Goal: Task Accomplishment & Management: Manage account settings

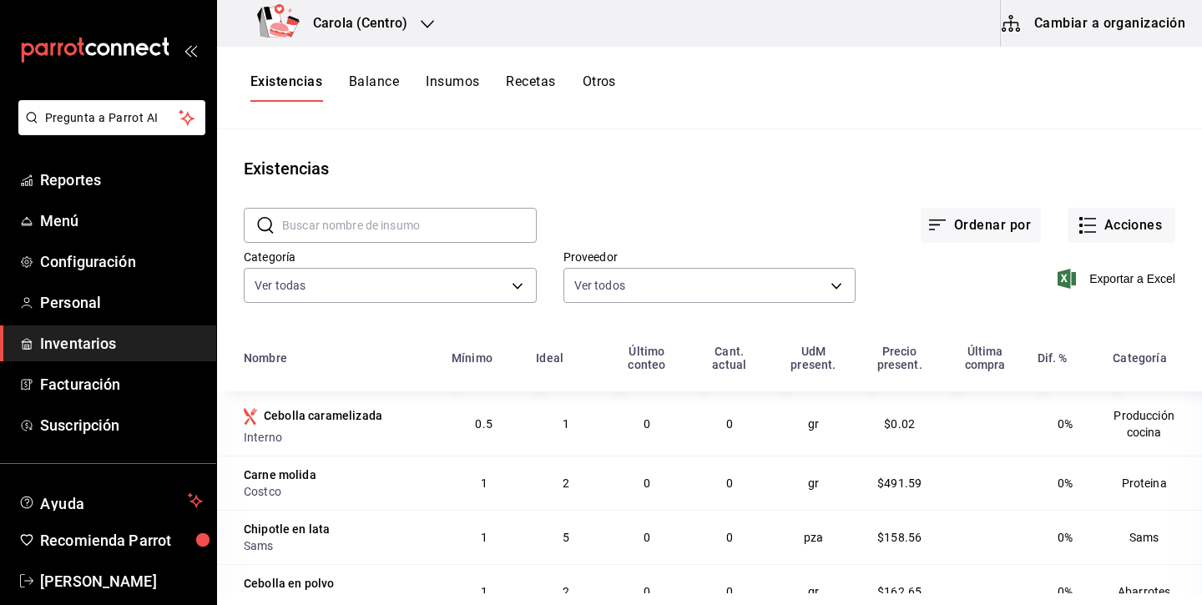
click at [1131, 30] on button "Cambiar a organización" at bounding box center [1094, 23] width 188 height 47
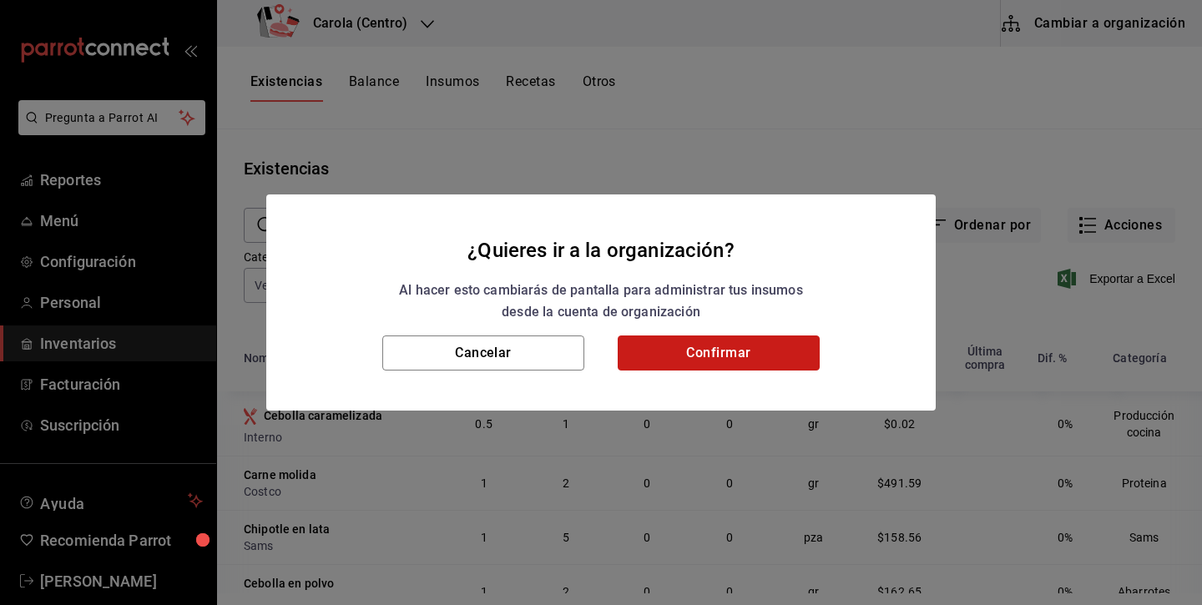
click at [763, 357] on button "Confirmar" at bounding box center [718, 352] width 202 height 35
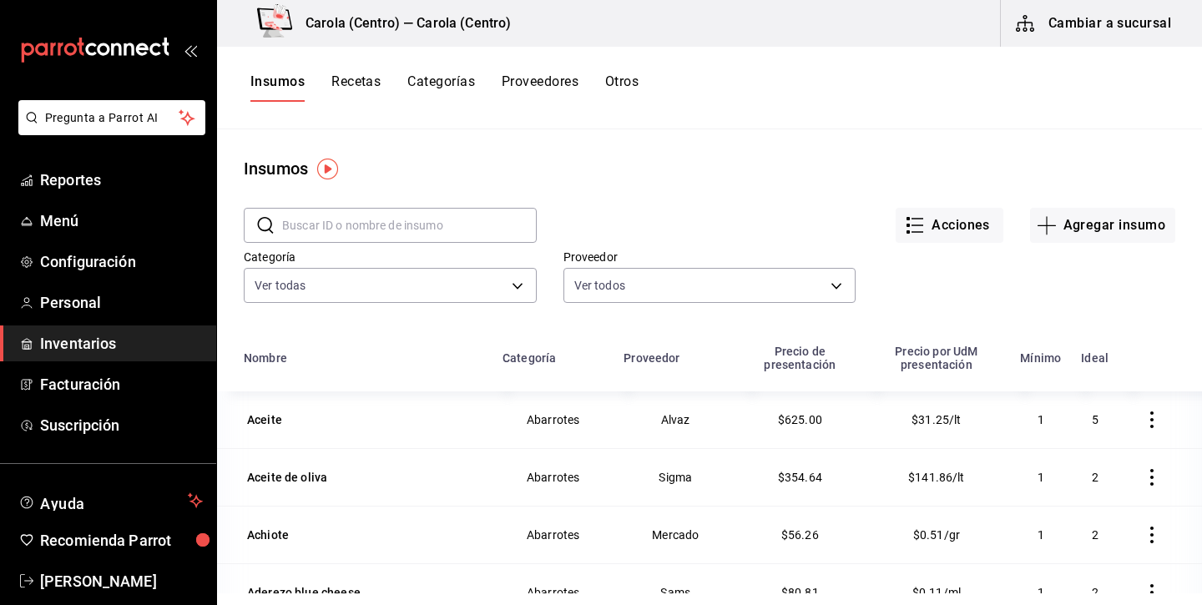
click at [359, 86] on button "Recetas" at bounding box center [355, 87] width 49 height 28
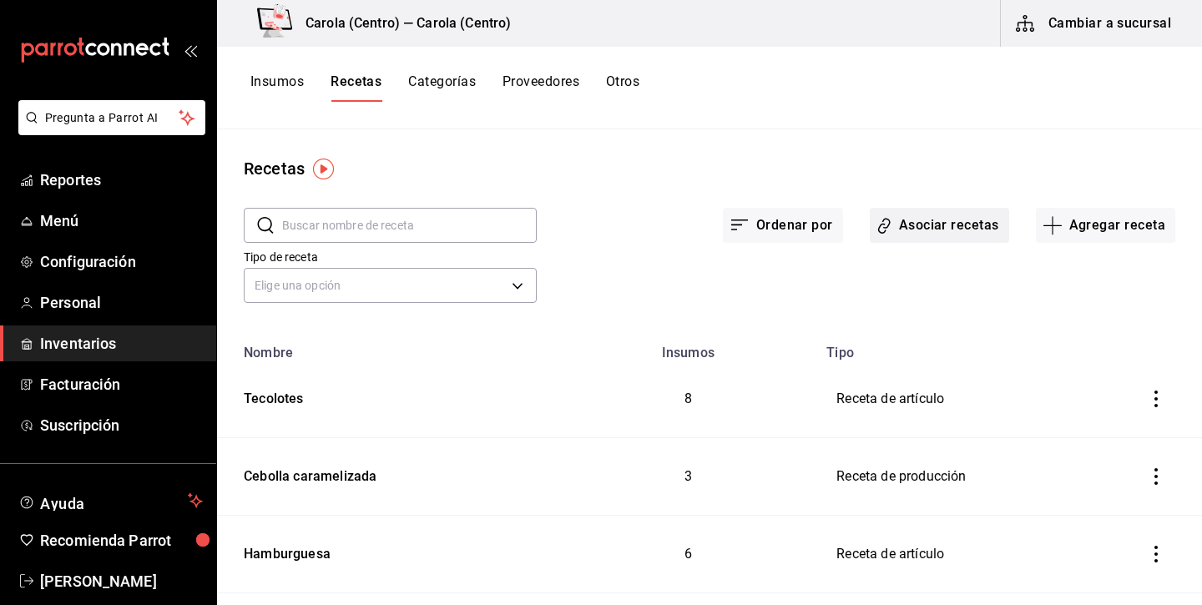
click at [954, 229] on button "Asociar recetas" at bounding box center [938, 225] width 139 height 35
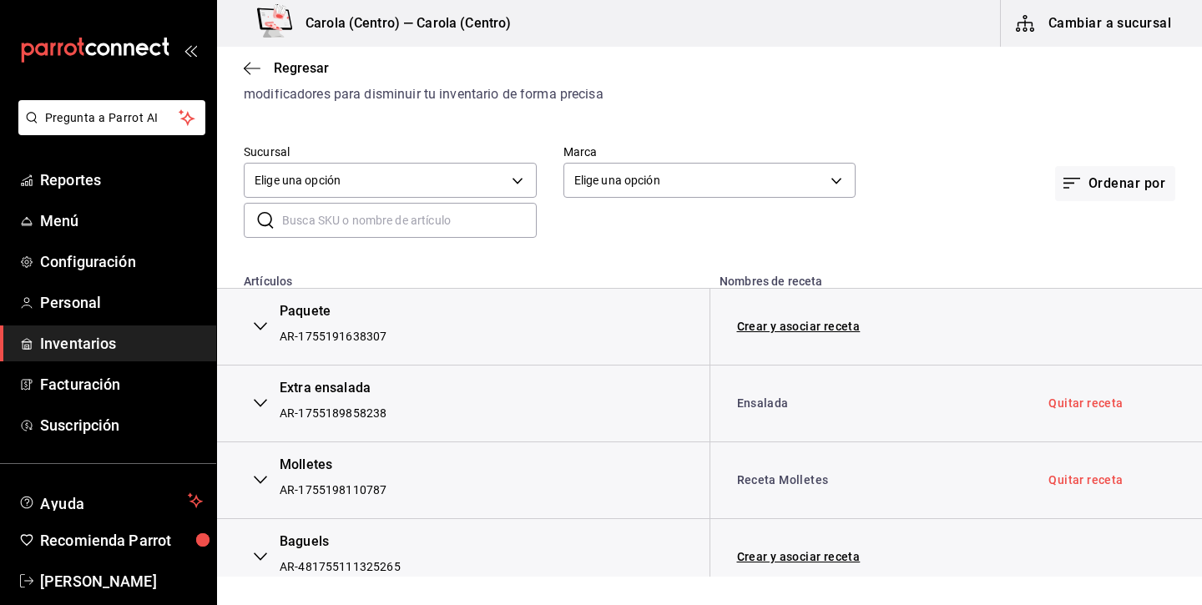
scroll to position [88, 0]
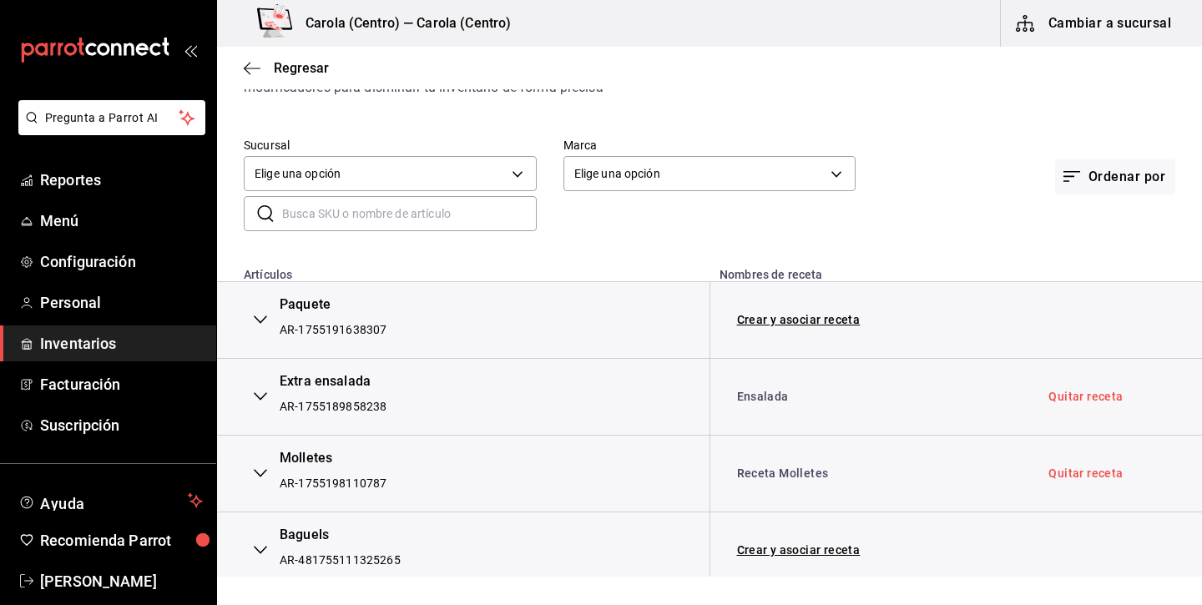
click at [267, 320] on button "button" at bounding box center [260, 319] width 33 height 37
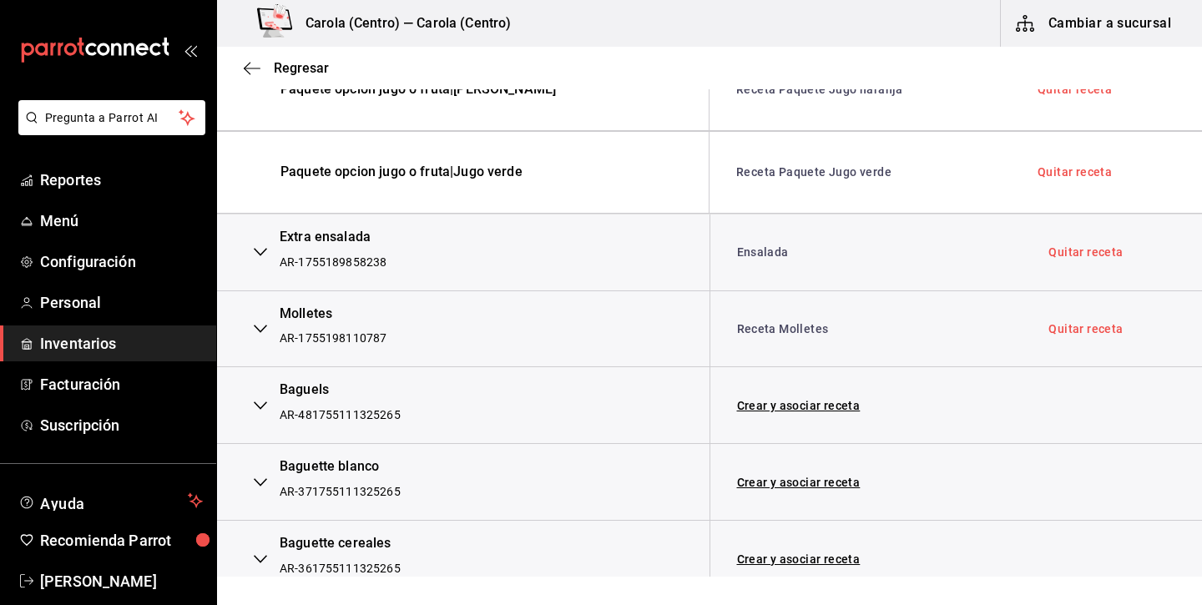
scroll to position [729, 0]
click at [271, 399] on button "button" at bounding box center [260, 404] width 33 height 37
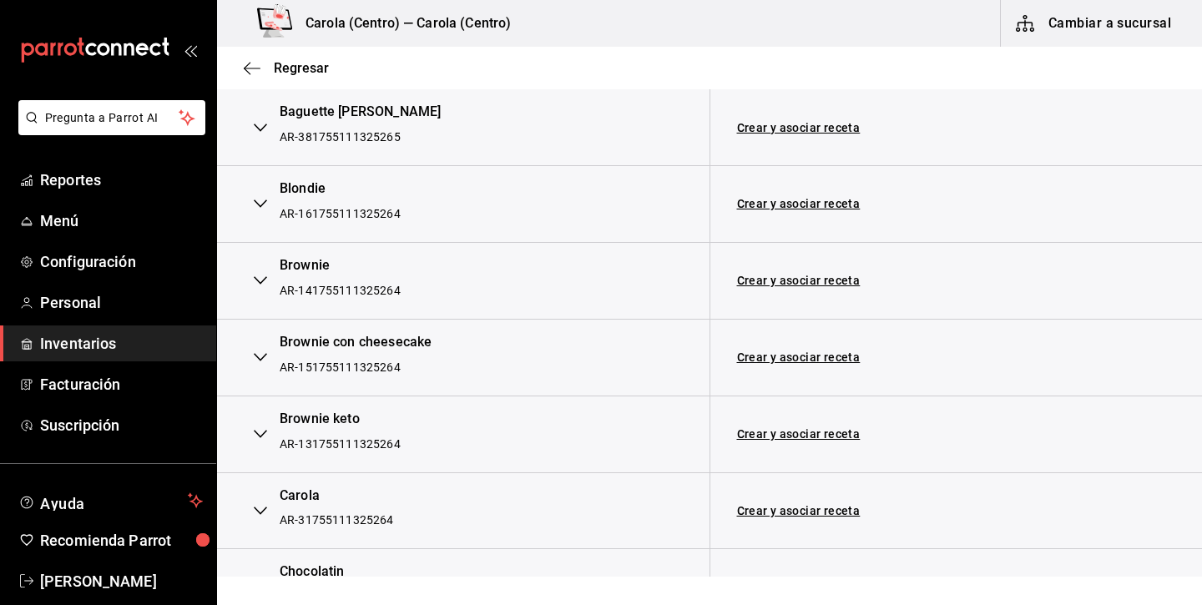
scroll to position [1240, 0]
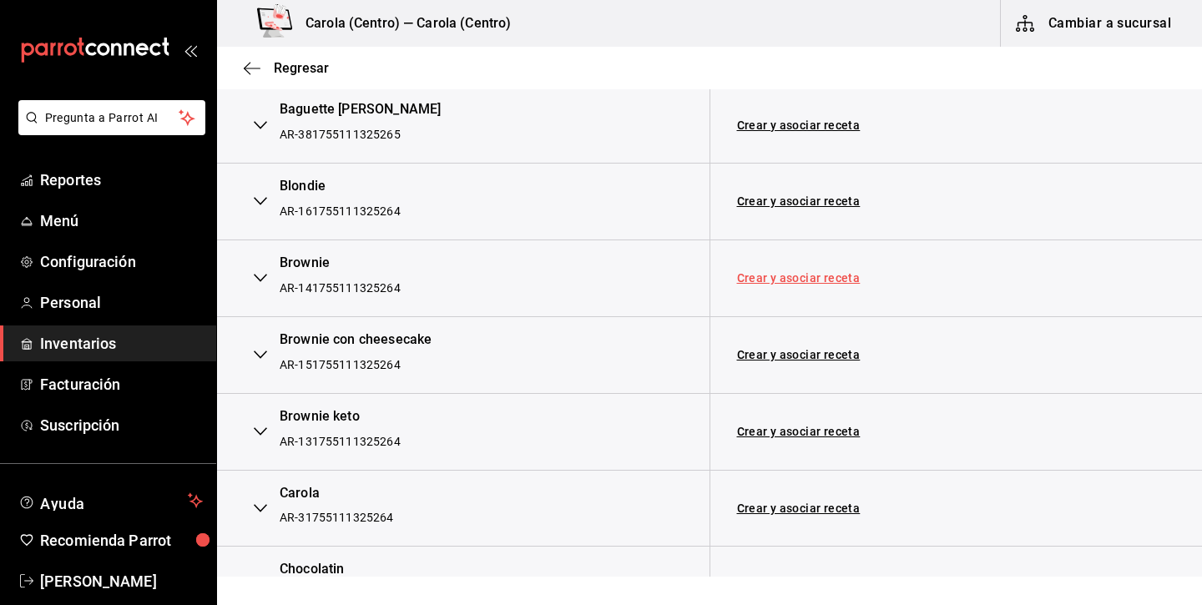
click at [763, 272] on link "Crear y asociar receta" at bounding box center [798, 278] width 123 height 12
click at [784, 349] on link "Crear y asociar receta" at bounding box center [798, 355] width 123 height 12
click at [785, 428] on td "Crear y asociar receta" at bounding box center [868, 431] width 319 height 77
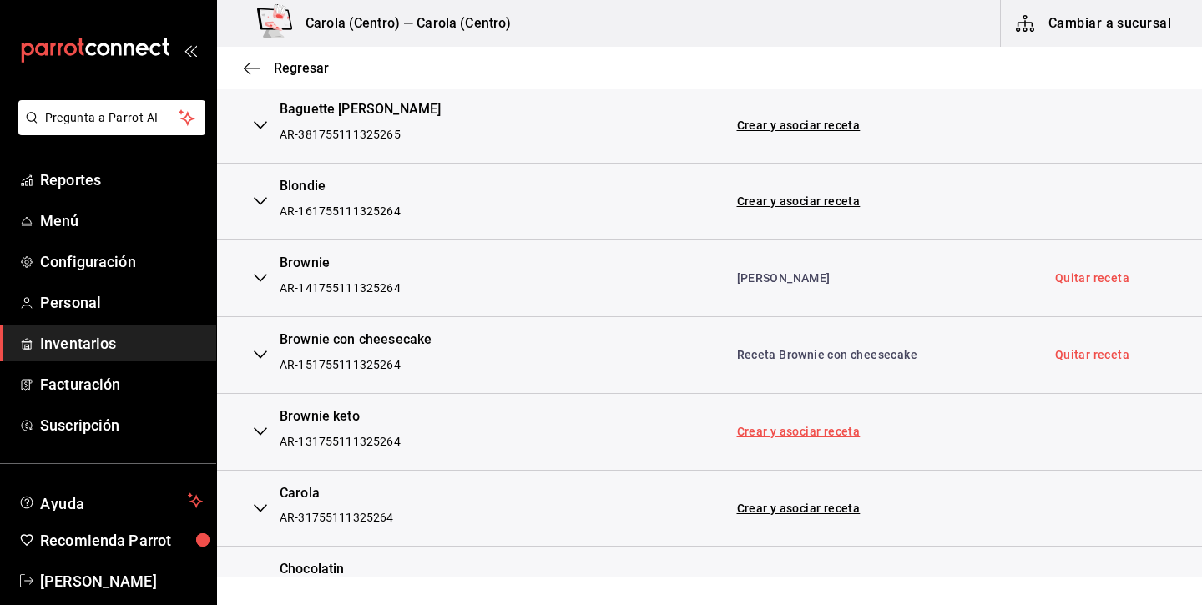
click at [784, 426] on link "Crear y asociar receta" at bounding box center [798, 432] width 123 height 12
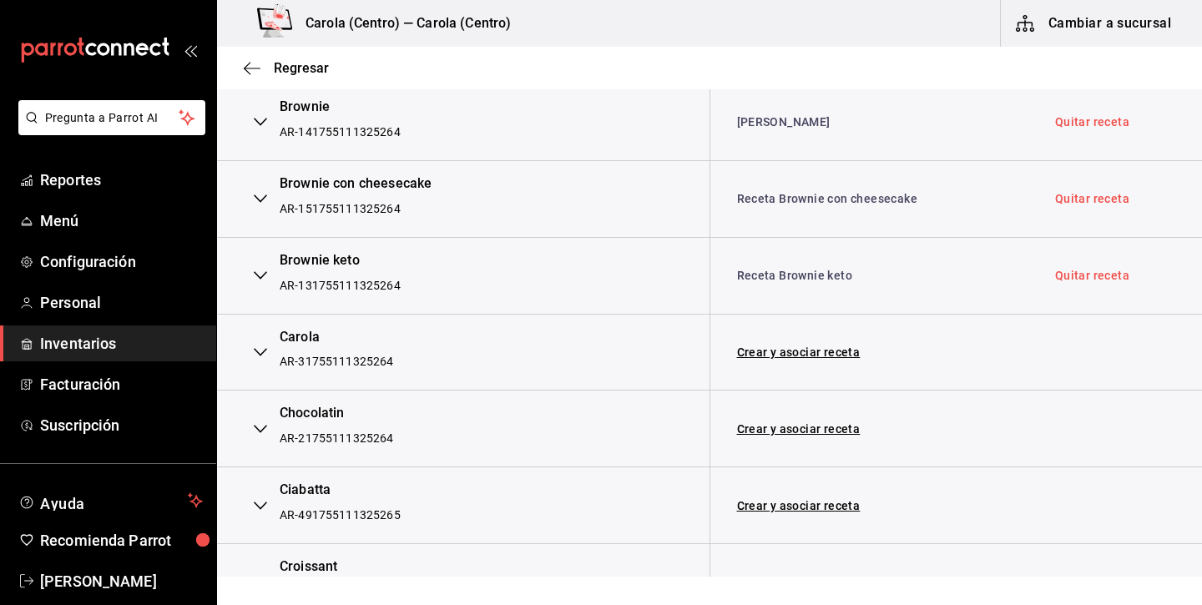
scroll to position [1404, 0]
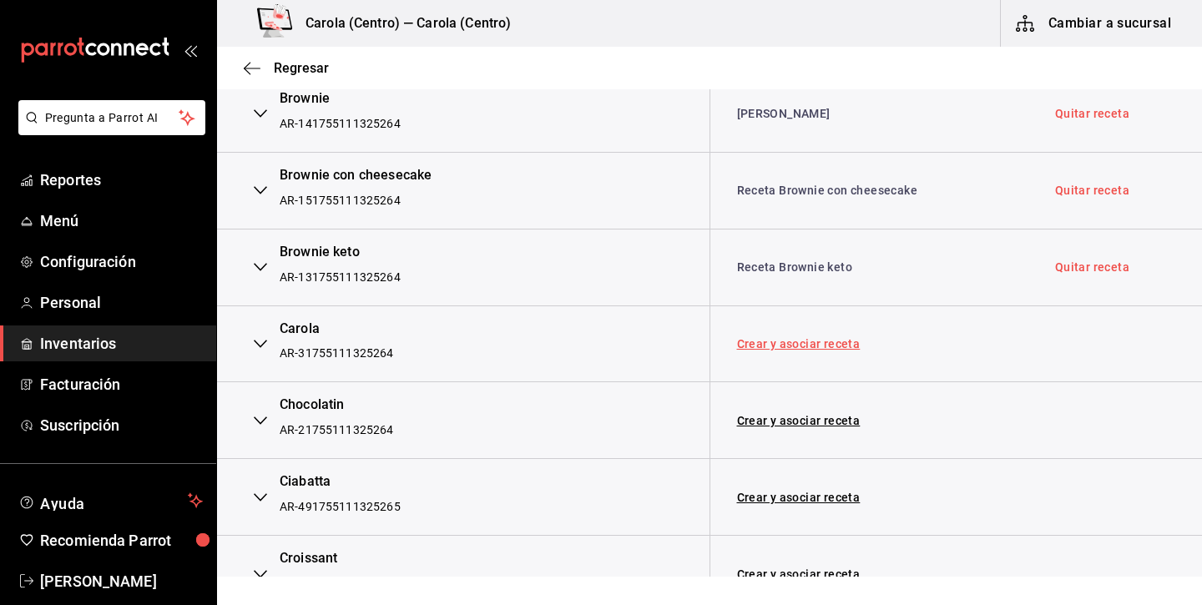
click at [811, 338] on link "Crear y asociar receta" at bounding box center [798, 344] width 123 height 12
click at [790, 418] on td "Crear y asociar receta" at bounding box center [868, 420] width 319 height 77
click at [794, 415] on link "Crear y asociar receta" at bounding box center [798, 421] width 123 height 12
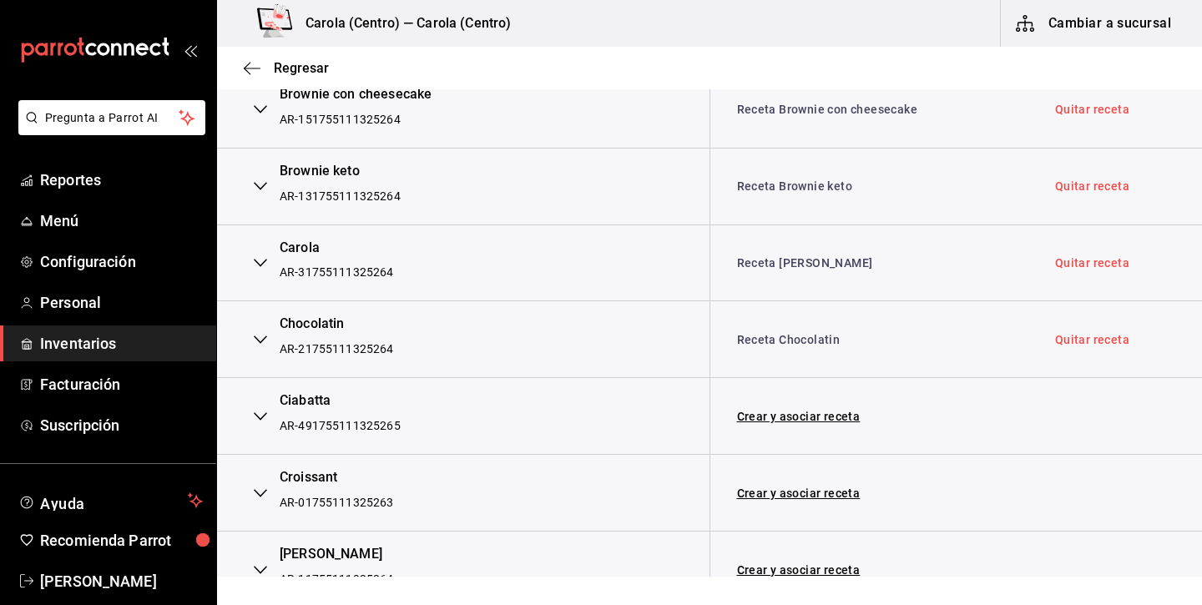
scroll to position [1552, 0]
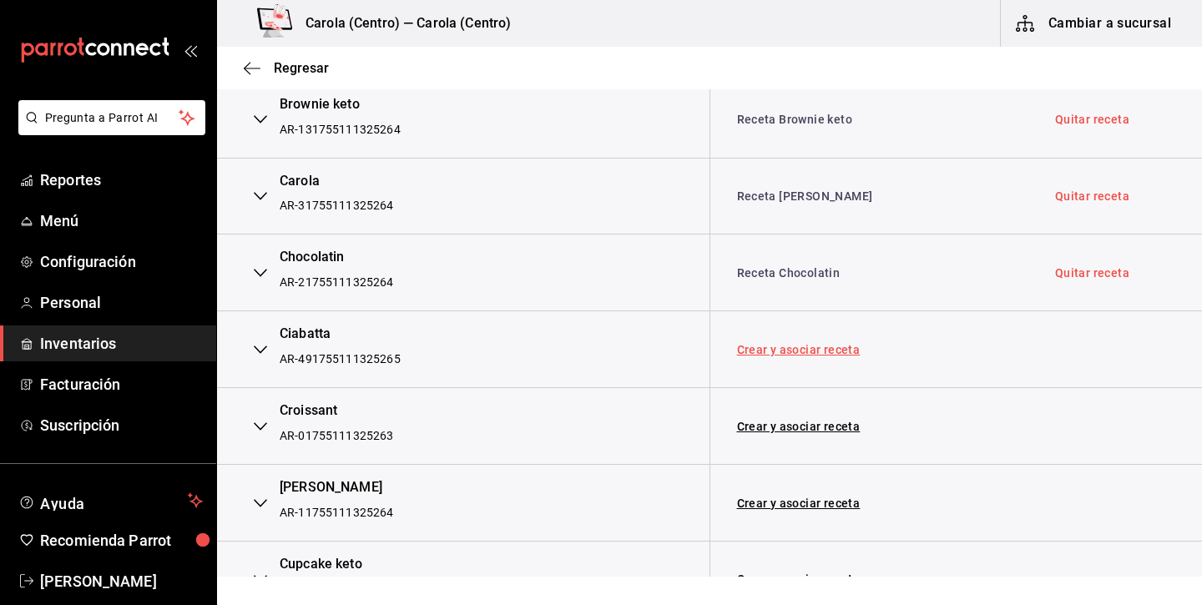
click at [804, 344] on link "Crear y asociar receta" at bounding box center [798, 350] width 123 height 12
click at [797, 418] on td "Crear y asociar receta" at bounding box center [868, 426] width 319 height 77
click at [799, 421] on link "Crear y asociar receta" at bounding box center [798, 427] width 123 height 12
click at [1074, 344] on link "Quitar receta" at bounding box center [1092, 350] width 74 height 12
click at [787, 344] on link "Asociar receta" at bounding box center [778, 350] width 82 height 12
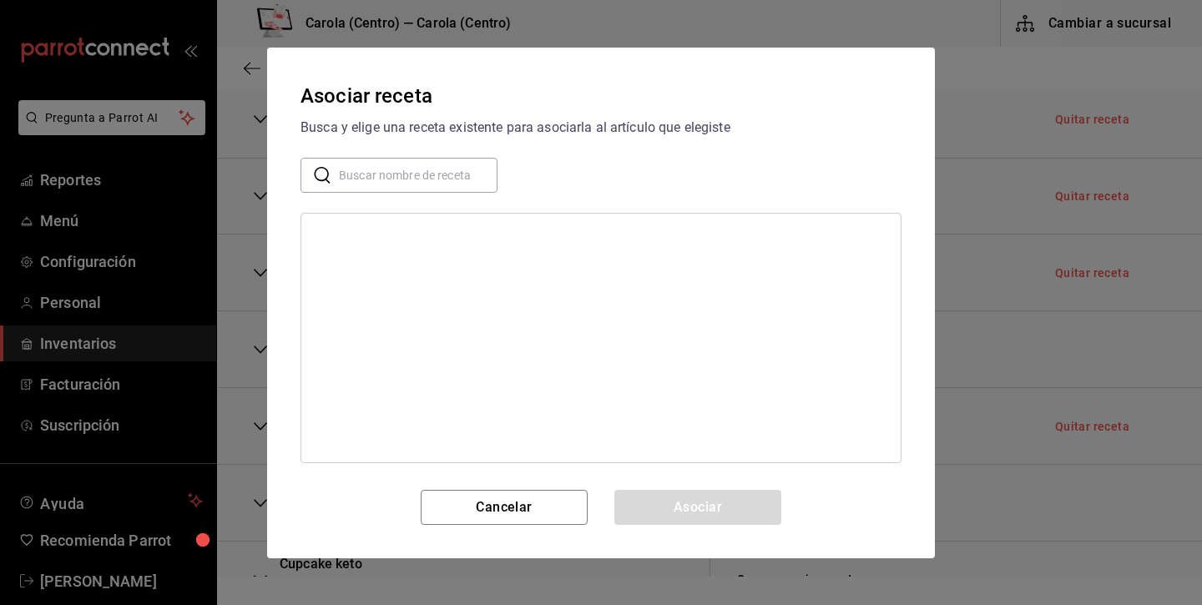
click at [453, 167] on input "text" at bounding box center [418, 174] width 159 height 33
type input "ciaban"
drag, startPoint x: 453, startPoint y: 167, endPoint x: 393, endPoint y: 234, distance: 90.4
click at [393, 235] on div "Receta Ciabatta" at bounding box center [357, 236] width 85 height 18
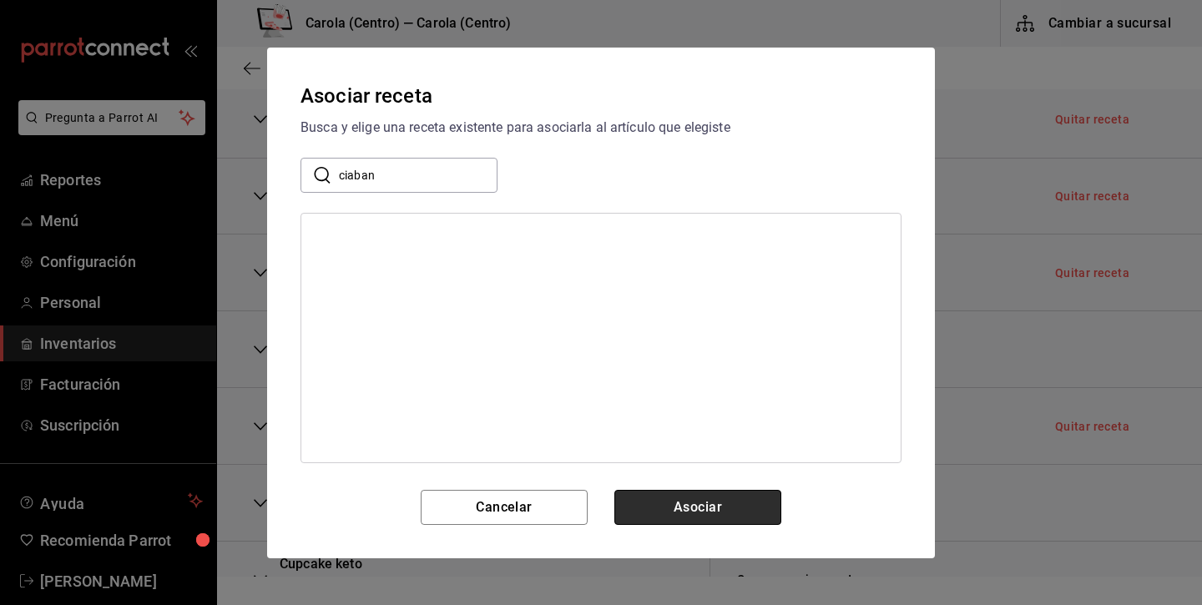
click at [729, 517] on button "Asociar" at bounding box center [697, 507] width 167 height 35
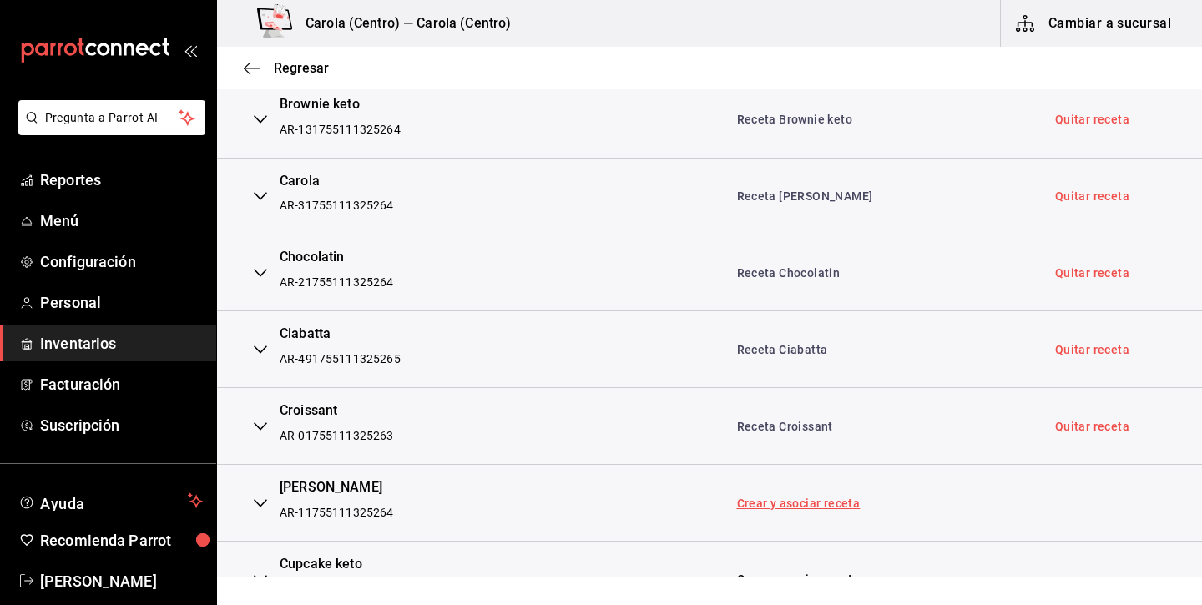
click at [778, 497] on link "Crear y asociar receta" at bounding box center [798, 503] width 123 height 12
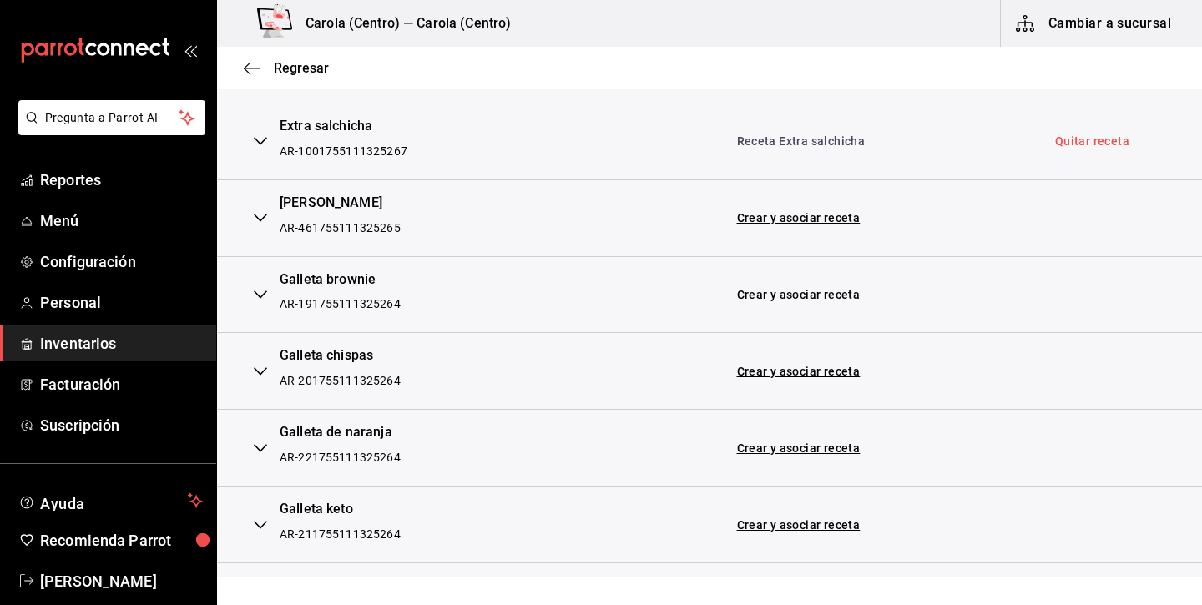
scroll to position [2154, 0]
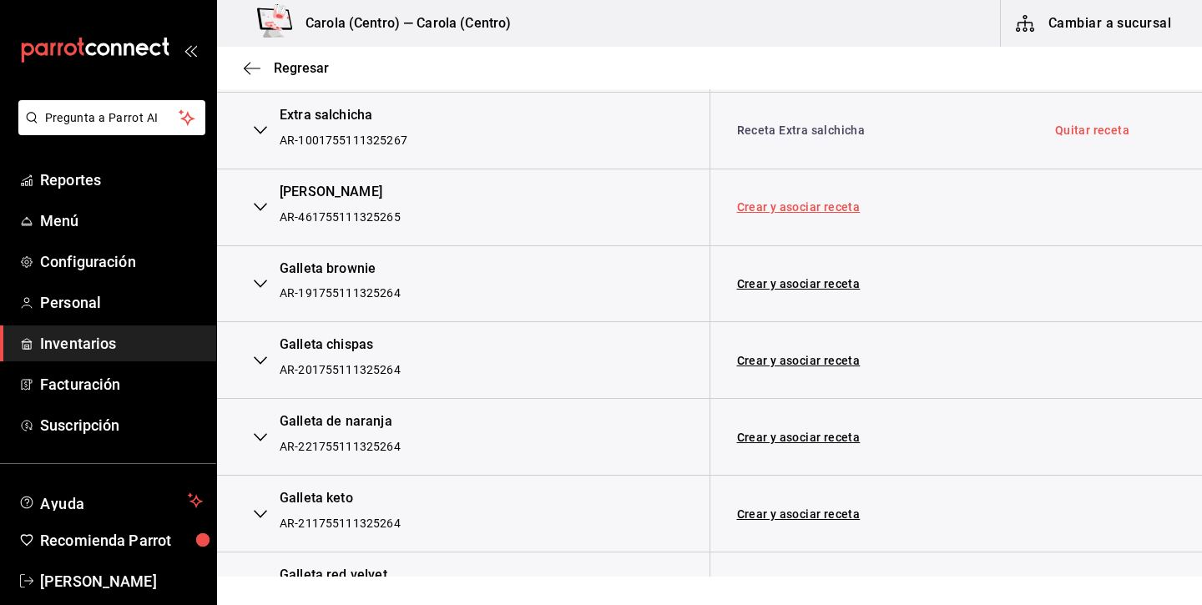
click at [792, 201] on link "Crear y asociar receta" at bounding box center [798, 207] width 123 height 12
click at [772, 278] on link "Crear y asociar receta" at bounding box center [798, 284] width 123 height 12
click at [763, 355] on link "Crear y asociar receta" at bounding box center [798, 361] width 123 height 12
click at [762, 350] on div at bounding box center [868, 360] width 291 height 20
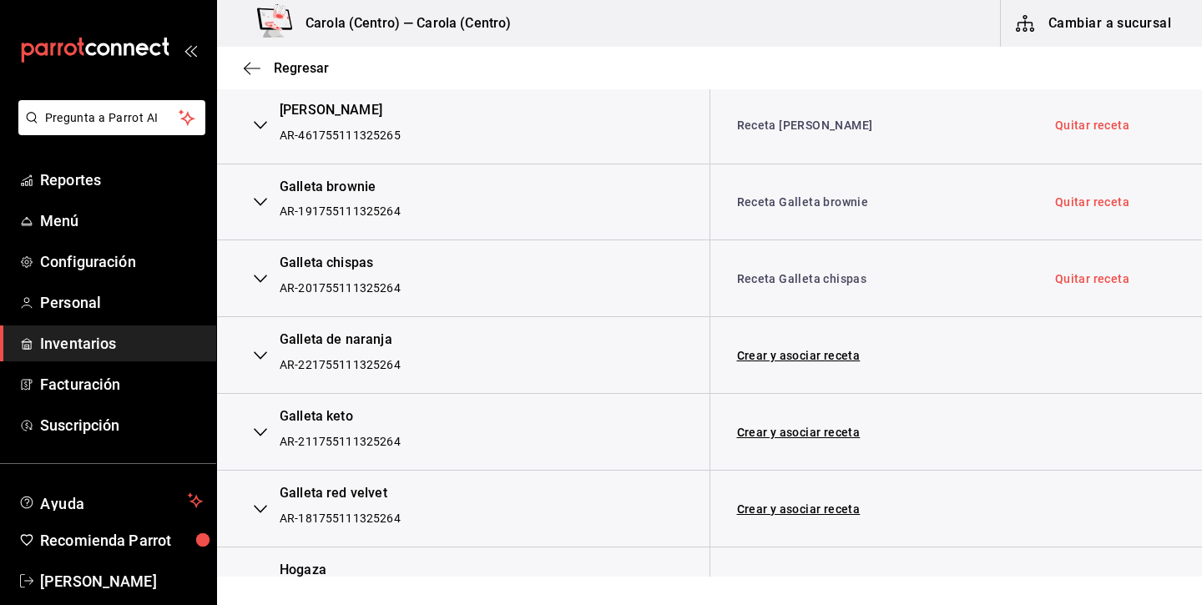
scroll to position [2240, 0]
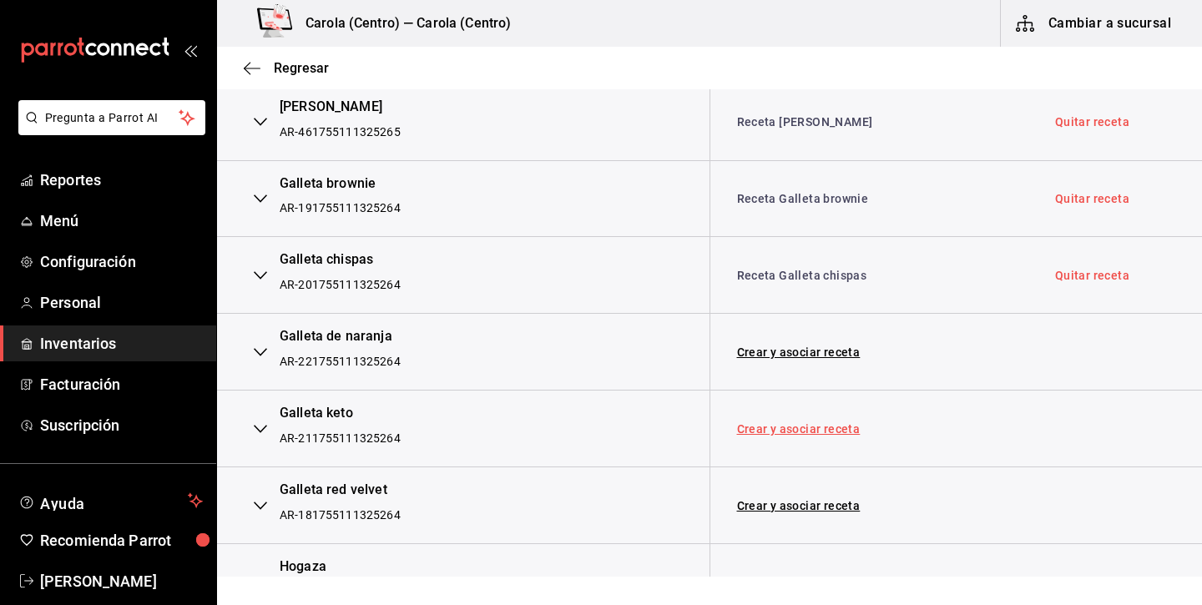
click at [774, 423] on link "Crear y asociar receta" at bounding box center [798, 429] width 123 height 12
click at [779, 500] on link "Crear y asociar receta" at bounding box center [798, 506] width 123 height 12
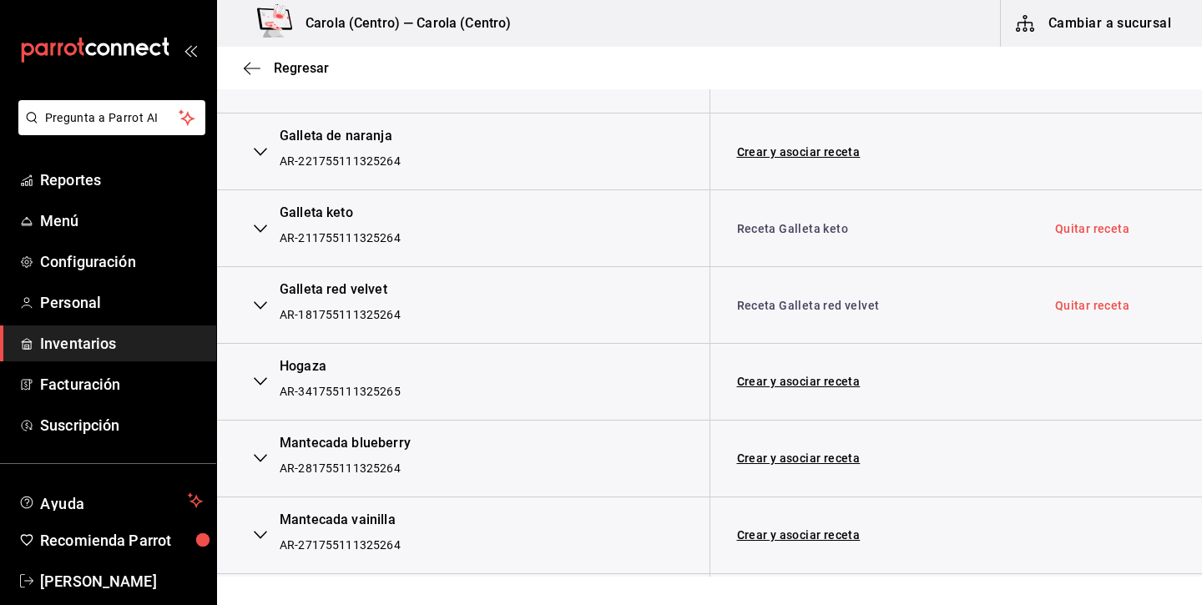
scroll to position [2468, 0]
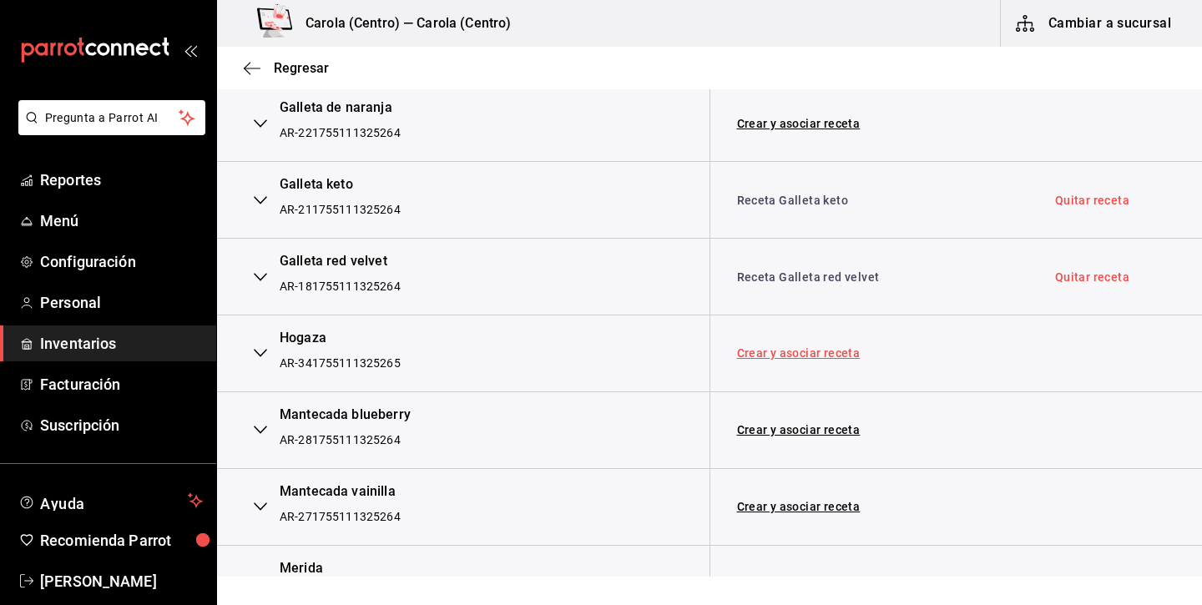
click at [804, 347] on link "Crear y asociar receta" at bounding box center [798, 353] width 123 height 12
click at [1086, 347] on link "Quitar receta" at bounding box center [1092, 353] width 74 height 12
click at [789, 347] on link "Asociar receta" at bounding box center [778, 353] width 82 height 12
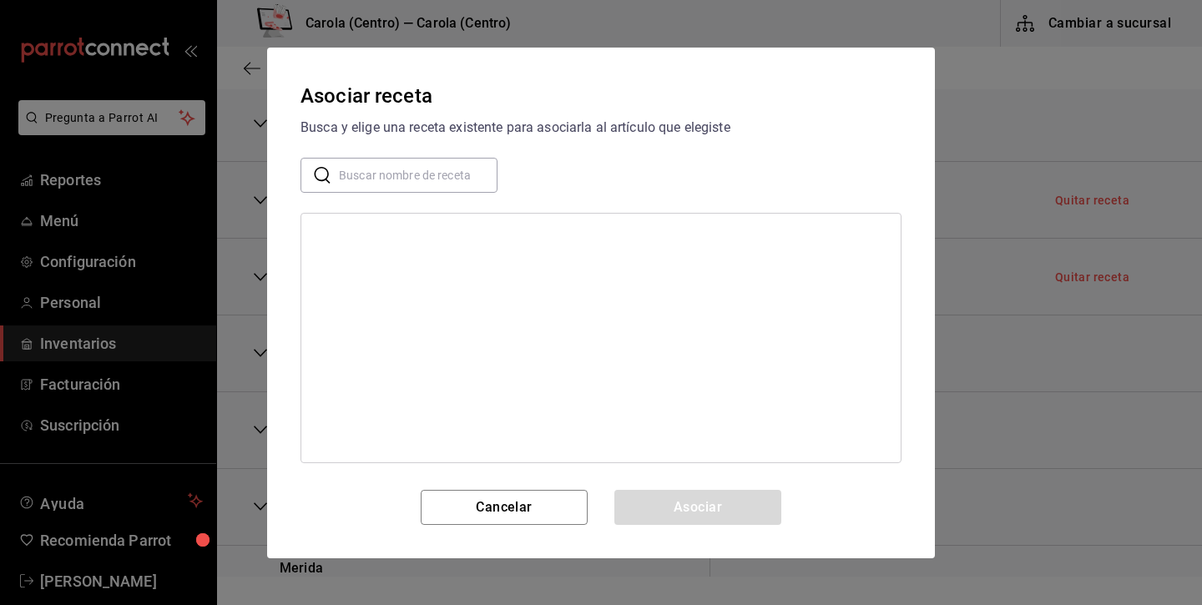
click at [453, 183] on input "text" at bounding box center [418, 174] width 159 height 33
type input "hogar"
drag, startPoint x: 453, startPoint y: 183, endPoint x: 420, endPoint y: 265, distance: 88.3
click at [420, 265] on div "Receta Hogaza" at bounding box center [600, 266] width 599 height 31
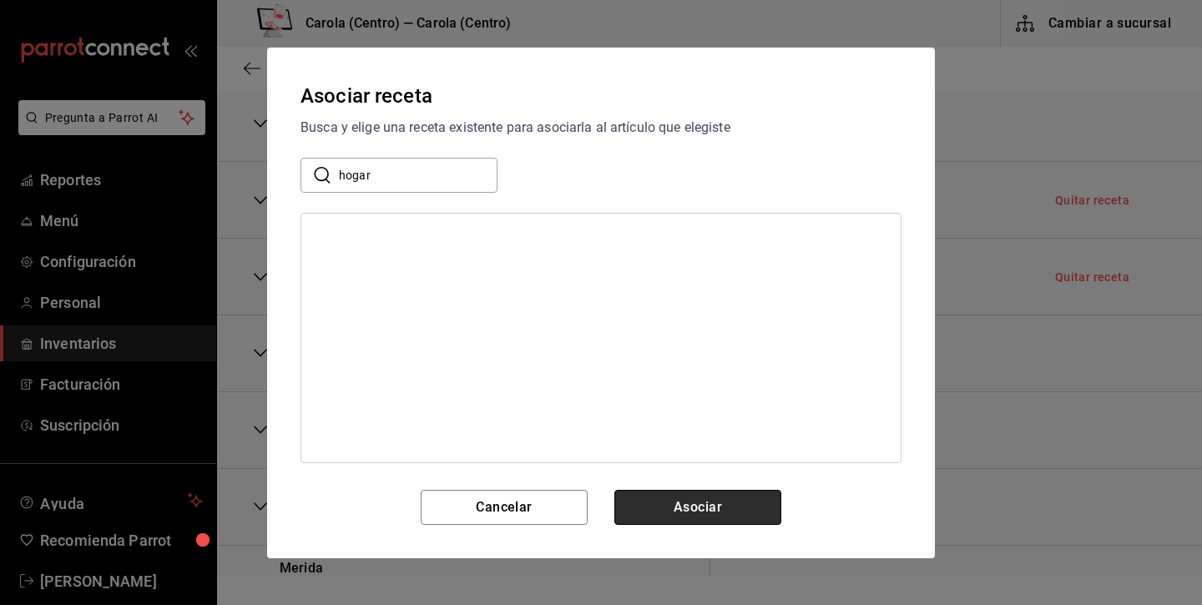
click at [697, 505] on button "Asociar" at bounding box center [697, 507] width 167 height 35
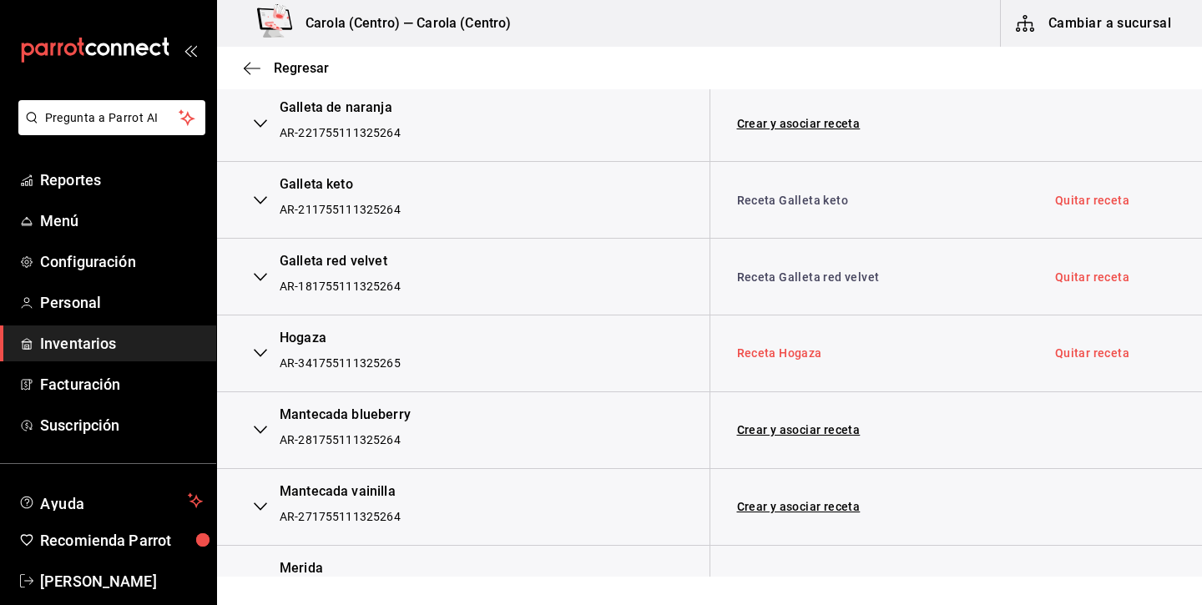
click at [789, 346] on link "Receta Hogaza" at bounding box center [779, 352] width 85 height 13
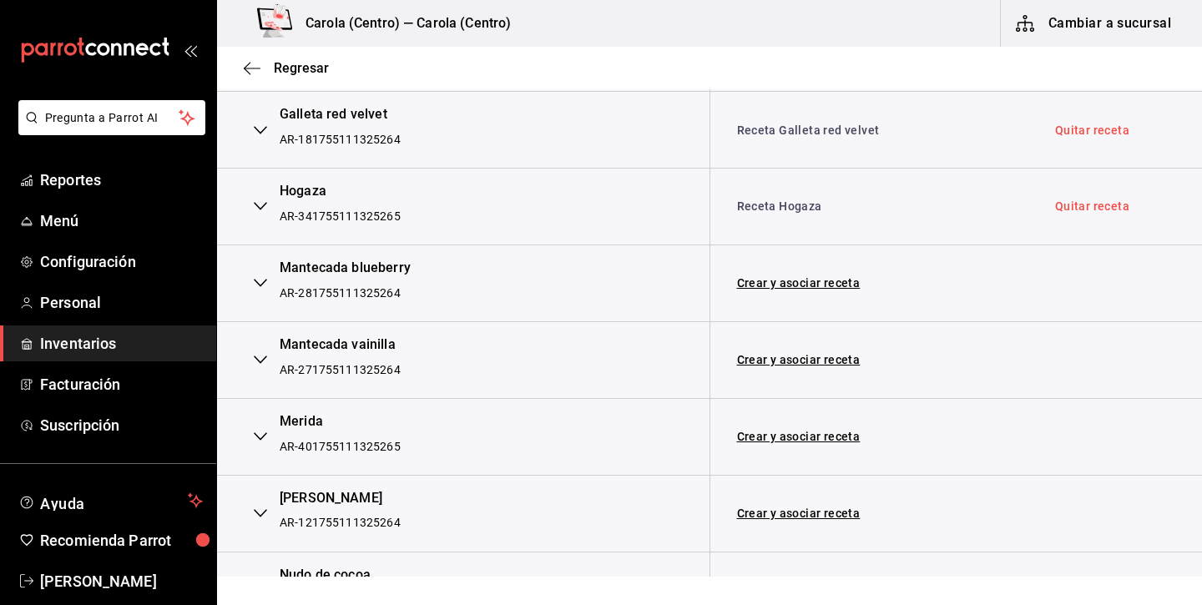
scroll to position [2616, 0]
click at [809, 276] on link "Crear y asociar receta" at bounding box center [798, 282] width 123 height 12
click at [785, 353] on link "Crear y asociar receta" at bounding box center [798, 359] width 123 height 12
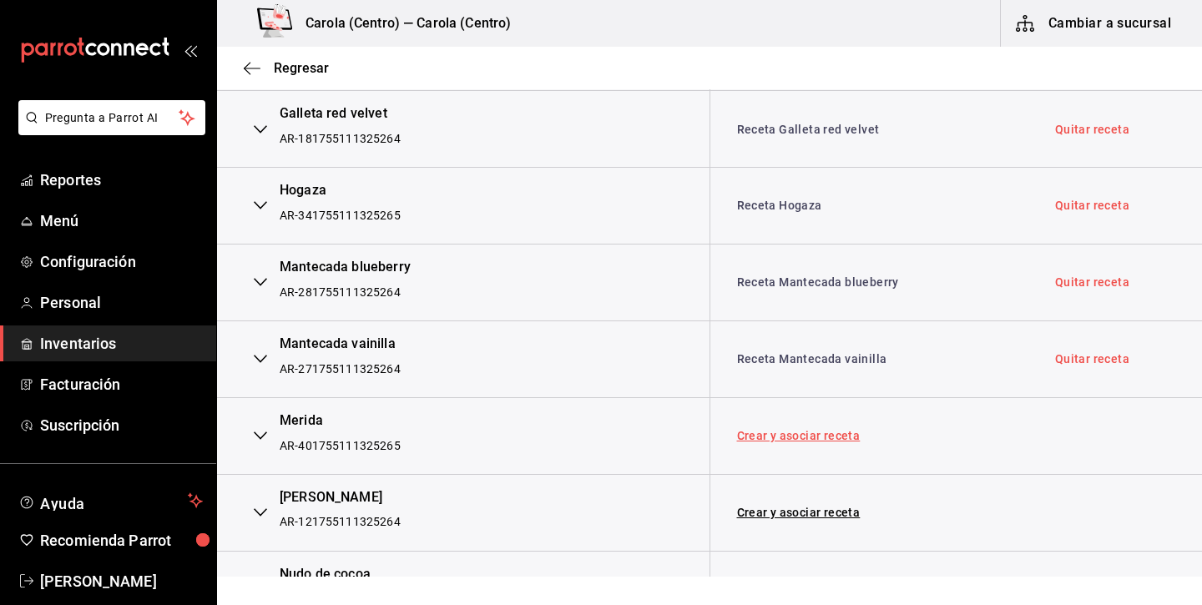
click at [796, 430] on link "Crear y asociar receta" at bounding box center [798, 436] width 123 height 12
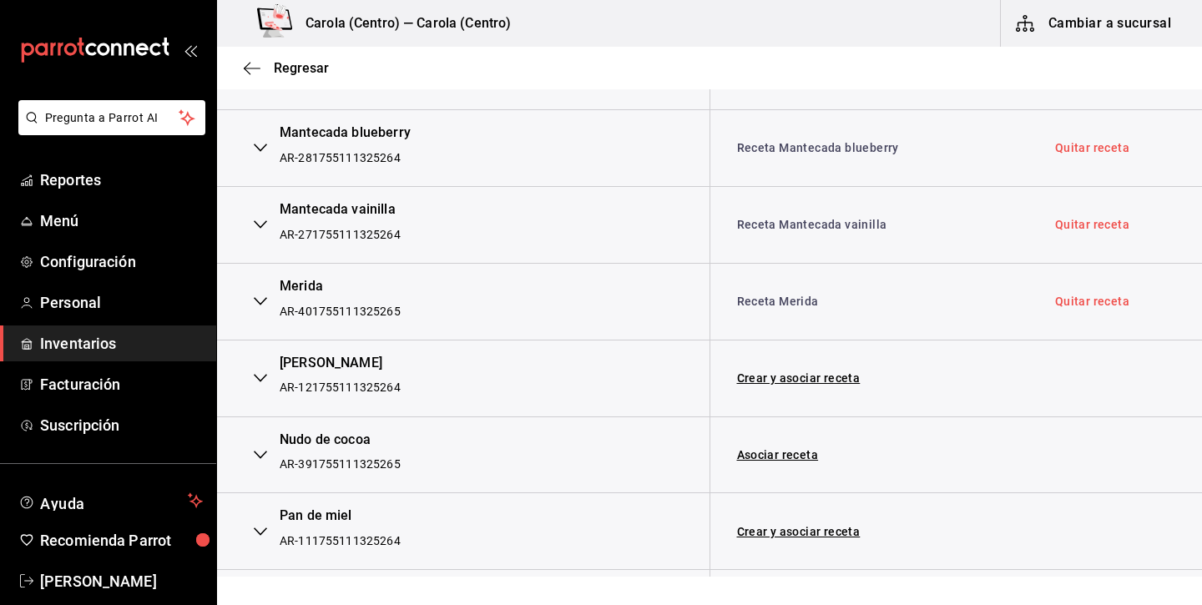
scroll to position [2756, 0]
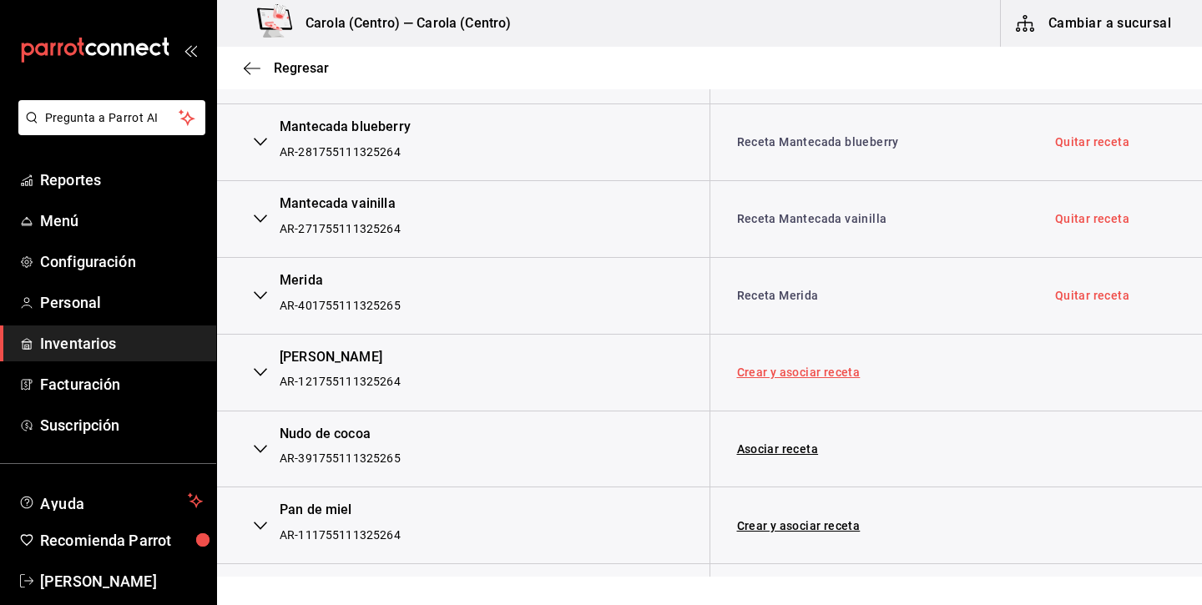
click at [796, 366] on link "Crear y asociar receta" at bounding box center [798, 372] width 123 height 12
click at [782, 443] on link "Asociar receta" at bounding box center [778, 449] width 82 height 12
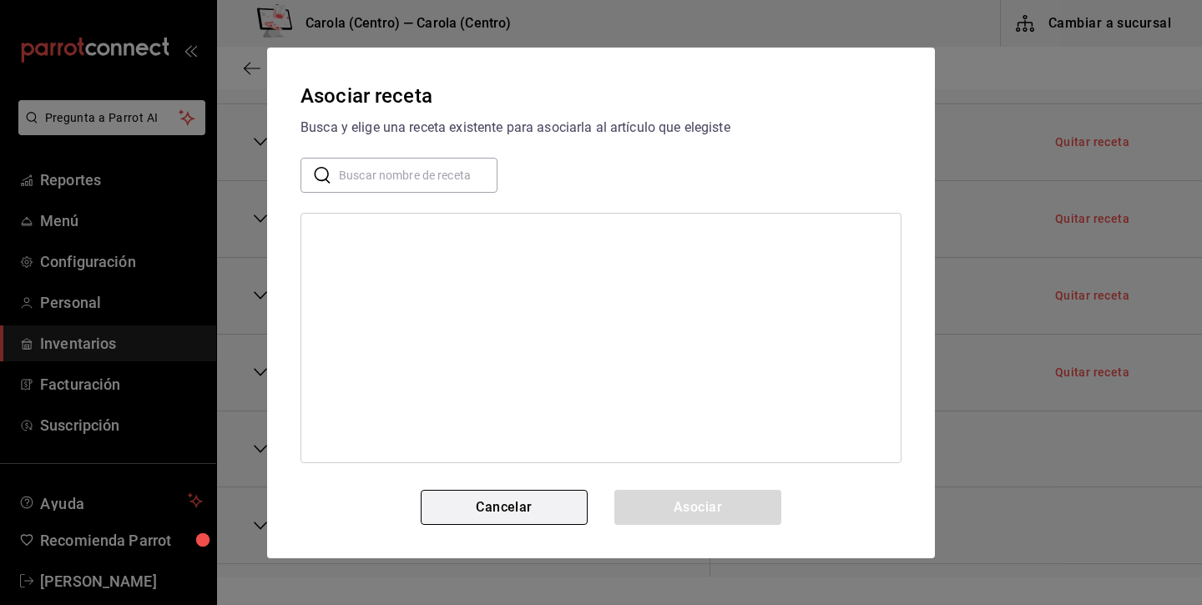
click at [576, 501] on button "Cancelar" at bounding box center [504, 507] width 167 height 35
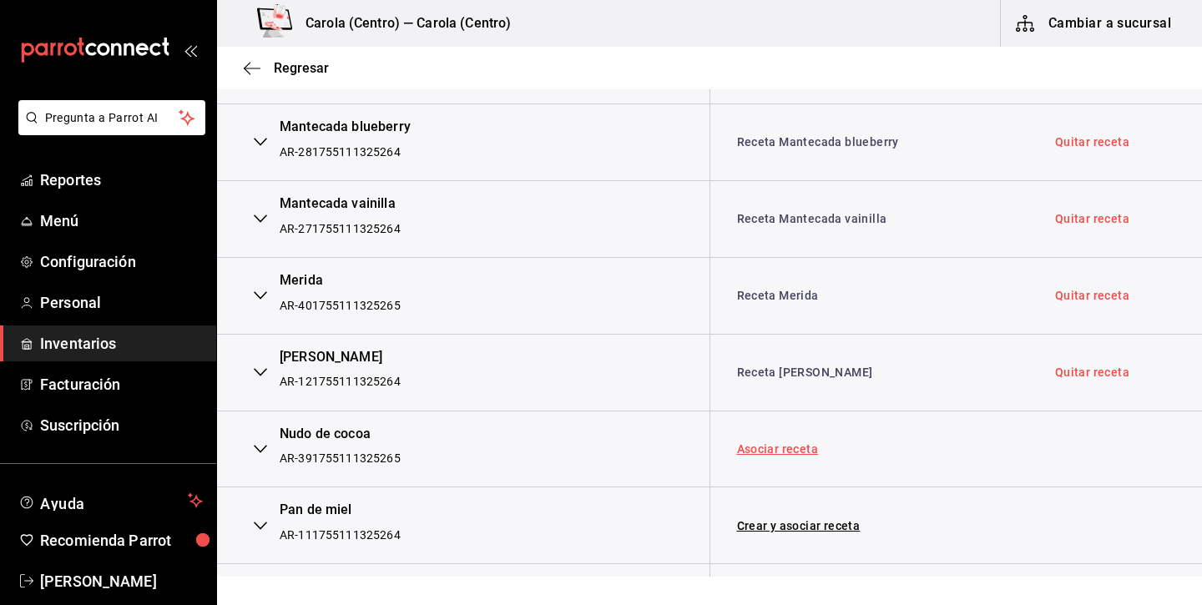
click at [770, 443] on link "Asociar receta" at bounding box center [778, 449] width 82 height 12
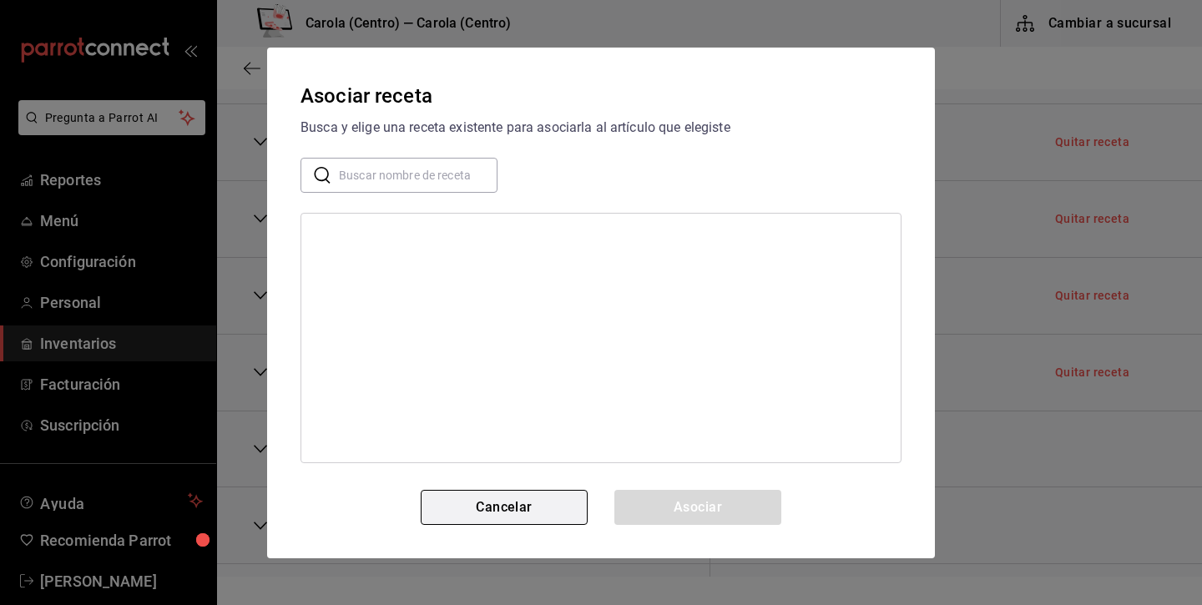
click at [472, 511] on button "Cancelar" at bounding box center [504, 507] width 167 height 35
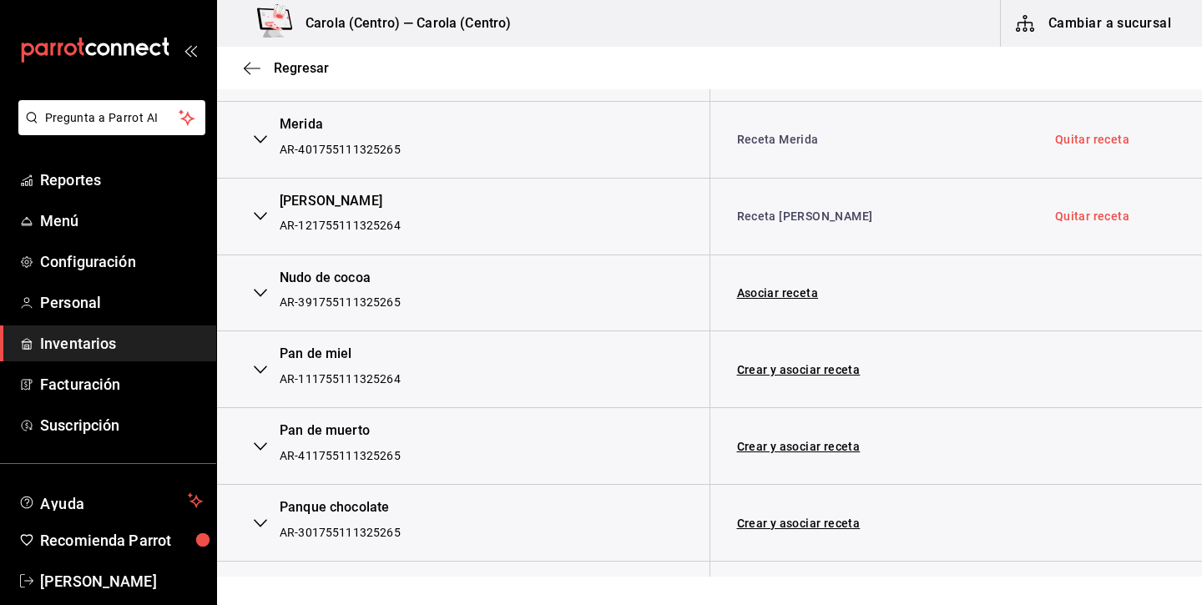
scroll to position [2945, 0]
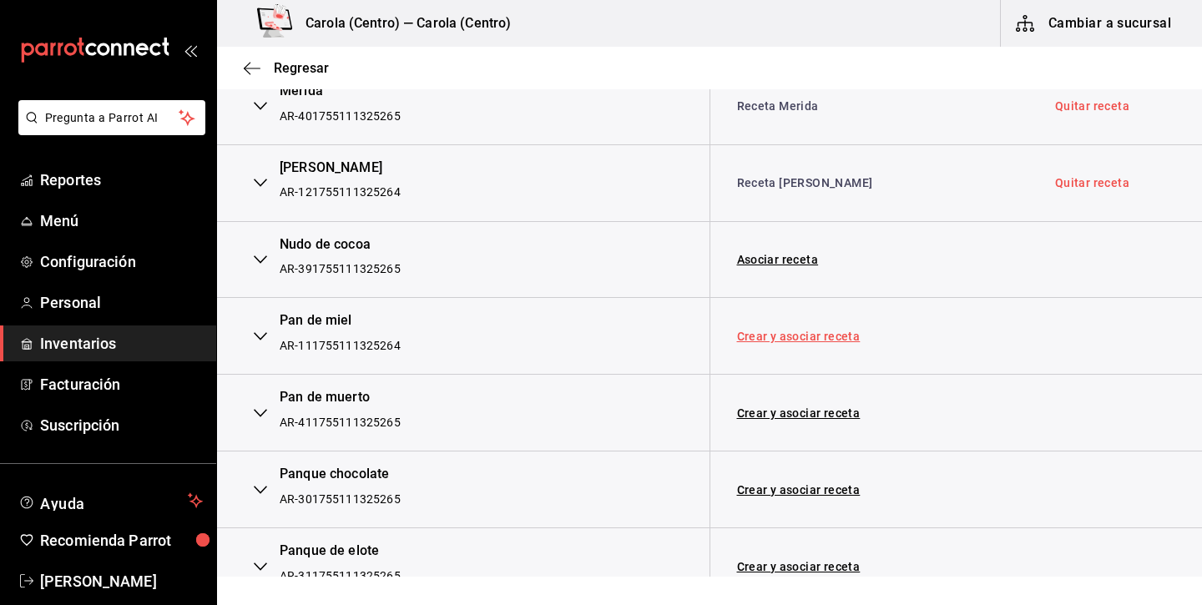
click at [786, 330] on link "Crear y asociar receta" at bounding box center [798, 336] width 123 height 12
click at [789, 407] on link "Crear y asociar receta" at bounding box center [798, 413] width 123 height 12
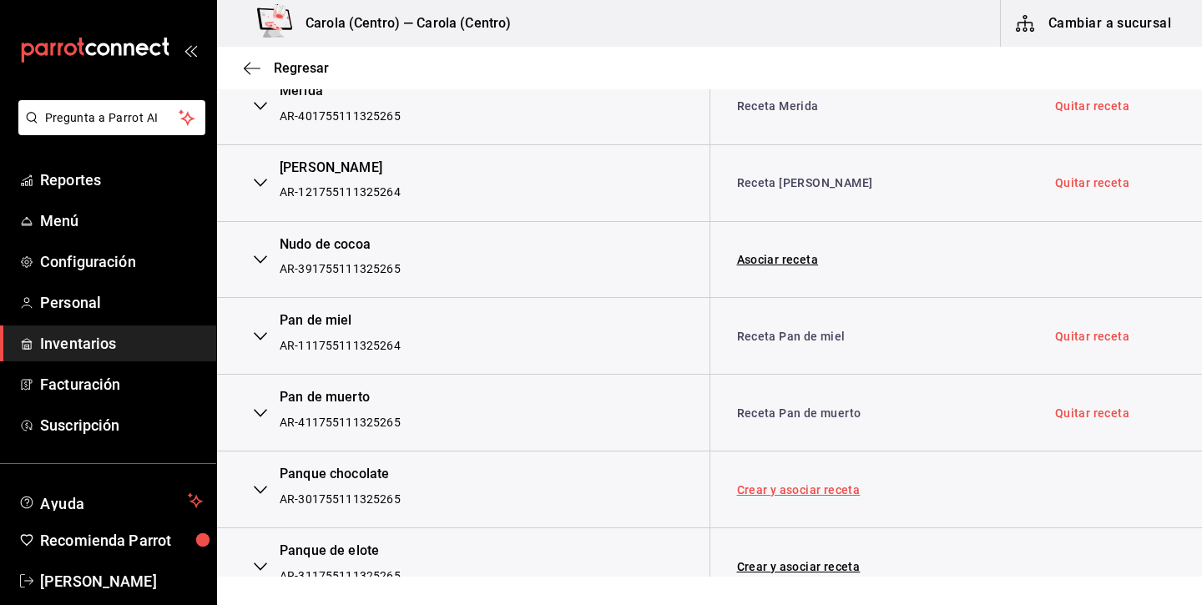
click at [773, 484] on link "Crear y asociar receta" at bounding box center [798, 490] width 123 height 12
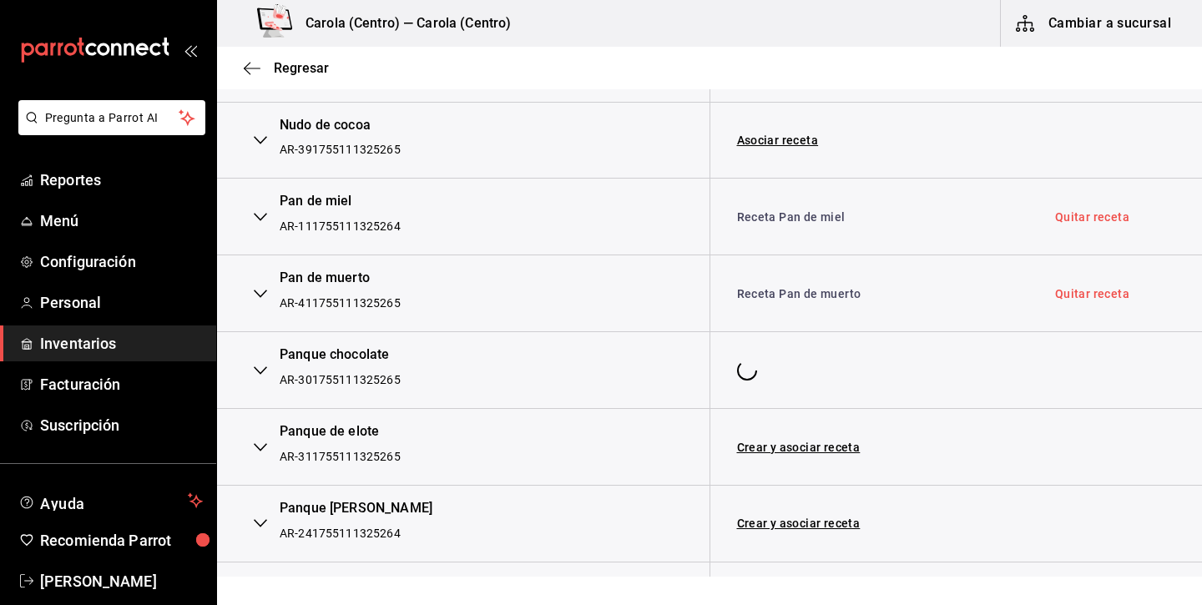
scroll to position [3133, 0]
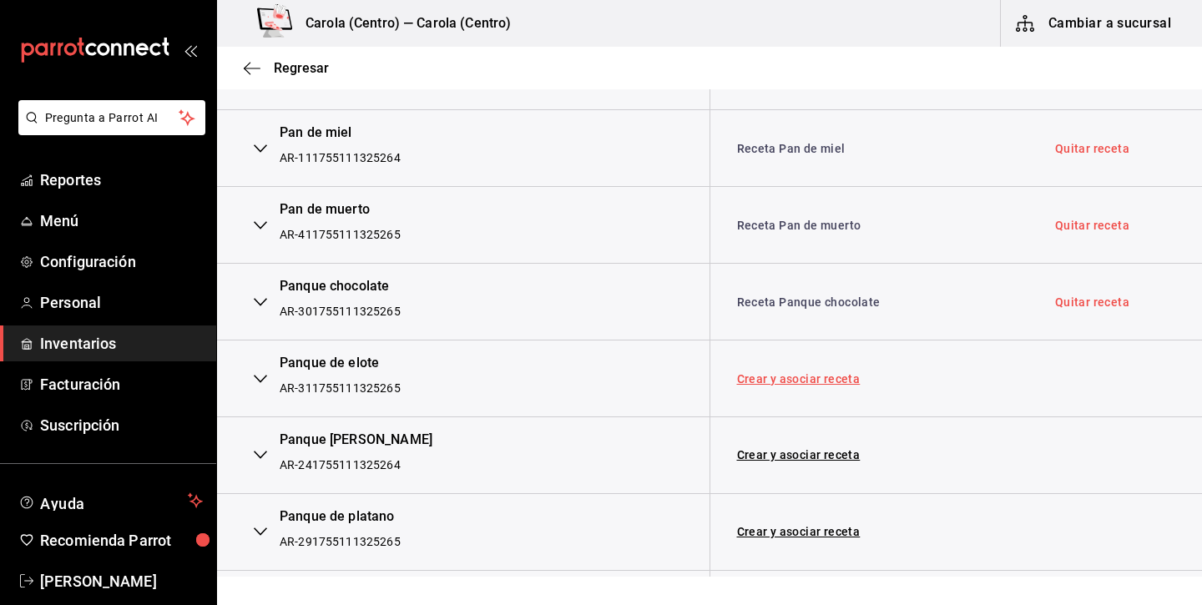
click at [795, 373] on link "Crear y asociar receta" at bounding box center [798, 379] width 123 height 12
click at [781, 434] on td "Crear y asociar receta" at bounding box center [868, 454] width 319 height 77
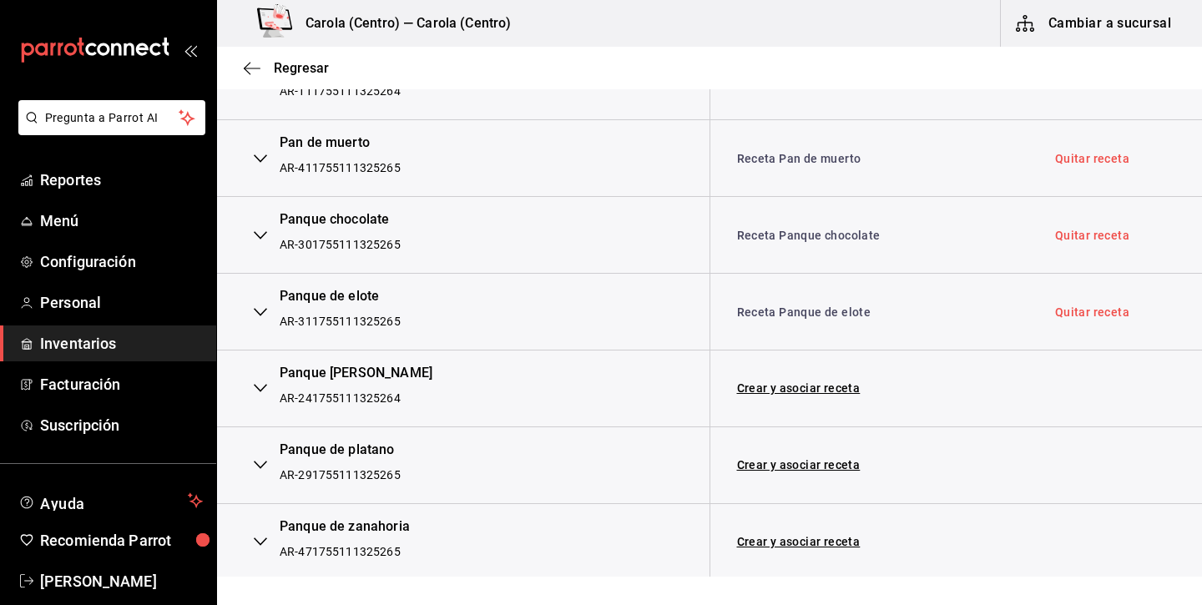
scroll to position [3201, 0]
click at [790, 381] on link "Crear y asociar receta" at bounding box center [798, 387] width 123 height 12
click at [774, 458] on link "Crear y asociar receta" at bounding box center [798, 464] width 123 height 12
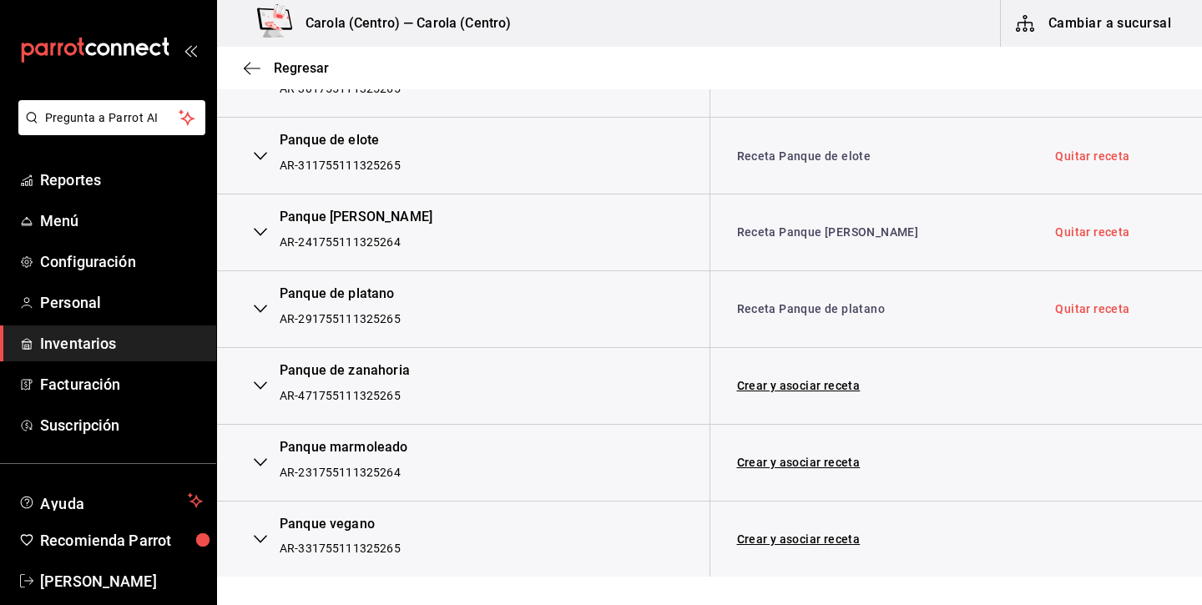
scroll to position [3371, 0]
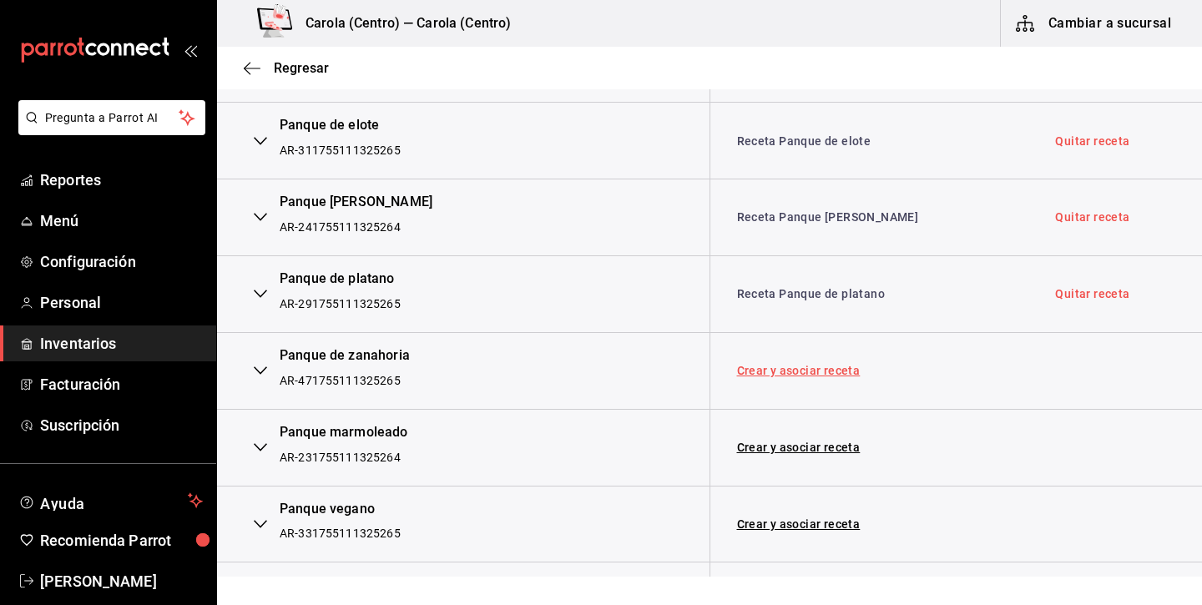
click at [789, 365] on link "Crear y asociar receta" at bounding box center [798, 371] width 123 height 12
click at [789, 441] on link "Crear y asociar receta" at bounding box center [798, 447] width 123 height 12
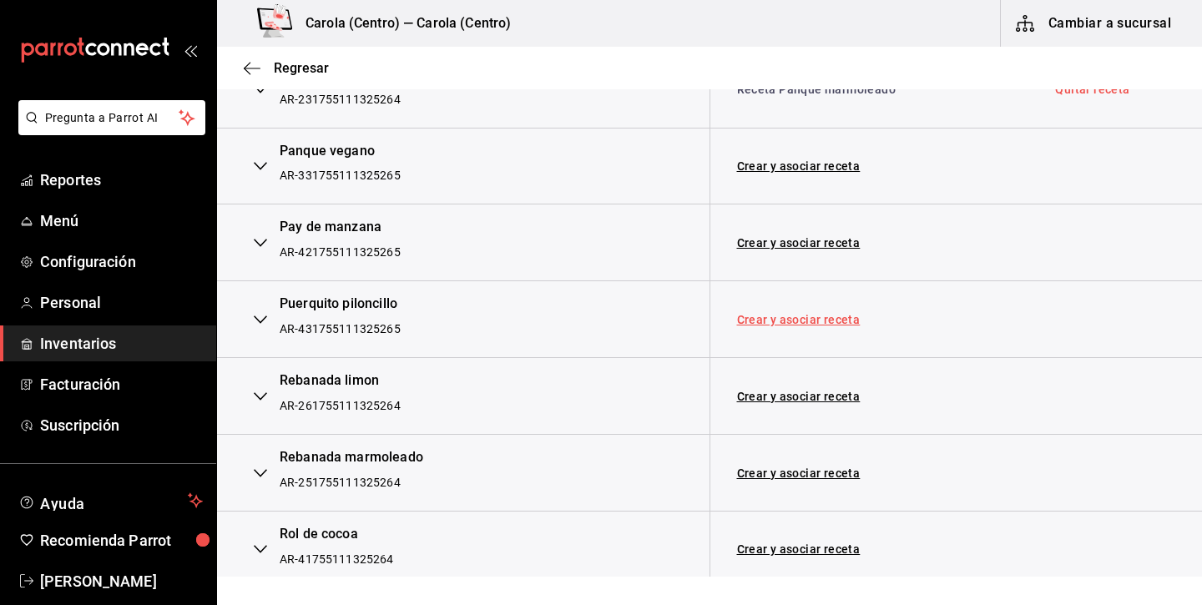
scroll to position [3715, 0]
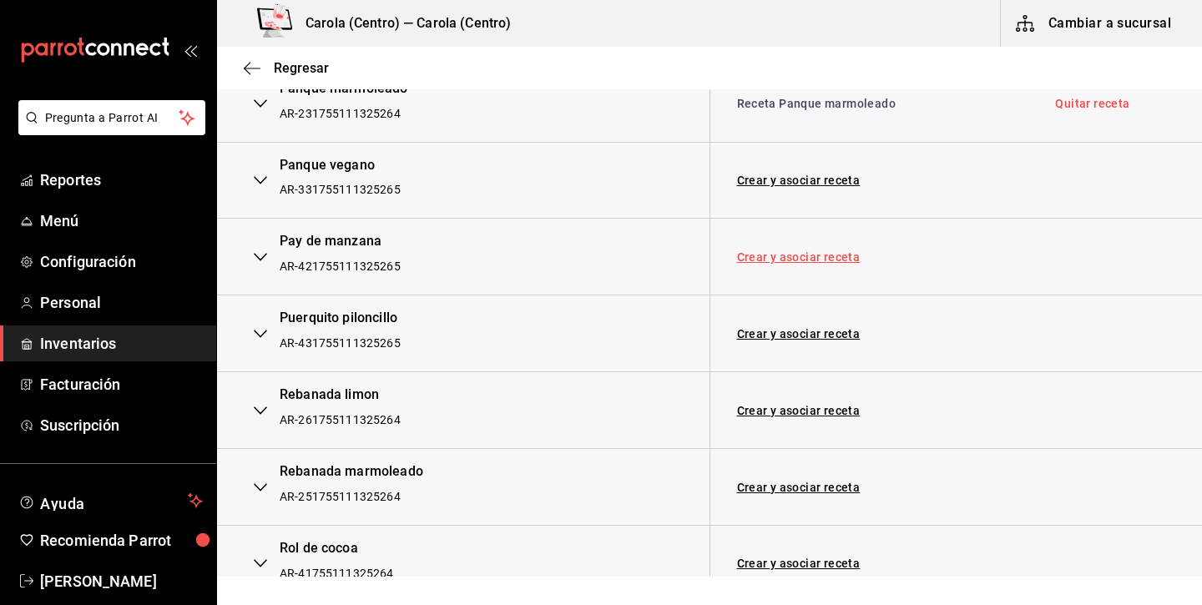
click at [789, 251] on link "Crear y asociar receta" at bounding box center [798, 257] width 123 height 12
click at [779, 328] on link "Crear y asociar receta" at bounding box center [798, 334] width 123 height 12
click at [758, 380] on td "Crear y asociar receta" at bounding box center [868, 410] width 319 height 77
click at [759, 405] on link "Crear y asociar receta" at bounding box center [798, 411] width 123 height 12
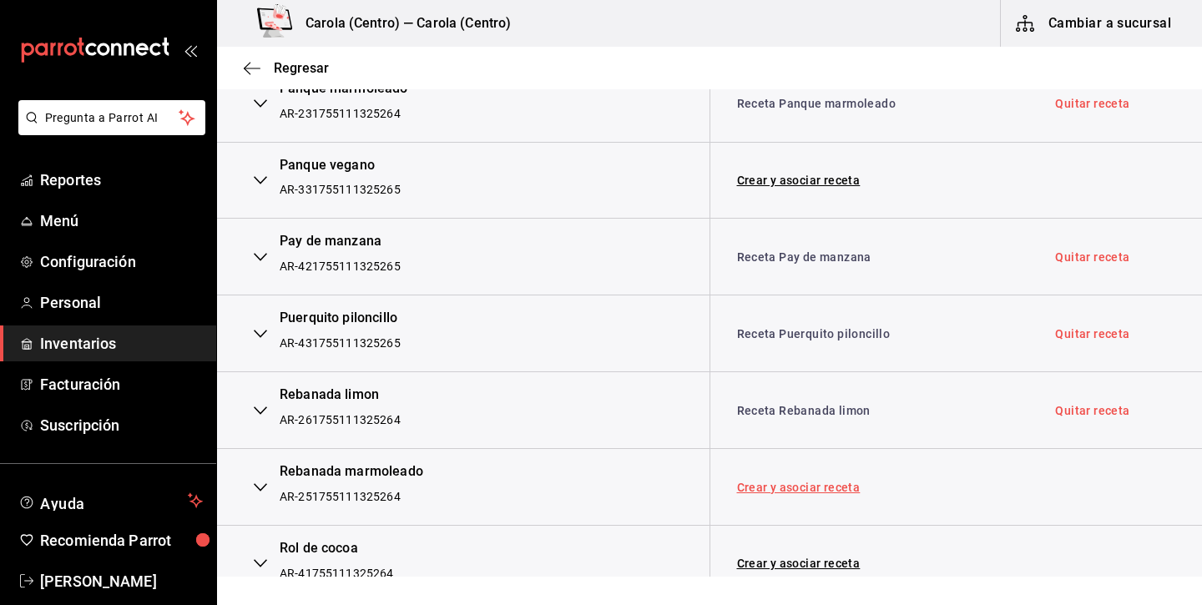
click at [771, 481] on link "Crear y asociar receta" at bounding box center [798, 487] width 123 height 12
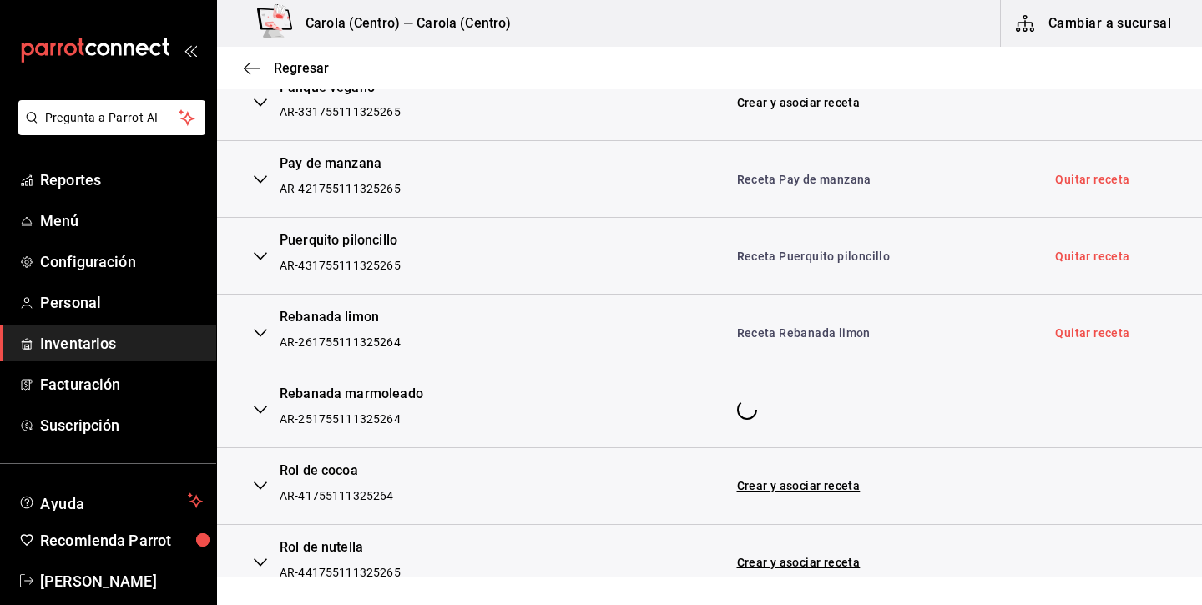
scroll to position [3836, 0]
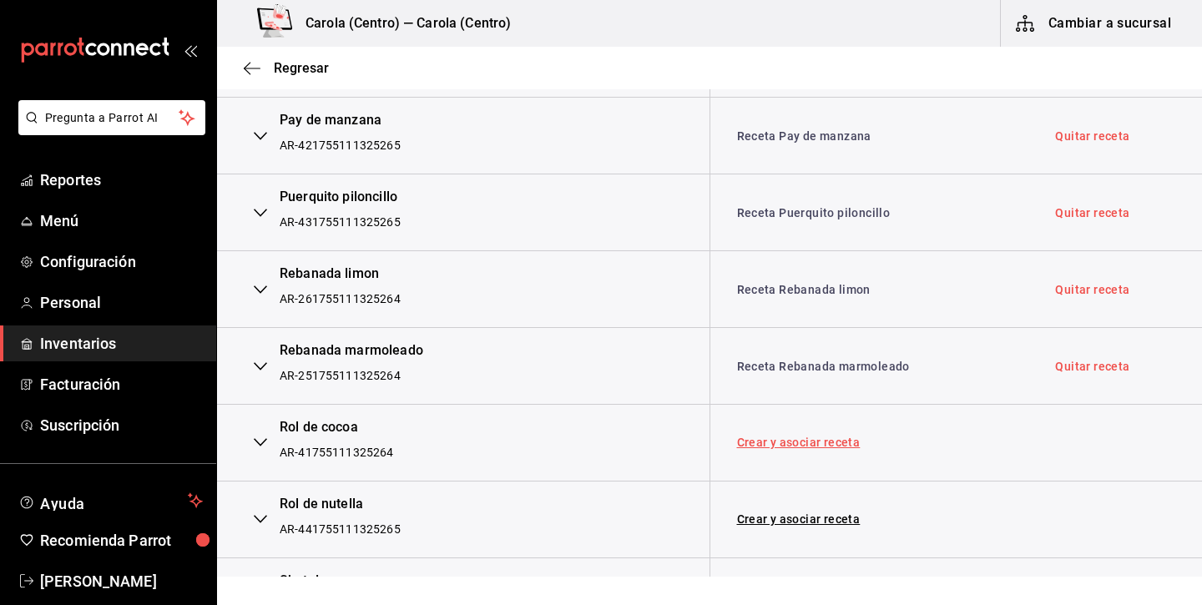
click at [779, 436] on link "Crear y asociar receta" at bounding box center [798, 442] width 123 height 12
click at [780, 513] on link "Crear y asociar receta" at bounding box center [798, 519] width 123 height 12
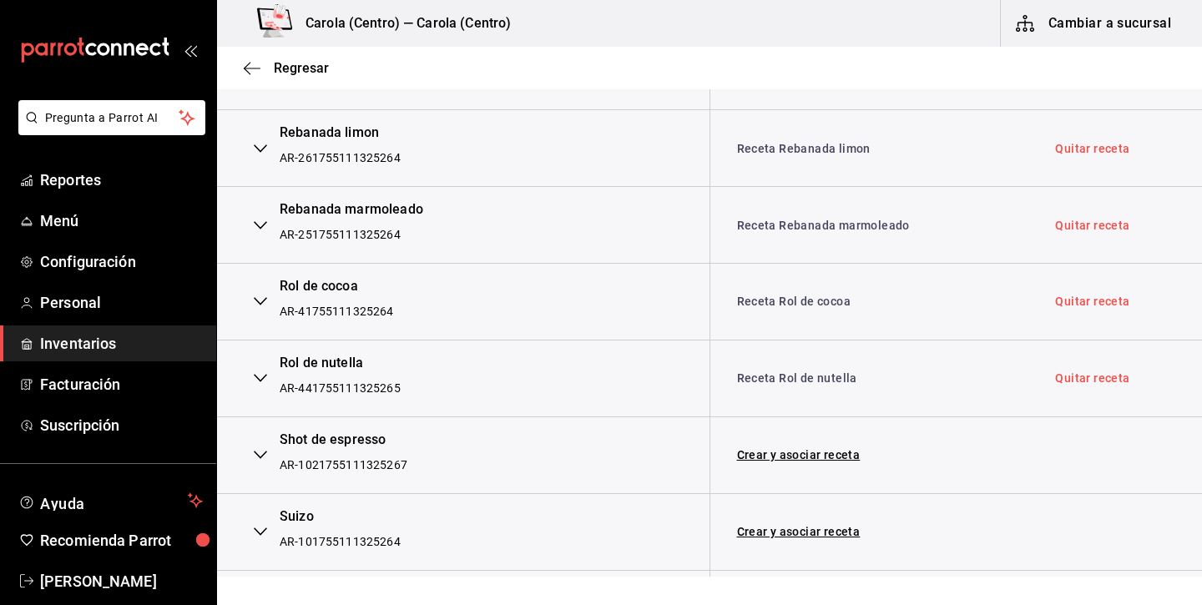
scroll to position [3986, 0]
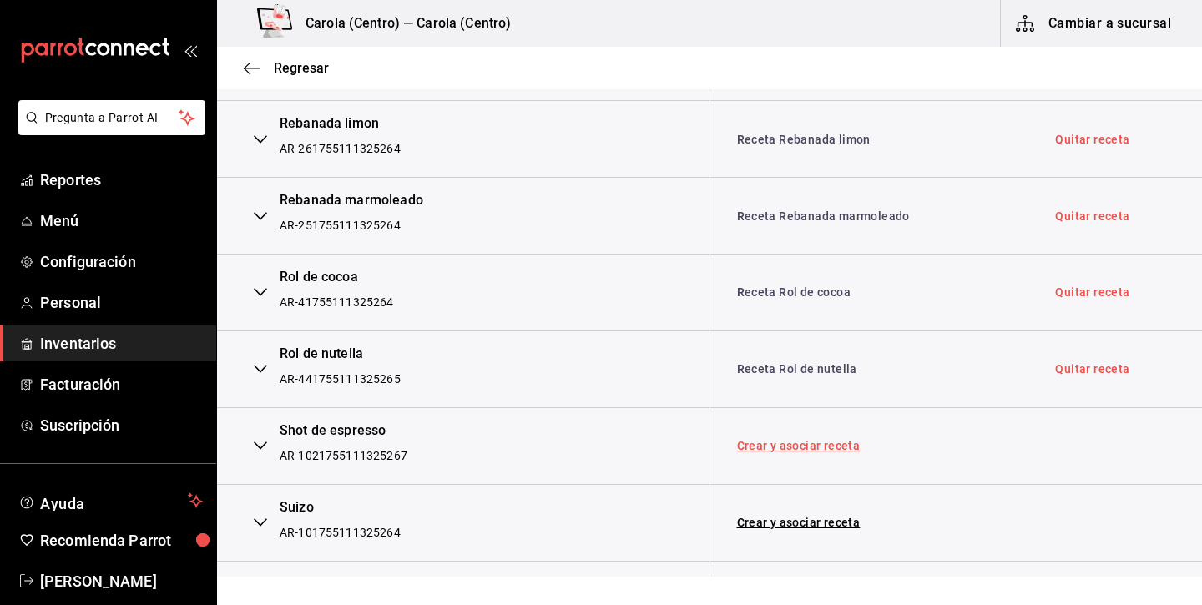
click at [801, 440] on link "Crear y asociar receta" at bounding box center [798, 446] width 123 height 12
click at [1065, 440] on link "Quitar receta" at bounding box center [1092, 446] width 74 height 12
click at [803, 440] on link "Asociar receta" at bounding box center [778, 446] width 82 height 12
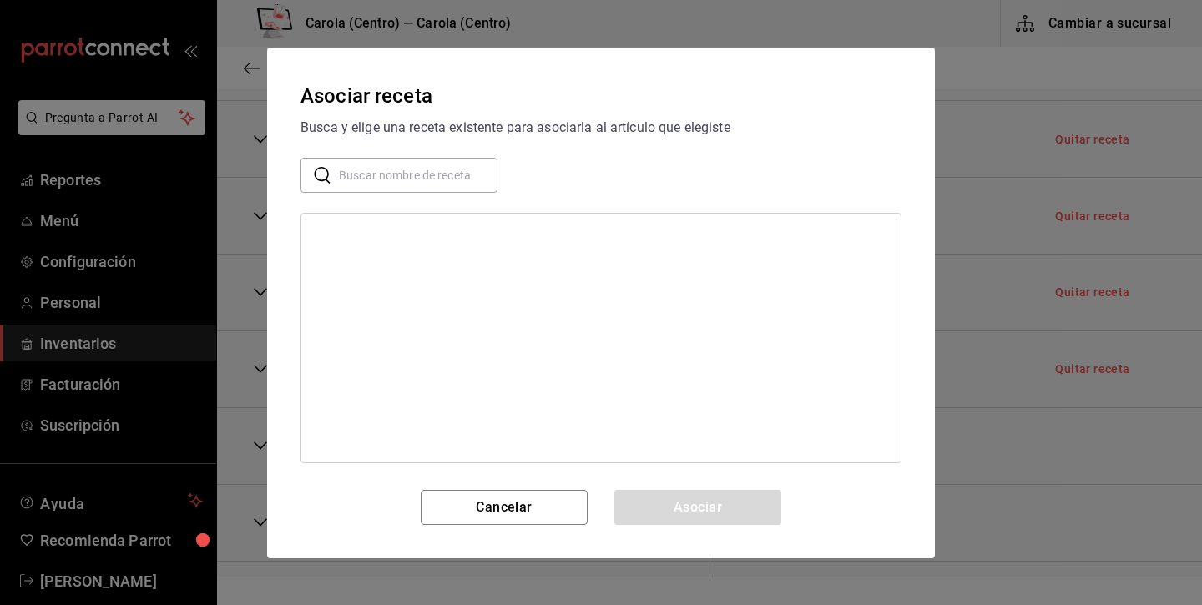
click at [449, 181] on input "text" at bounding box center [418, 174] width 159 height 33
type input "espero"
drag, startPoint x: 449, startPoint y: 181, endPoint x: 420, endPoint y: 260, distance: 84.5
click at [420, 260] on div "Receta Shot de espresso" at bounding box center [379, 267] width 129 height 18
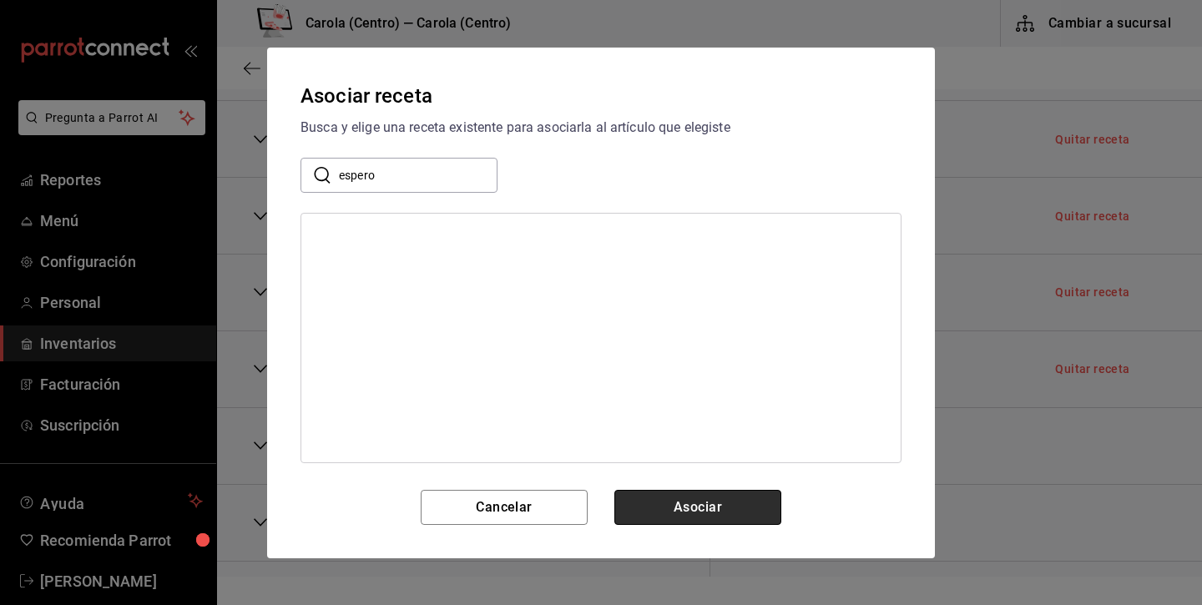
click at [688, 507] on button "Asociar" at bounding box center [697, 507] width 167 height 35
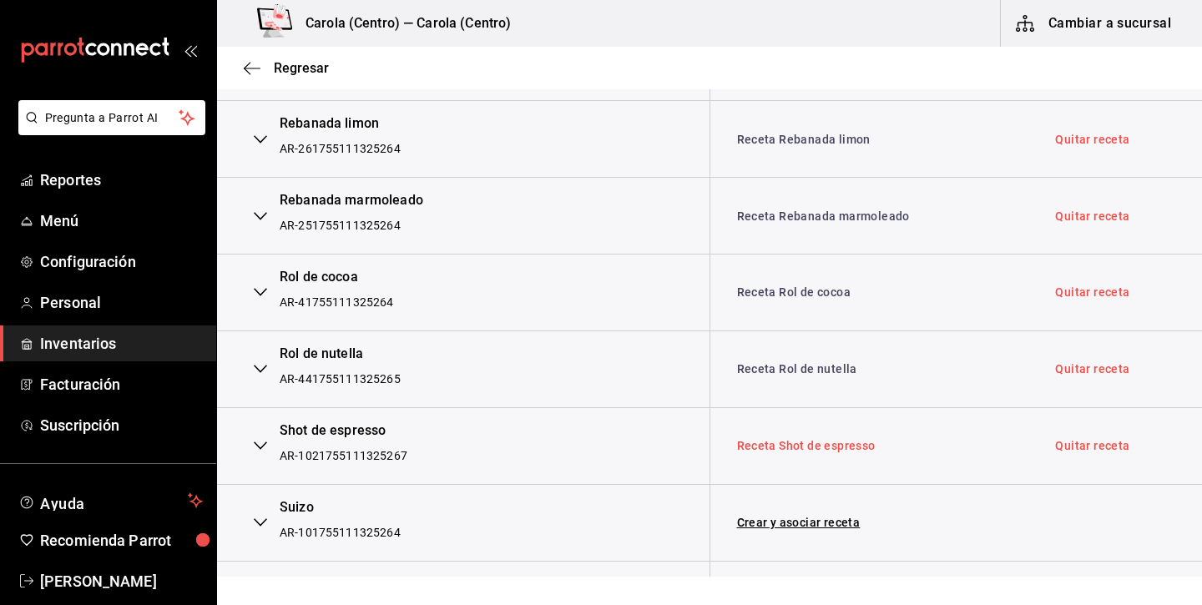
click at [824, 439] on link "Receta Shot de espresso" at bounding box center [806, 445] width 139 height 13
click at [1088, 440] on link "Quitar receta" at bounding box center [1092, 446] width 74 height 12
click at [1086, 436] on div at bounding box center [1114, 446] width 147 height 20
click at [753, 440] on link "Asociar receta" at bounding box center [778, 446] width 82 height 12
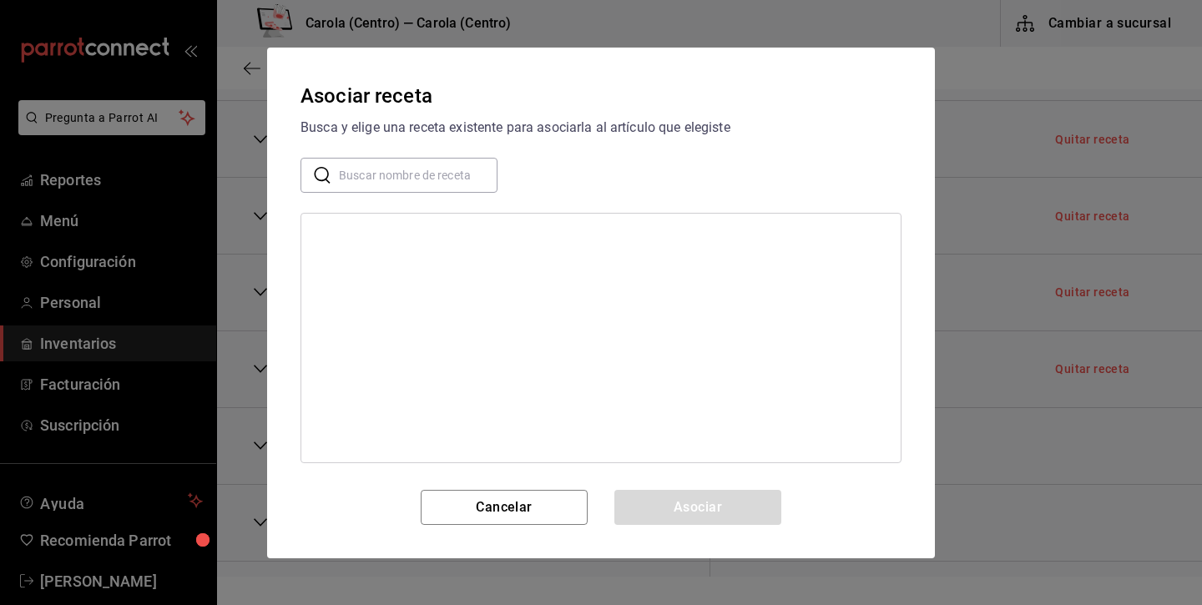
click at [460, 184] on input "text" at bounding box center [418, 174] width 159 height 33
type input "espresso"
click at [401, 260] on div "Receta Shot de espresso" at bounding box center [379, 267] width 129 height 18
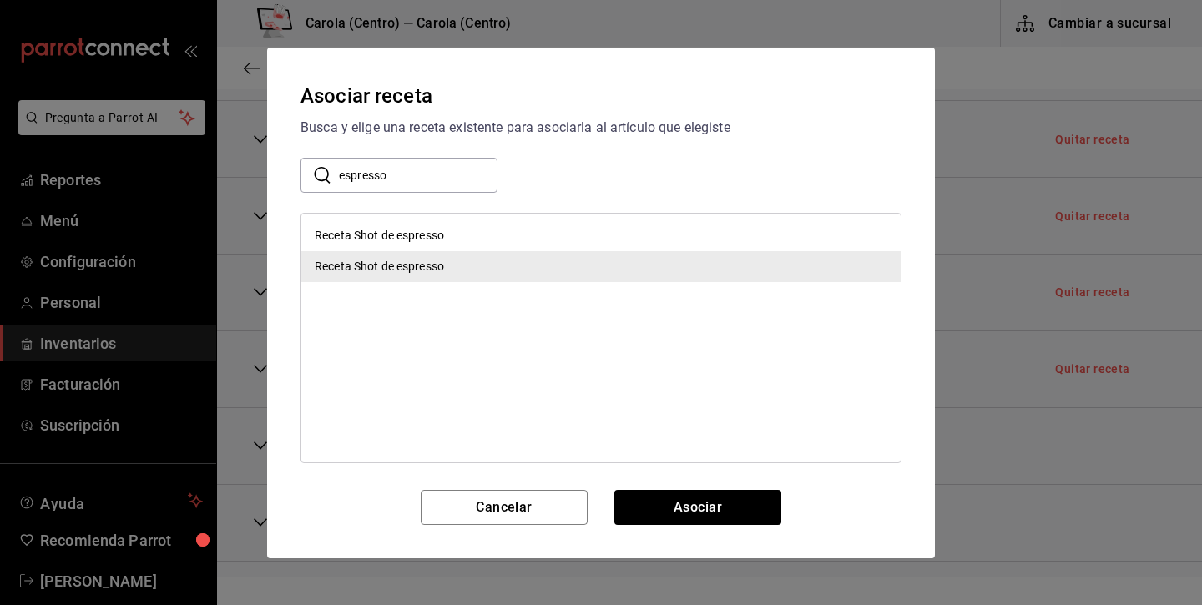
click at [546, 232] on div "Receta Shot de espresso" at bounding box center [600, 235] width 599 height 31
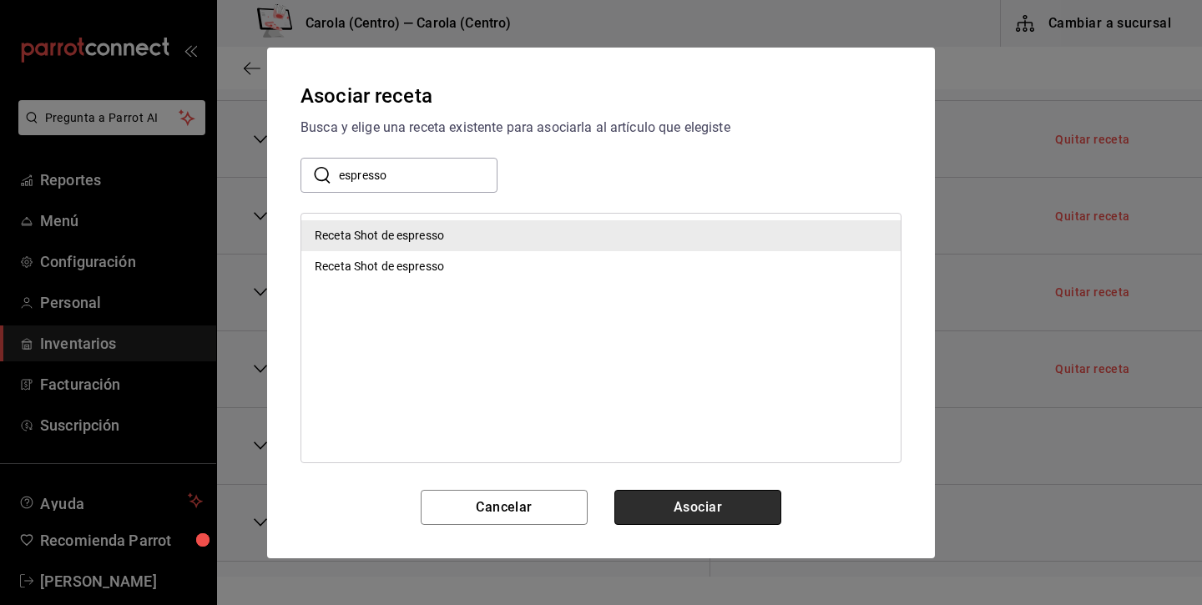
click at [703, 505] on button "Asociar" at bounding box center [697, 507] width 167 height 35
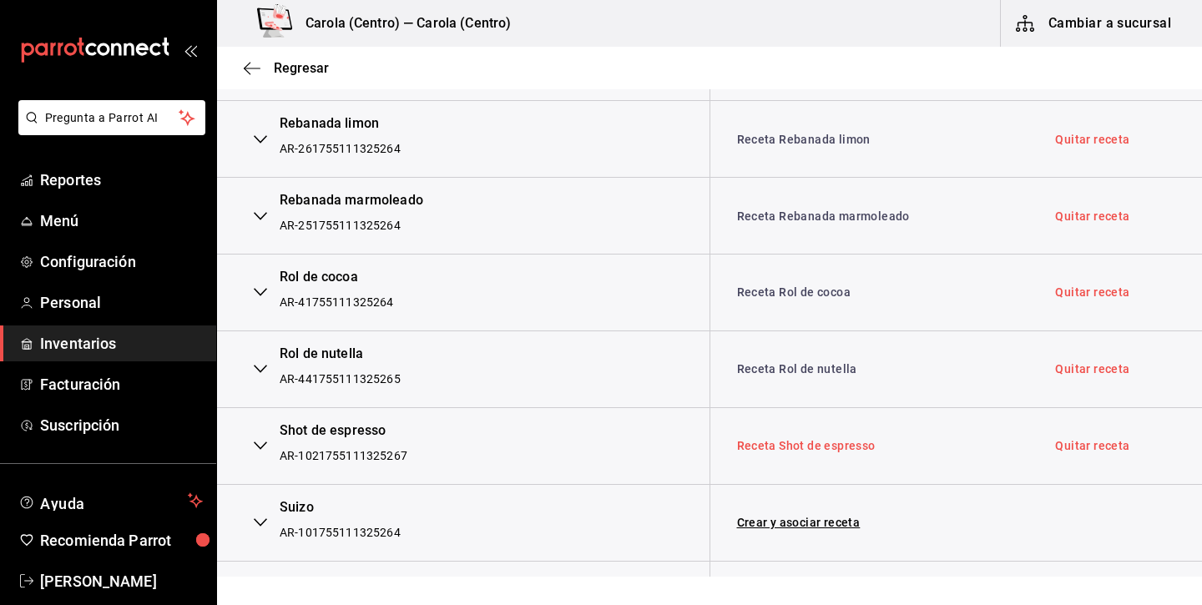
click at [828, 439] on link "Receta Shot de espresso" at bounding box center [806, 445] width 139 height 13
click at [854, 439] on link "Receta Shot de espresso" at bounding box center [806, 445] width 139 height 13
click at [1071, 440] on link "Quitar receta" at bounding box center [1092, 446] width 74 height 12
click at [796, 440] on link "Asociar receta" at bounding box center [778, 446] width 82 height 12
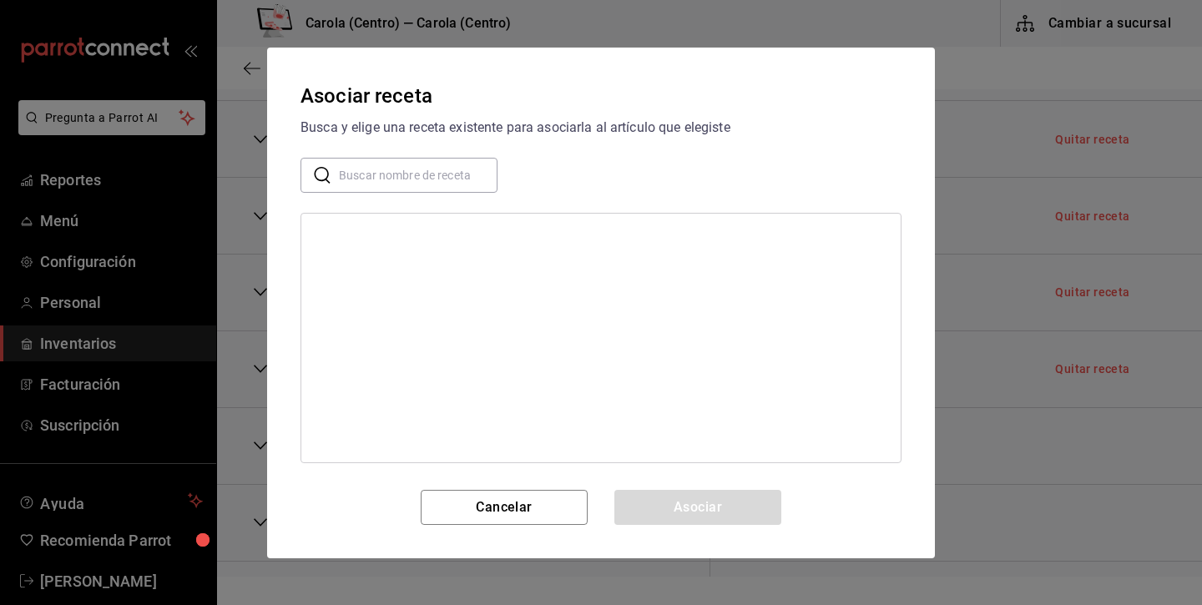
click at [451, 171] on input "text" at bounding box center [418, 174] width 159 height 33
type input "esperas"
drag, startPoint x: 451, startPoint y: 170, endPoint x: 399, endPoint y: 260, distance: 104.3
click at [399, 260] on div "Receta Shot de espresso" at bounding box center [379, 267] width 129 height 18
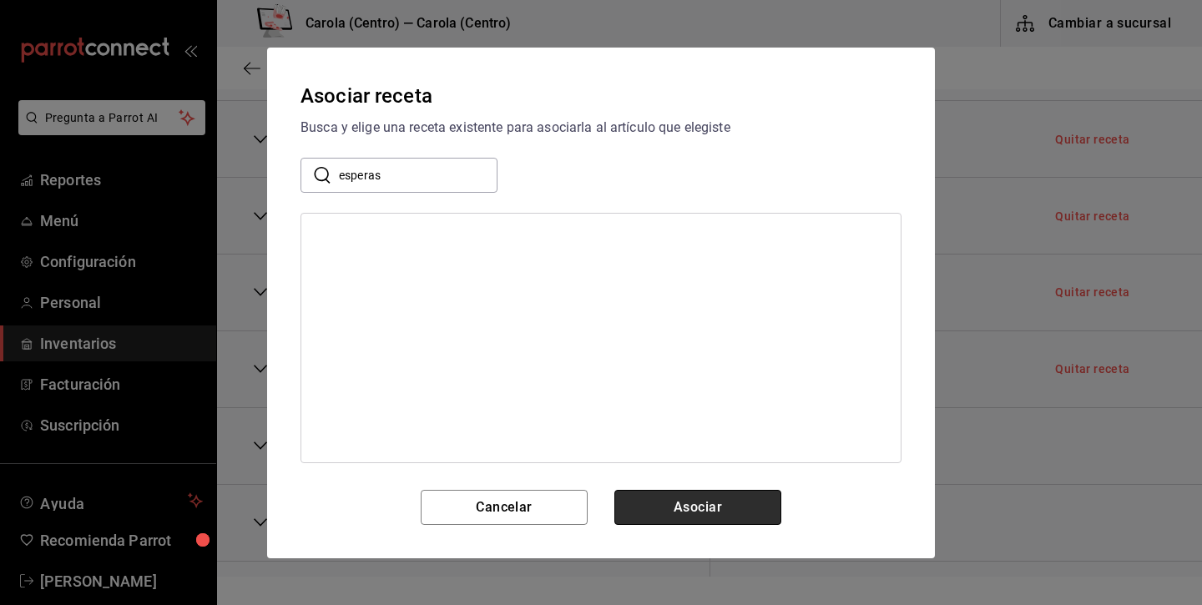
click at [726, 522] on button "Asociar" at bounding box center [697, 507] width 167 height 35
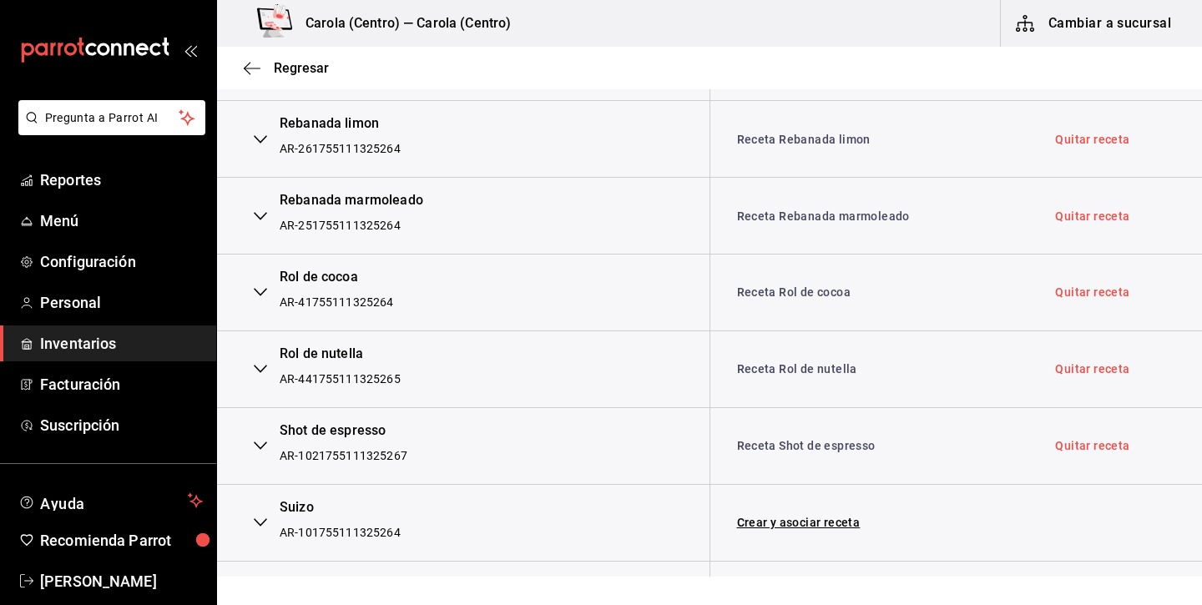
click at [829, 437] on link "Receta Shot de espresso" at bounding box center [806, 445] width 139 height 17
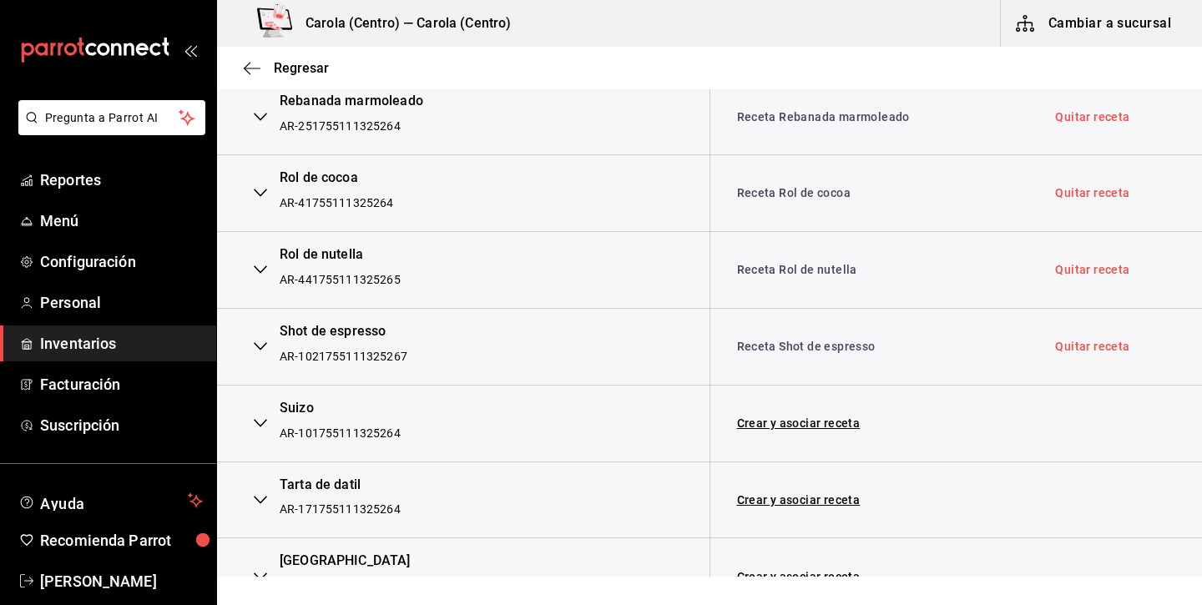
scroll to position [4086, 0]
click at [1077, 340] on link "Quitar receta" at bounding box center [1092, 346] width 74 height 12
click at [794, 416] on link "Crear y asociar receta" at bounding box center [798, 422] width 123 height 12
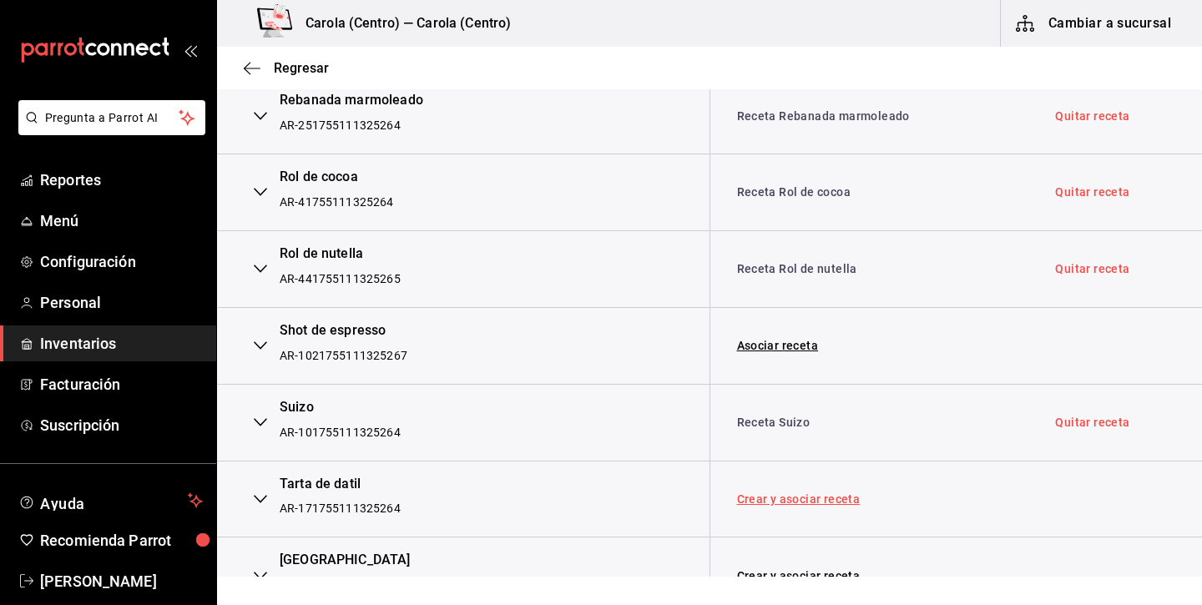
click at [792, 493] on link "Crear y asociar receta" at bounding box center [798, 499] width 123 height 12
click at [794, 570] on link "Crear y asociar receta" at bounding box center [798, 576] width 123 height 12
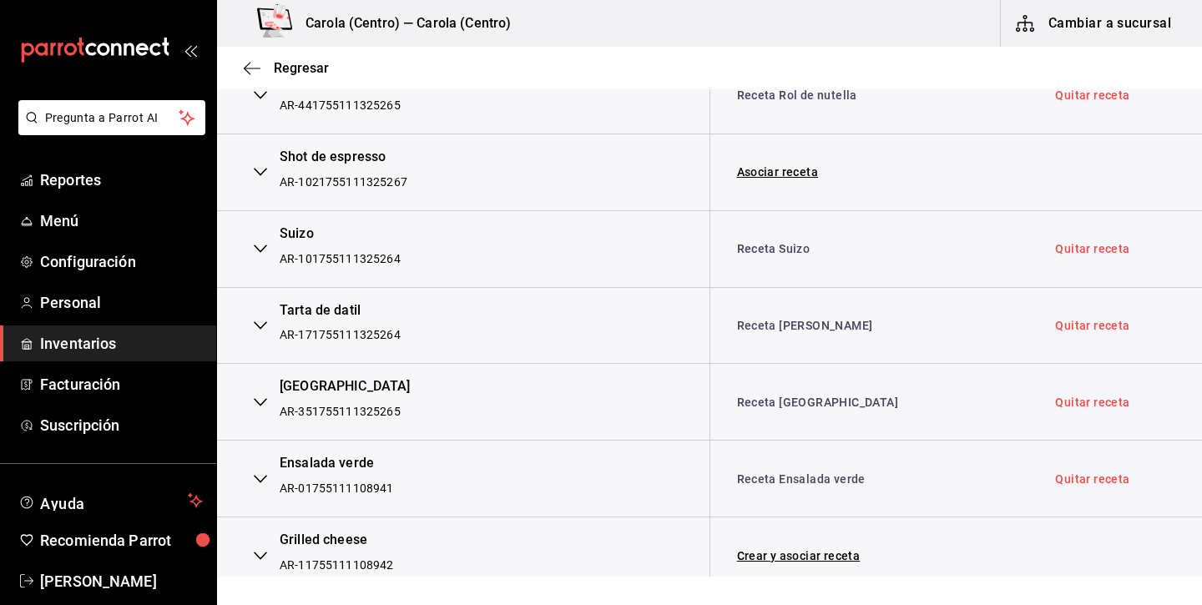
scroll to position [4291, 0]
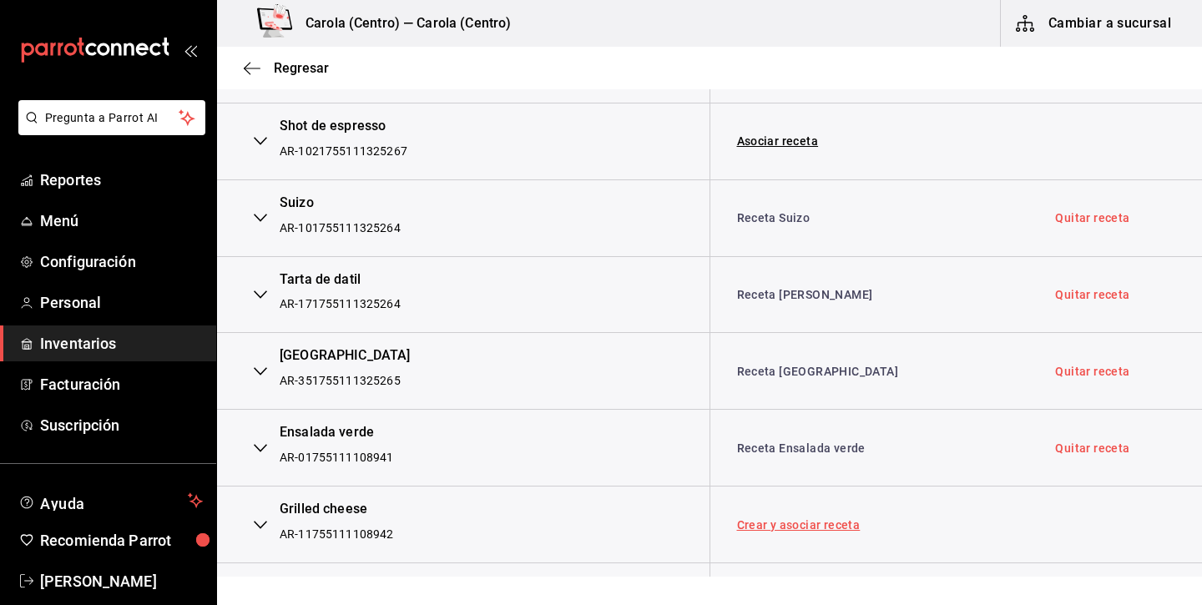
click at [774, 519] on link "Crear y asociar receta" at bounding box center [798, 525] width 123 height 12
click at [1109, 519] on link "Quitar receta" at bounding box center [1092, 525] width 74 height 12
click at [799, 519] on link "Asociar receta" at bounding box center [778, 525] width 82 height 12
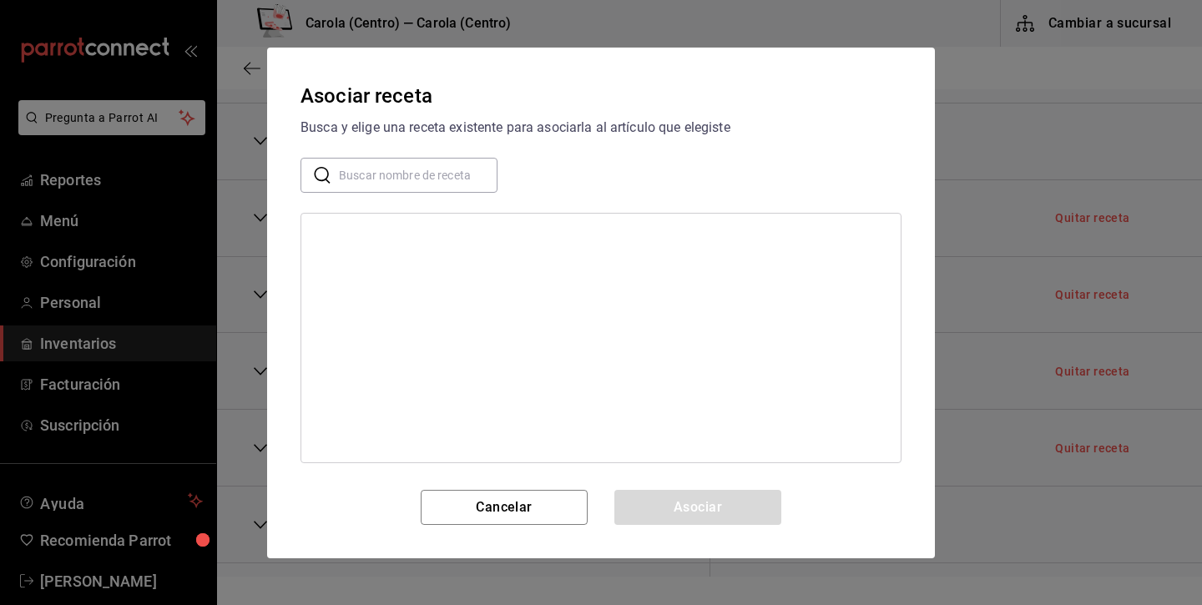
click at [395, 179] on input "text" at bounding box center [418, 174] width 159 height 33
type input "grill"
click at [349, 272] on div "Grilled cheese" at bounding box center [351, 267] width 73 height 18
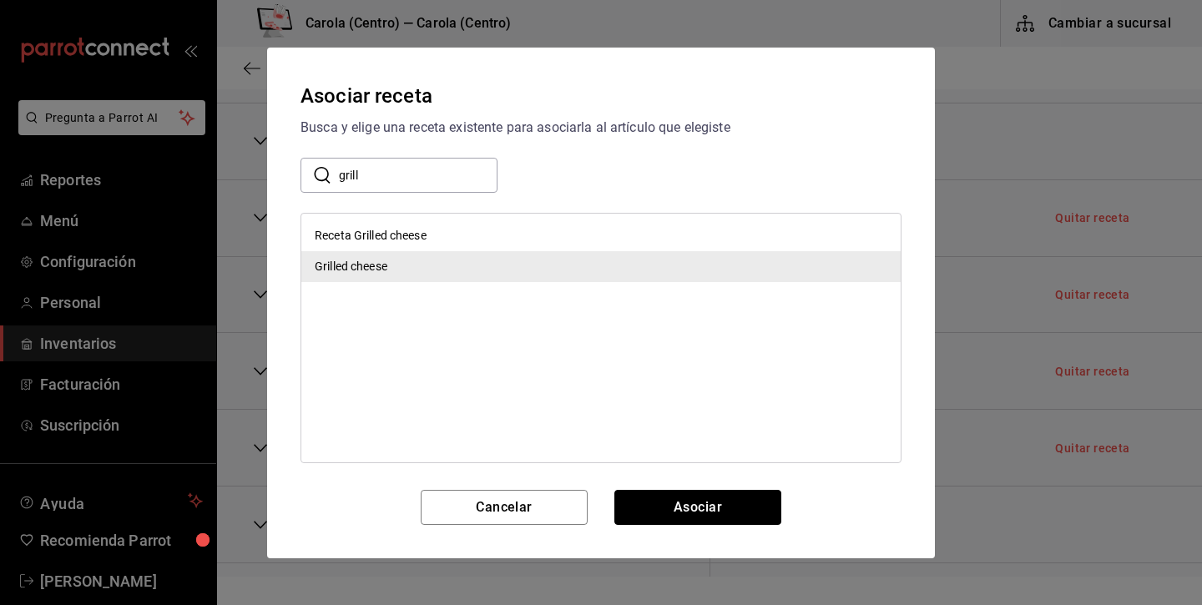
click at [668, 510] on button "Asociar" at bounding box center [697, 507] width 167 height 35
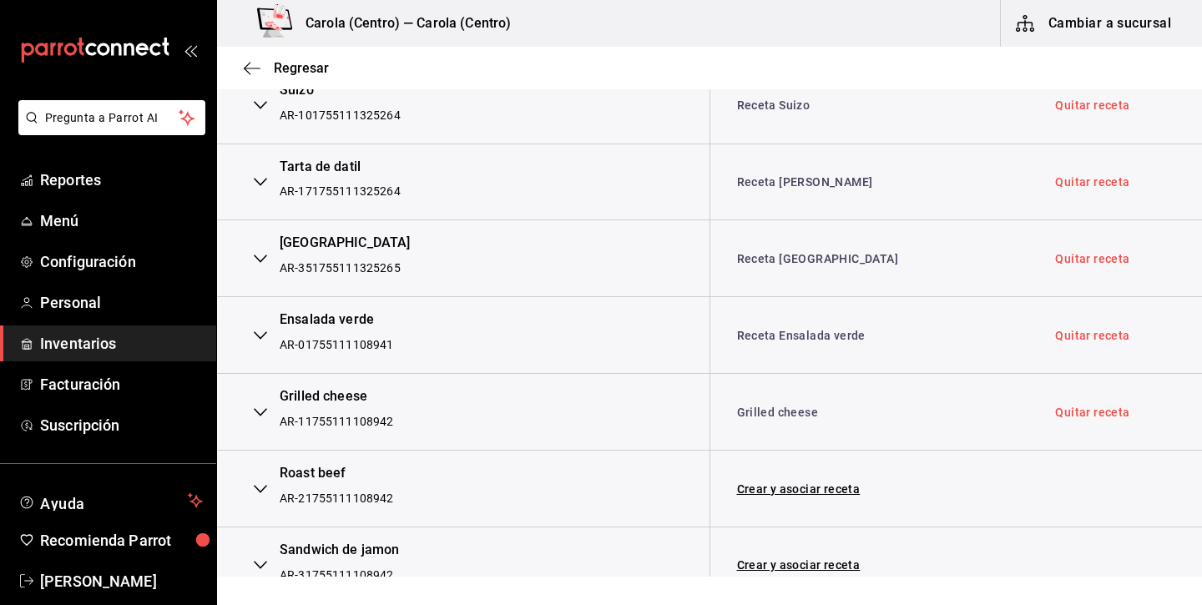
scroll to position [4447, 0]
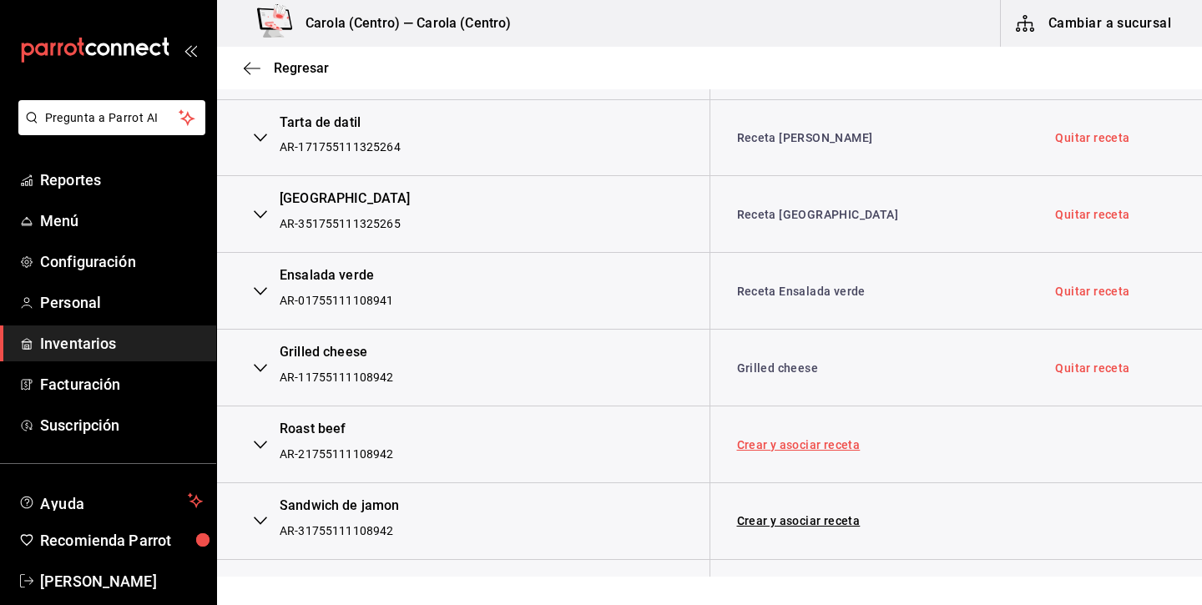
click at [826, 439] on link "Crear y asociar receta" at bounding box center [798, 445] width 123 height 12
click at [1089, 439] on link "Quitar receta" at bounding box center [1092, 445] width 74 height 12
click at [799, 439] on link "Asociar receta" at bounding box center [778, 445] width 82 height 12
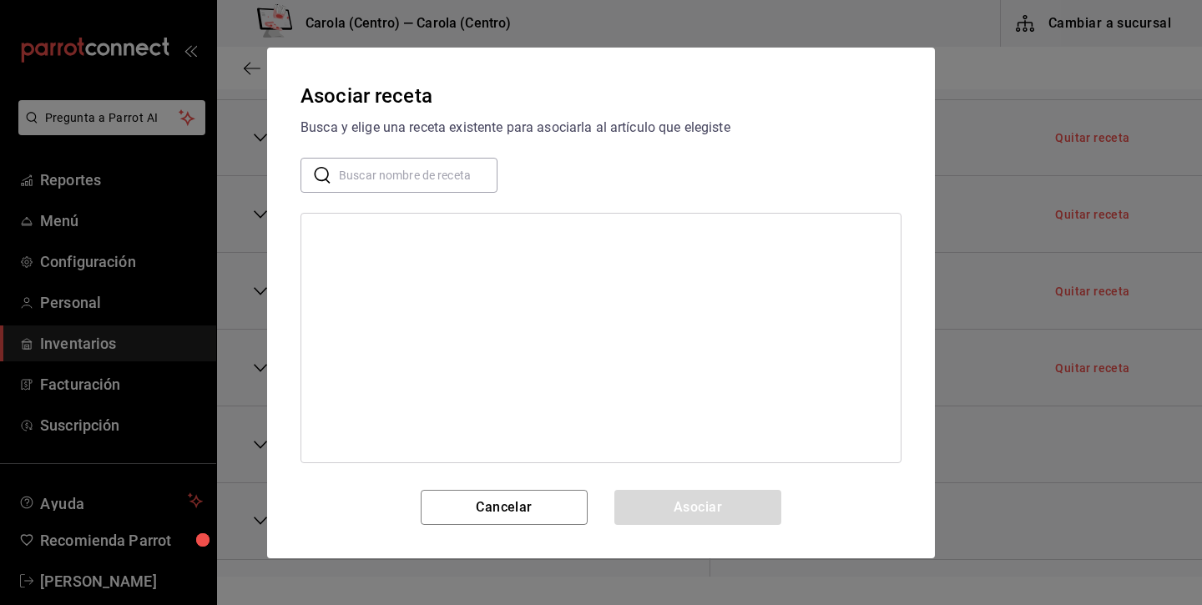
click at [456, 165] on input "text" at bounding box center [418, 174] width 159 height 33
type input "roast"
click at [382, 272] on div "Roast beef" at bounding box center [600, 266] width 599 height 31
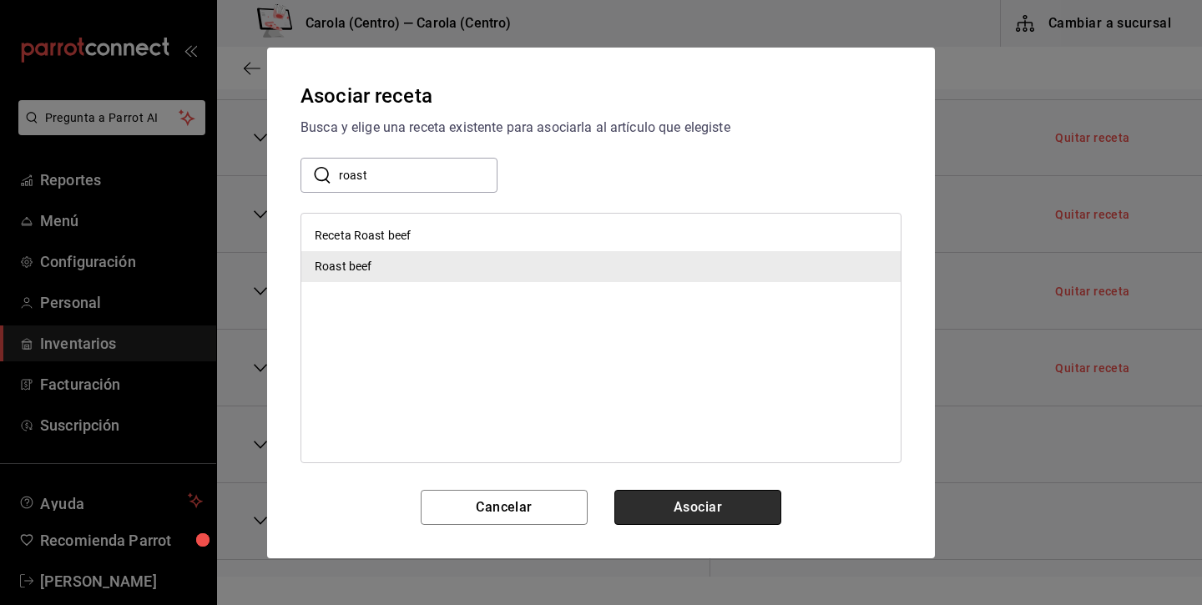
click at [721, 510] on button "Asociar" at bounding box center [697, 507] width 167 height 35
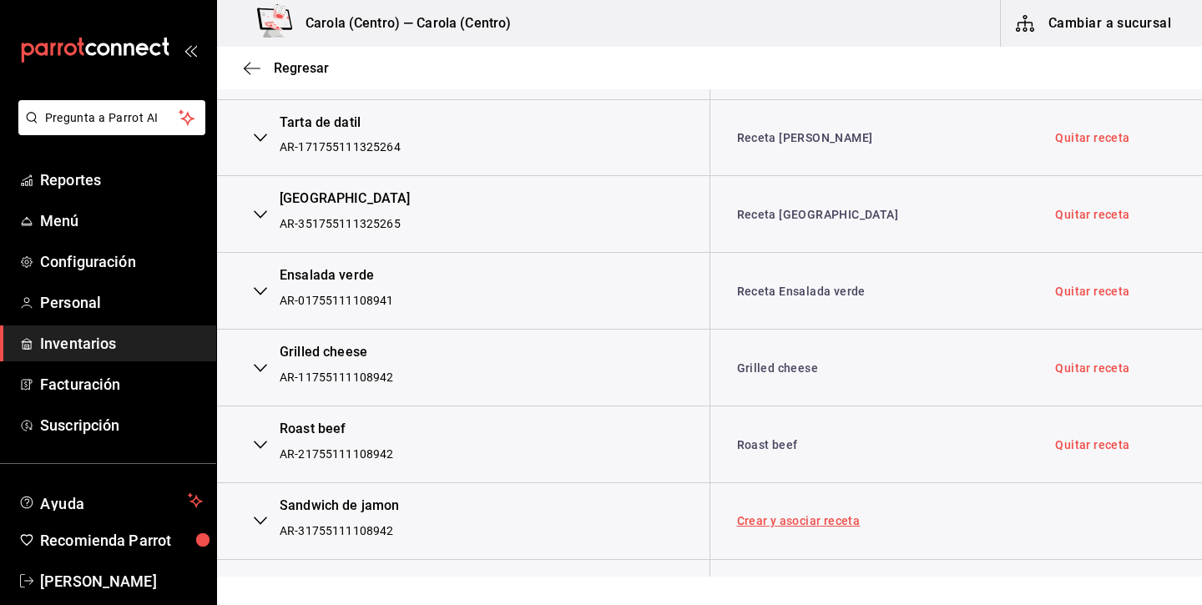
click at [802, 515] on link "Crear y asociar receta" at bounding box center [798, 521] width 123 height 12
click at [1085, 515] on link "Quitar receta" at bounding box center [1092, 521] width 74 height 12
click at [794, 515] on link "Asociar receta" at bounding box center [778, 521] width 82 height 12
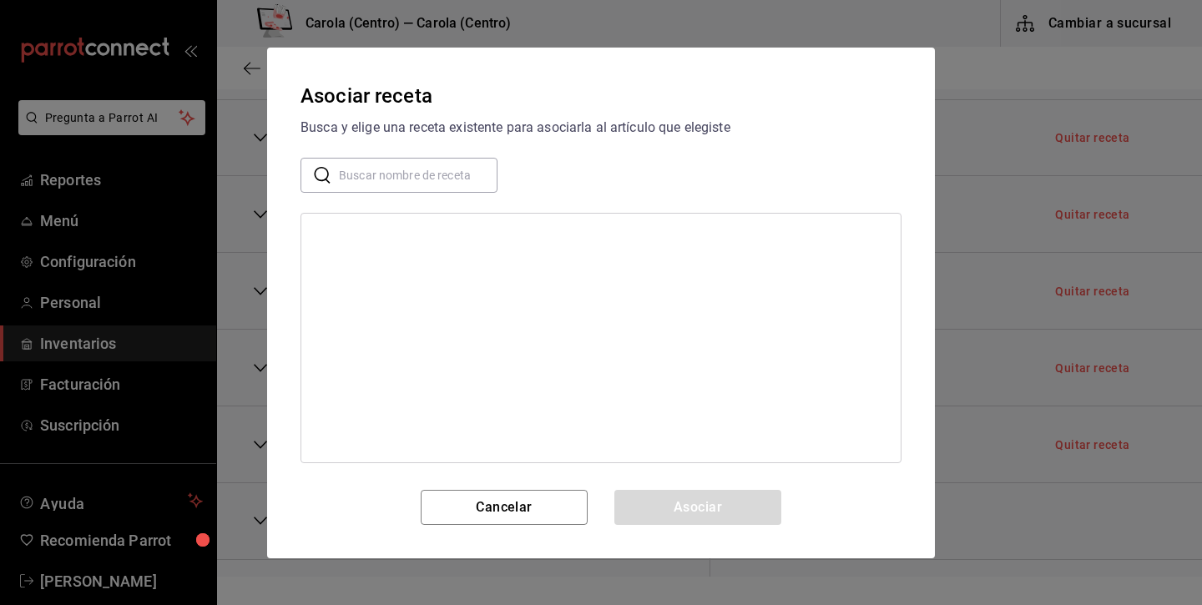
click at [481, 182] on input "text" at bounding box center [418, 174] width 159 height 33
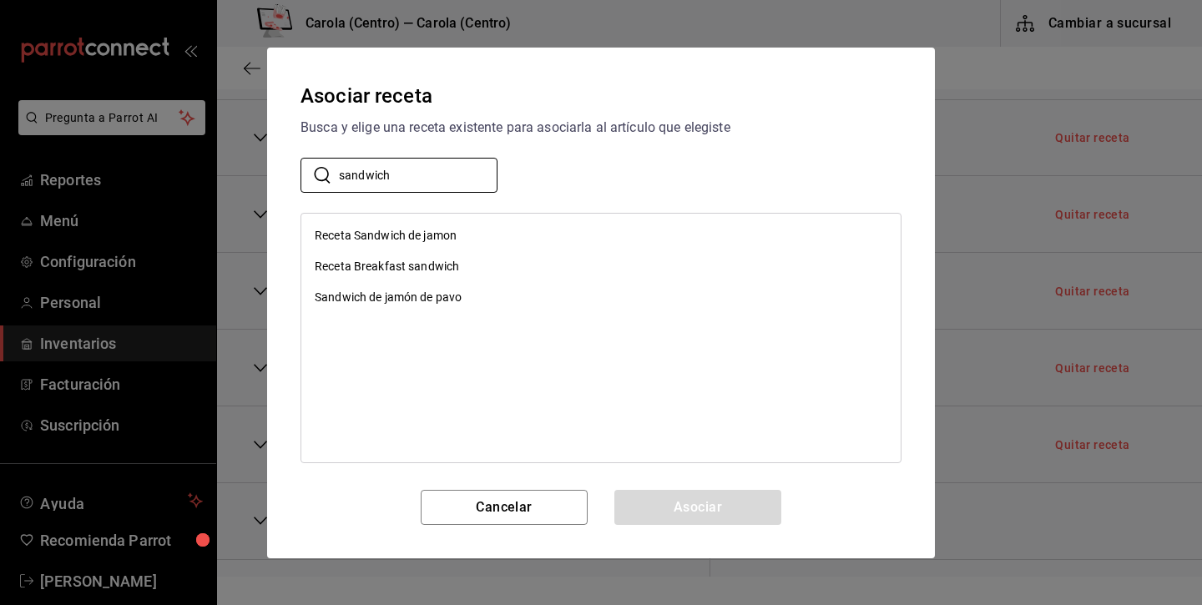
type input "sandwich"
click at [449, 303] on div "Sandwich de jamón de pavo" at bounding box center [388, 298] width 147 height 18
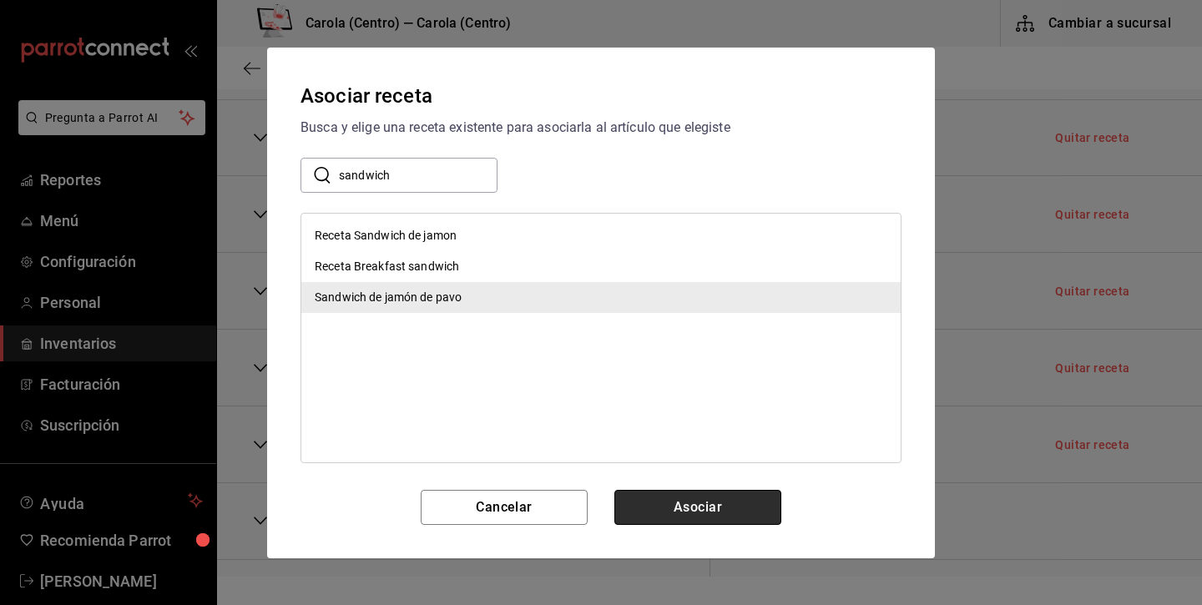
click at [660, 500] on button "Asociar" at bounding box center [697, 507] width 167 height 35
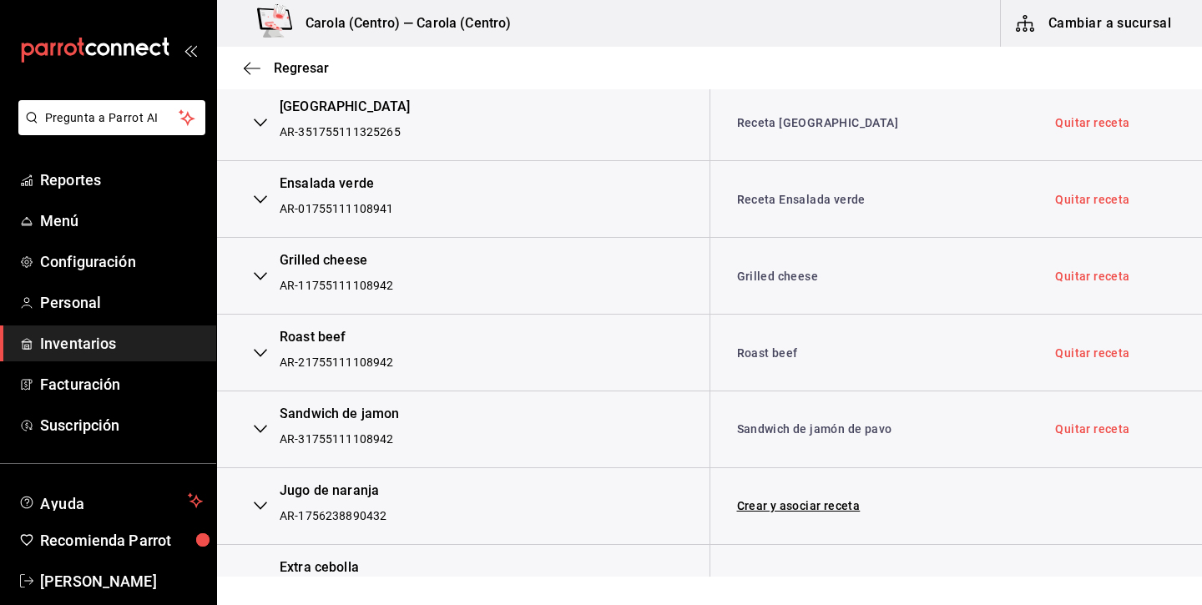
scroll to position [4574, 0]
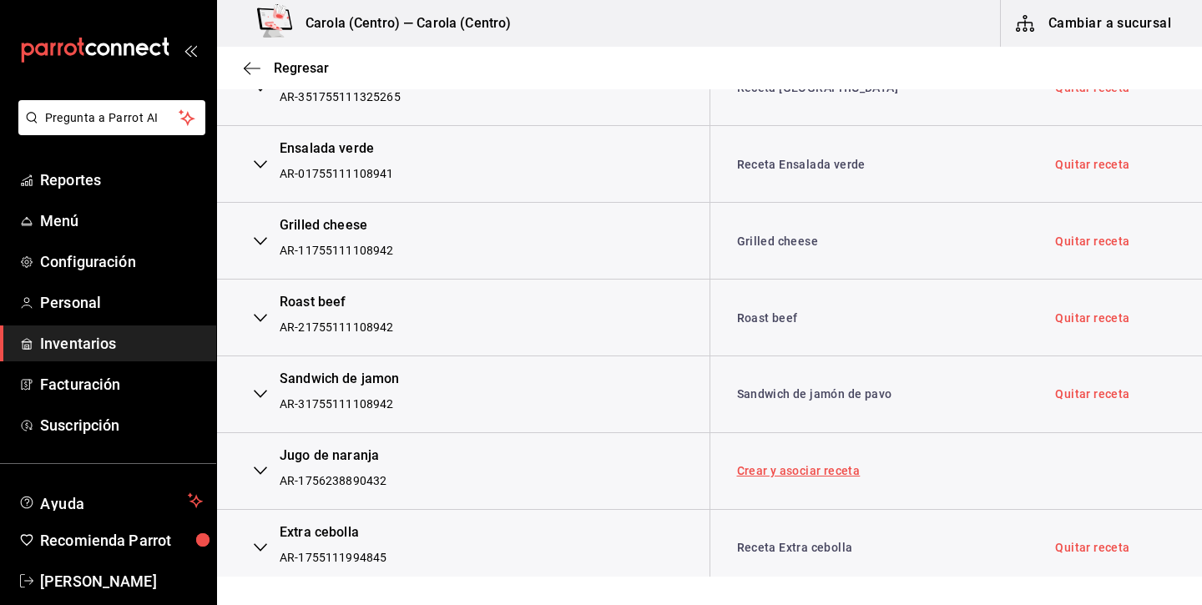
click at [820, 465] on link "Crear y asociar receta" at bounding box center [798, 471] width 123 height 12
click at [1080, 465] on link "Quitar receta" at bounding box center [1092, 471] width 74 height 12
click at [807, 465] on link "Asociar receta" at bounding box center [778, 471] width 82 height 12
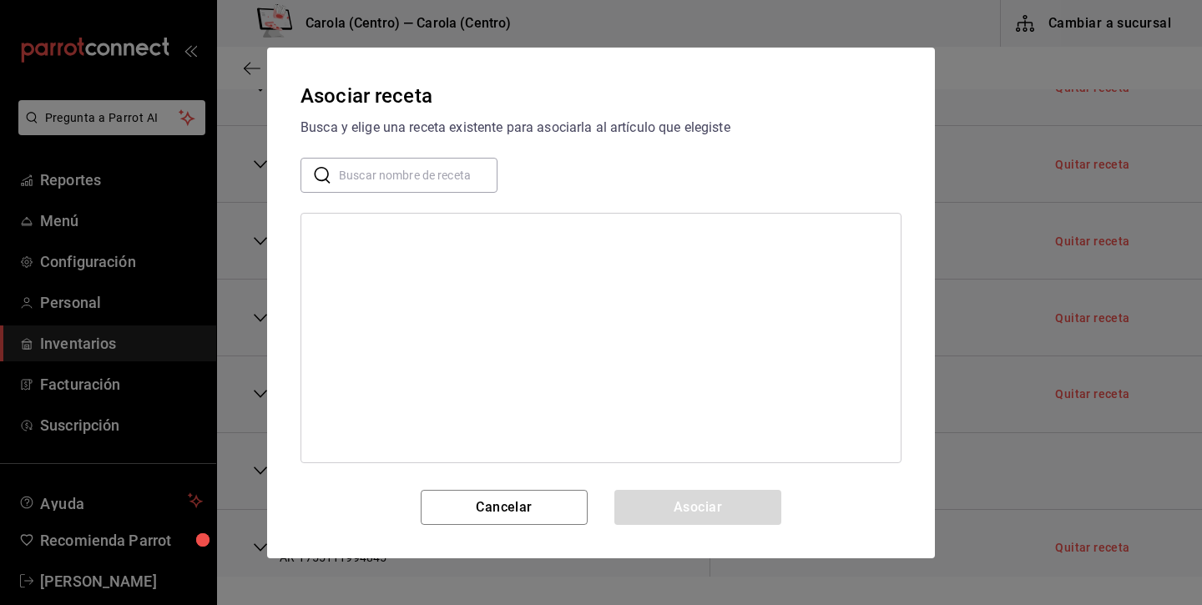
click at [447, 175] on input "text" at bounding box center [418, 174] width 159 height 33
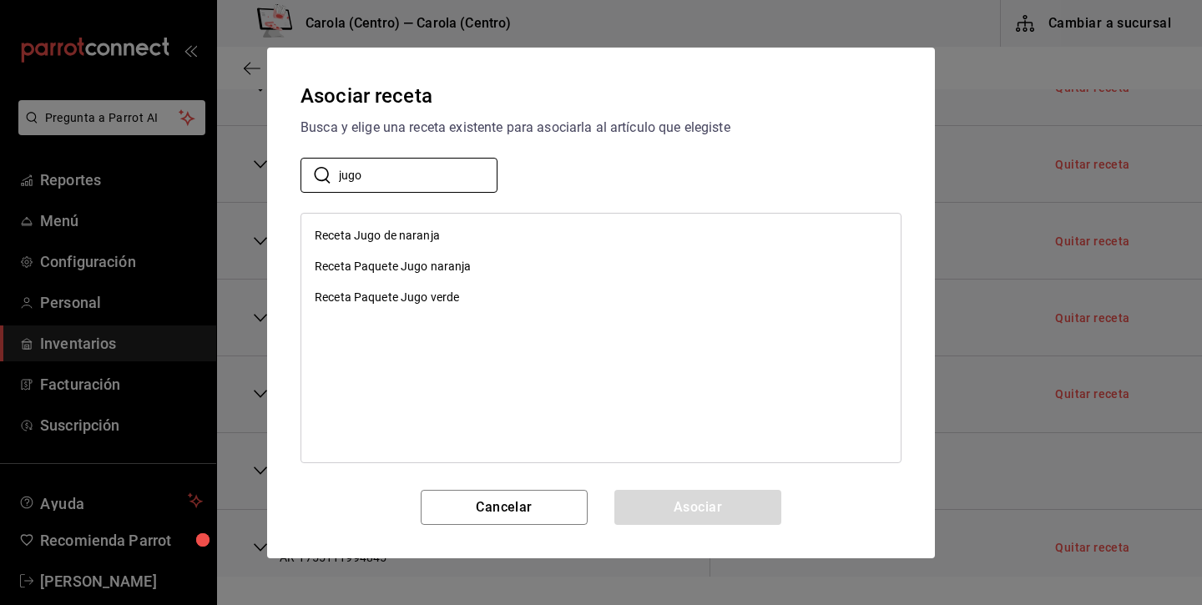
type input "jugo"
click at [423, 272] on div "Receta Paquete Jugo naranja" at bounding box center [393, 267] width 157 height 18
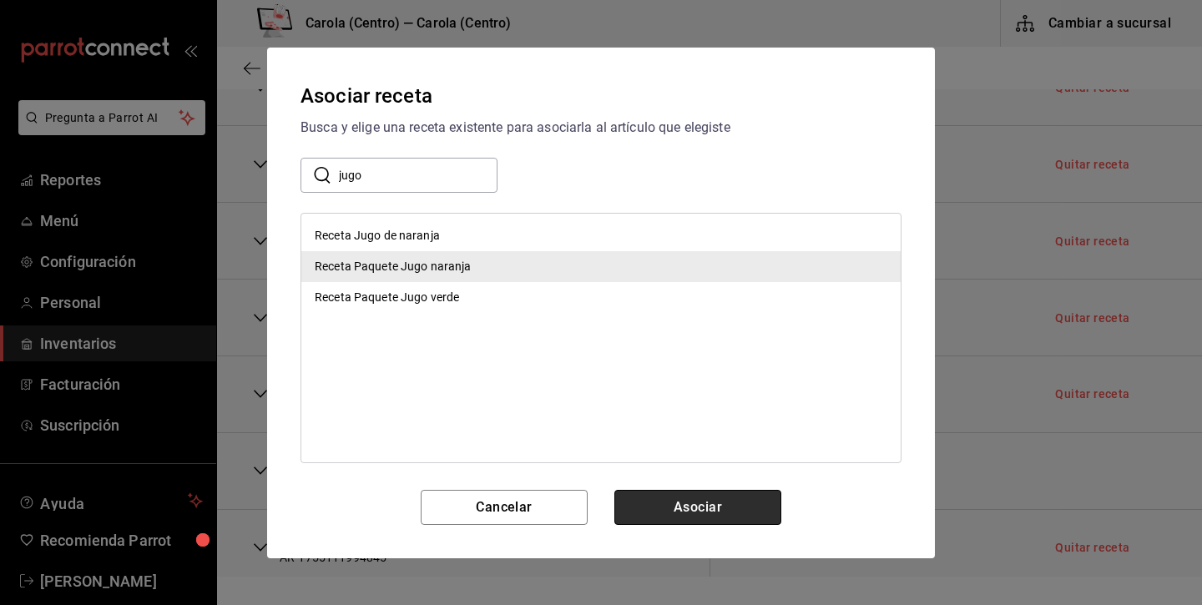
click at [690, 497] on button "Asociar" at bounding box center [697, 507] width 167 height 35
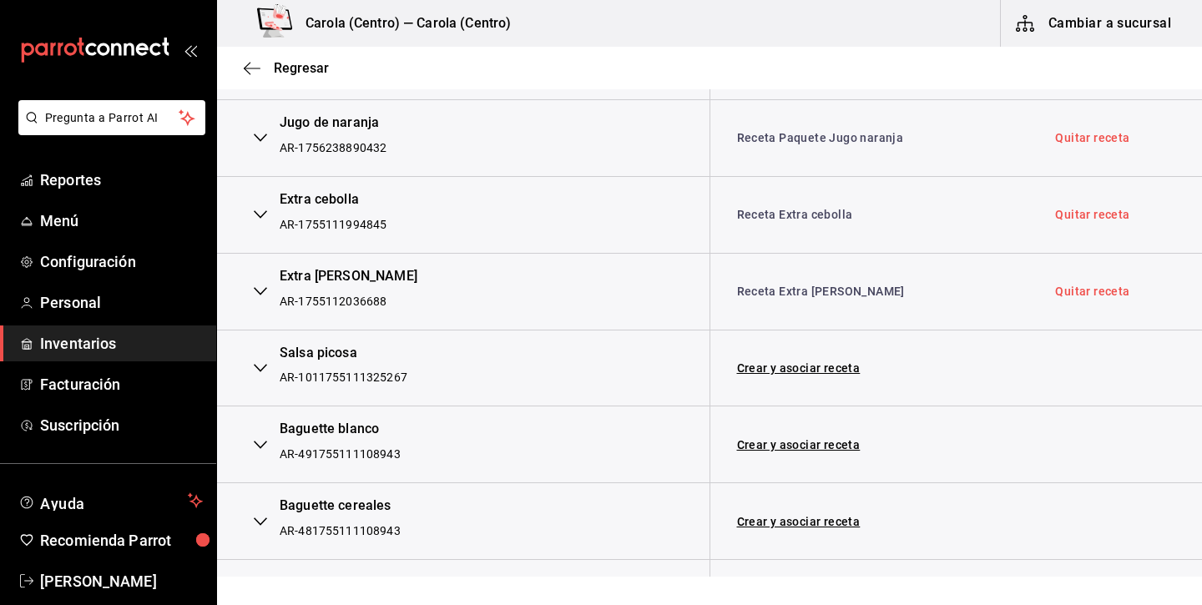
scroll to position [4908, 0]
click at [768, 438] on link "Crear y asociar receta" at bounding box center [798, 444] width 123 height 12
click at [785, 361] on link "Crear y asociar receta" at bounding box center [798, 367] width 123 height 12
click at [785, 515] on link "Crear y asociar receta" at bounding box center [798, 521] width 123 height 12
click at [776, 438] on link "Crear y asociar receta" at bounding box center [798, 444] width 123 height 12
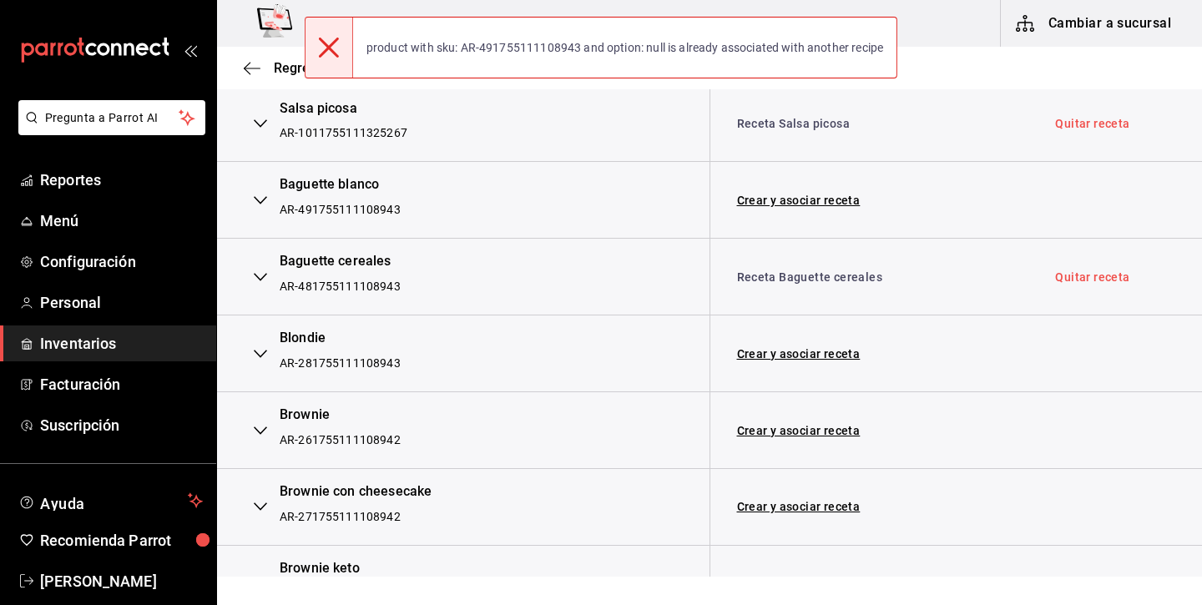
scroll to position [5179, 0]
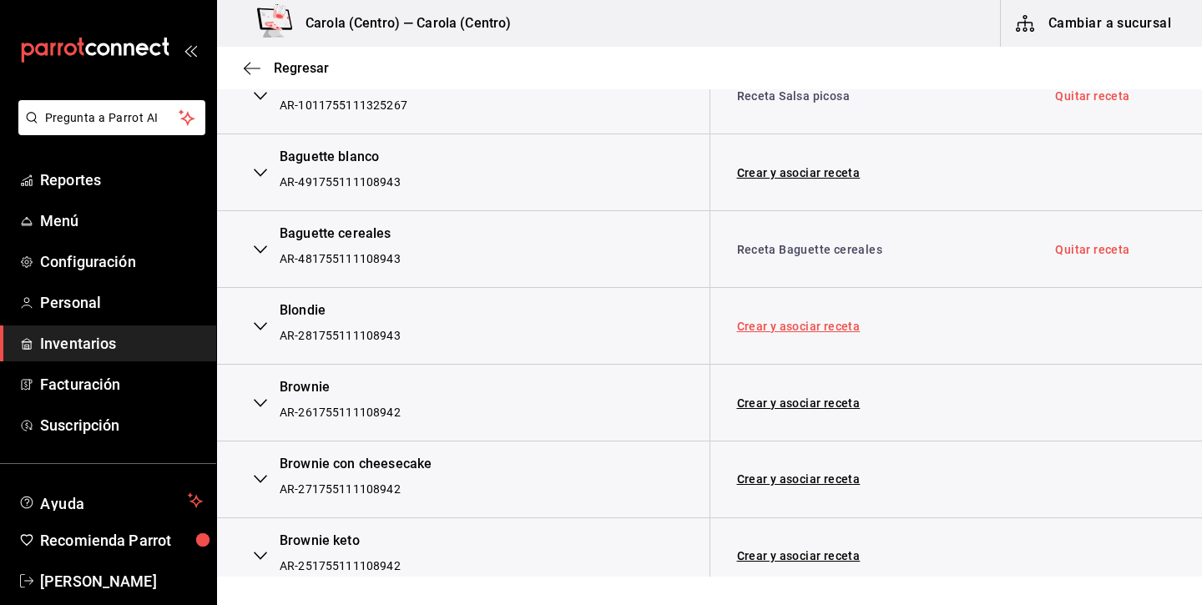
click at [784, 320] on link "Crear y asociar receta" at bounding box center [798, 326] width 123 height 12
click at [766, 167] on link "Crear y asociar receta" at bounding box center [798, 173] width 123 height 12
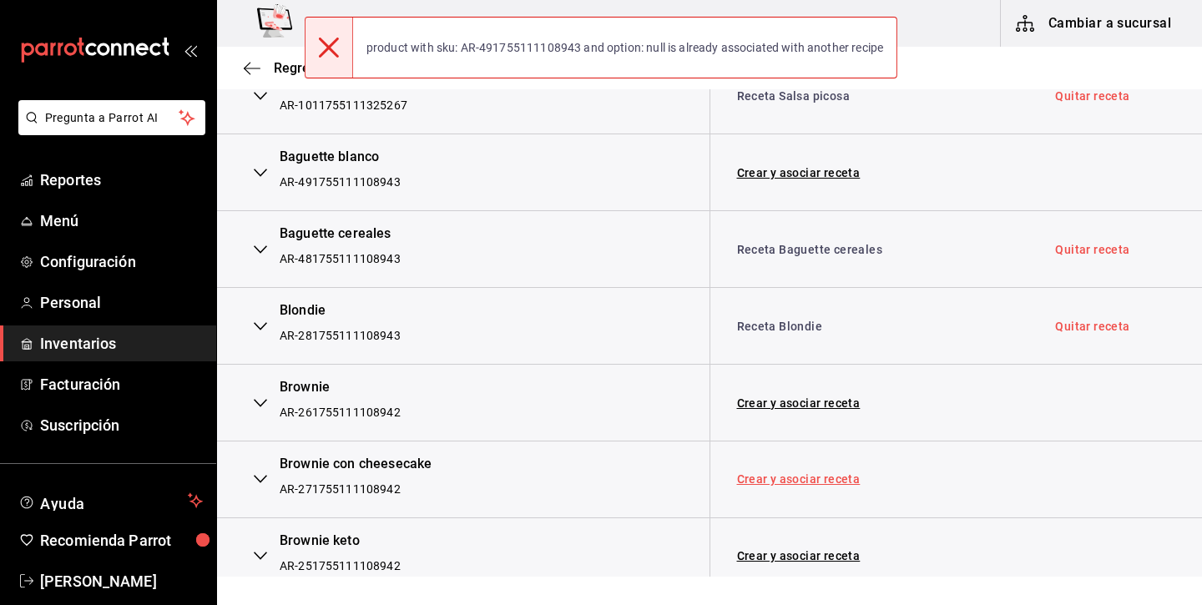
click at [794, 473] on link "Crear y asociar receta" at bounding box center [798, 479] width 123 height 12
click at [805, 397] on link "Crear y asociar receta" at bounding box center [798, 403] width 123 height 12
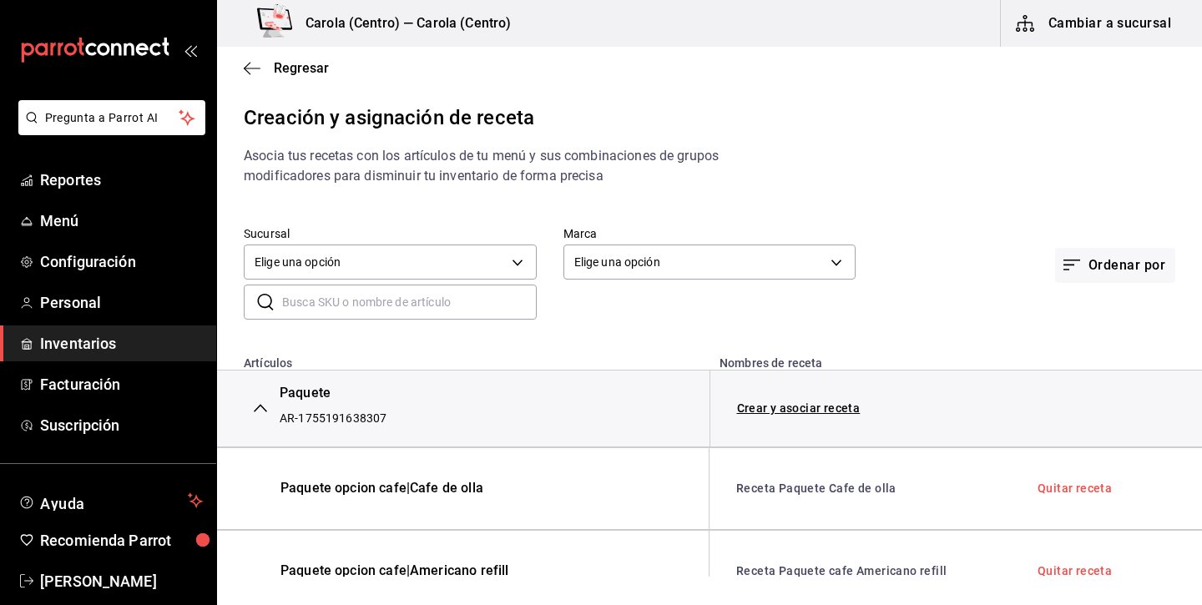
scroll to position [0, 0]
click at [431, 299] on input "text" at bounding box center [409, 301] width 254 height 33
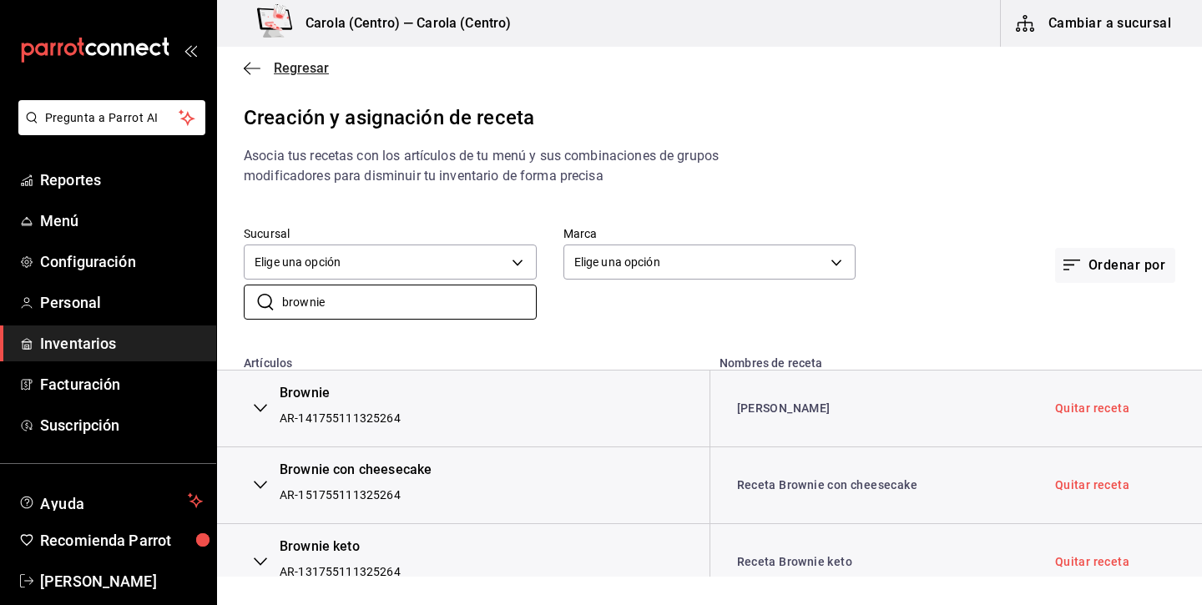
type input "brownie"
click at [302, 66] on span "Regresar" at bounding box center [301, 68] width 55 height 16
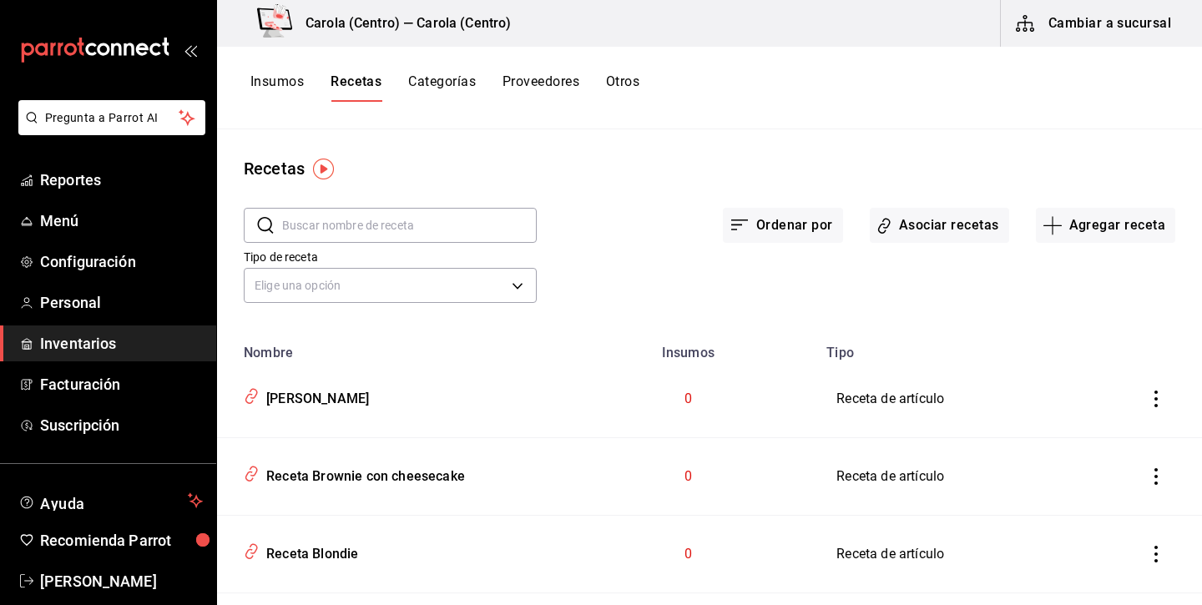
click at [432, 78] on button "Categorías" at bounding box center [442, 87] width 68 height 28
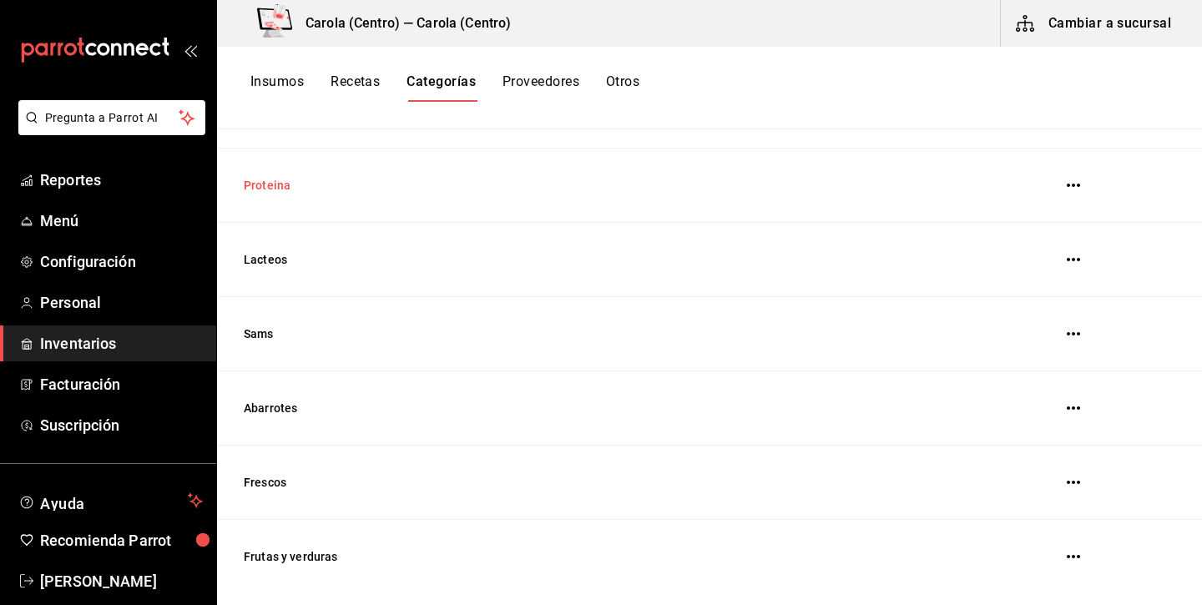
scroll to position [603, 0]
click at [280, 91] on button "Insumos" at bounding box center [276, 87] width 53 height 28
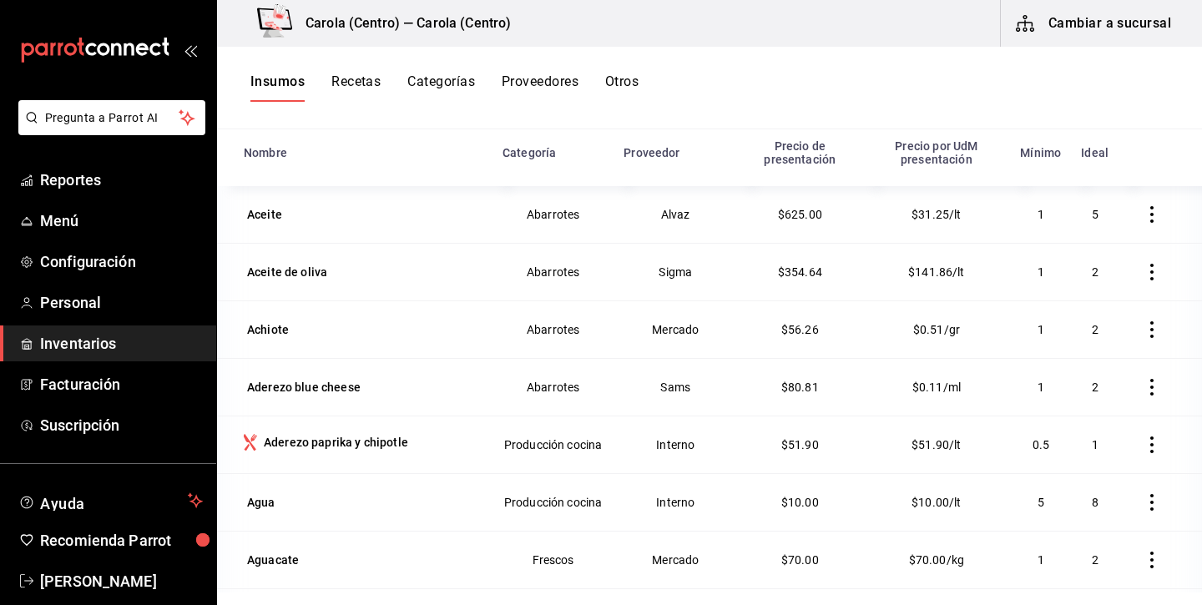
click at [535, 158] on div "Categoría" at bounding box center [528, 152] width 53 height 13
click at [355, 83] on button "Recetas" at bounding box center [355, 87] width 49 height 28
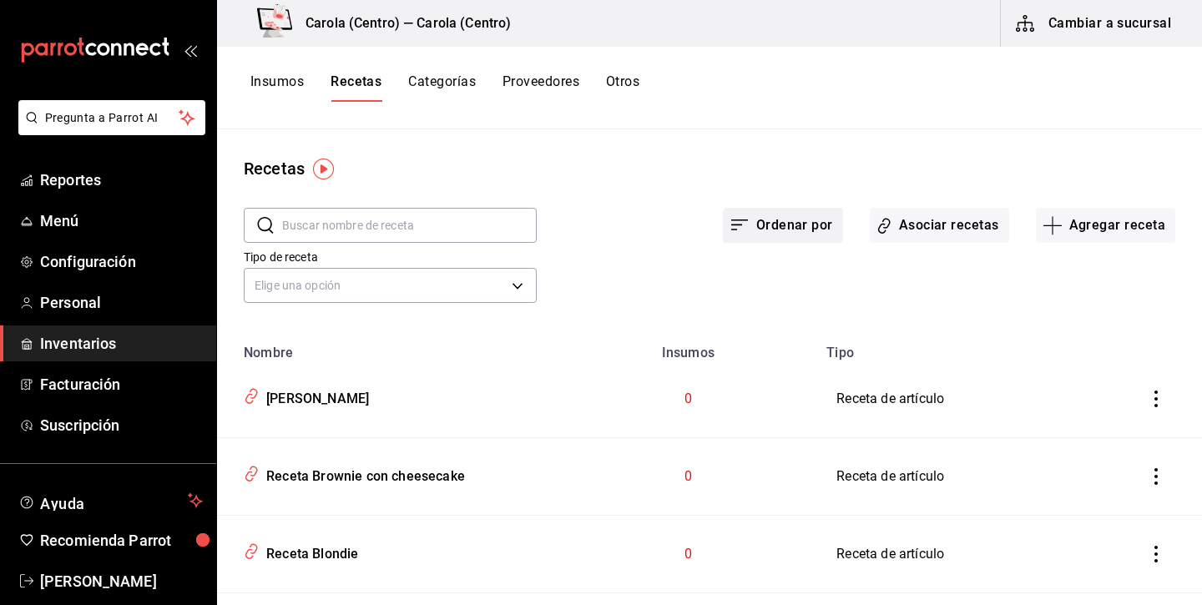
click at [784, 231] on button "Ordenar por" at bounding box center [783, 225] width 120 height 35
click at [519, 279] on div at bounding box center [601, 302] width 1202 height 605
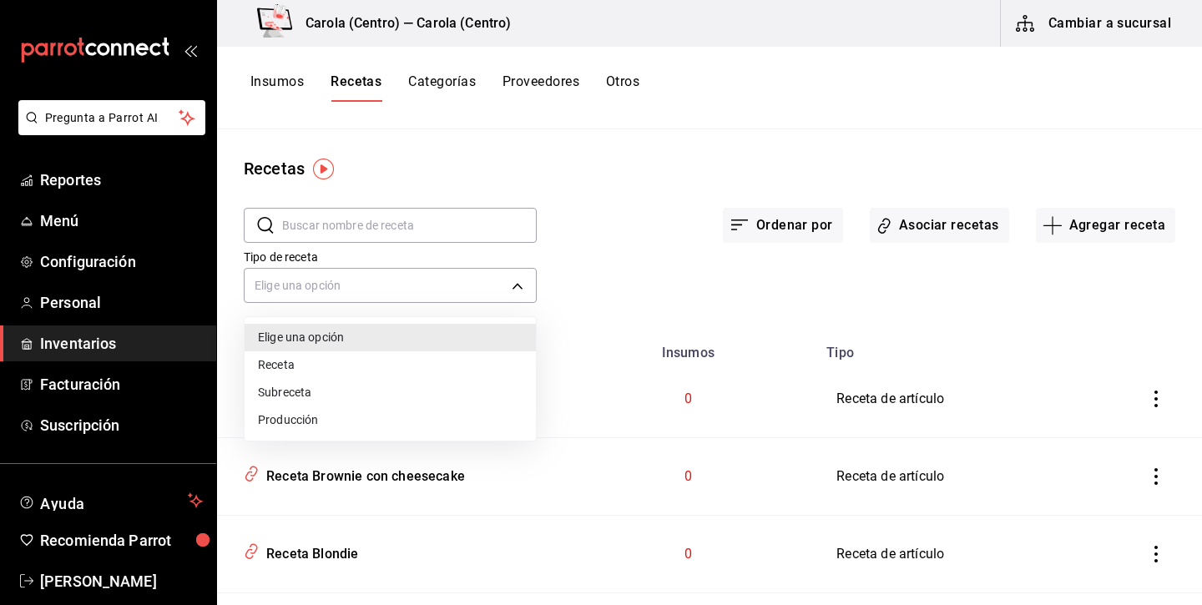
click at [519, 279] on body "Pregunta a Parrot AI Reportes Menú Configuración Personal Inventarios Facturaci…" at bounding box center [601, 296] width 1202 height 593
click at [417, 365] on li "Receta" at bounding box center [389, 365] width 291 height 28
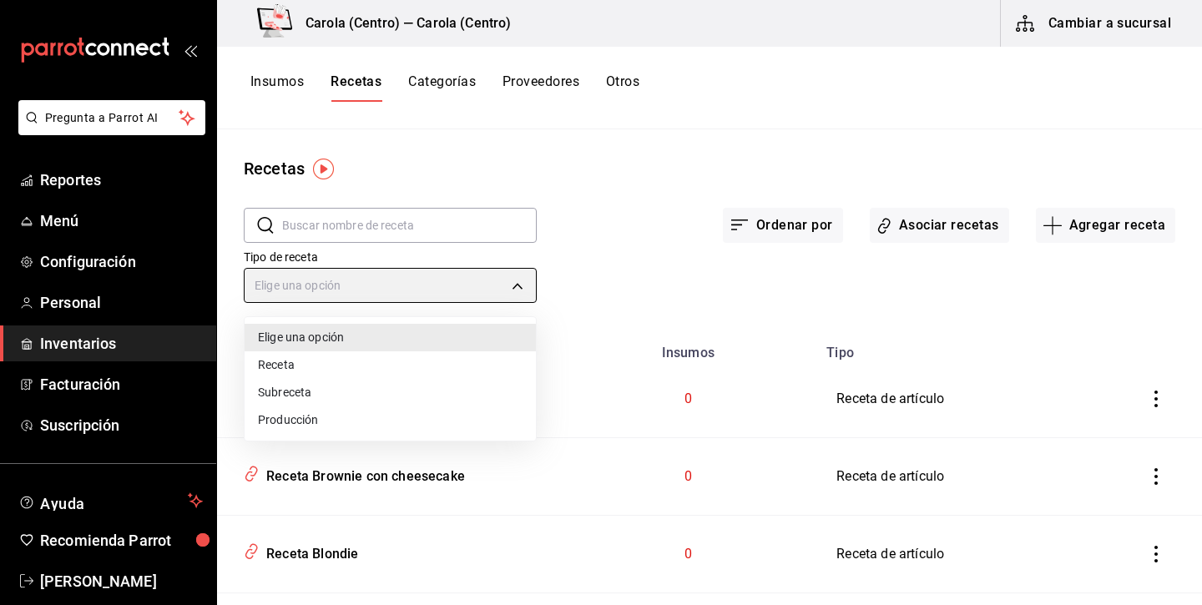
type input "PRODUCT"
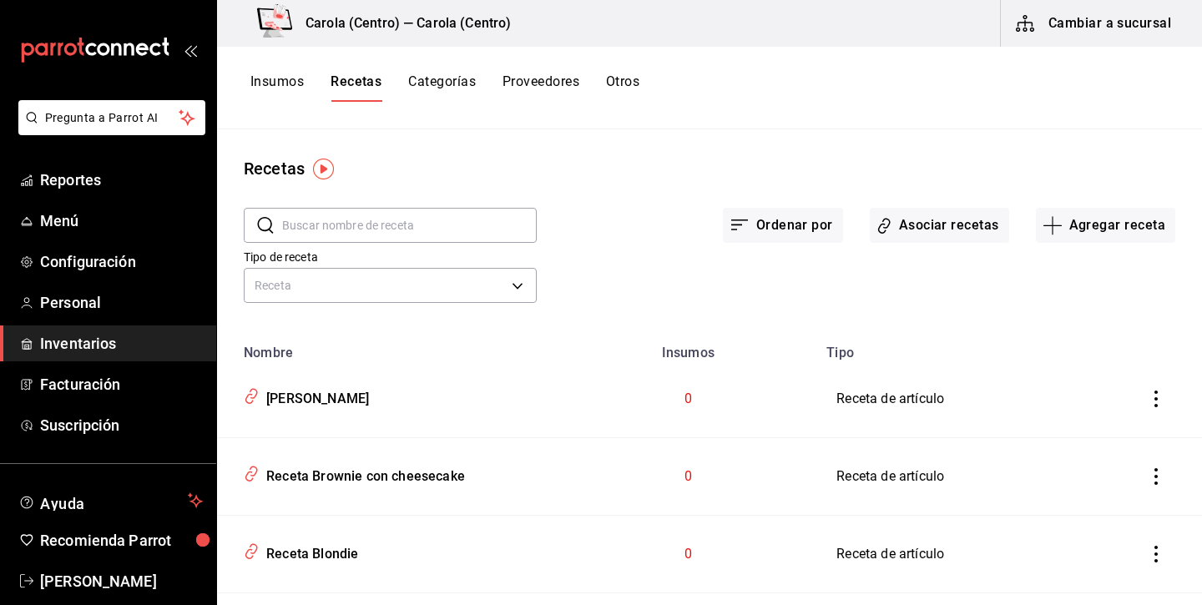
click at [360, 217] on input "text" at bounding box center [409, 225] width 254 height 33
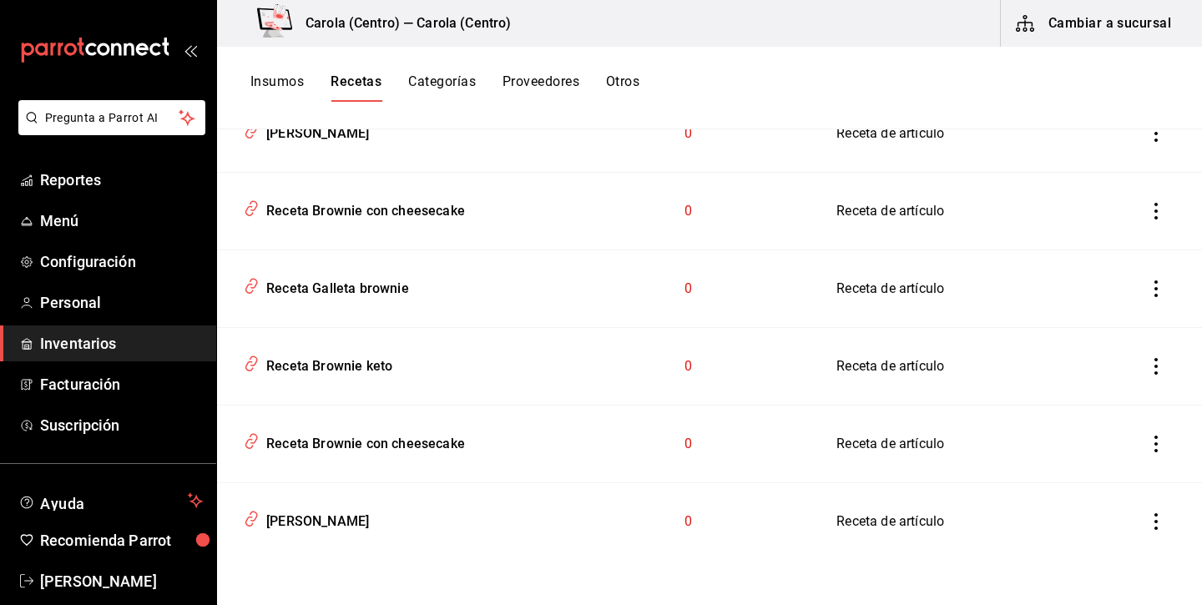
scroll to position [265, 0]
click at [1154, 518] on icon "inventoriesTable" at bounding box center [1155, 521] width 17 height 17
click at [1114, 538] on span "Eliminar" at bounding box center [1105, 544] width 43 height 13
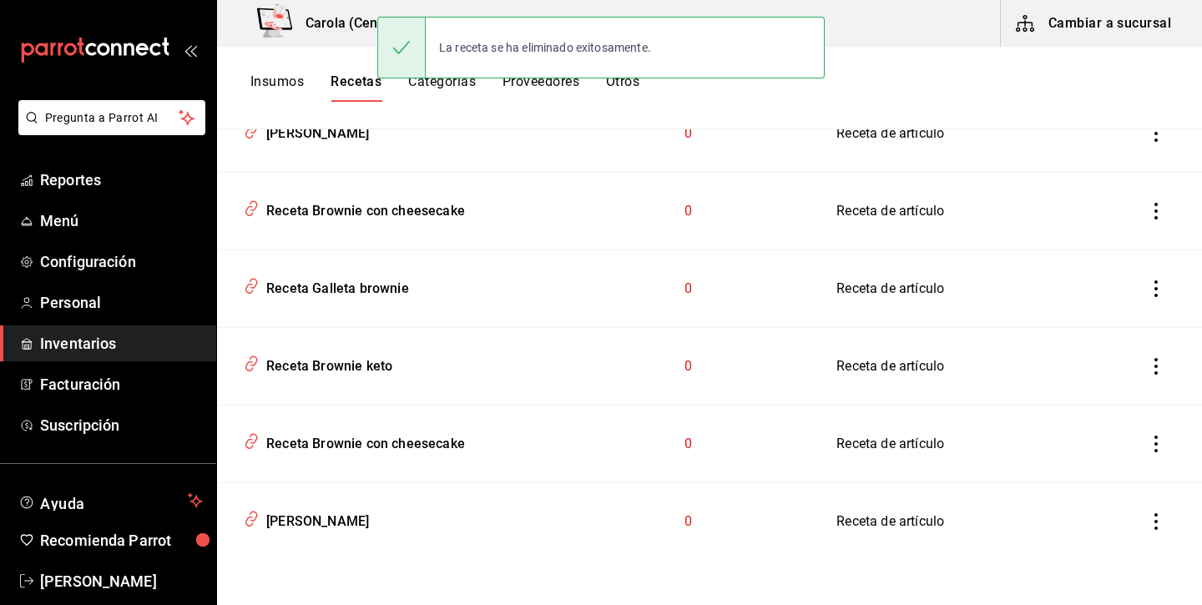
scroll to position [188, 0]
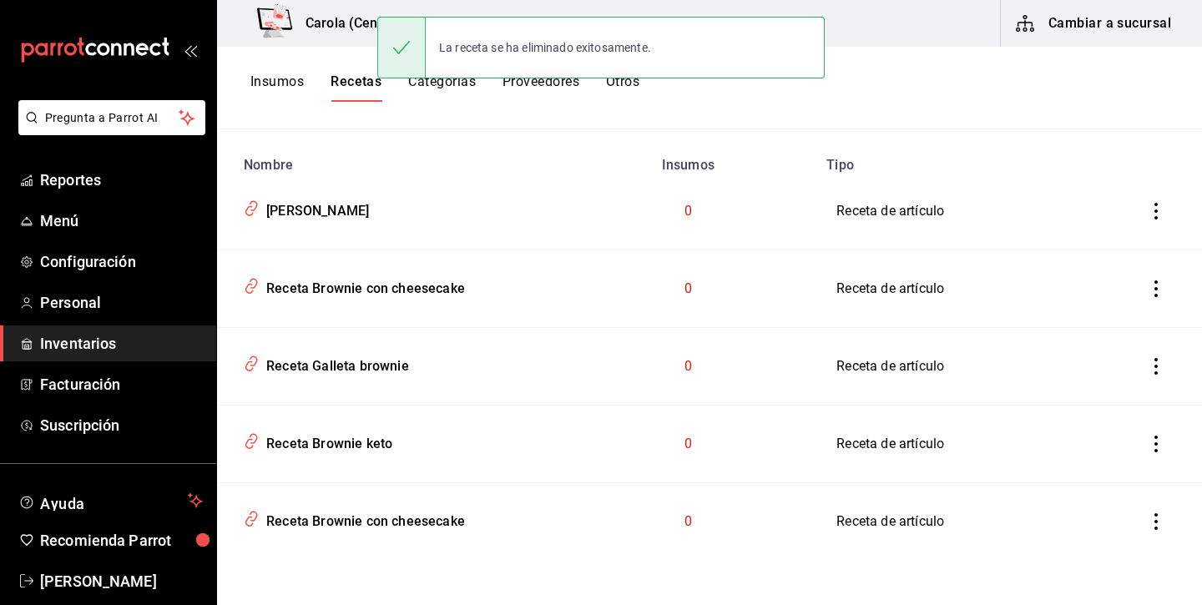
click at [1153, 525] on icon "inventoriesTable" at bounding box center [1155, 521] width 17 height 17
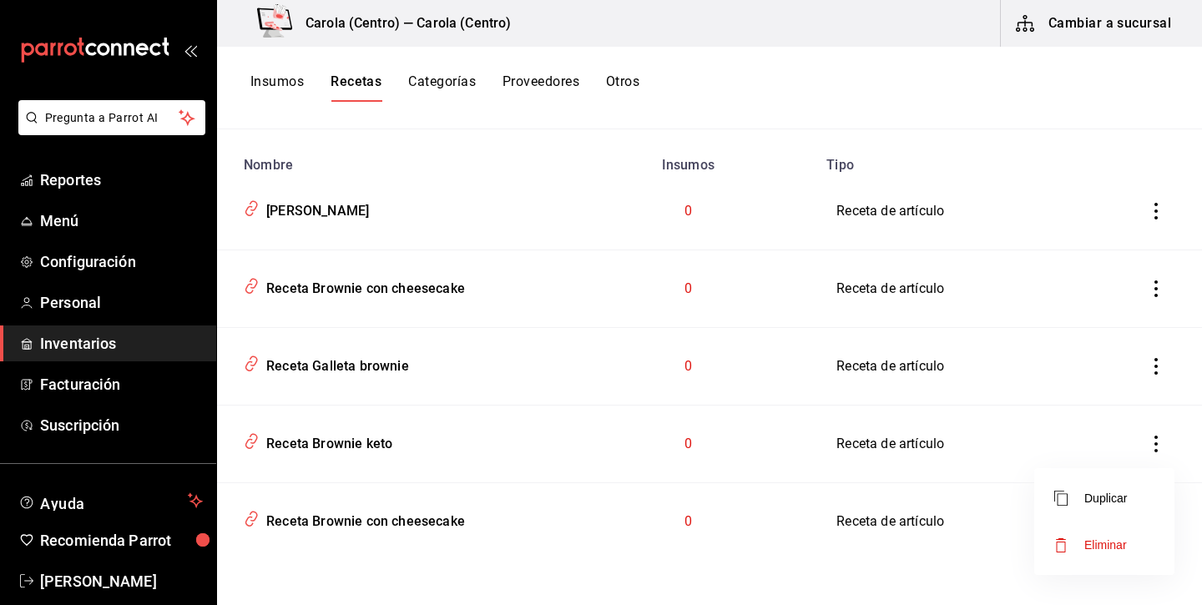
click at [1088, 538] on span "Eliminar" at bounding box center [1105, 544] width 43 height 13
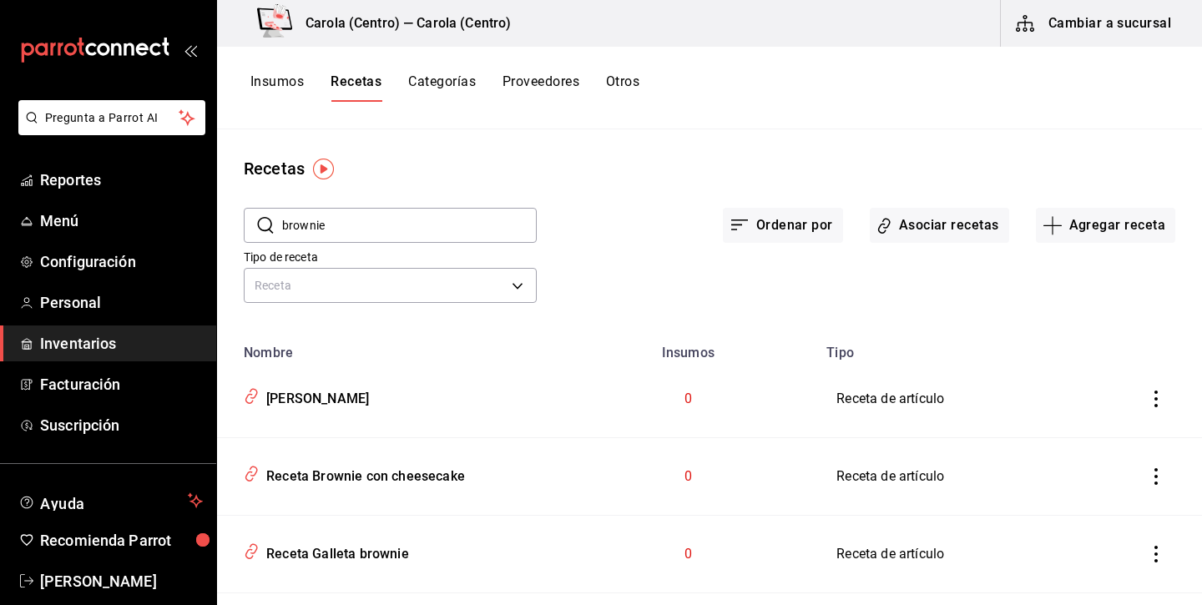
scroll to position [0, 0]
click at [333, 225] on input "brownie" at bounding box center [409, 225] width 254 height 33
type input "h"
type input "galleta"
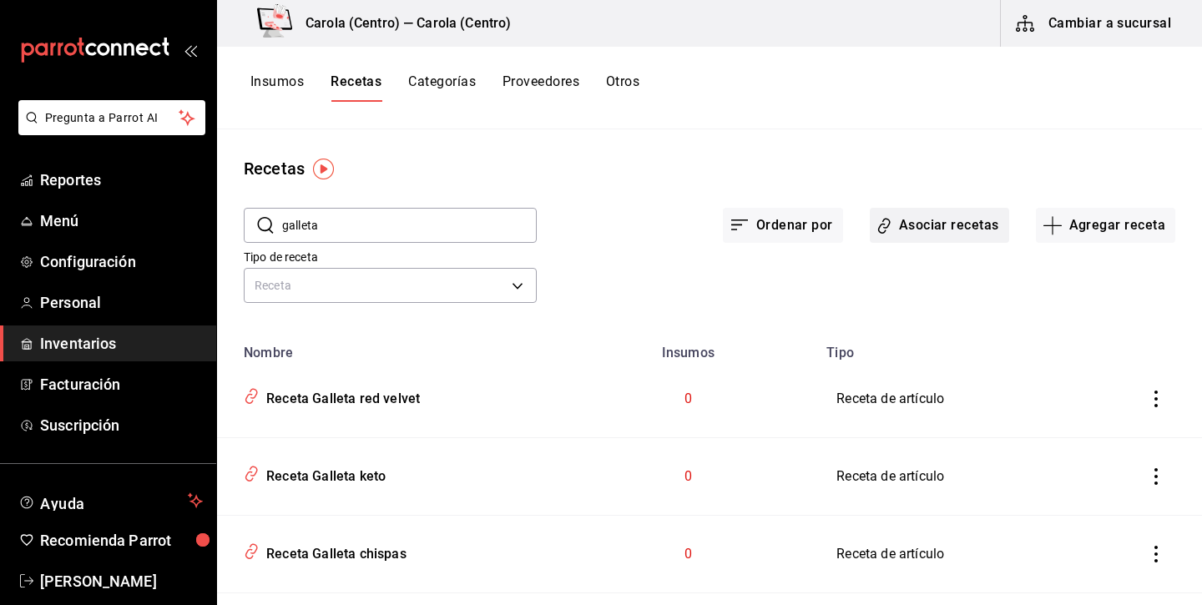
click at [940, 219] on button "Asociar recetas" at bounding box center [938, 225] width 139 height 35
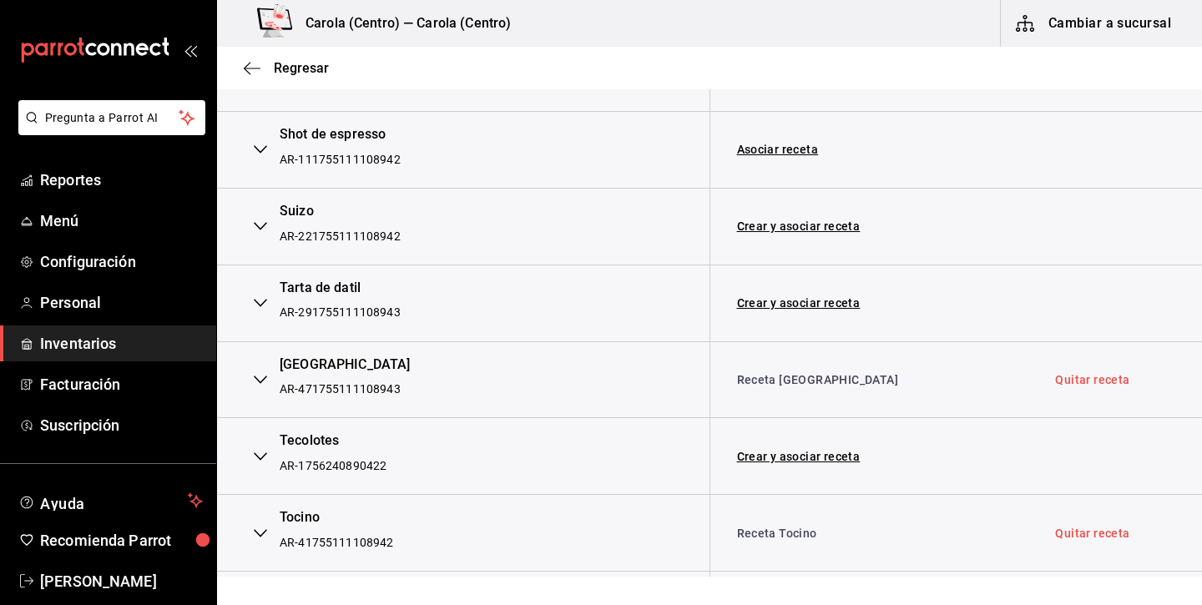
scroll to position [7391, 0]
click at [834, 449] on link "Crear y asociar receta" at bounding box center [798, 455] width 123 height 12
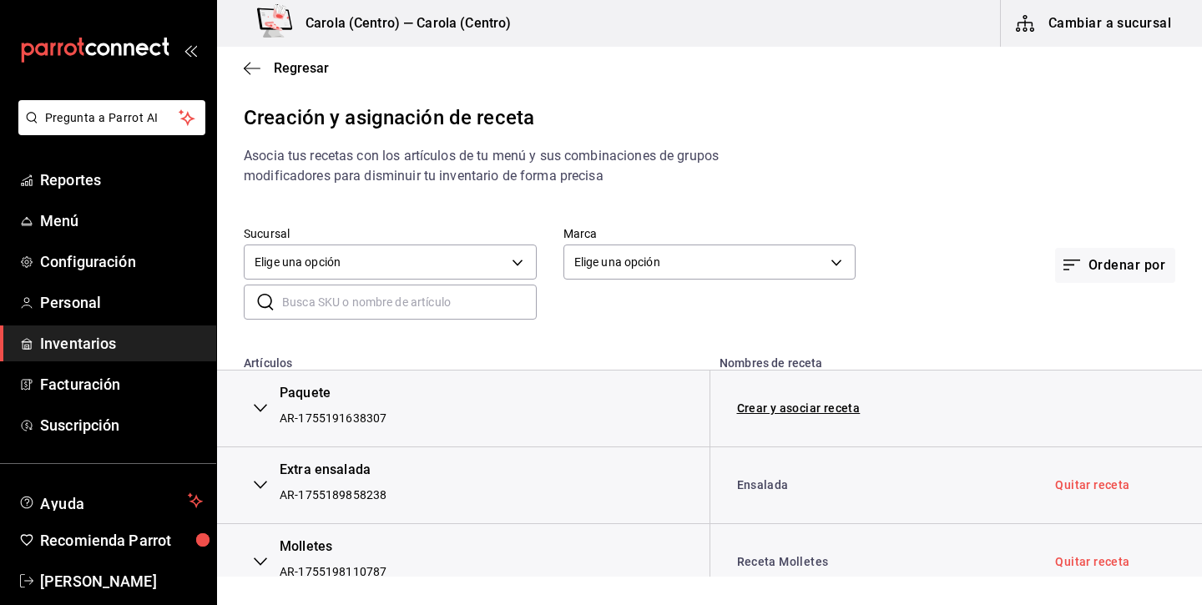
scroll to position [0, 0]
click at [327, 295] on input "text" at bounding box center [409, 301] width 254 height 33
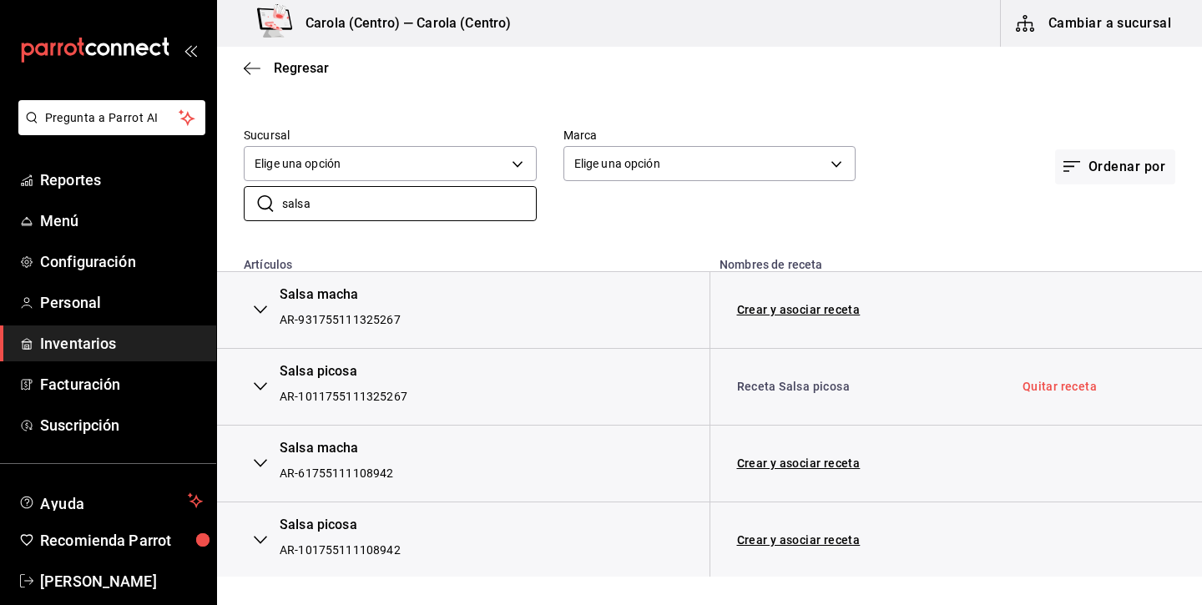
scroll to position [98, 0]
type input "salsa"
click at [254, 65] on icon "button" at bounding box center [252, 68] width 17 height 15
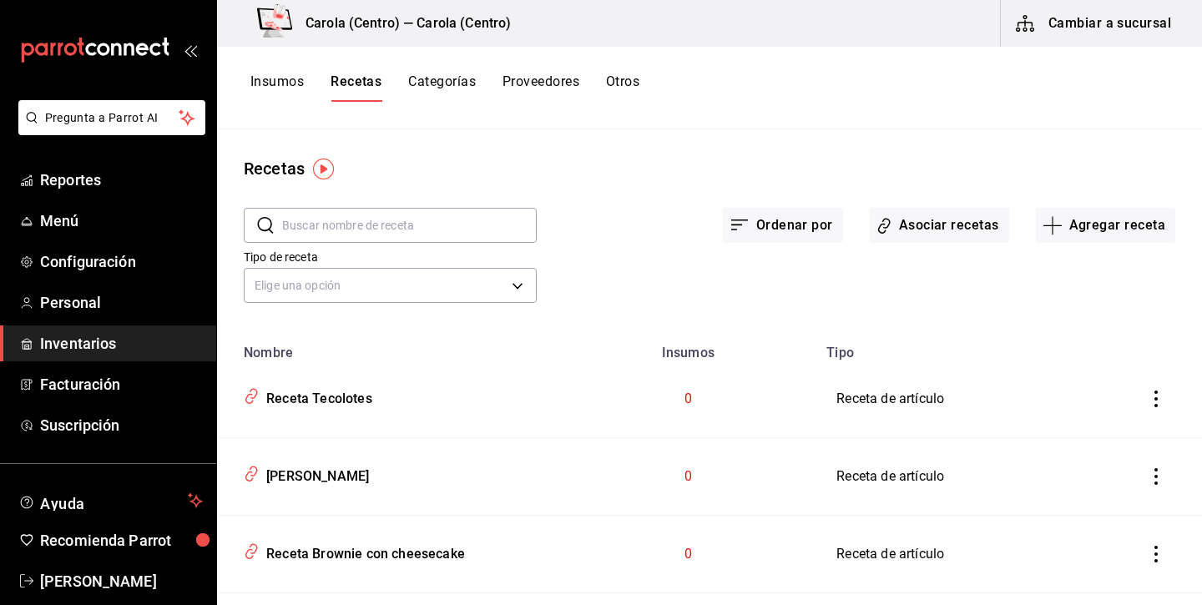
click at [407, 222] on input "text" at bounding box center [409, 225] width 254 height 33
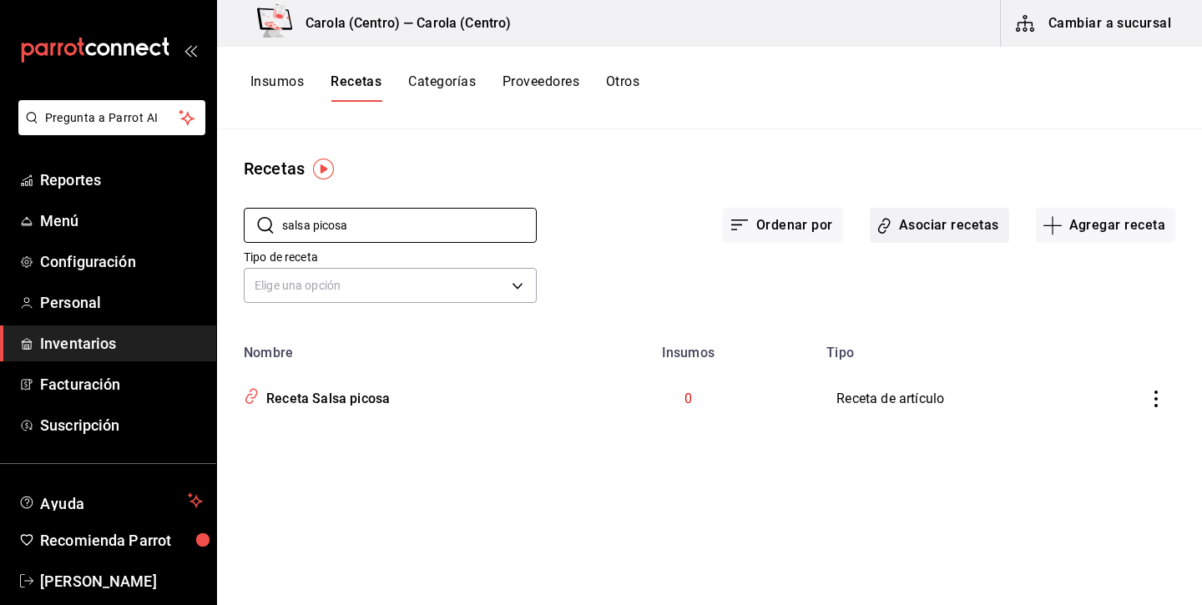
type input "salsa picosa"
click at [955, 230] on button "Asociar recetas" at bounding box center [938, 225] width 139 height 35
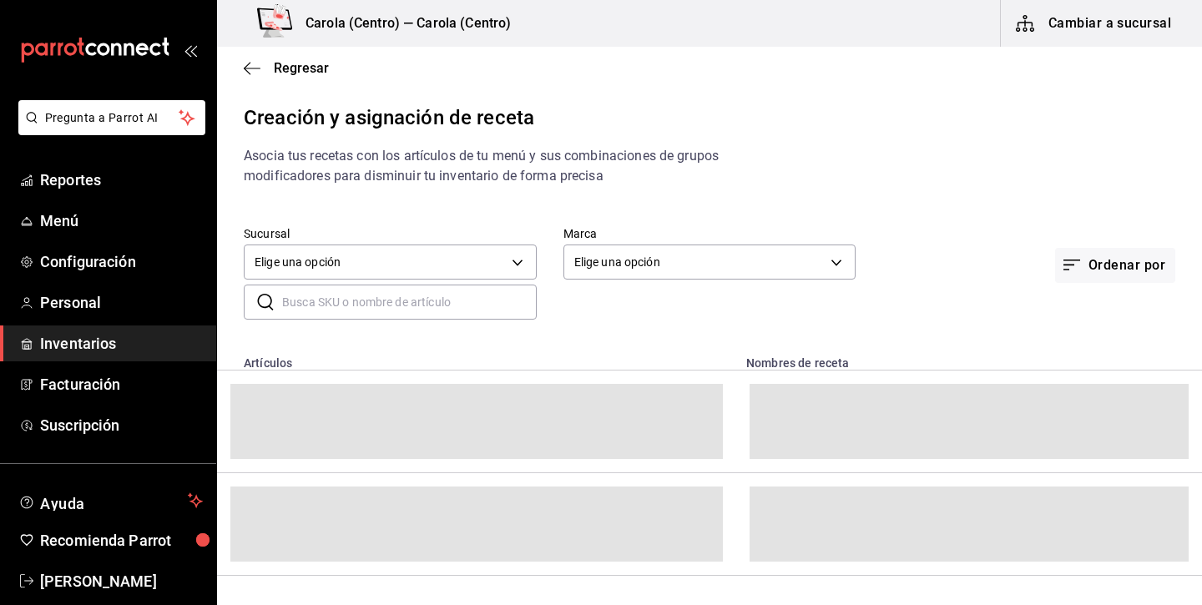
click at [341, 301] on input "text" at bounding box center [409, 301] width 254 height 33
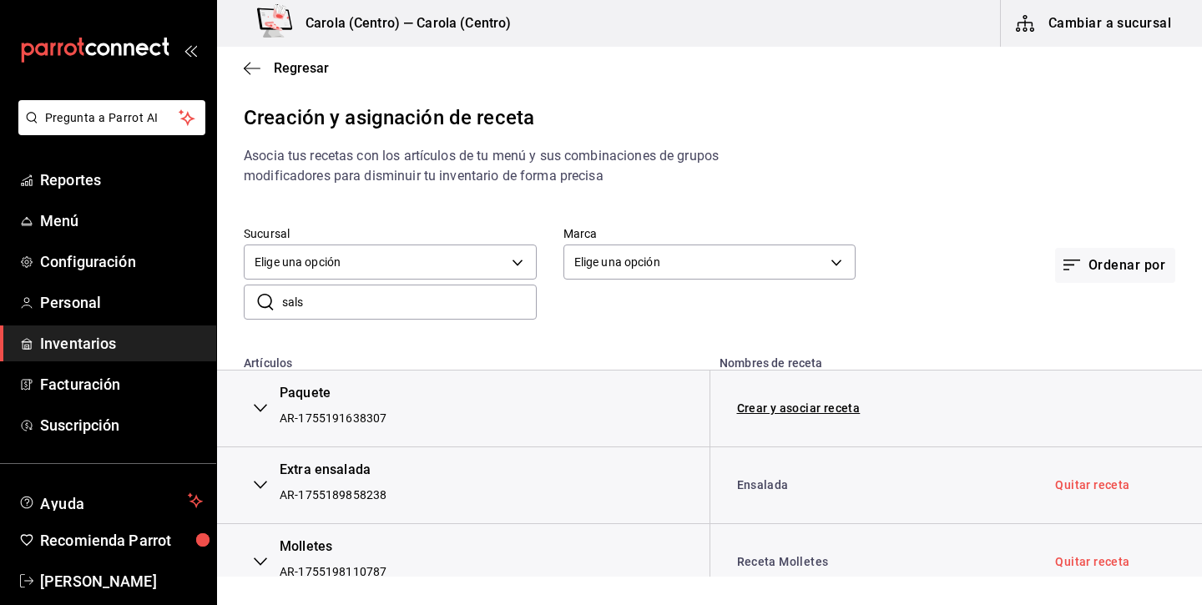
type input "salsa"
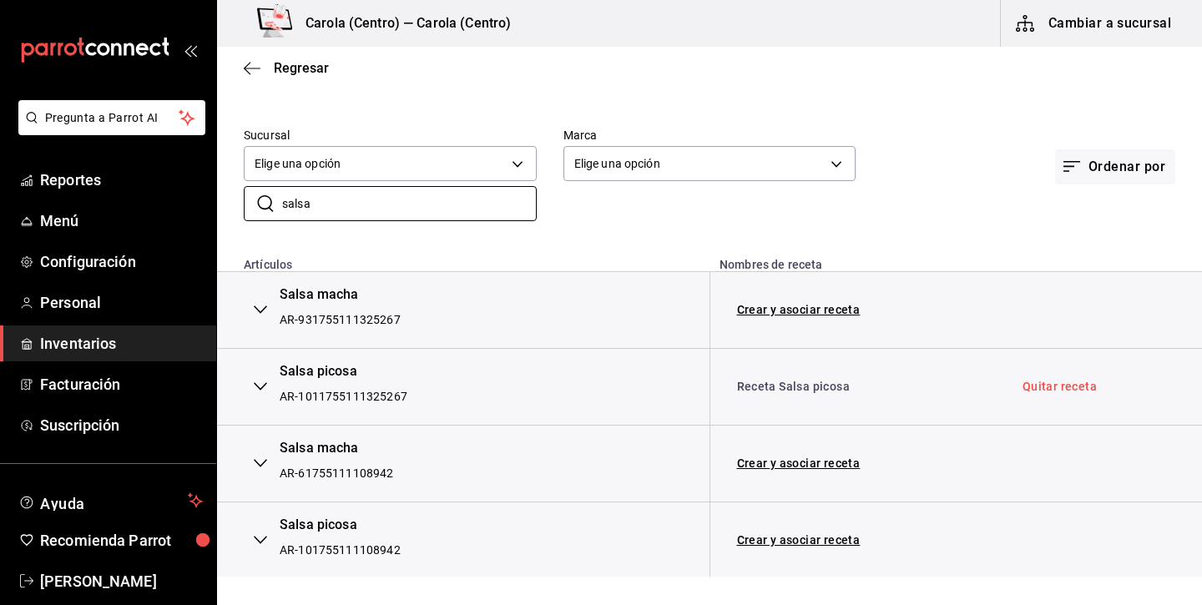
scroll to position [98, 0]
click at [369, 210] on input "salsa" at bounding box center [409, 204] width 254 height 33
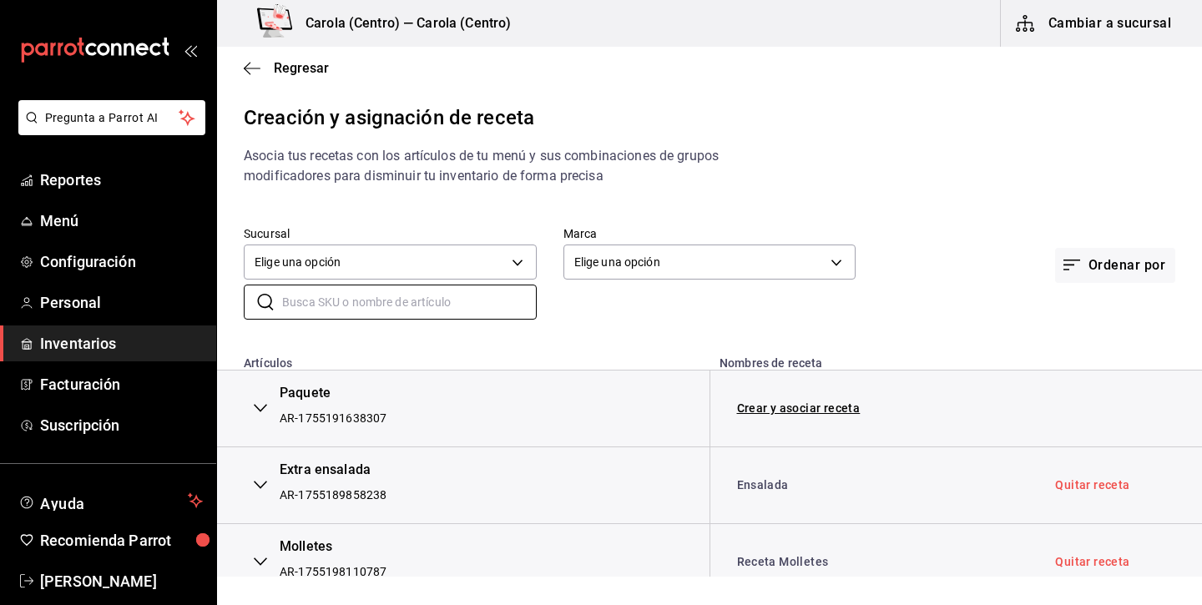
scroll to position [0, 0]
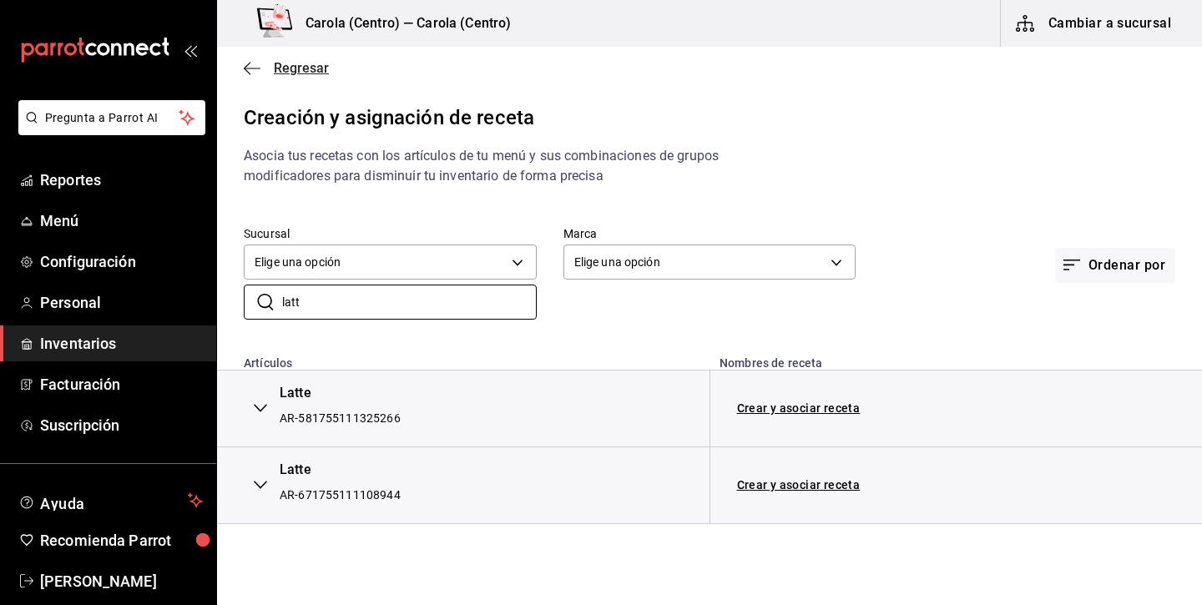
type input "latt"
click at [311, 72] on span "Regresar" at bounding box center [301, 68] width 55 height 16
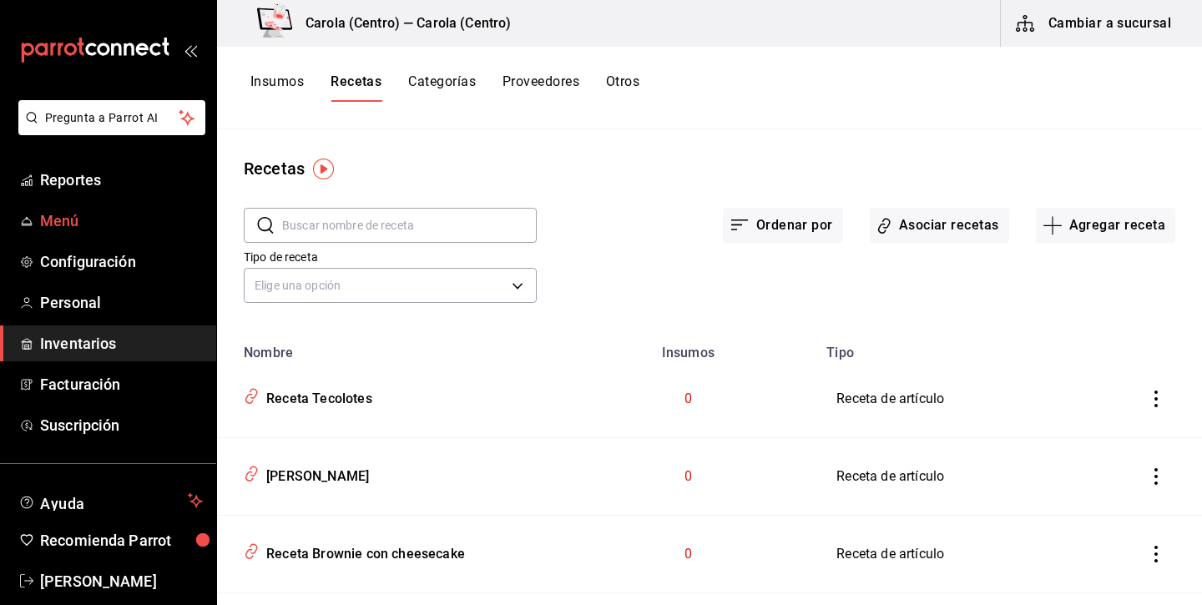
click at [82, 220] on span "Menú" at bounding box center [121, 220] width 163 height 23
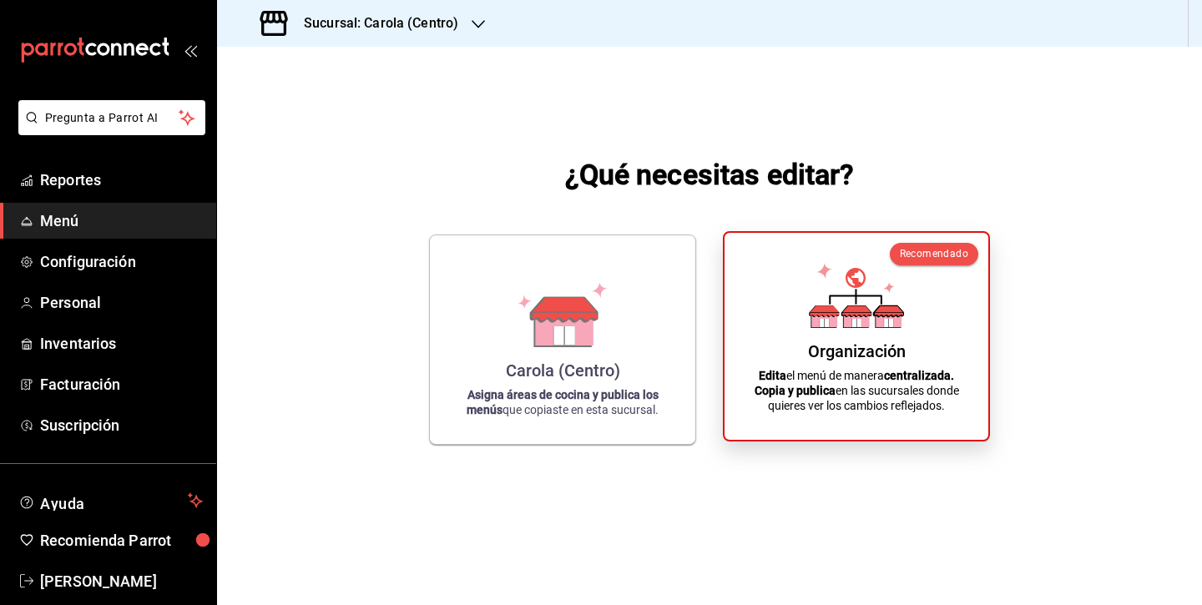
click at [865, 312] on icon at bounding box center [856, 295] width 95 height 65
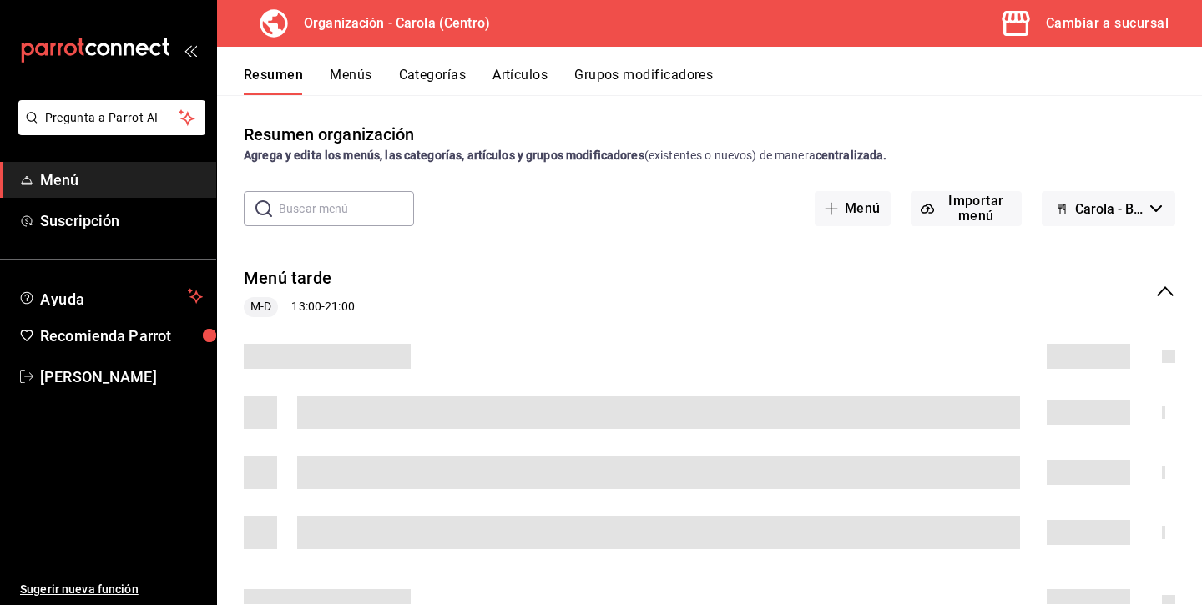
click at [363, 75] on button "Menús" at bounding box center [351, 81] width 42 height 28
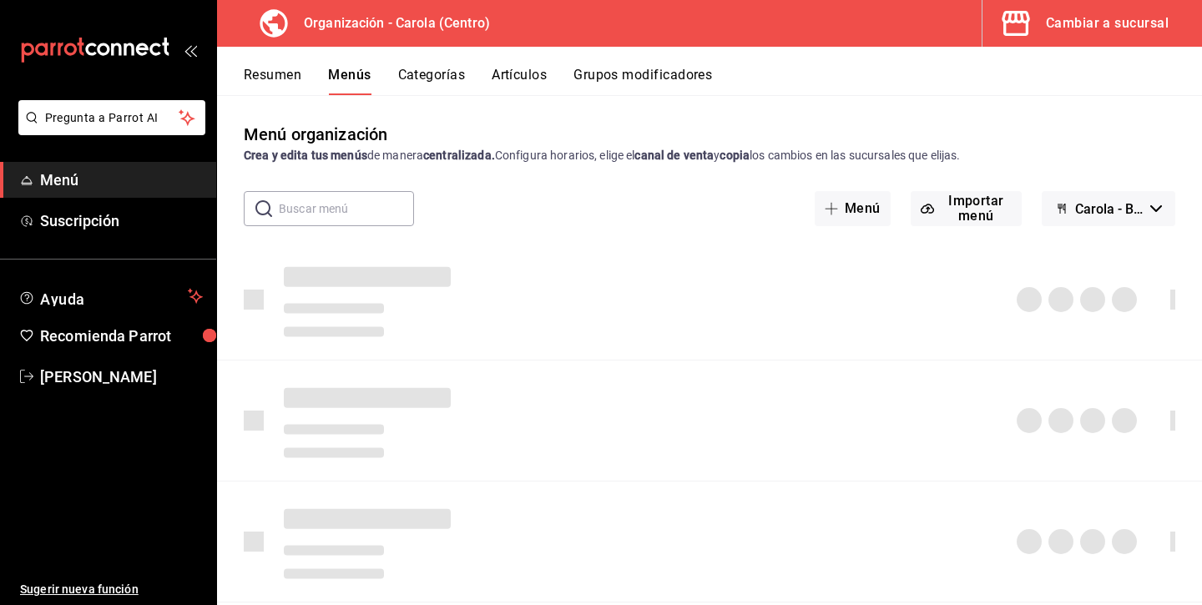
click at [535, 76] on button "Artículos" at bounding box center [518, 81] width 55 height 28
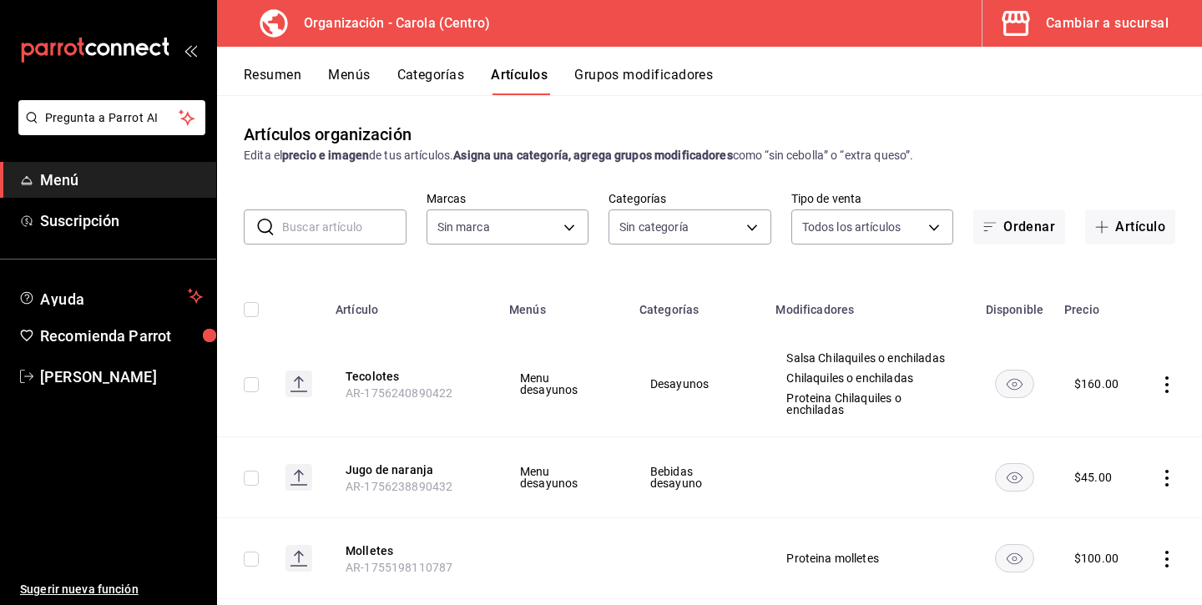
type input "8da68a38-104b-4a0a-8aa5-581c433b7c30,76d4f9f8-42c5-4ee6-a728-c07b806fd39f,1792e…"
type input "463def20-5023-47da-b4a8-3ca52a2ee8a5"
click at [387, 222] on input "text" at bounding box center [344, 226] width 124 height 33
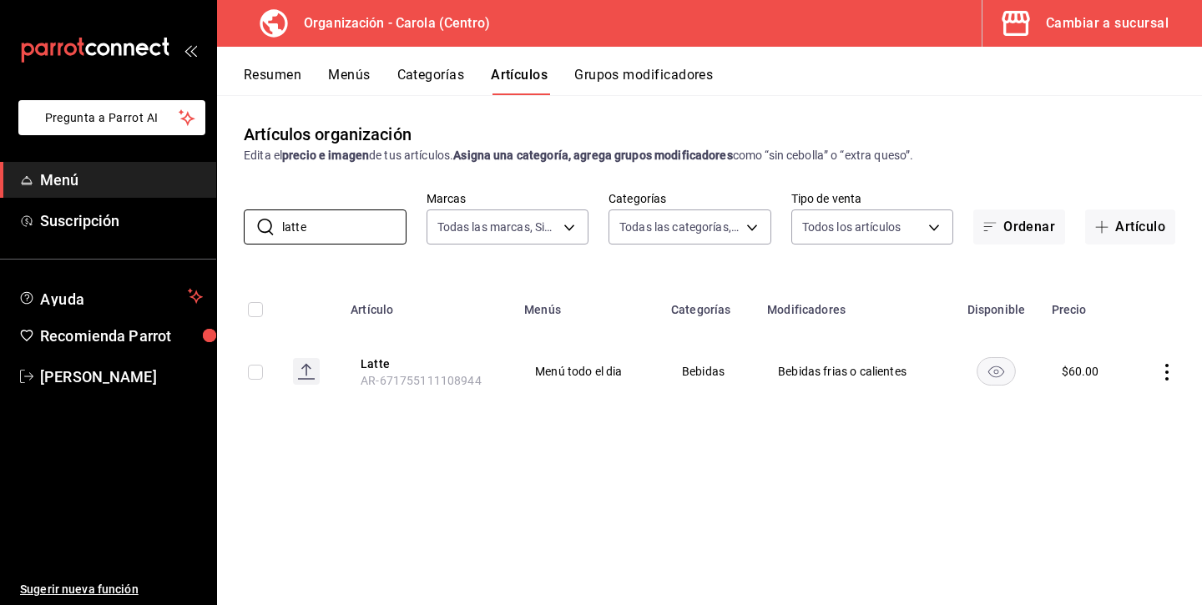
type input "latte"
click at [276, 75] on button "Resumen" at bounding box center [273, 81] width 58 height 28
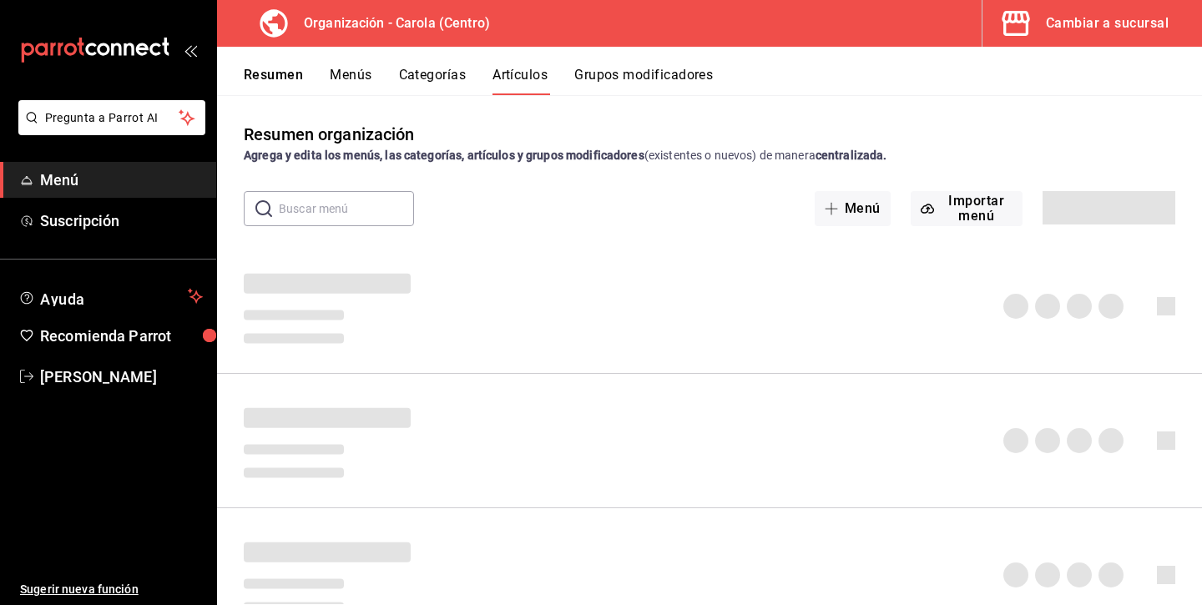
click at [358, 73] on button "Menús" at bounding box center [351, 81] width 42 height 28
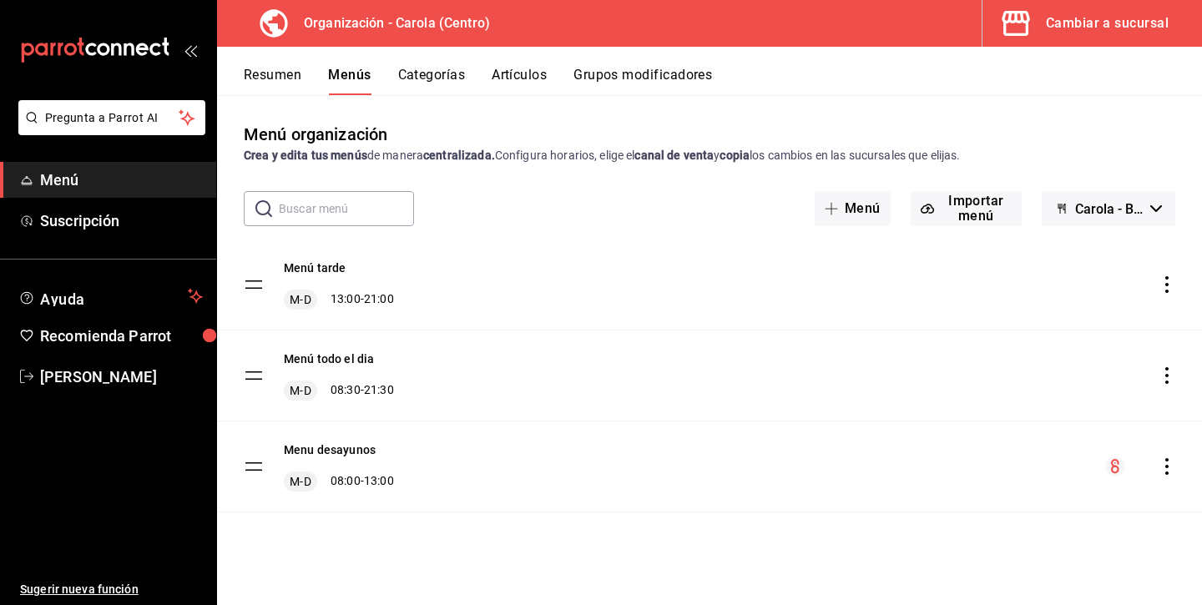
click at [1164, 375] on icon "actions" at bounding box center [1166, 375] width 17 height 17
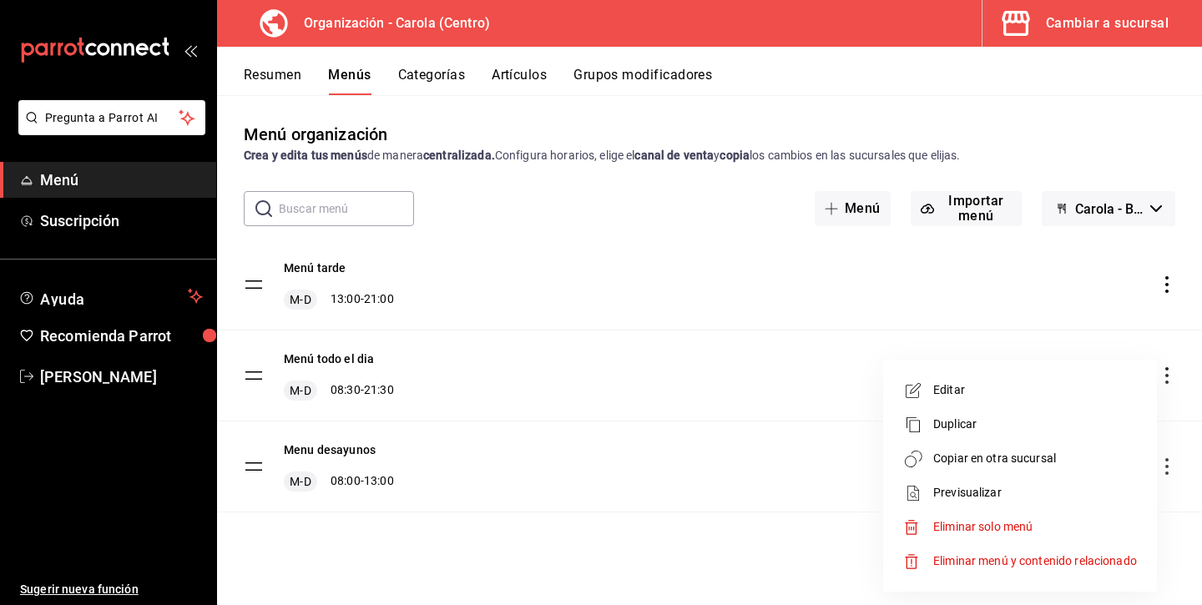
click at [978, 490] on span "Previsualizar" at bounding box center [1035, 493] width 204 height 18
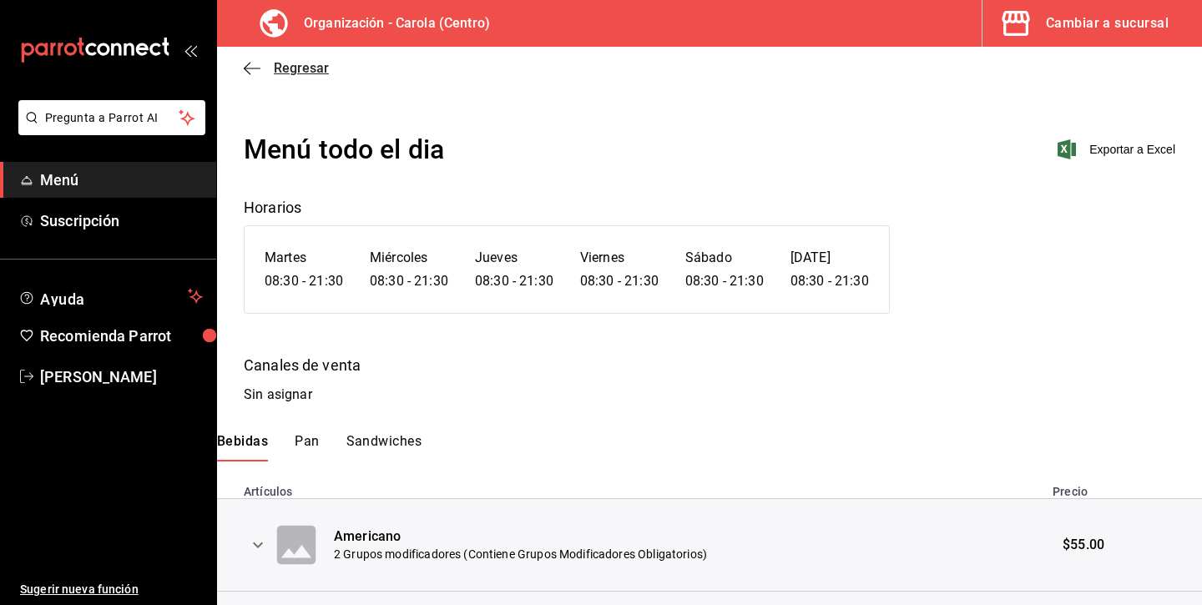
click at [246, 68] on icon "button" at bounding box center [252, 68] width 17 height 1
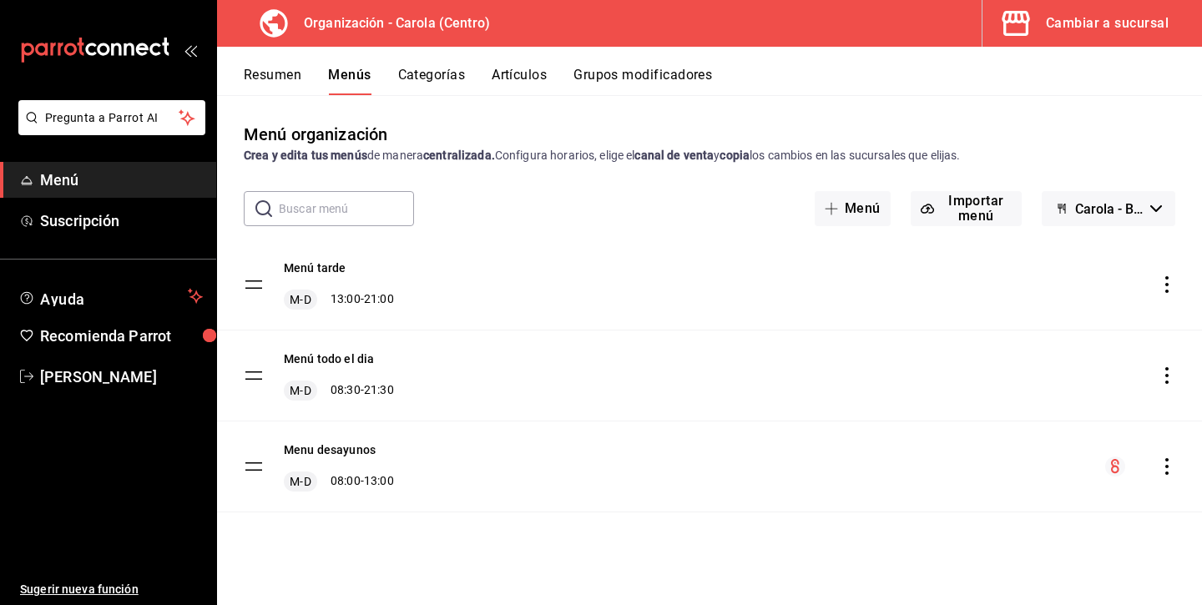
click at [1096, 25] on div "Cambiar a sucursal" at bounding box center [1107, 23] width 123 height 23
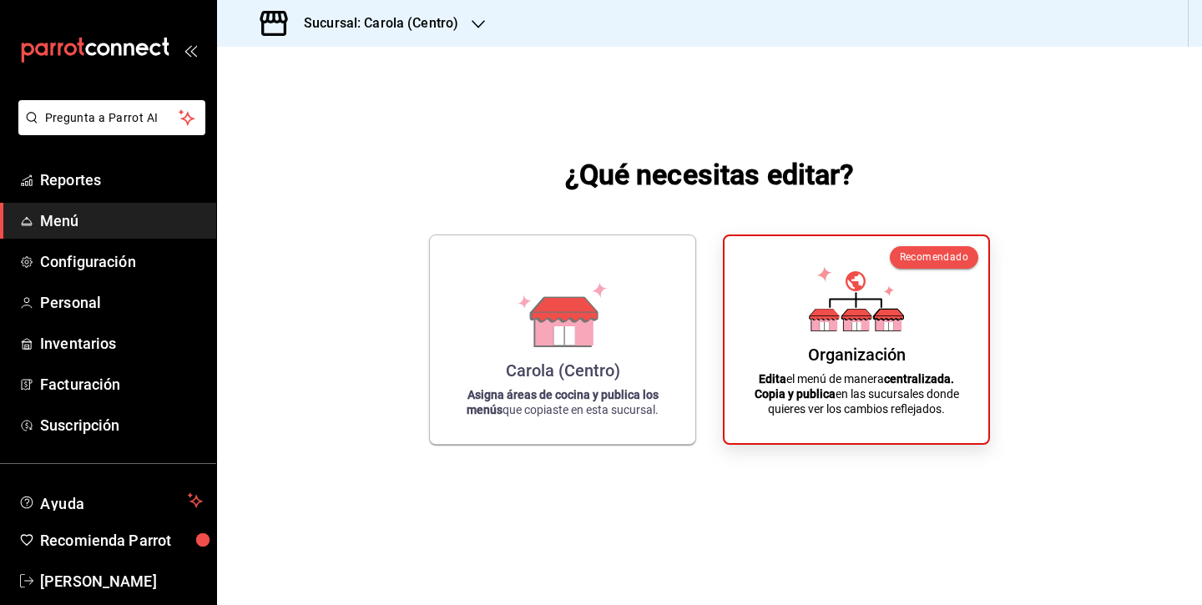
click at [137, 224] on span "Menú" at bounding box center [121, 220] width 163 height 23
click at [492, 307] on div "Carola (Centro) Asigna áreas de cocina y publica los menús que copiaste en esta…" at bounding box center [562, 336] width 225 height 182
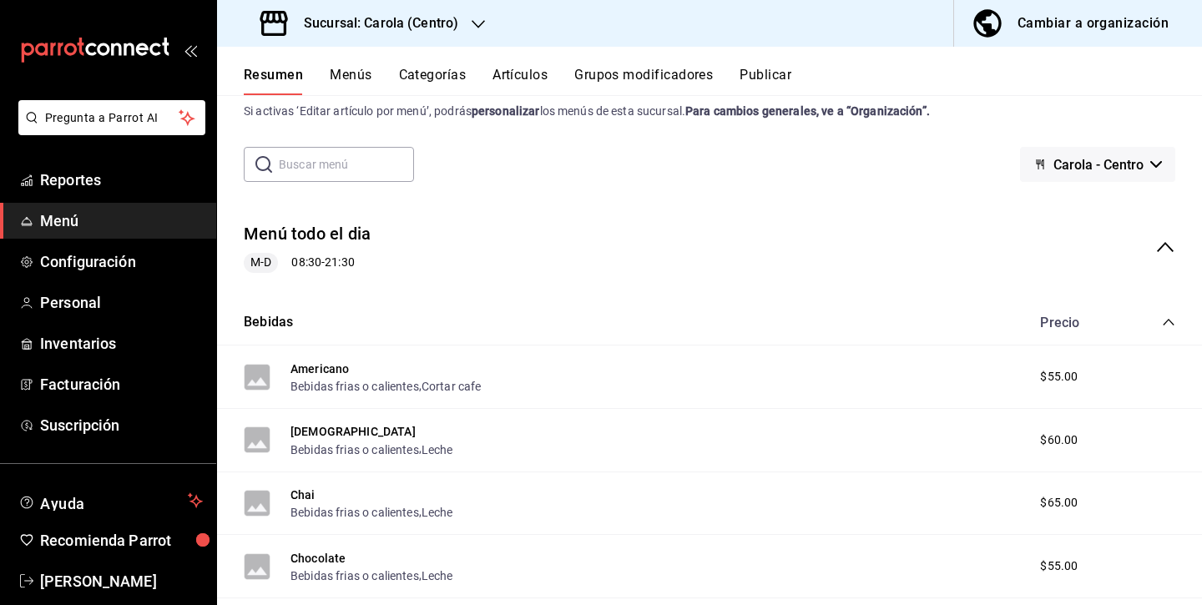
scroll to position [38, 0]
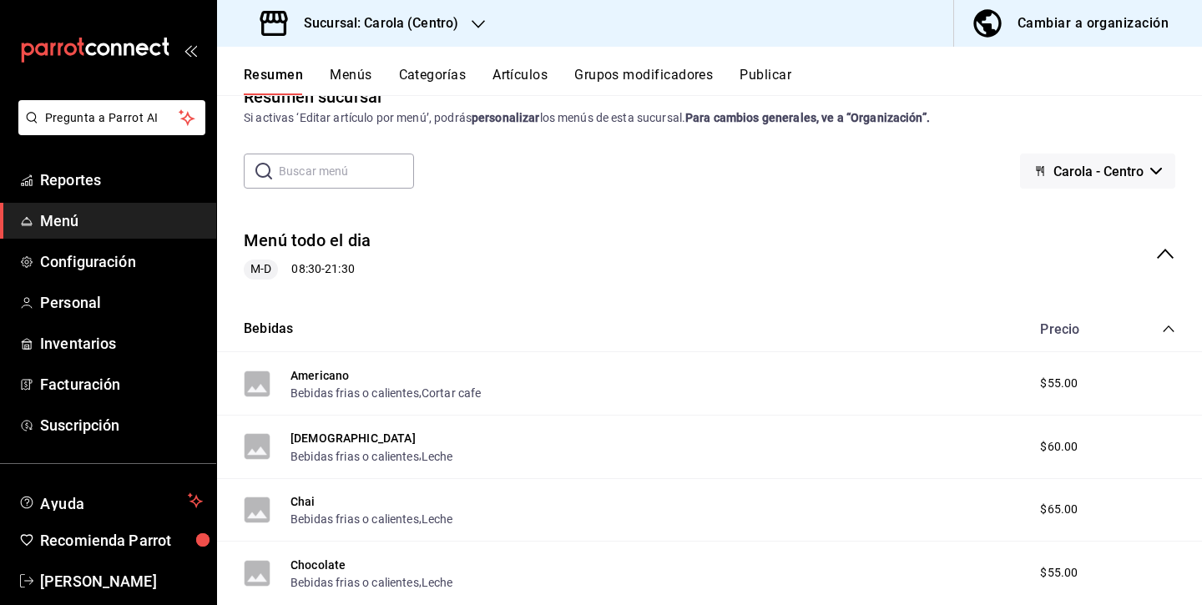
click at [1170, 330] on icon "collapse-category-row" at bounding box center [1168, 328] width 13 height 13
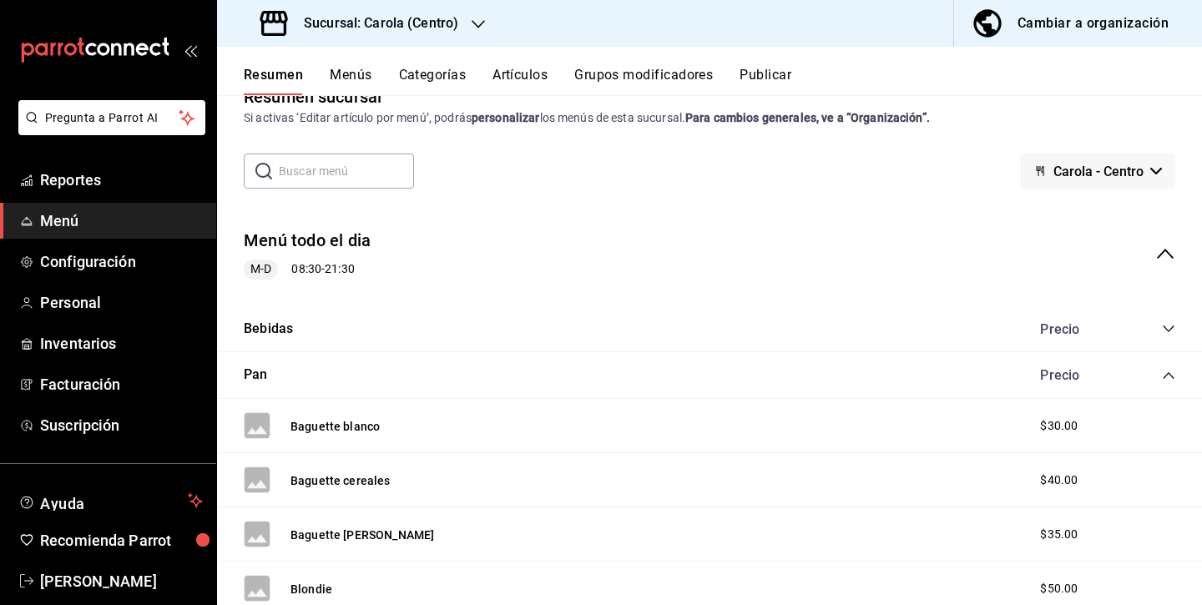
click at [1171, 373] on icon "collapse-category-row" at bounding box center [1168, 375] width 13 height 13
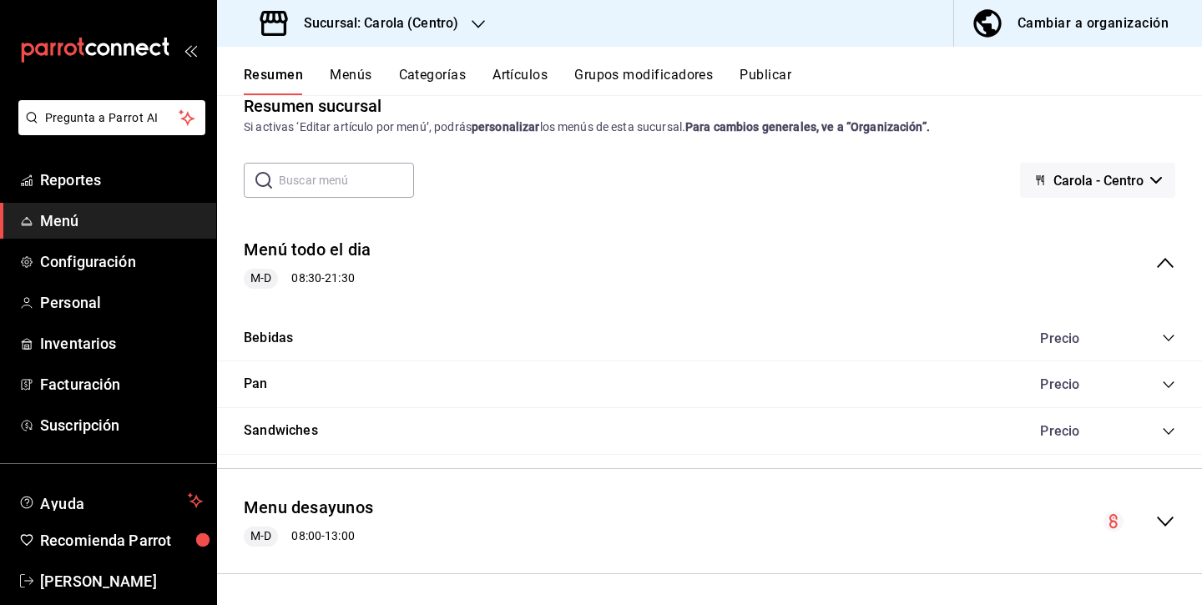
scroll to position [0, 0]
click at [1169, 265] on icon "collapse-menu-row" at bounding box center [1165, 263] width 17 height 10
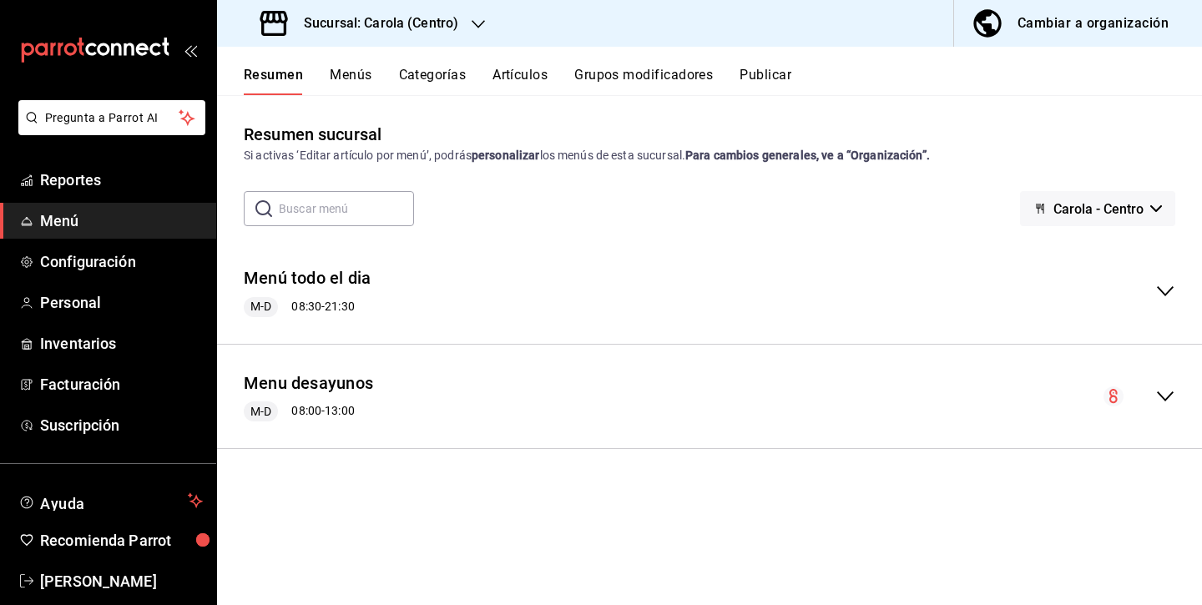
click at [1107, 518] on div "Resumen sucursal Si activas ‘Editar artículo por menú’, podrás personalizar los…" at bounding box center [709, 363] width 985 height 482
click at [1113, 400] on circle "collapse-menu-row" at bounding box center [1113, 396] width 20 height 20
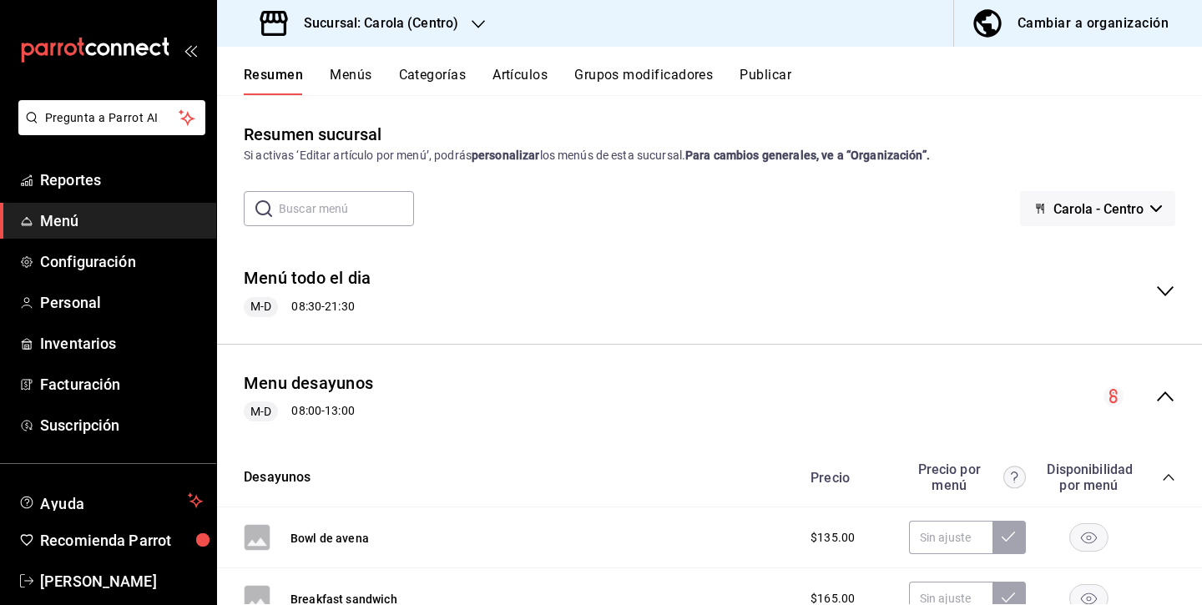
click at [1110, 391] on icon "collapse-menu-row" at bounding box center [1113, 396] width 8 height 14
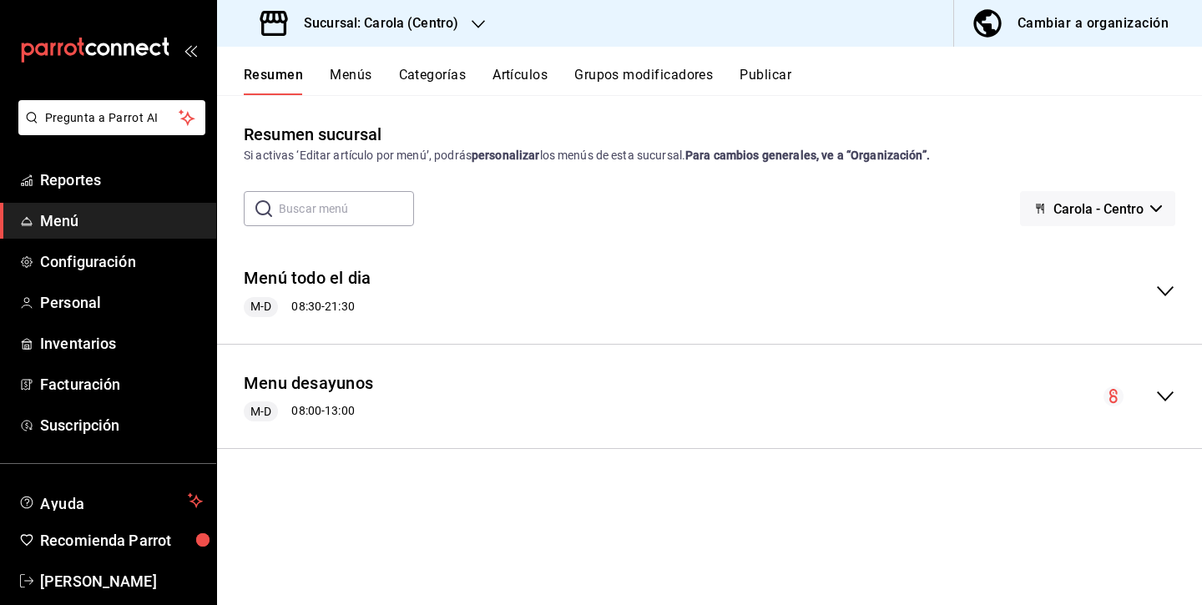
click at [522, 75] on button "Artículos" at bounding box center [519, 81] width 55 height 28
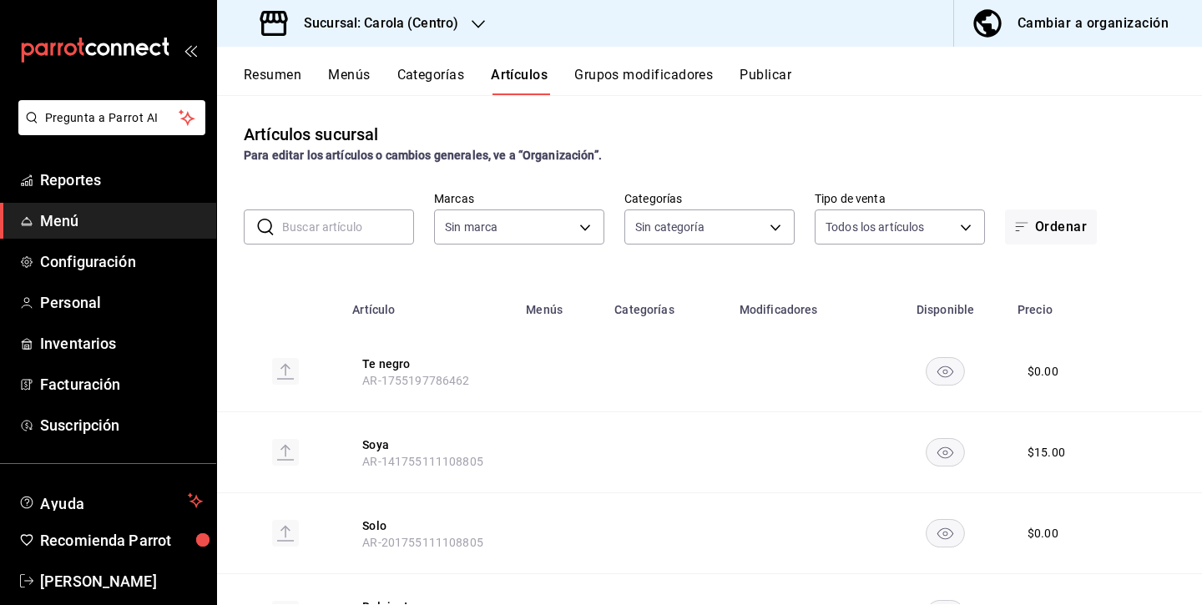
type input "d8a3b3b0-a73d-432a-8502-86a0381d9bc5"
type input "21a5803d-959e-4b5b-a412-c7f25ac080dc,61ab0221-b98c-49ab-9765-2a081d289a51,1ada3…"
click at [361, 230] on input "text" at bounding box center [348, 226] width 132 height 33
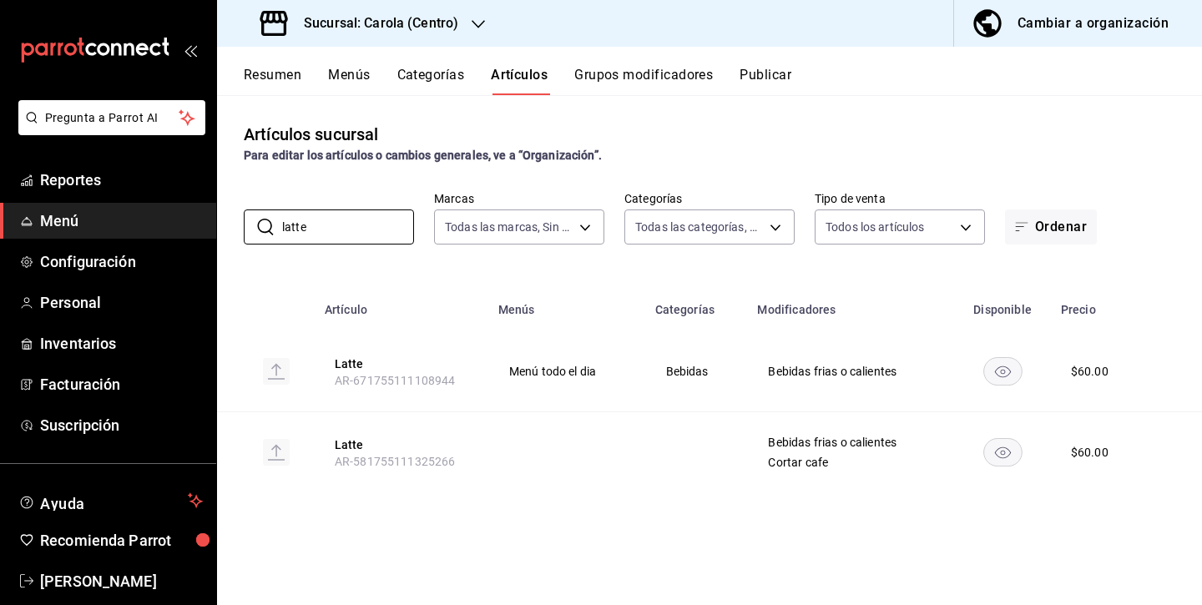
type input "latte"
drag, startPoint x: 438, startPoint y: 457, endPoint x: 437, endPoint y: 490, distance: 32.6
click at [437, 490] on th "Latte AR-581755111325266" at bounding box center [402, 452] width 174 height 81
click at [1056, 42] on button "Cambiar a organización" at bounding box center [1071, 23] width 234 height 47
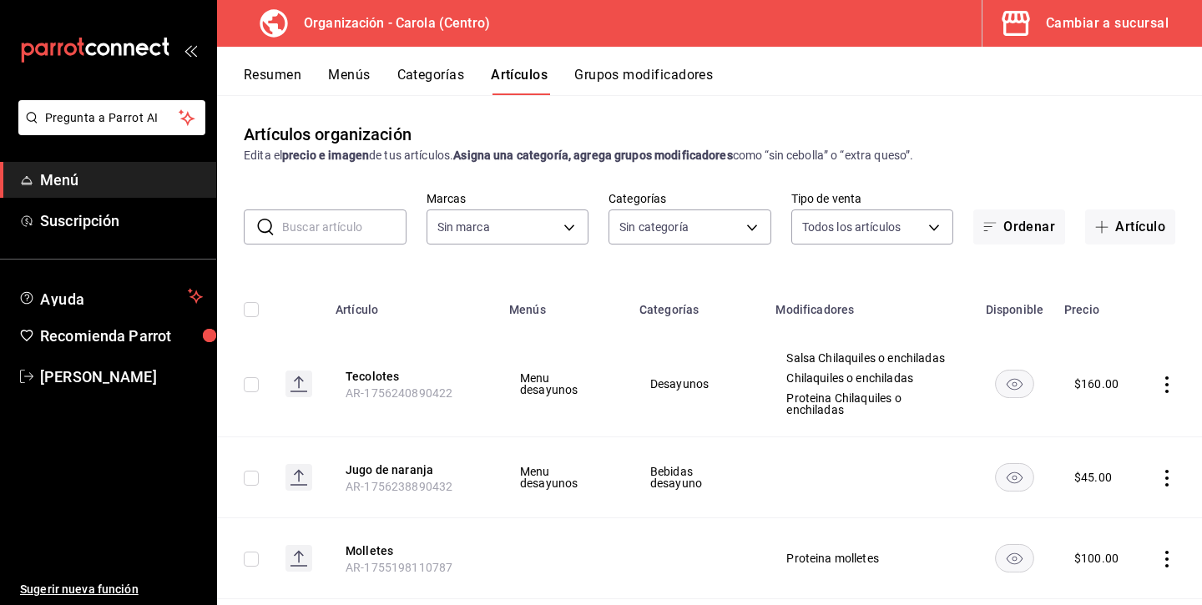
type input "463def20-5023-47da-b4a8-3ca52a2ee8a5"
type input "8da68a38-104b-4a0a-8aa5-581c433b7c30,76d4f9f8-42c5-4ee6-a728-c07b806fd39f,1792e…"
click at [347, 69] on button "Menús" at bounding box center [349, 81] width 42 height 28
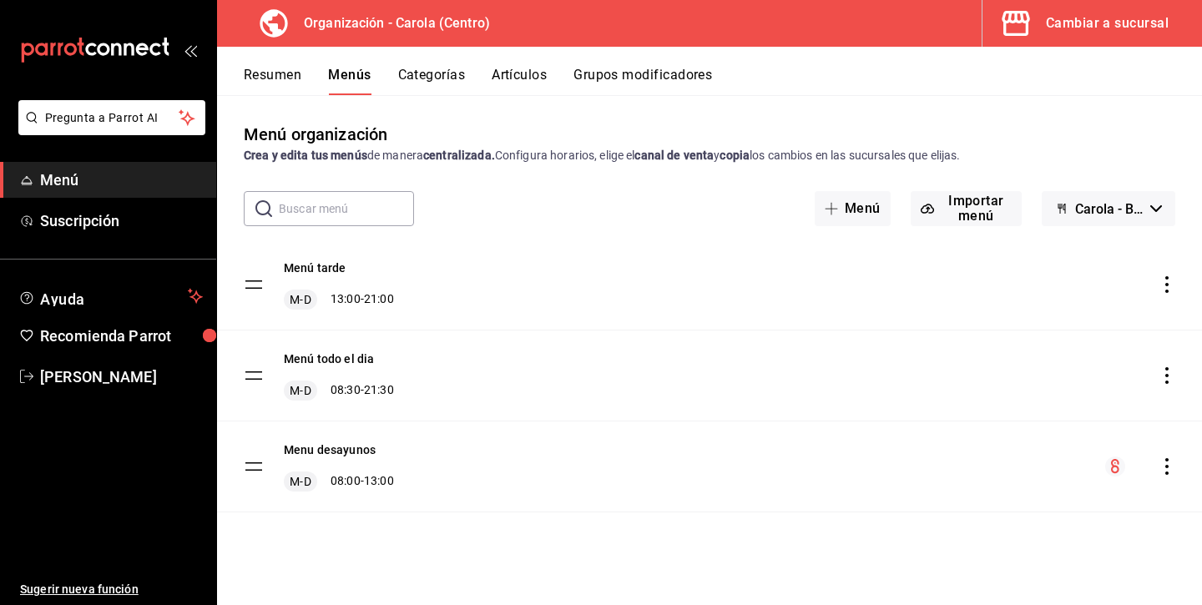
click at [1165, 375] on icon "actions" at bounding box center [1166, 375] width 3 height 17
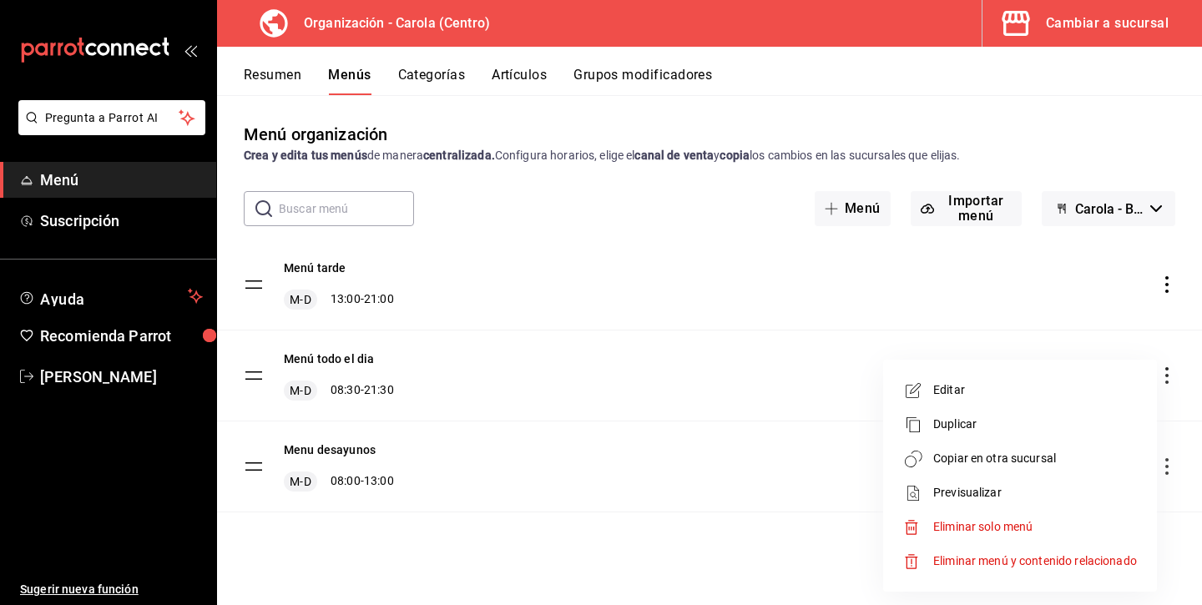
click at [1004, 455] on span "Copiar en otra sucursal" at bounding box center [1035, 459] width 204 height 18
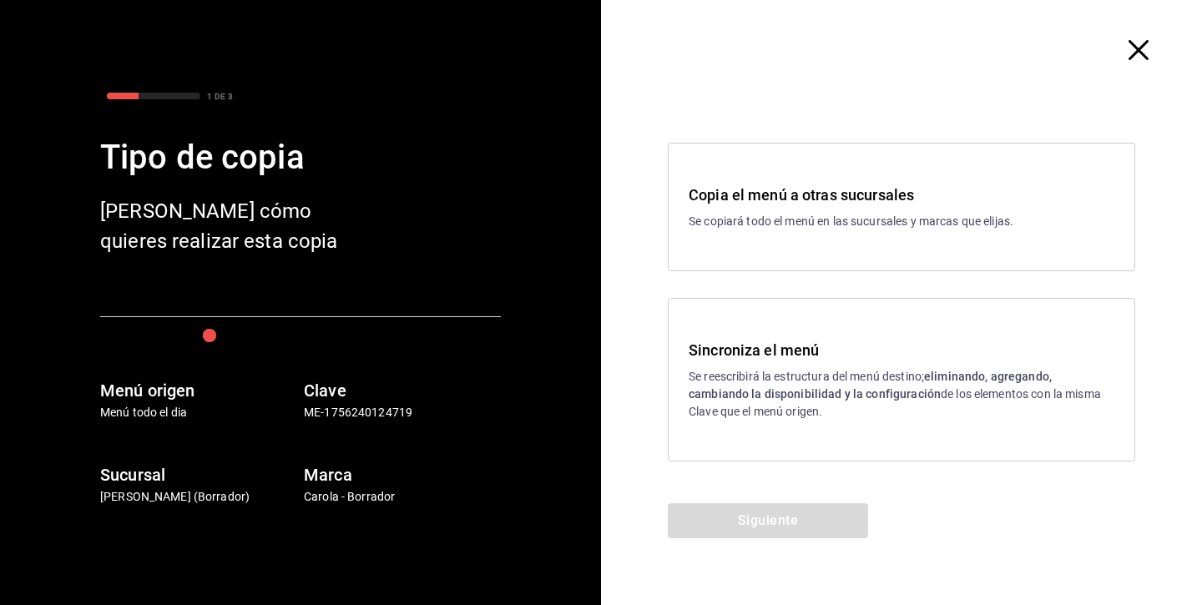
click at [760, 391] on strong "eliminando, agregando, cambiando la disponibilidad y la configuración" at bounding box center [869, 385] width 363 height 31
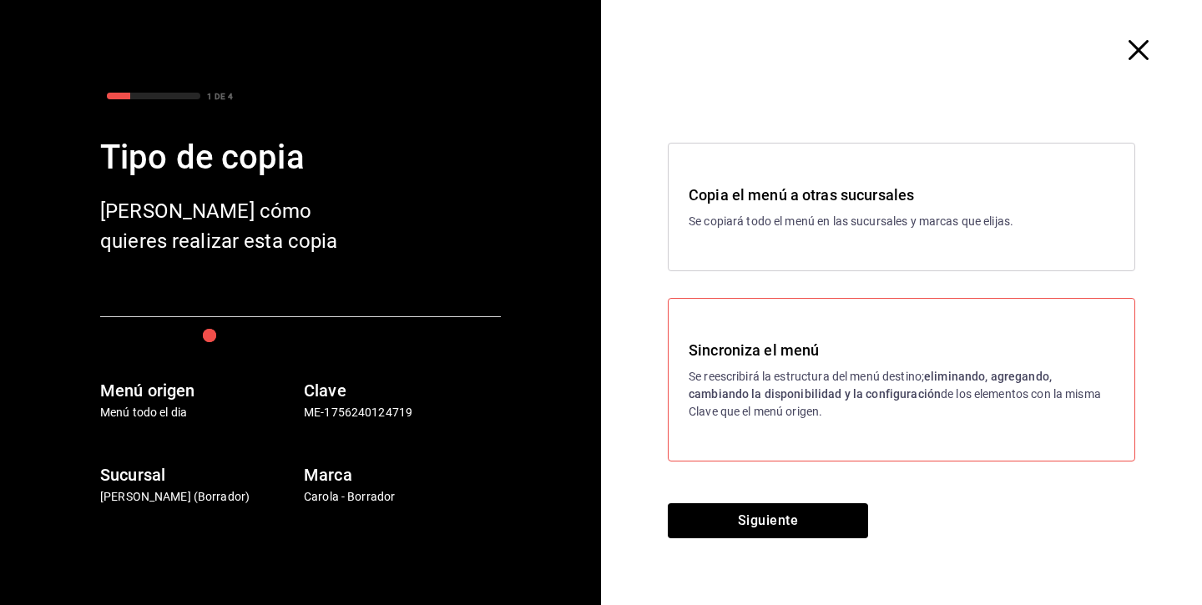
click at [735, 395] on strong "eliminando, agregando, cambiando la disponibilidad y la configuración" at bounding box center [869, 385] width 363 height 31
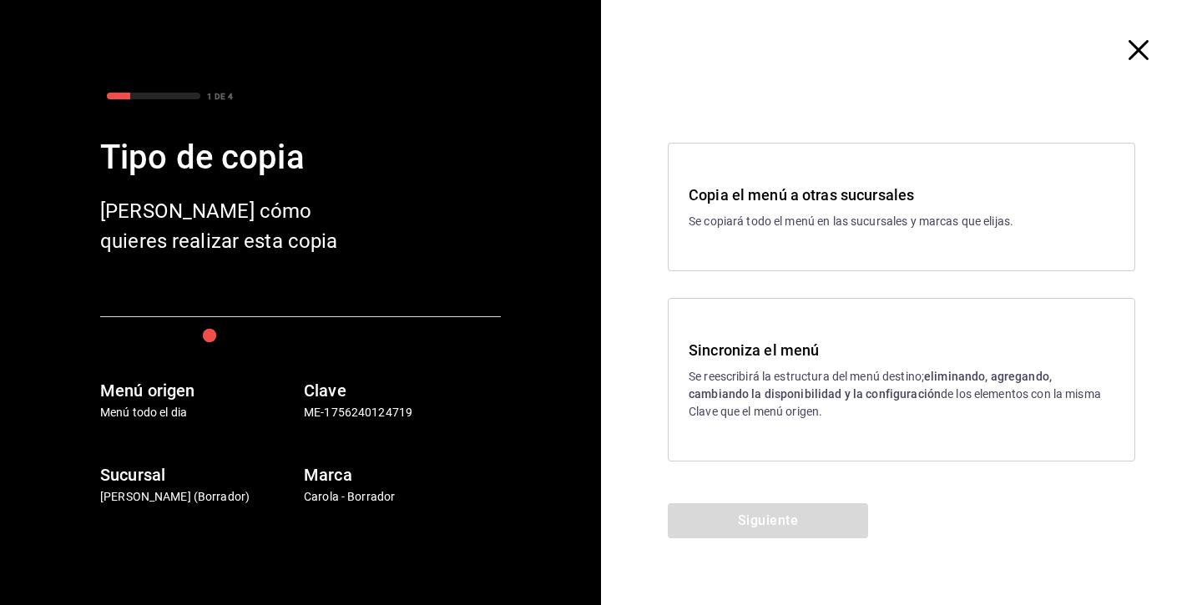
click at [745, 402] on p "Se reescribirá la estructura del menú destino; eliminando, agregando, cambiando…" at bounding box center [901, 394] width 426 height 53
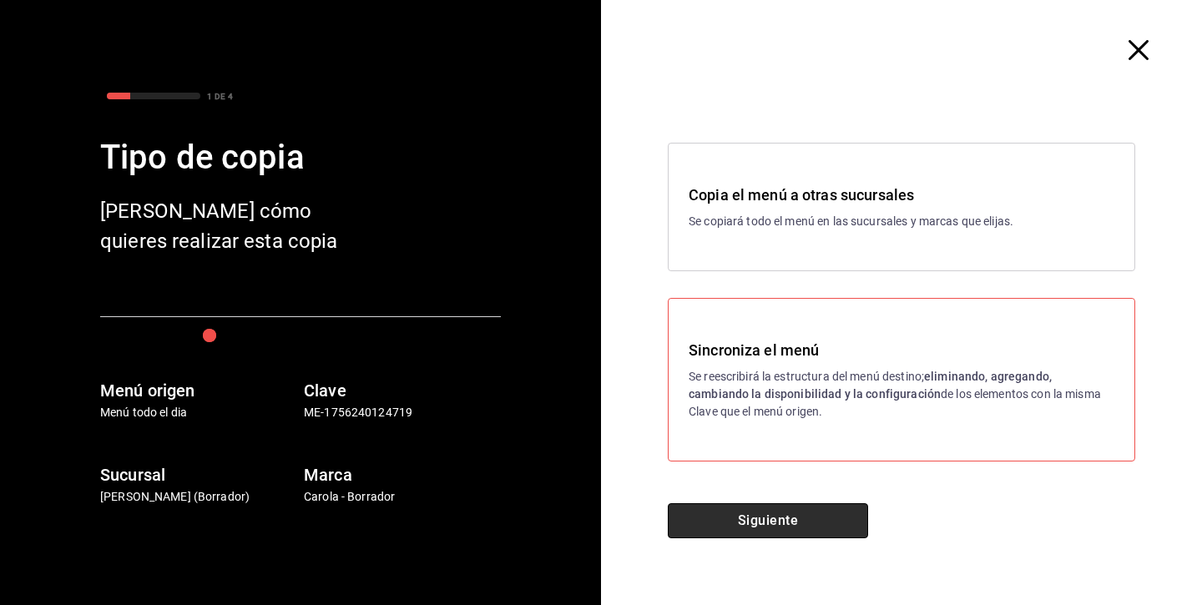
click at [738, 513] on button "Siguiente" at bounding box center [768, 520] width 200 height 35
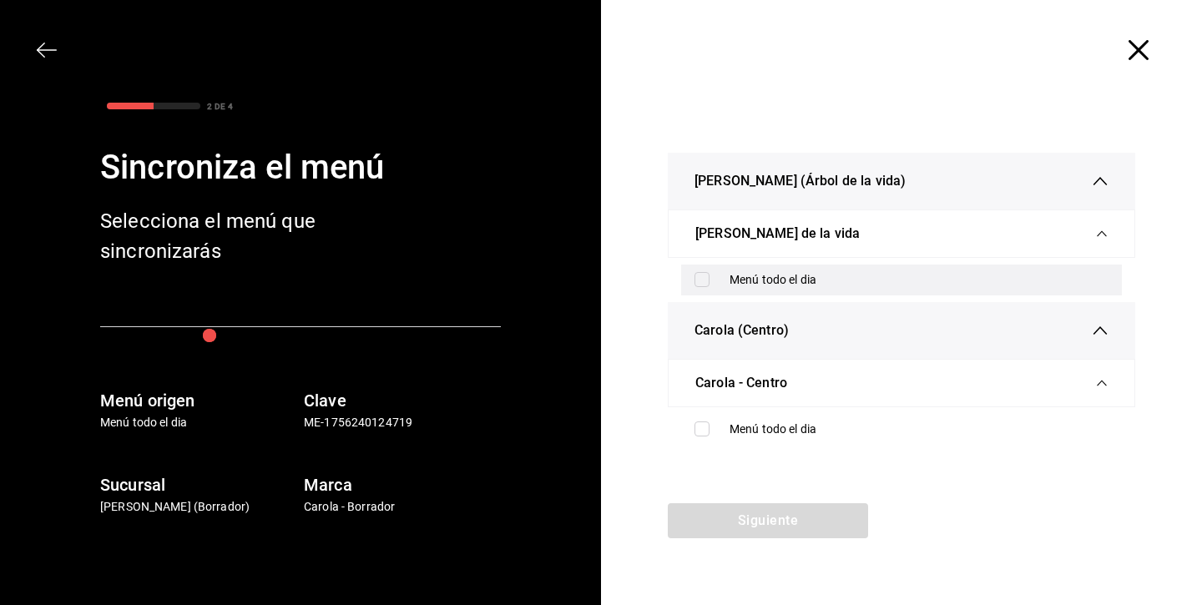
click at [712, 278] on label at bounding box center [705, 279] width 22 height 15
click at [709, 278] on input "checkbox" at bounding box center [701, 279] width 15 height 15
checkbox input "false"
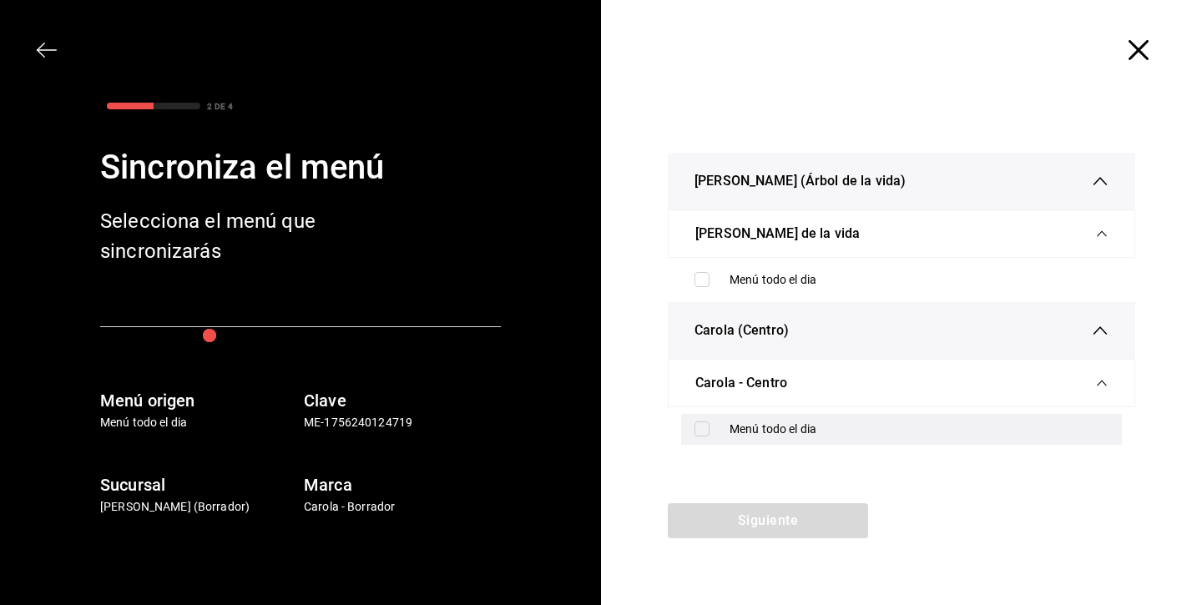
click at [707, 435] on input "checkbox" at bounding box center [701, 428] width 15 height 15
checkbox input "true"
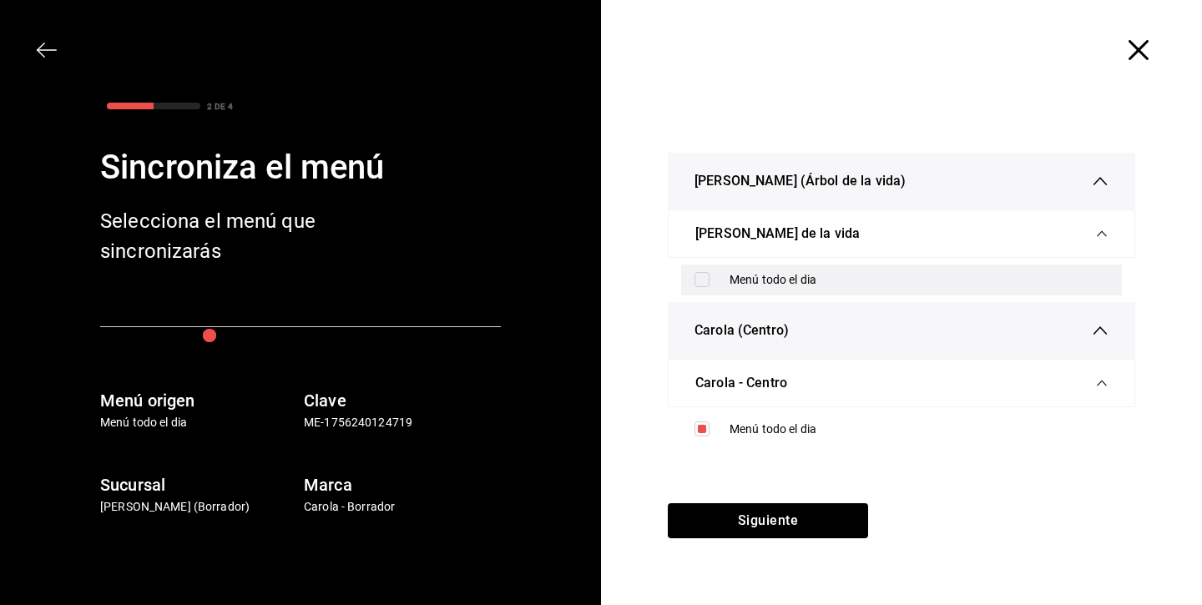
click at [705, 278] on input "checkbox" at bounding box center [701, 279] width 15 height 15
checkbox input "true"
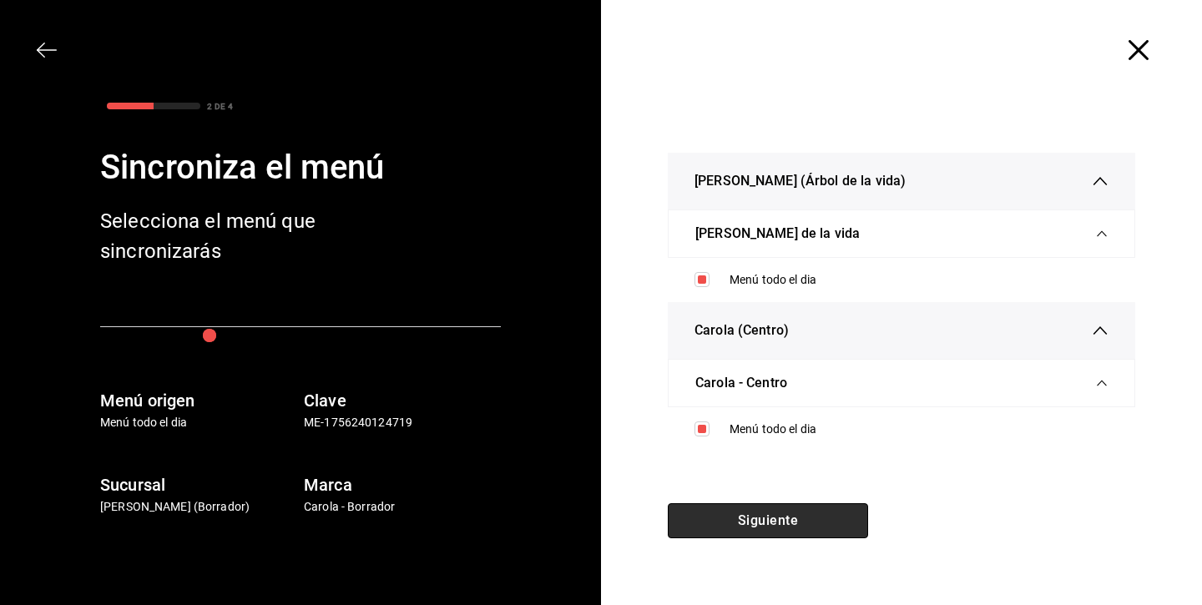
click at [799, 524] on button "Siguiente" at bounding box center [768, 520] width 200 height 35
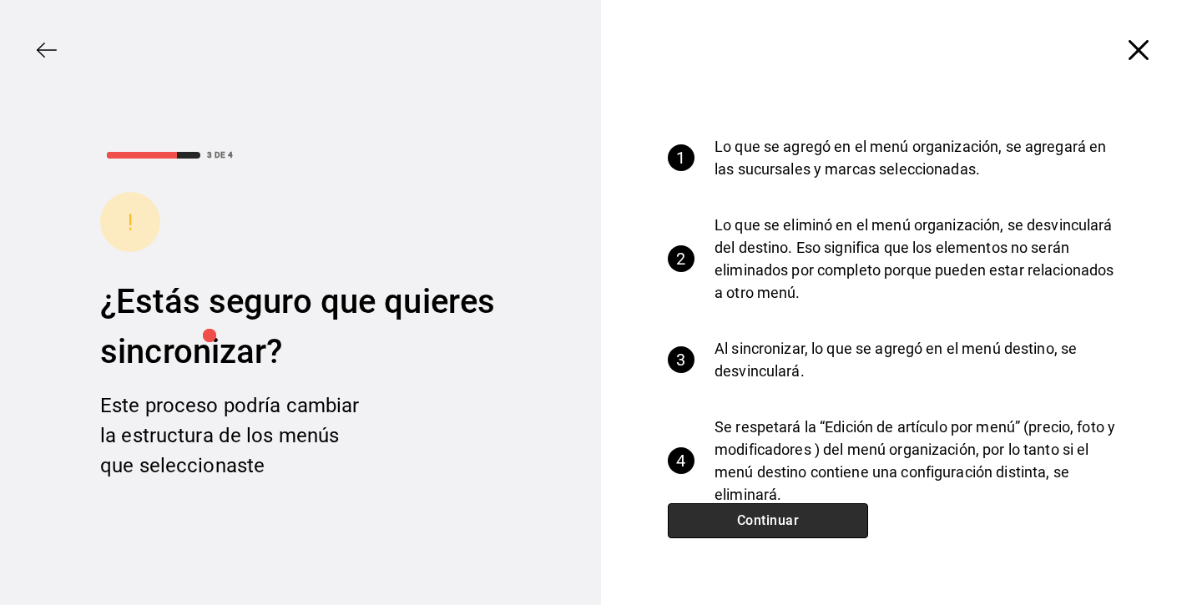
click at [797, 524] on button "Continuar" at bounding box center [768, 520] width 200 height 35
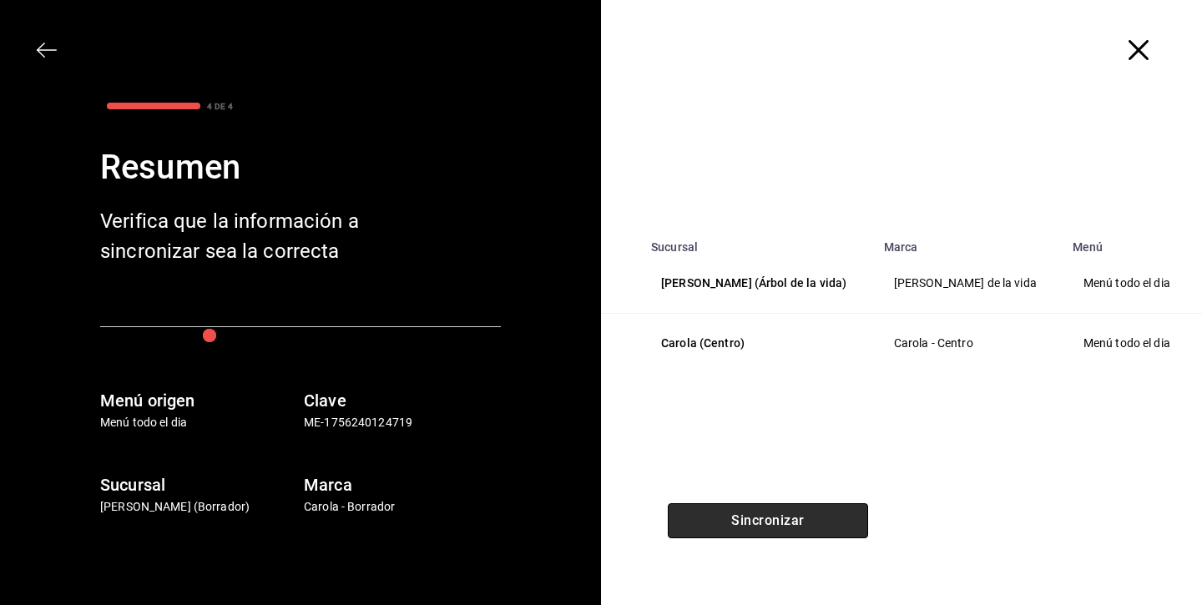
click at [797, 524] on button "Sincronizar" at bounding box center [768, 520] width 200 height 35
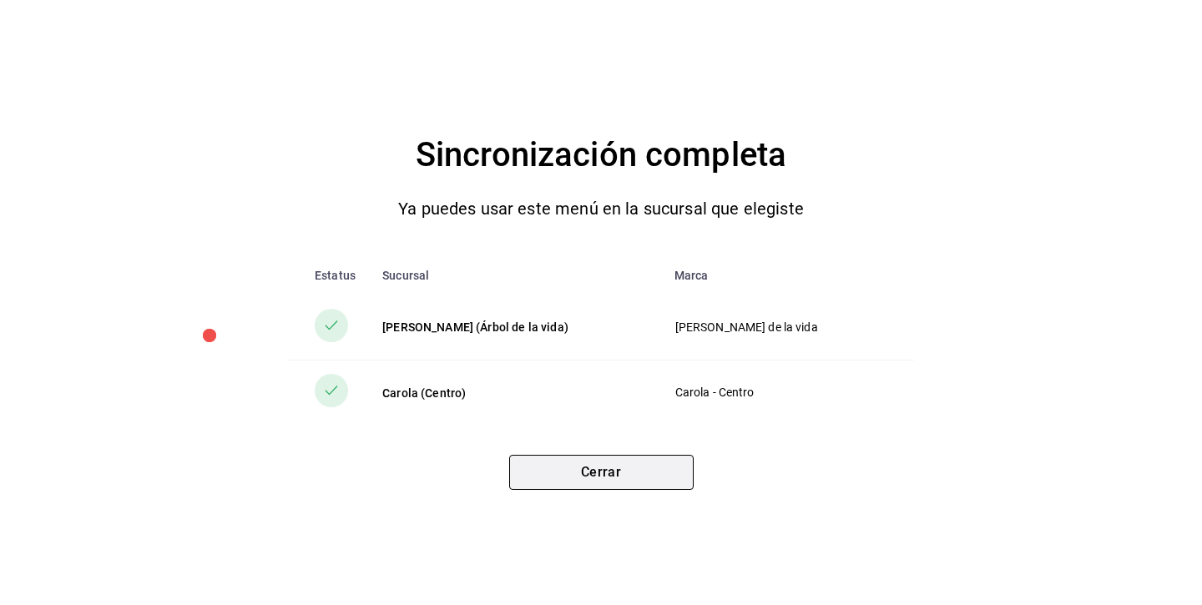
click at [646, 475] on button "Cerrar" at bounding box center [601, 472] width 184 height 35
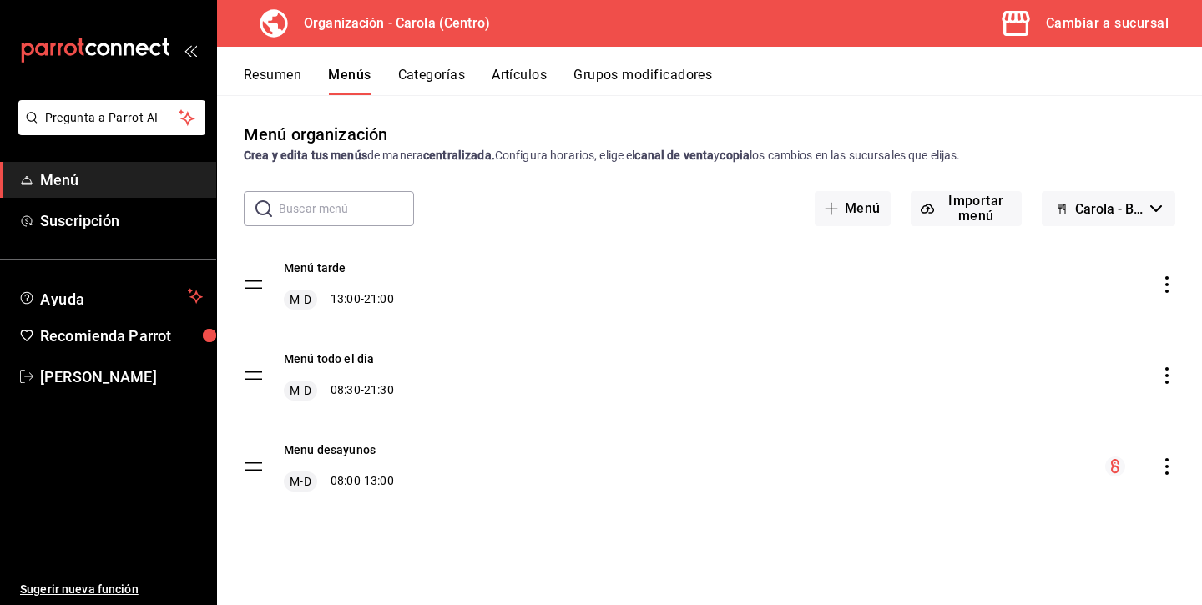
click at [1162, 285] on icon "actions" at bounding box center [1166, 284] width 17 height 17
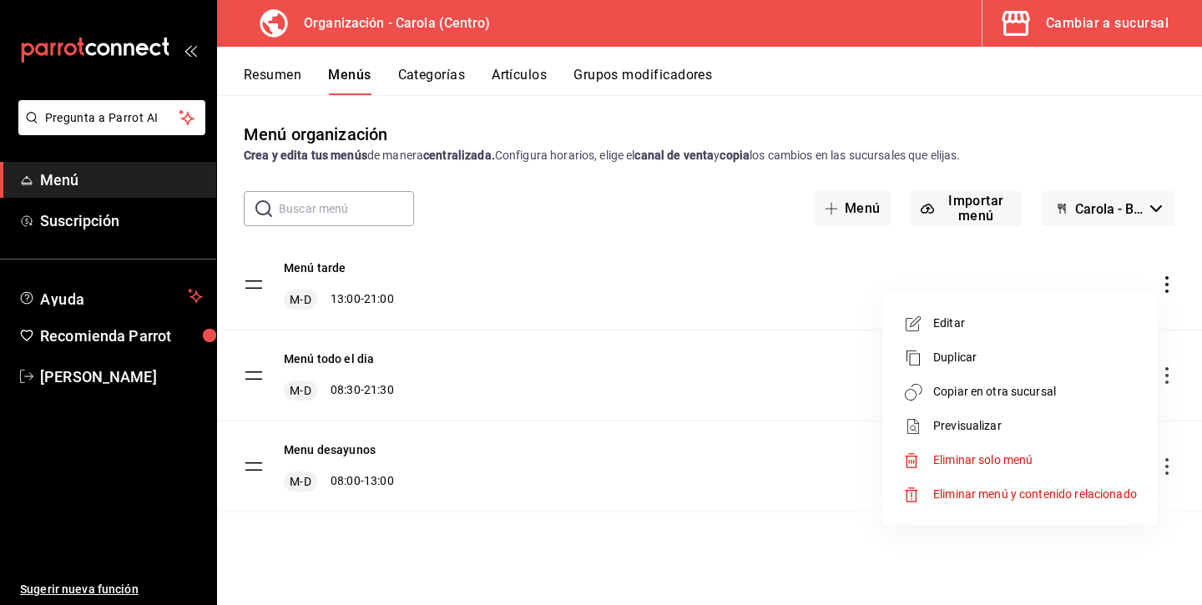
click at [975, 394] on span "Copiar en otra sucursal" at bounding box center [1035, 392] width 204 height 18
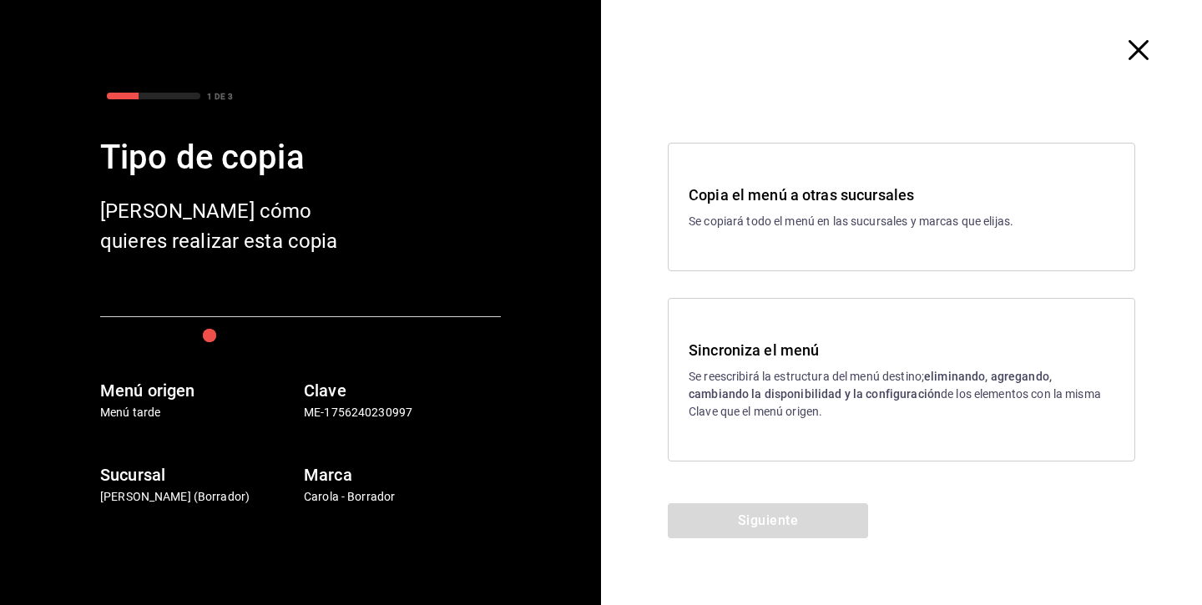
click at [767, 368] on p "Se reescribirá la estructura del menú destino; eliminando, agregando, cambiando…" at bounding box center [901, 394] width 426 height 53
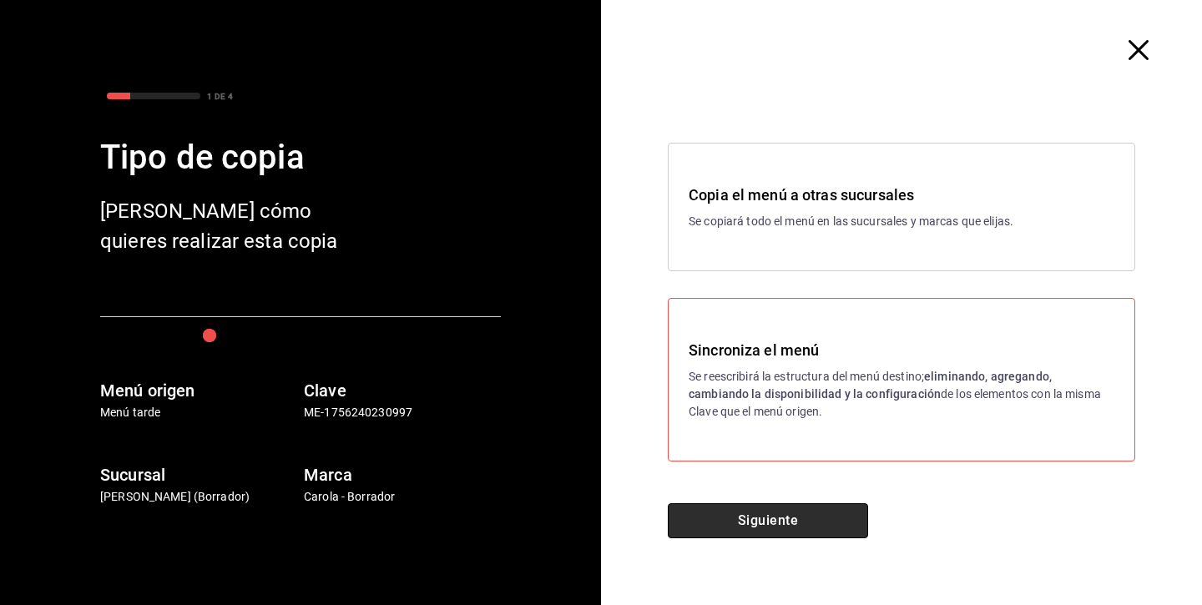
click at [741, 511] on button "Siguiente" at bounding box center [768, 520] width 200 height 35
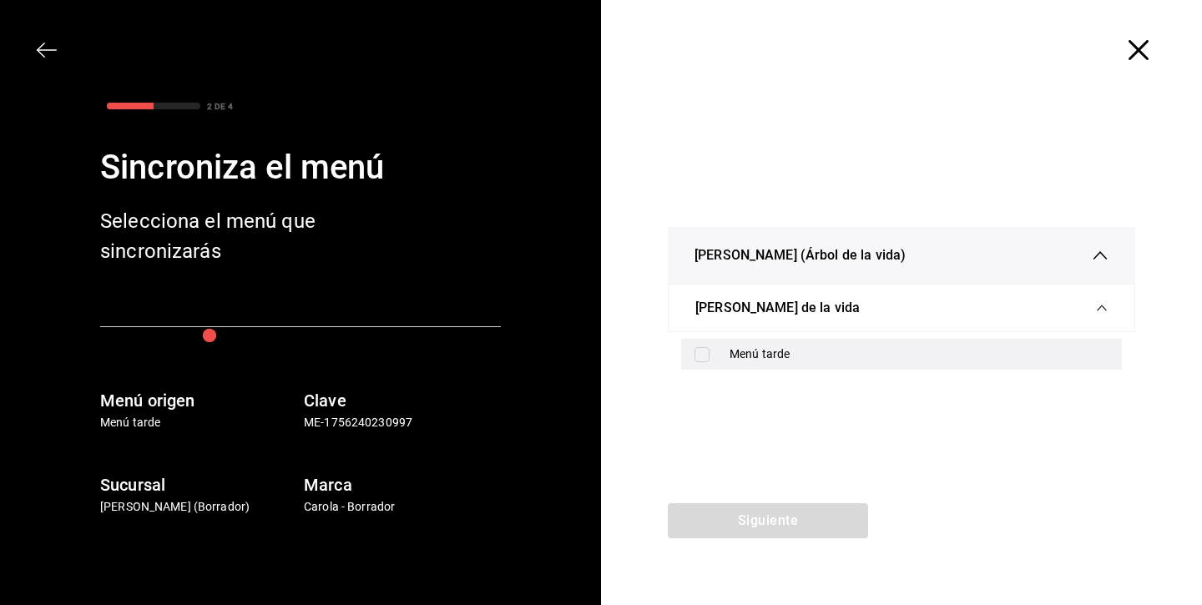
click at [703, 352] on input "checkbox" at bounding box center [701, 354] width 15 height 15
checkbox input "true"
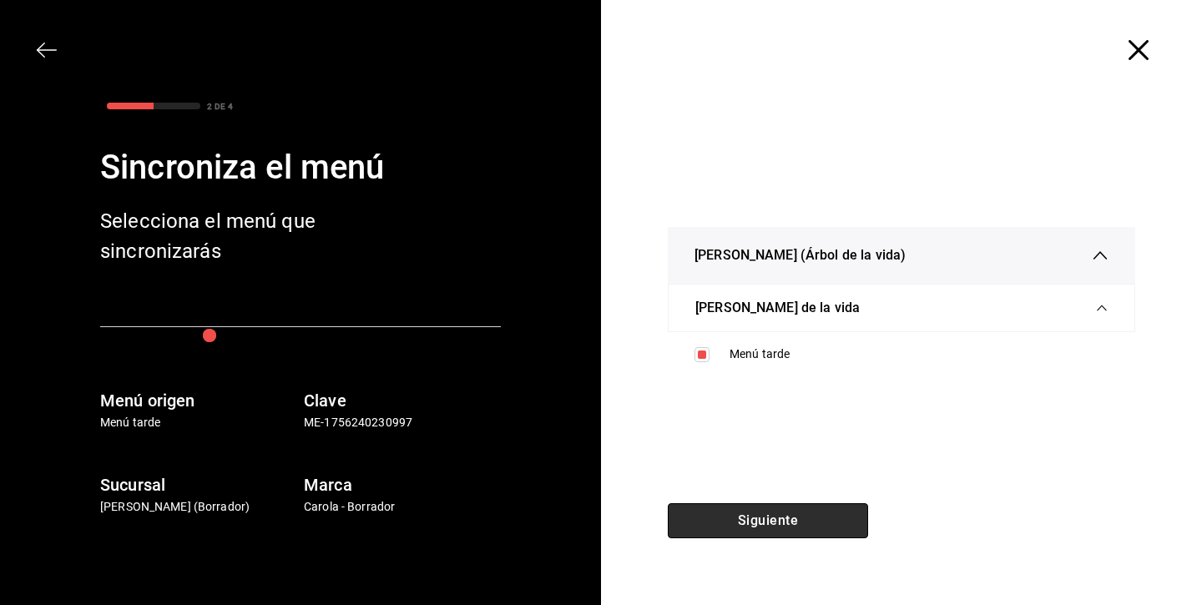
click at [698, 529] on button "Siguiente" at bounding box center [768, 520] width 200 height 35
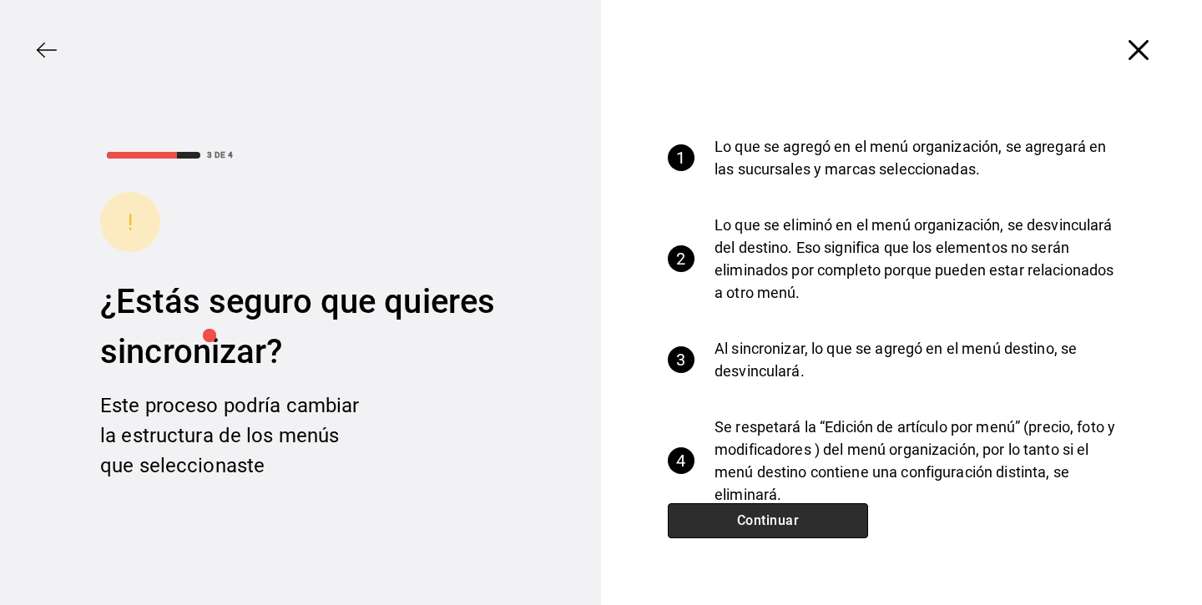
click at [698, 525] on button "Continuar" at bounding box center [768, 520] width 200 height 35
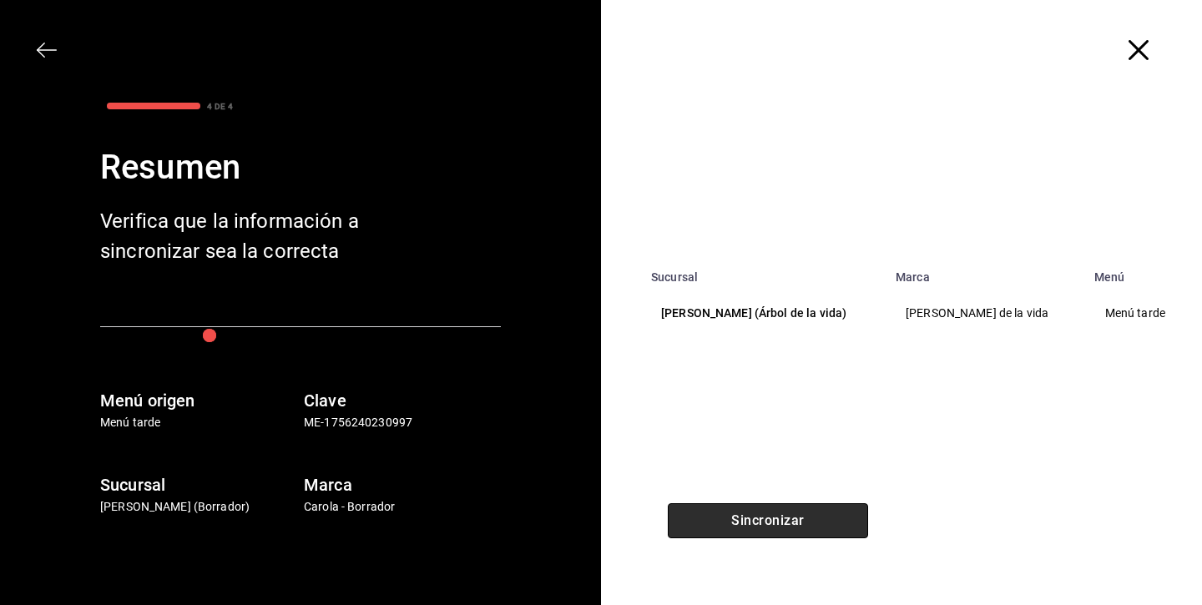
click at [698, 525] on button "Sincronizar" at bounding box center [768, 520] width 200 height 35
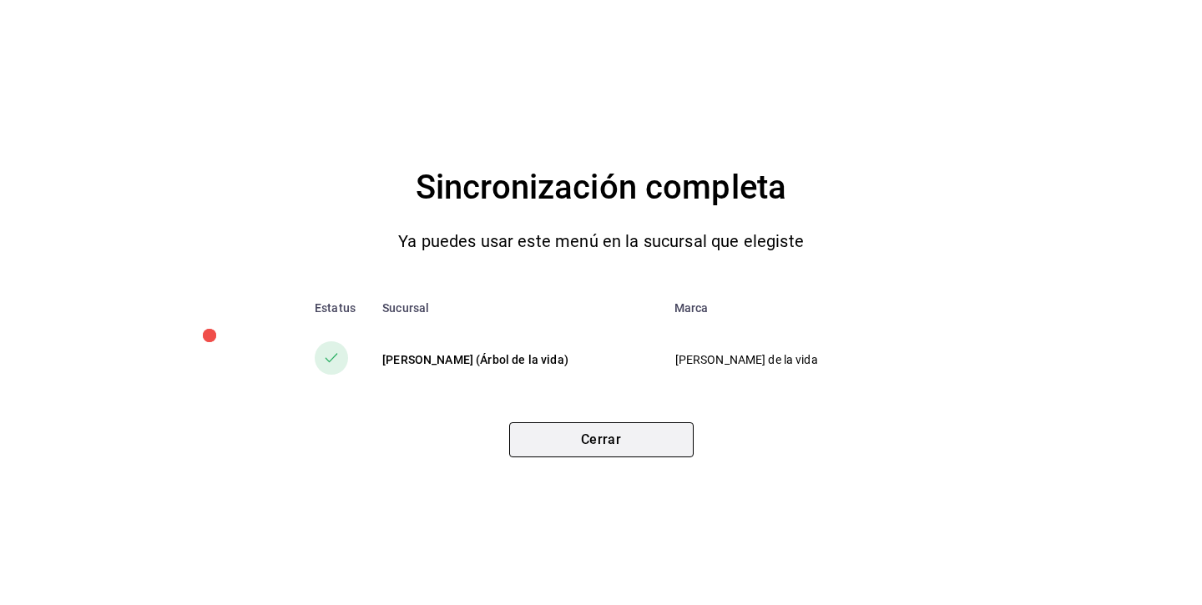
click at [646, 447] on button "Cerrar" at bounding box center [601, 439] width 184 height 35
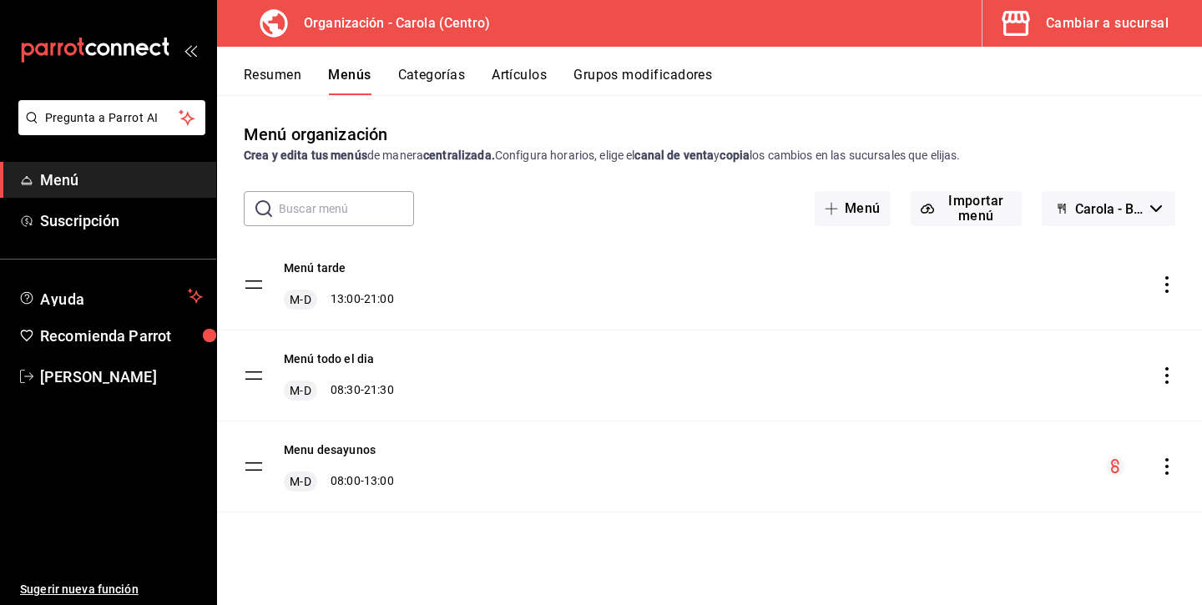
click at [1162, 470] on icon "actions" at bounding box center [1166, 466] width 17 height 17
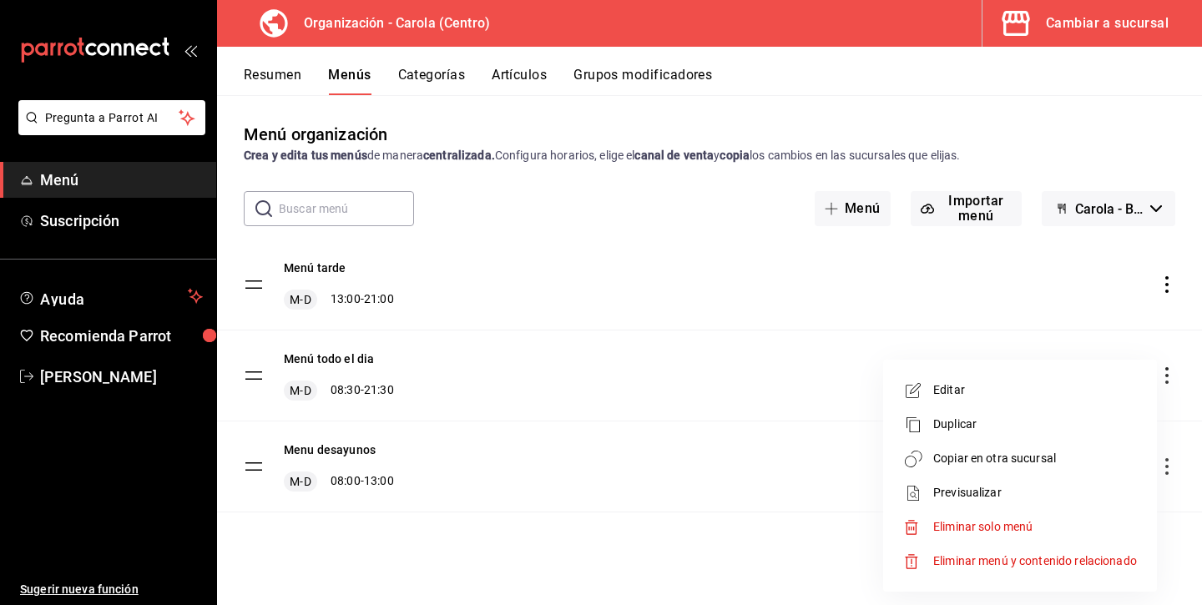
click at [966, 457] on span "Copiar en otra sucursal" at bounding box center [1035, 459] width 204 height 18
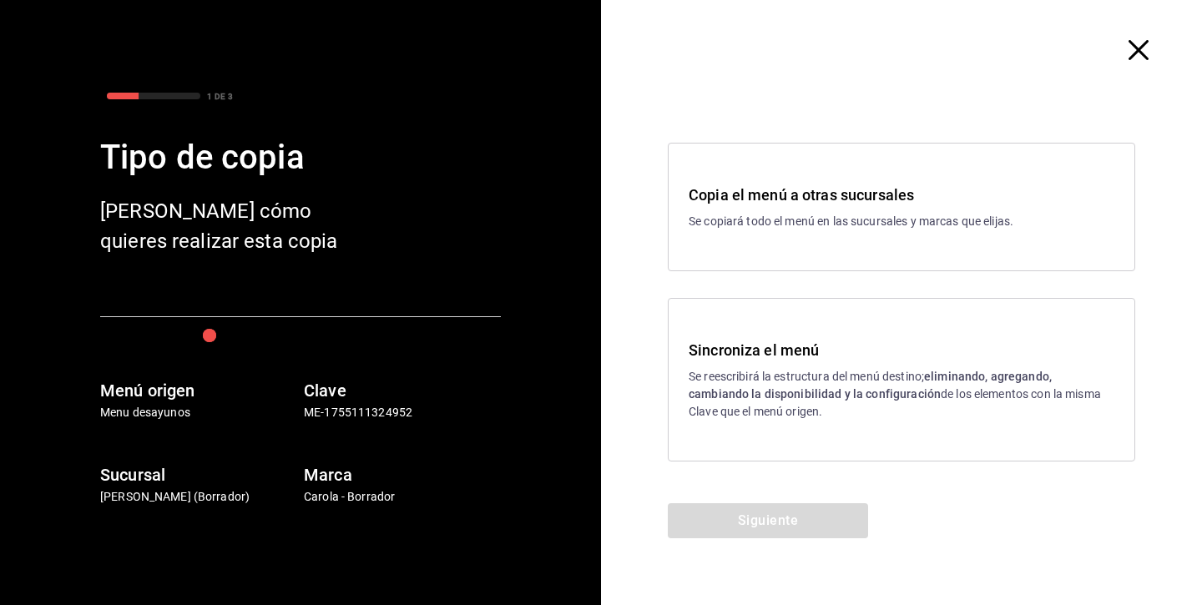
click at [773, 370] on p "Se reescribirá la estructura del menú destino; eliminando, agregando, cambiando…" at bounding box center [901, 394] width 426 height 53
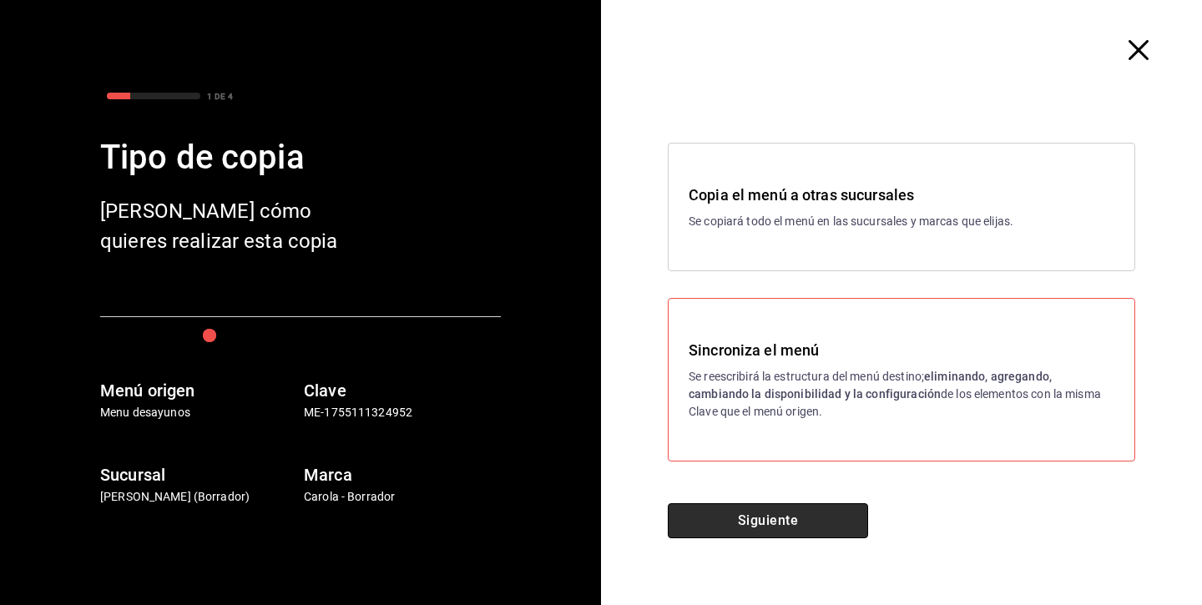
click at [757, 522] on button "Siguiente" at bounding box center [768, 520] width 200 height 35
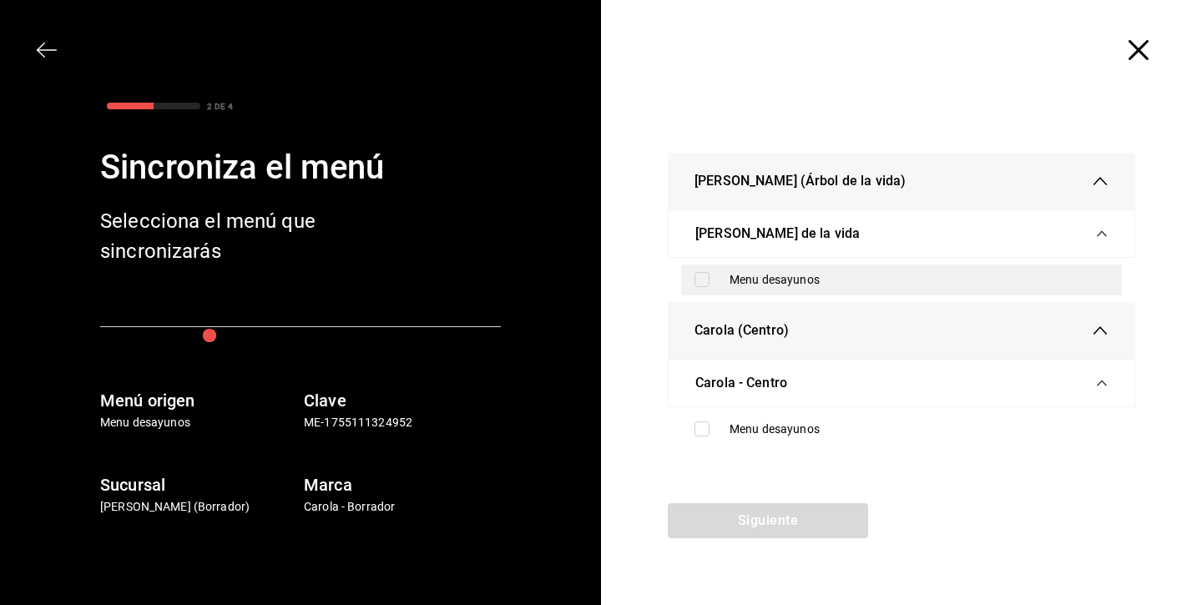
click at [698, 276] on input "checkbox" at bounding box center [701, 279] width 15 height 15
checkbox input "true"
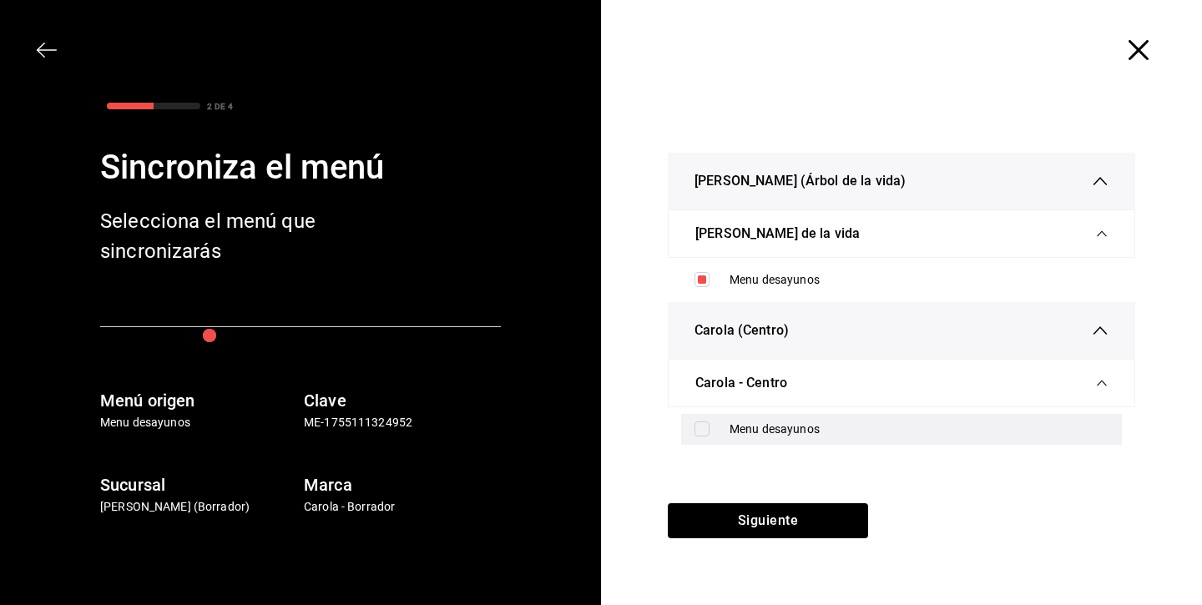
click at [709, 431] on label at bounding box center [705, 428] width 22 height 15
click at [709, 431] on input "checkbox" at bounding box center [701, 428] width 15 height 15
click at [709, 431] on label at bounding box center [705, 428] width 22 height 15
click at [709, 431] on input "checkbox" at bounding box center [701, 428] width 15 height 15
click at [706, 431] on input "checkbox" at bounding box center [701, 428] width 15 height 15
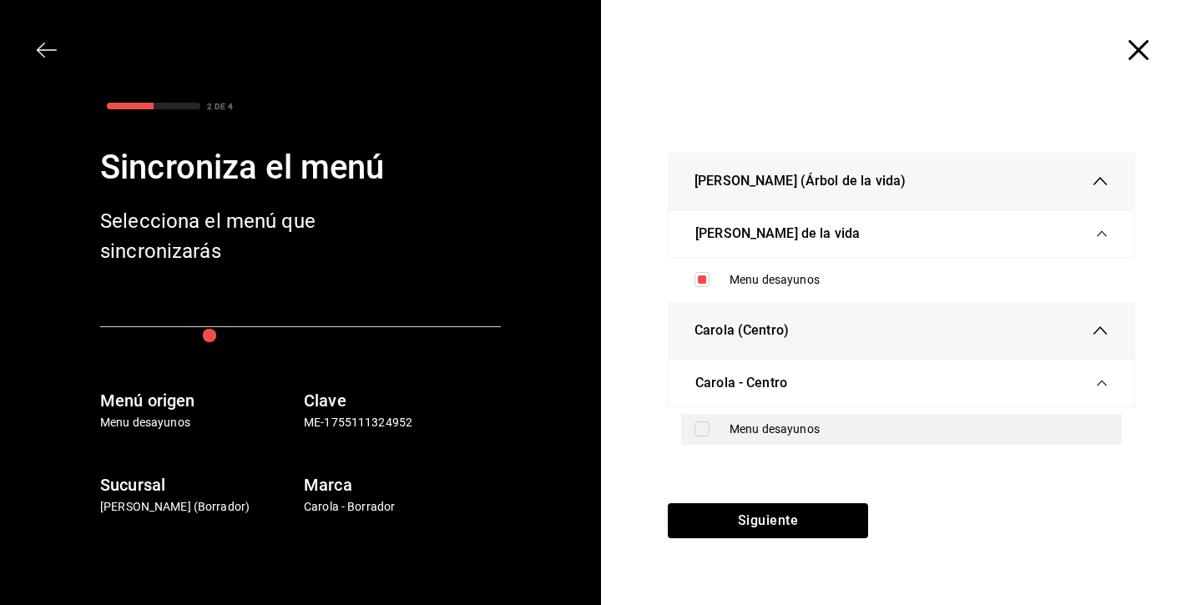
checkbox input "true"
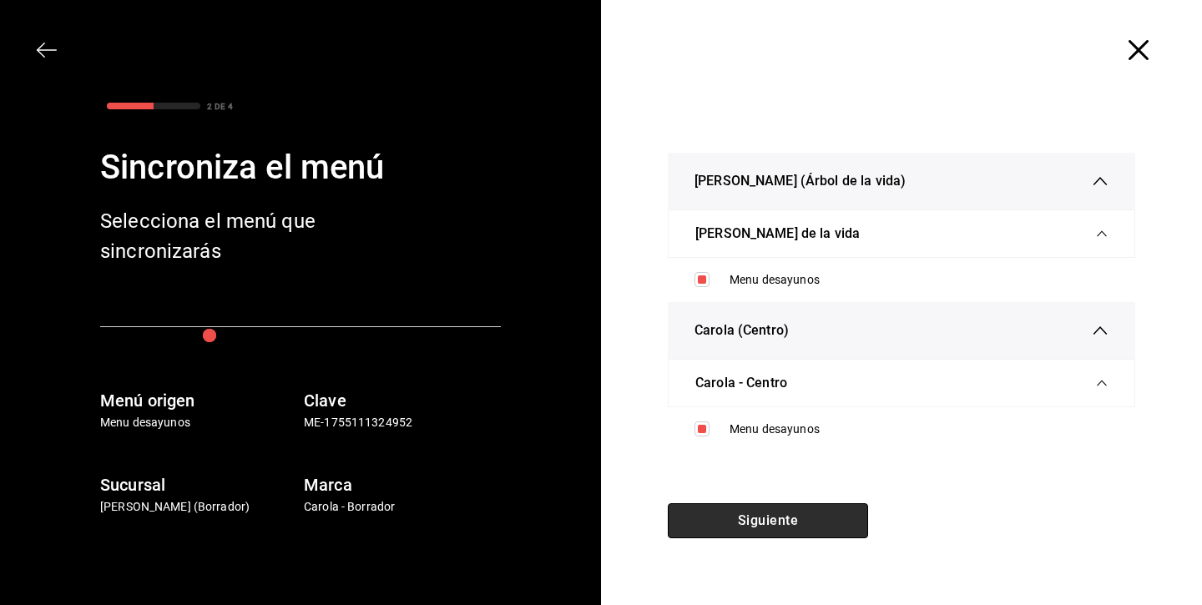
click at [743, 515] on button "Siguiente" at bounding box center [768, 520] width 200 height 35
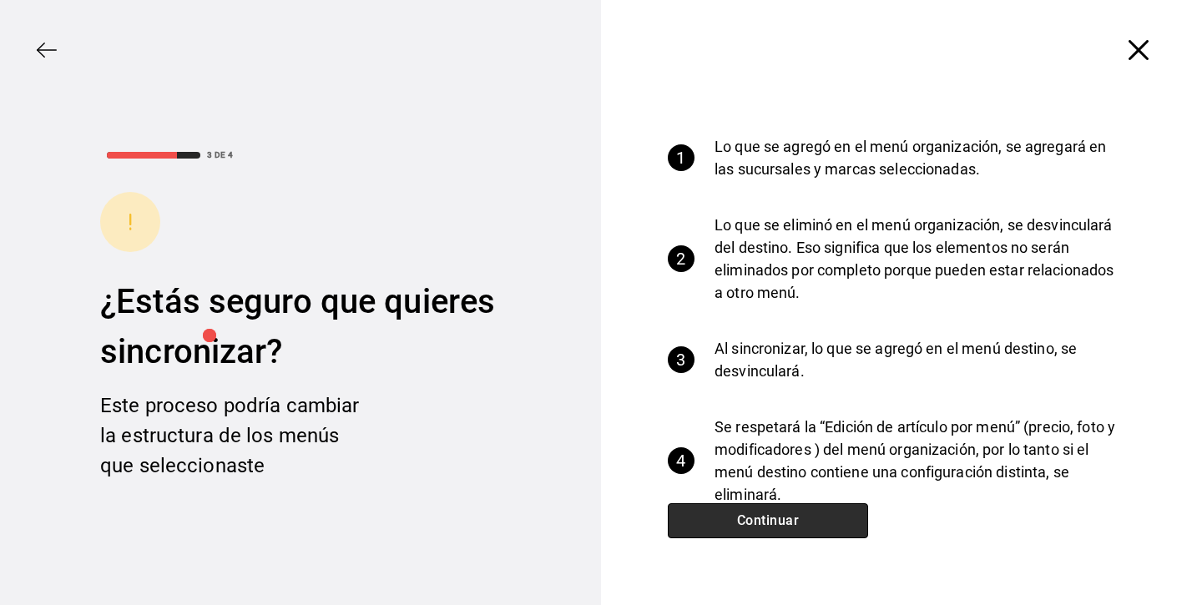
click at [742, 517] on button "Continuar" at bounding box center [768, 520] width 200 height 35
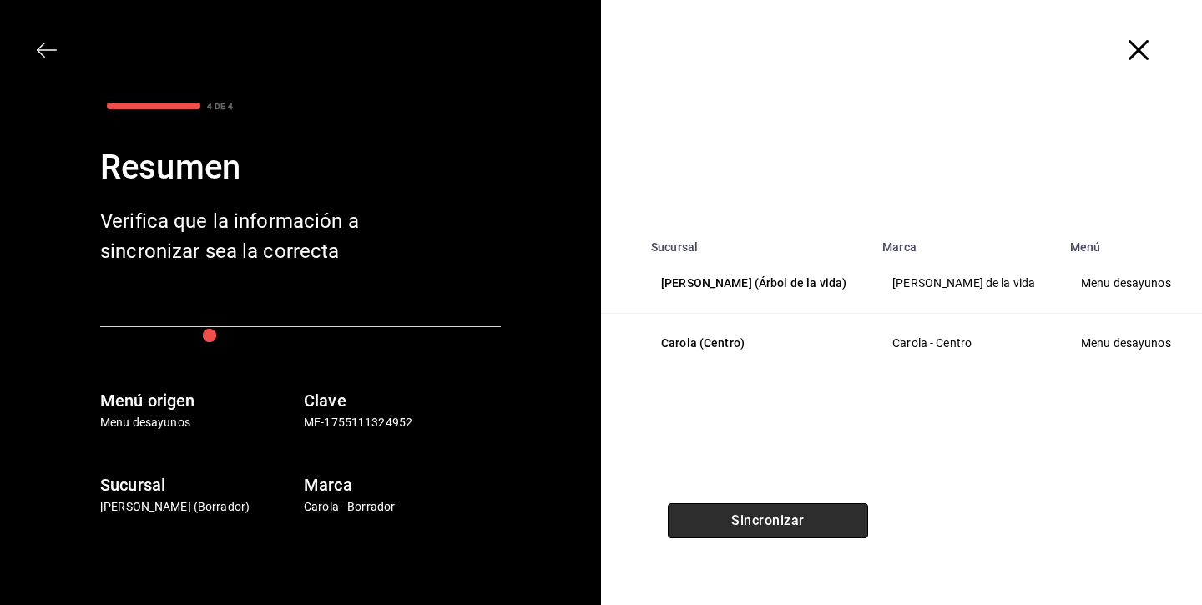
click at [742, 517] on button "Sincronizar" at bounding box center [768, 520] width 200 height 35
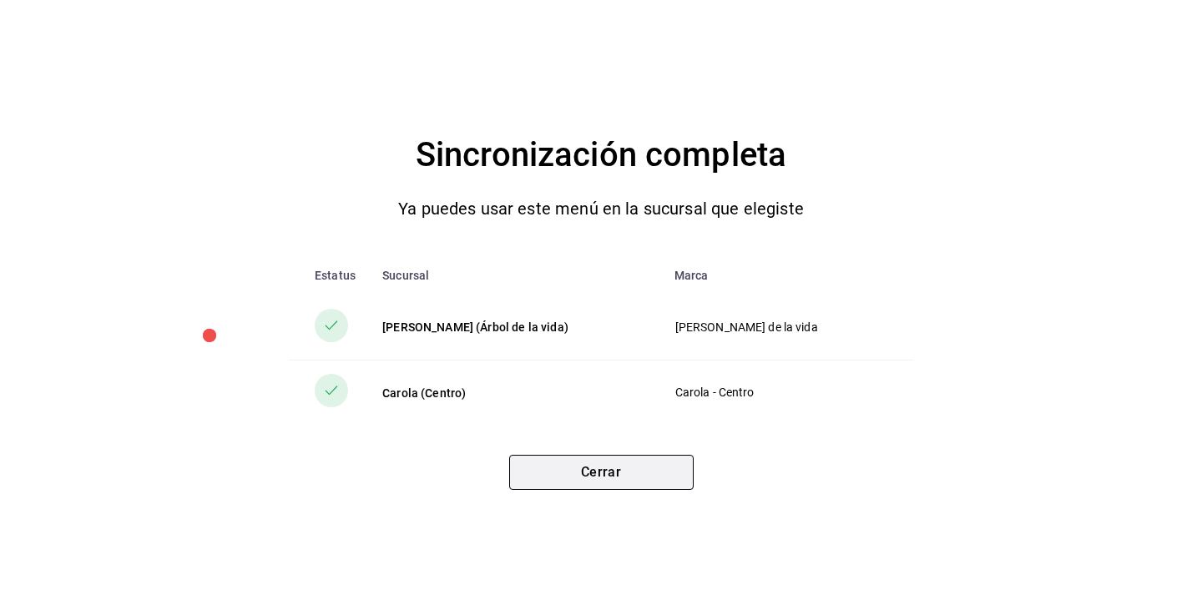
click at [682, 475] on button "Cerrar" at bounding box center [601, 472] width 184 height 35
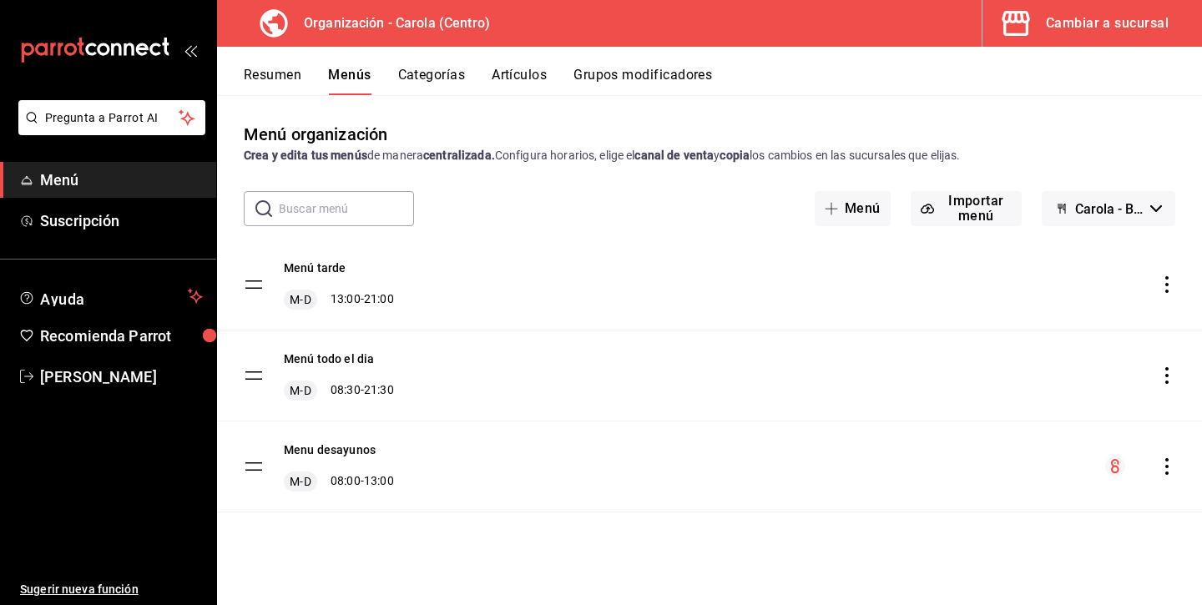
click at [1098, 34] on div "Cambiar a sucursal" at bounding box center [1107, 23] width 123 height 23
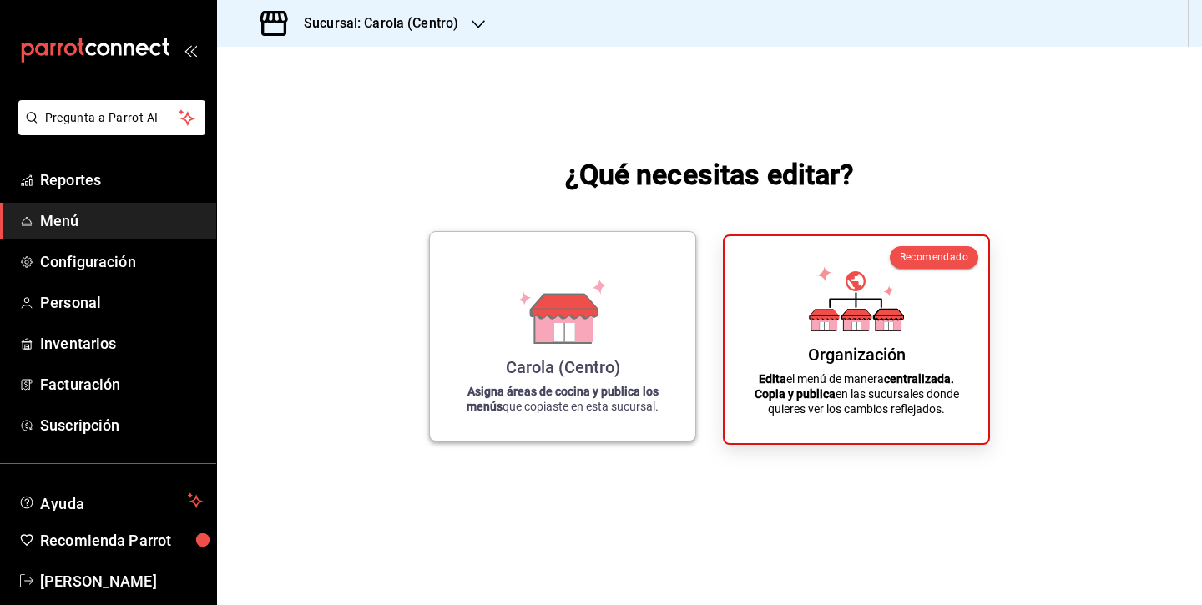
click at [527, 339] on icon at bounding box center [562, 311] width 95 height 65
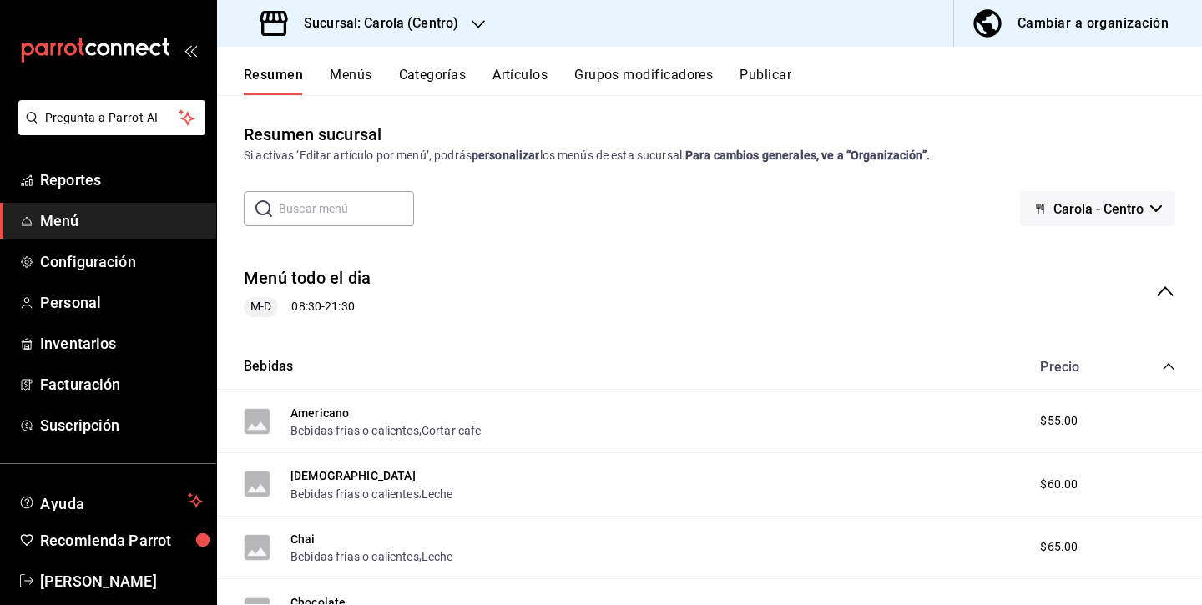
click at [331, 216] on input "text" at bounding box center [346, 208] width 135 height 33
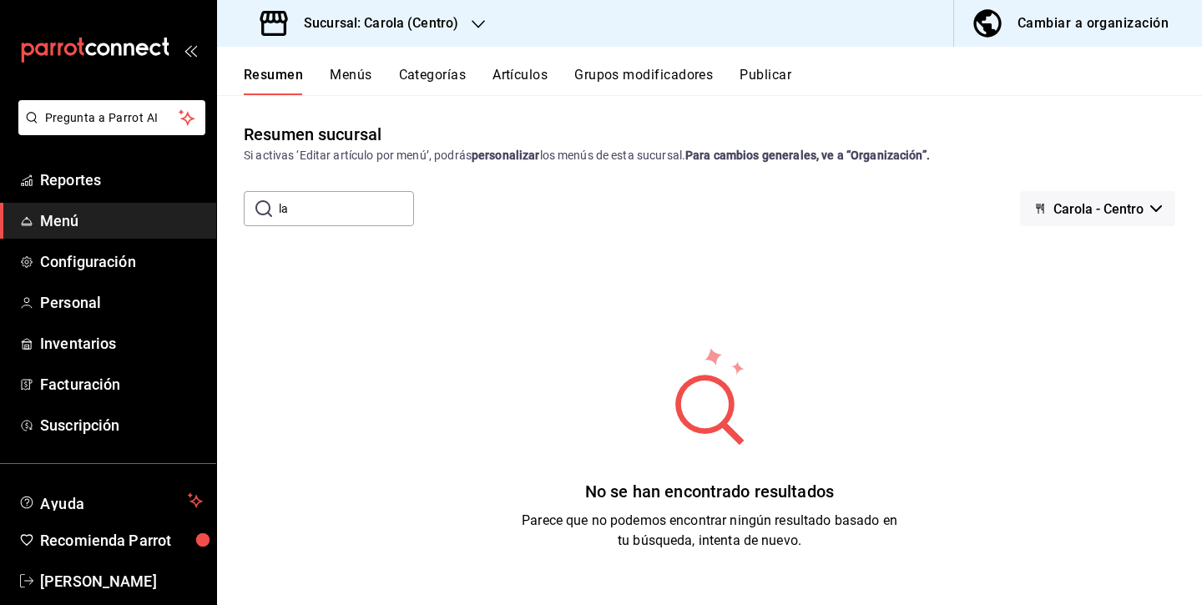
type input "l"
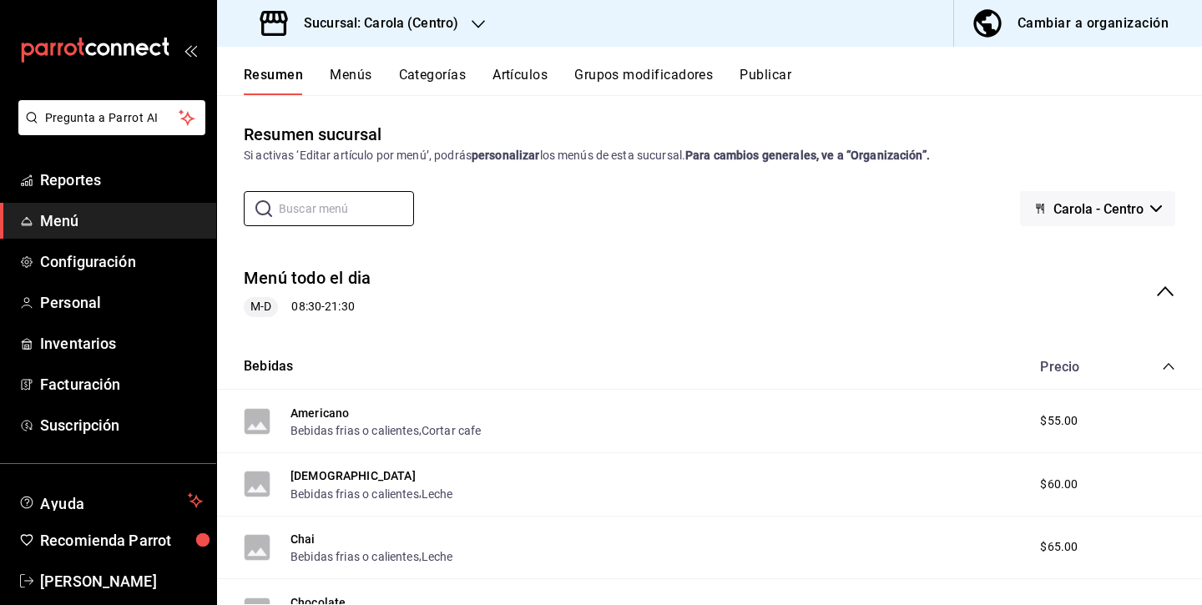
drag, startPoint x: 543, startPoint y: 62, endPoint x: 542, endPoint y: 75, distance: 13.5
click at [543, 62] on div "Resumen Menús Categorías Artículos Grupos modificadores Publicar" at bounding box center [709, 71] width 985 height 48
click at [543, 76] on button "Artículos" at bounding box center [519, 81] width 55 height 28
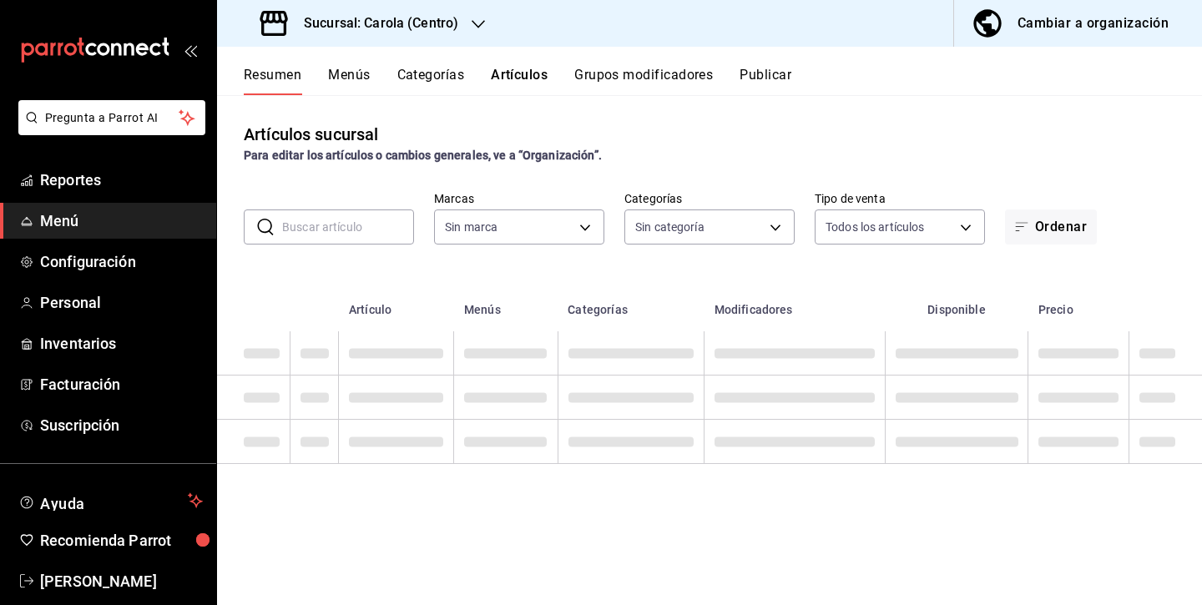
drag, startPoint x: 534, startPoint y: 78, endPoint x: 387, endPoint y: 202, distance: 192.4
click at [535, 78] on button "Artículos" at bounding box center [519, 81] width 57 height 28
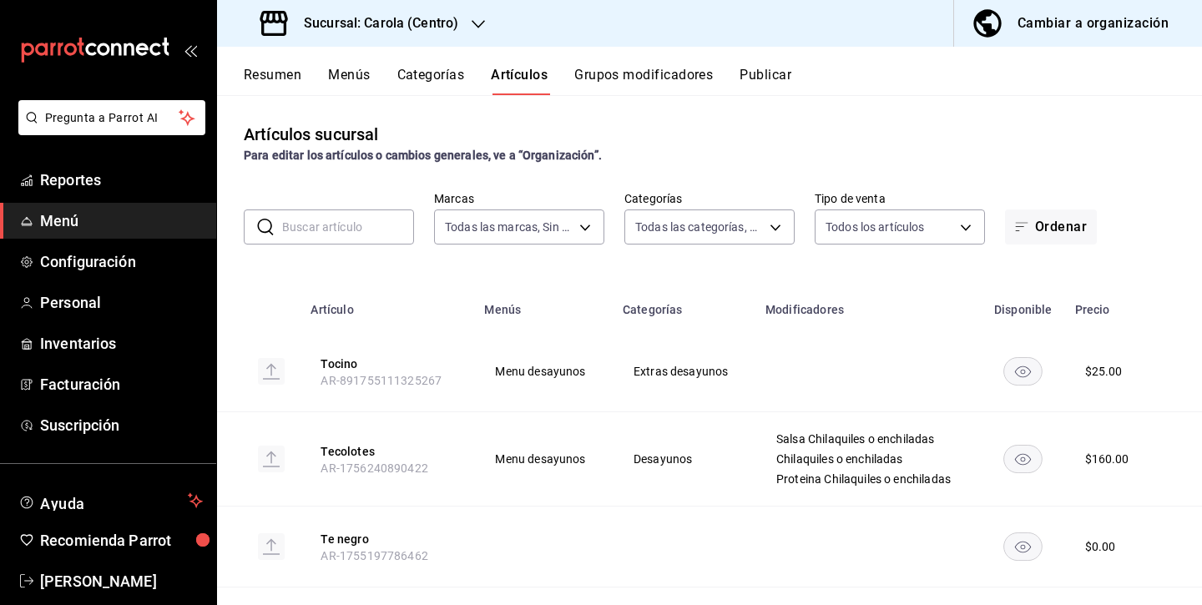
type input "d8a3b3b0-a73d-432a-8502-86a0381d9bc5"
type input "21a5803d-959e-4b5b-a412-c7f25ac080dc,61ab0221-b98c-49ab-9765-2a081d289a51,1ada3…"
click at [365, 230] on input "text" at bounding box center [348, 226] width 132 height 33
type input "a"
type input "latt"
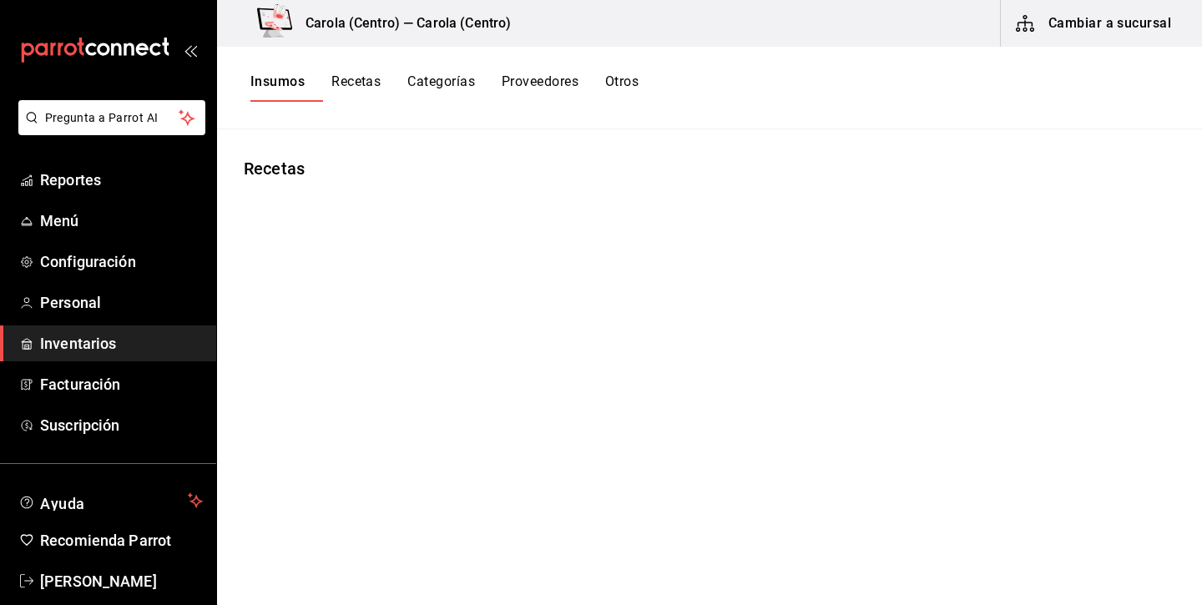
type input "Receta Hogaza"
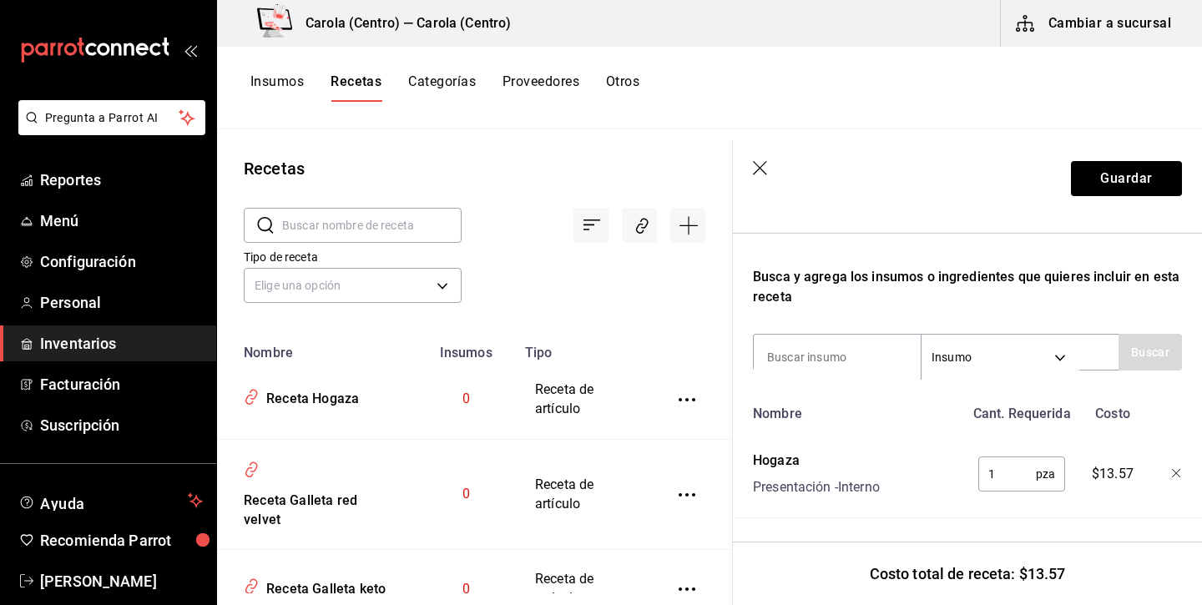
scroll to position [249, 0]
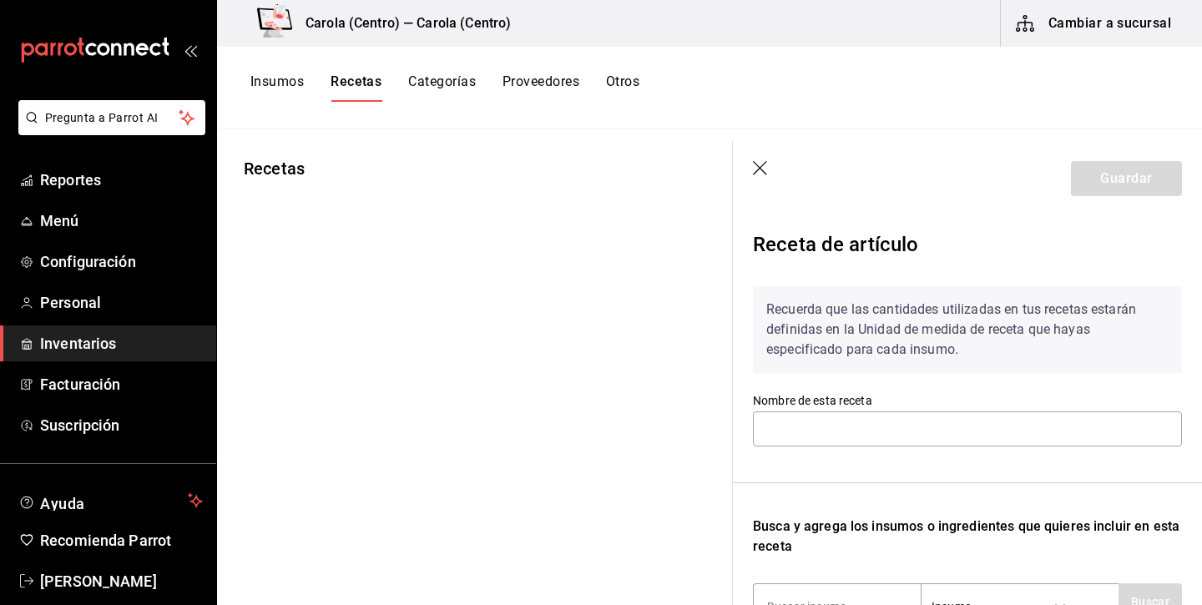
type input "Receta Shot de espresso"
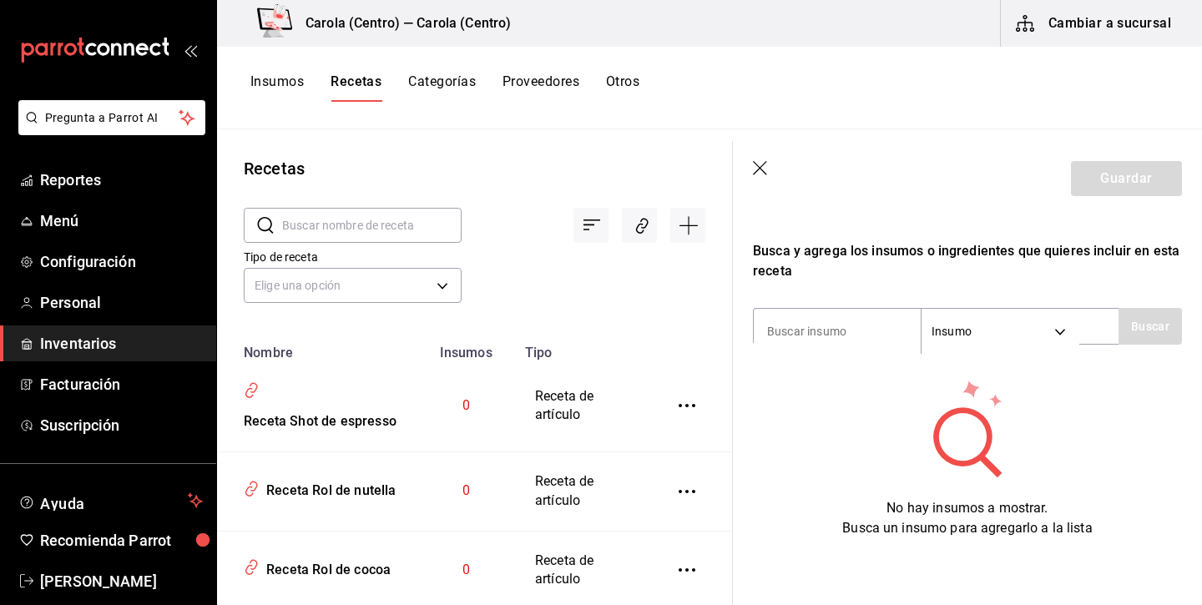
scroll to position [275, 0]
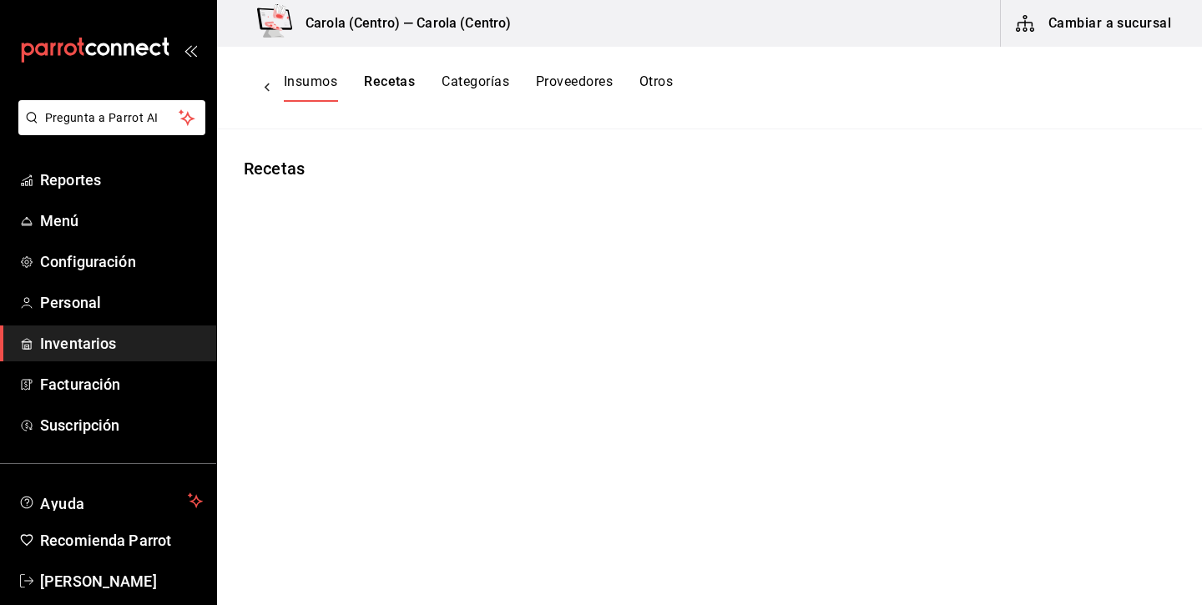
type input "Receta Shot de espresso"
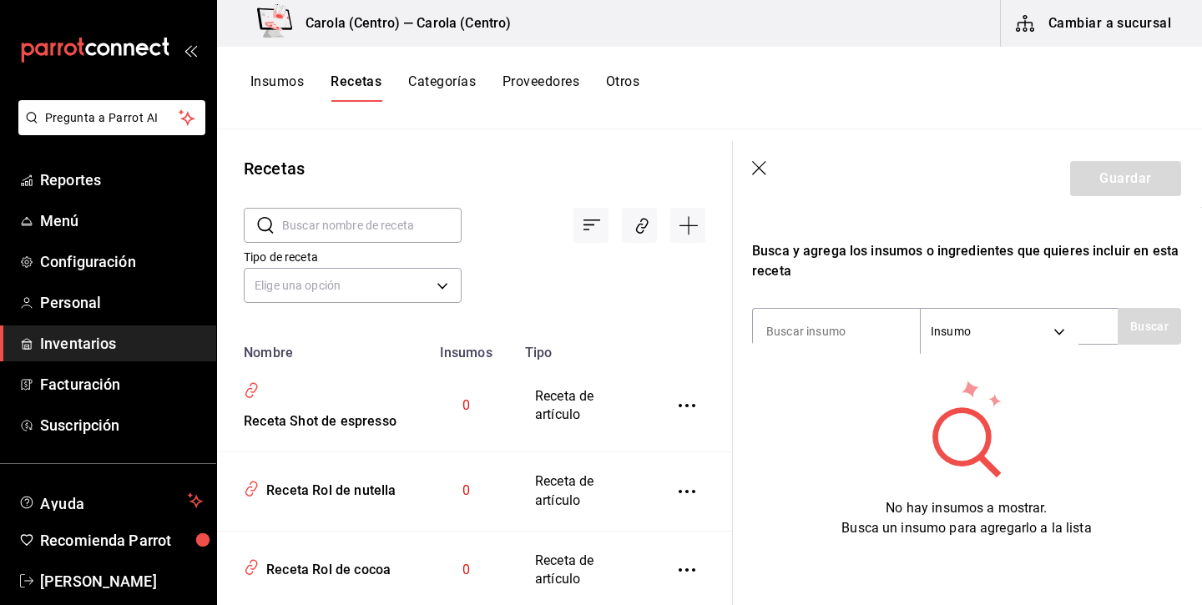
scroll to position [275, 1]
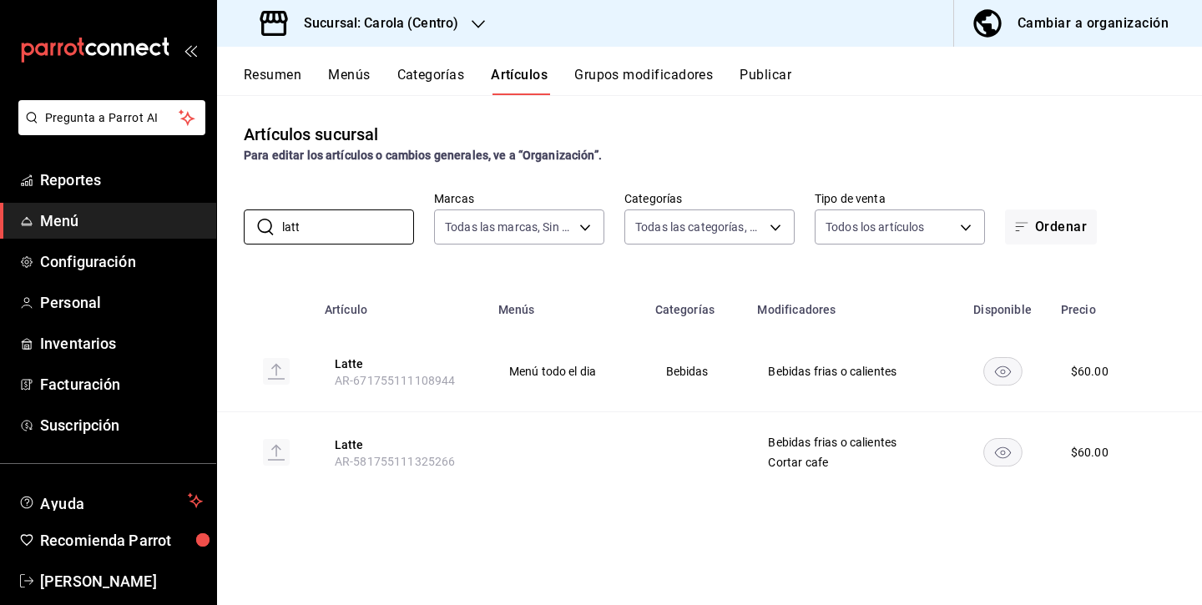
type input "latt"
click at [1036, 23] on div "Cambiar a organización" at bounding box center [1092, 23] width 151 height 23
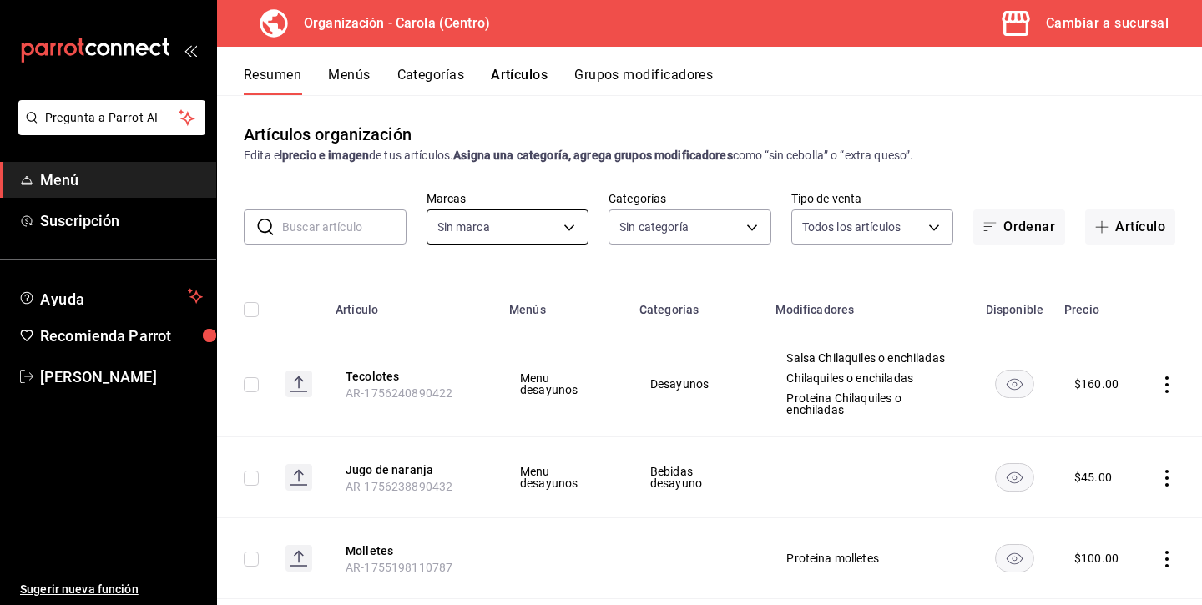
type input "8da68a38-104b-4a0a-8aa5-581c433b7c30,76d4f9f8-42c5-4ee6-a728-c07b806fd39f,1792e…"
type input "463def20-5023-47da-b4a8-3ca52a2ee8a5"
click at [414, 78] on button "Categorías" at bounding box center [431, 81] width 68 height 28
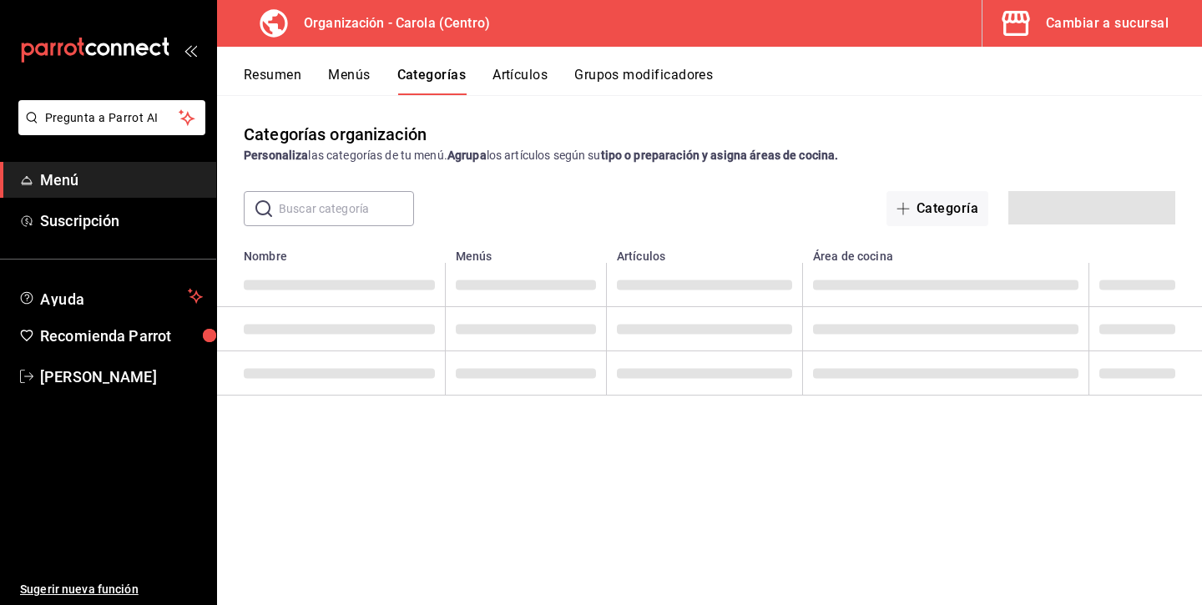
click at [523, 74] on button "Artículos" at bounding box center [519, 81] width 55 height 28
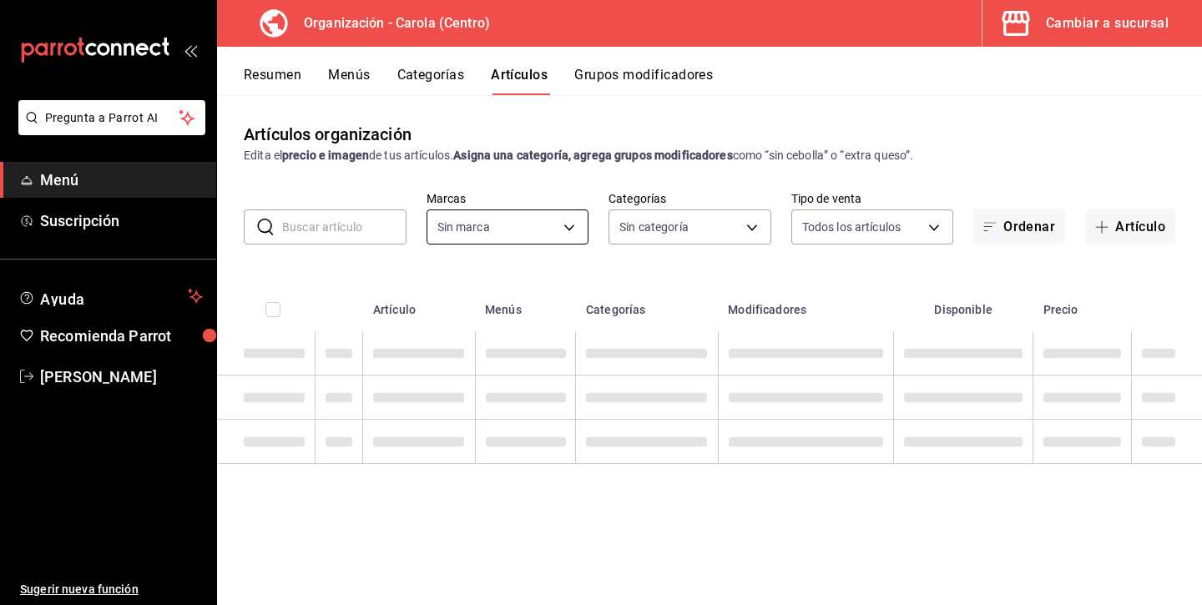
type input "463def20-5023-47da-b4a8-3ca52a2ee8a5"
type input "8da68a38-104b-4a0a-8aa5-581c433b7c30,76d4f9f8-42c5-4ee6-a728-c07b806fd39f,1792e…"
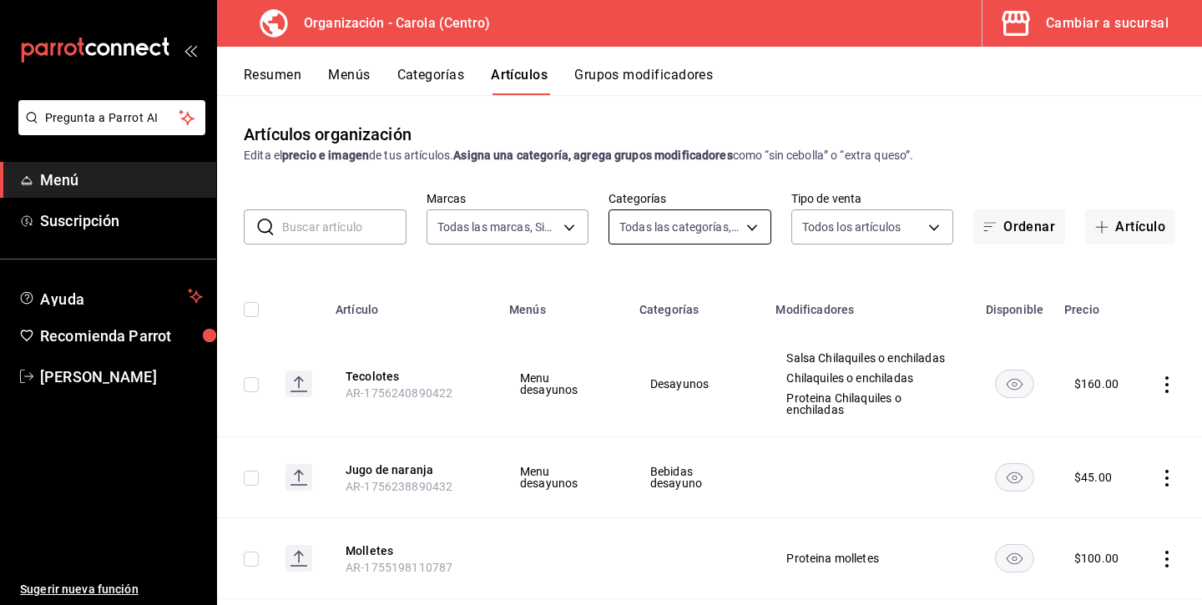
click at [632, 228] on body "Pregunta a Parrot AI Menú Suscripción Ayuda Recomienda Parrot Andrea Diaz Suger…" at bounding box center [601, 302] width 1202 height 605
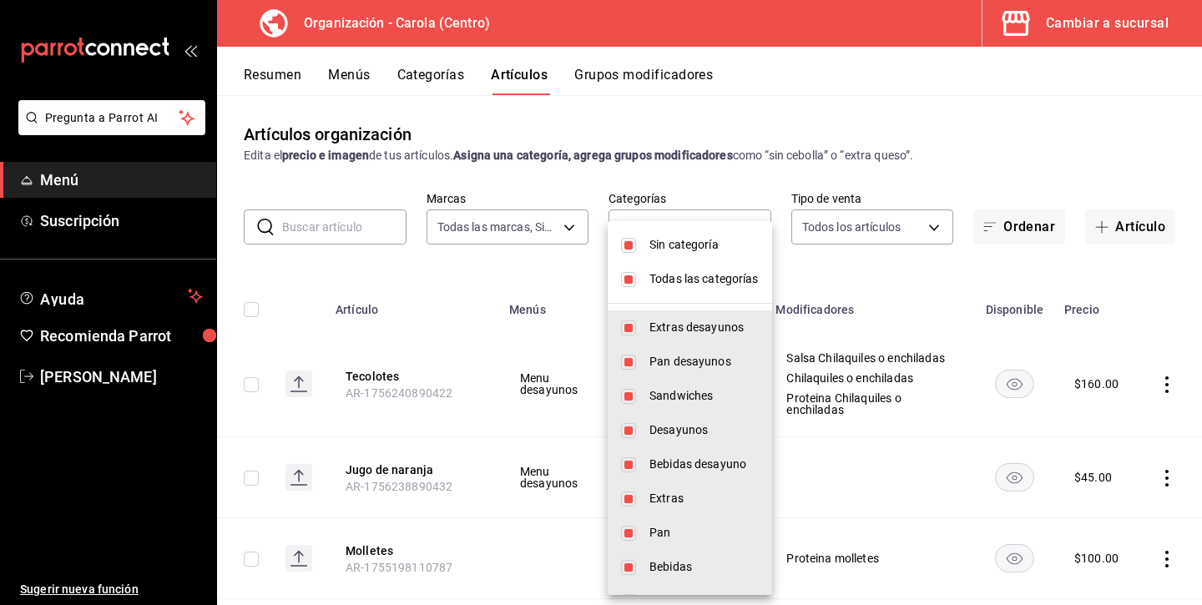
click at [637, 279] on li "Todas las categorías" at bounding box center [689, 279] width 164 height 34
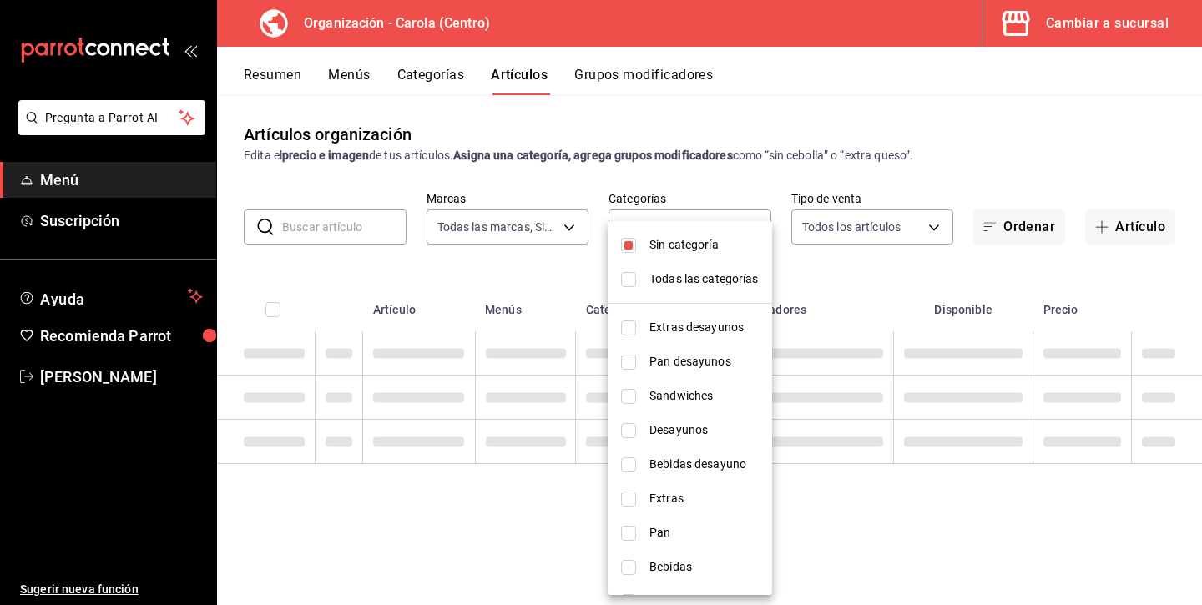
checkbox input "false"
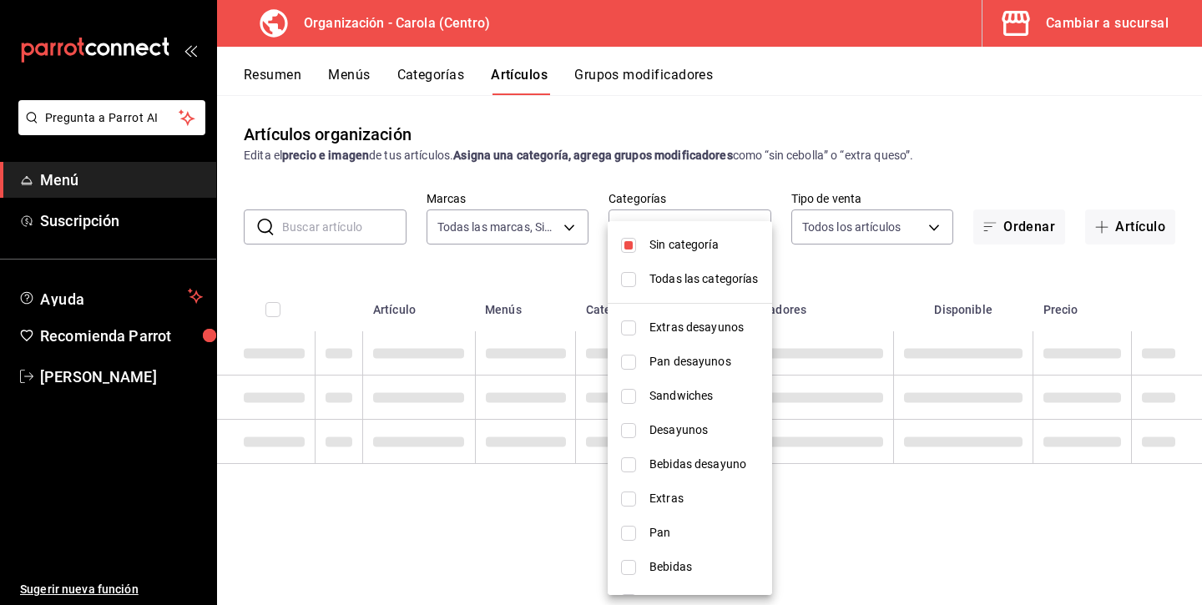
checkbox input "false"
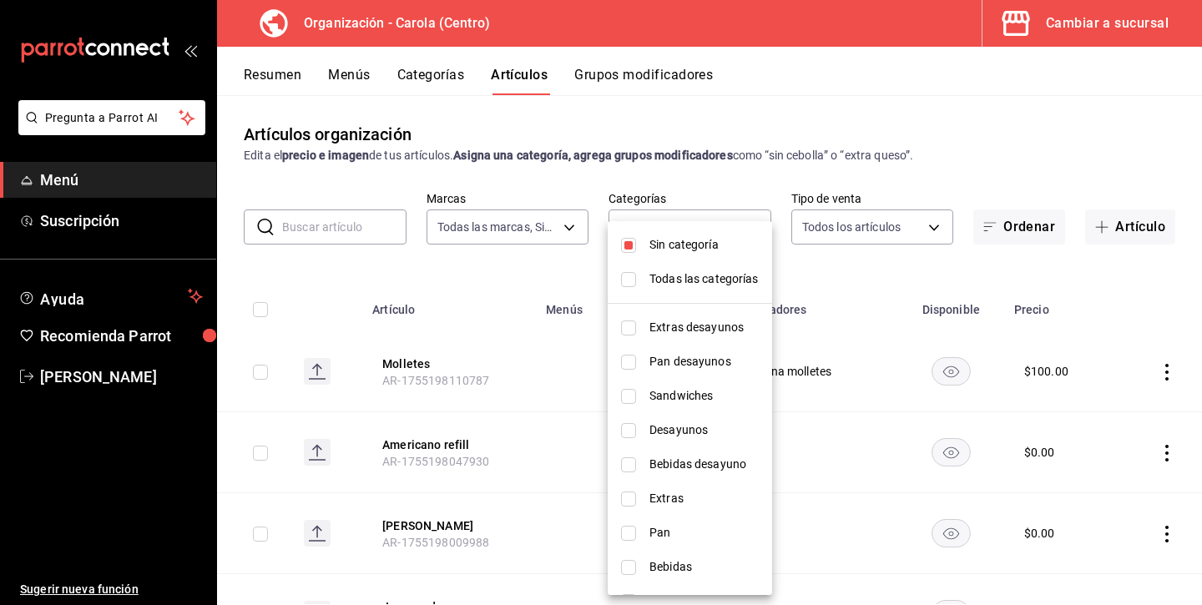
click at [816, 270] on div at bounding box center [601, 302] width 1202 height 605
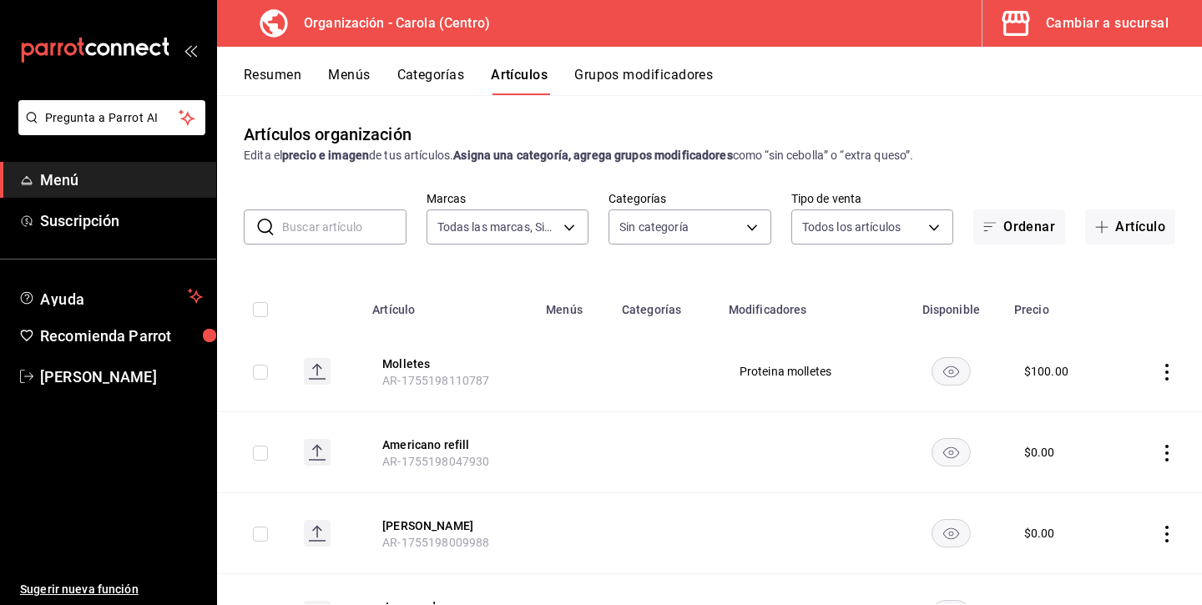
click at [359, 224] on input "text" at bounding box center [344, 226] width 124 height 33
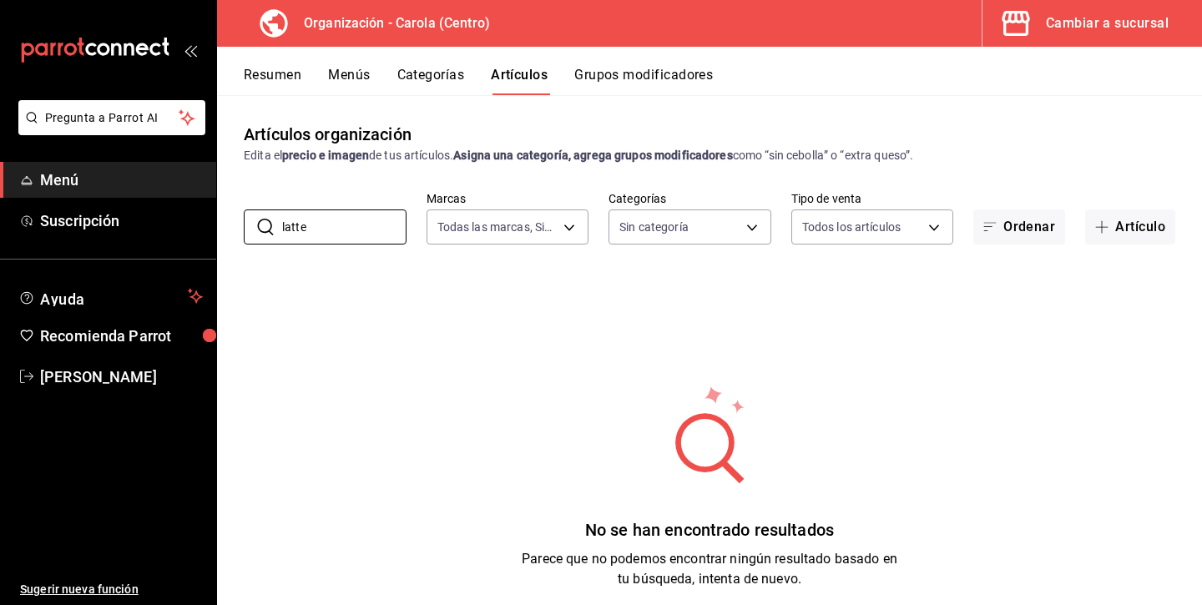
type input "latte"
click at [709, 60] on div "Resumen Menús Categorías Artículos Grupos modificadores" at bounding box center [709, 71] width 985 height 48
click at [688, 68] on button "Grupos modificadores" at bounding box center [643, 81] width 139 height 28
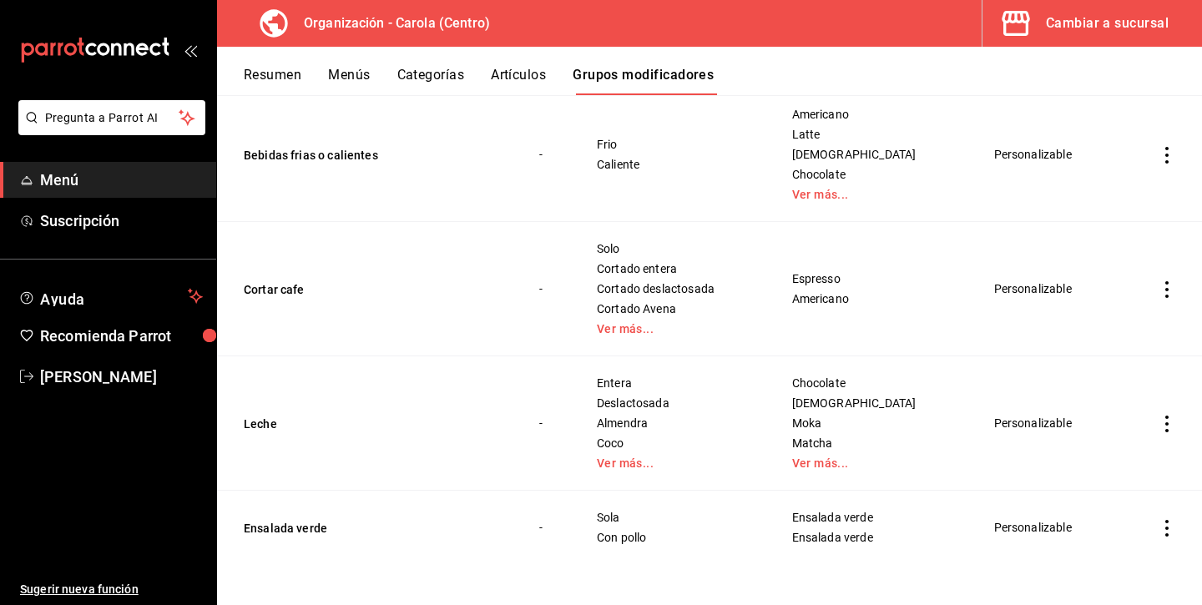
scroll to position [1600, 0]
click at [1169, 422] on icon "actions" at bounding box center [1166, 424] width 17 height 17
click at [1089, 541] on li "Eliminar" at bounding box center [1101, 530] width 100 height 34
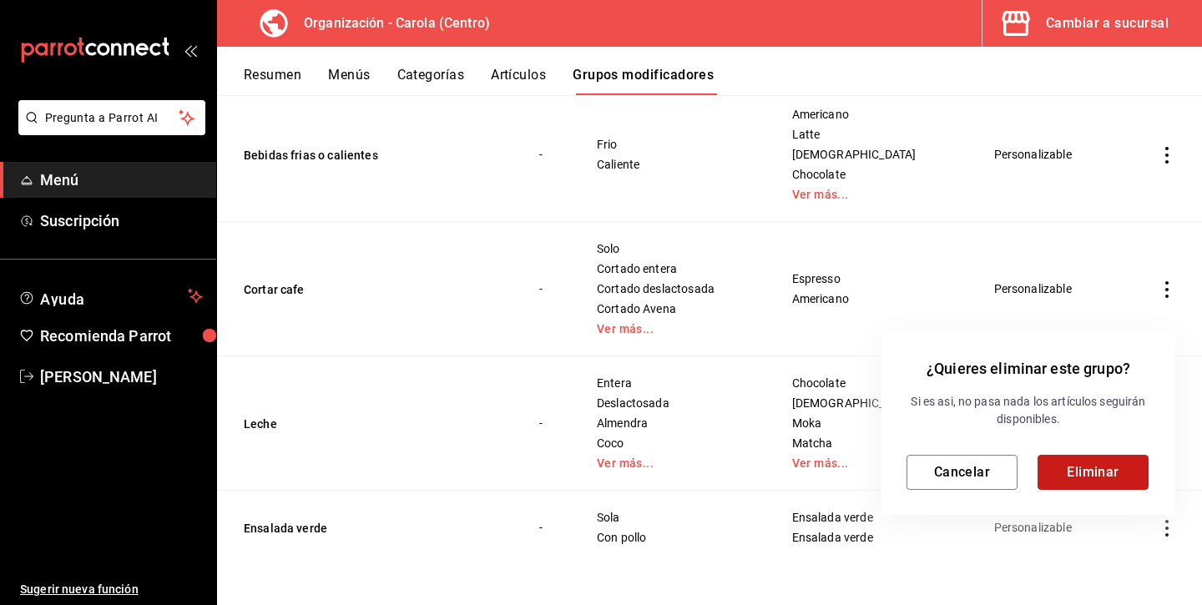
click at [1091, 467] on button "Eliminar" at bounding box center [1092, 472] width 111 height 35
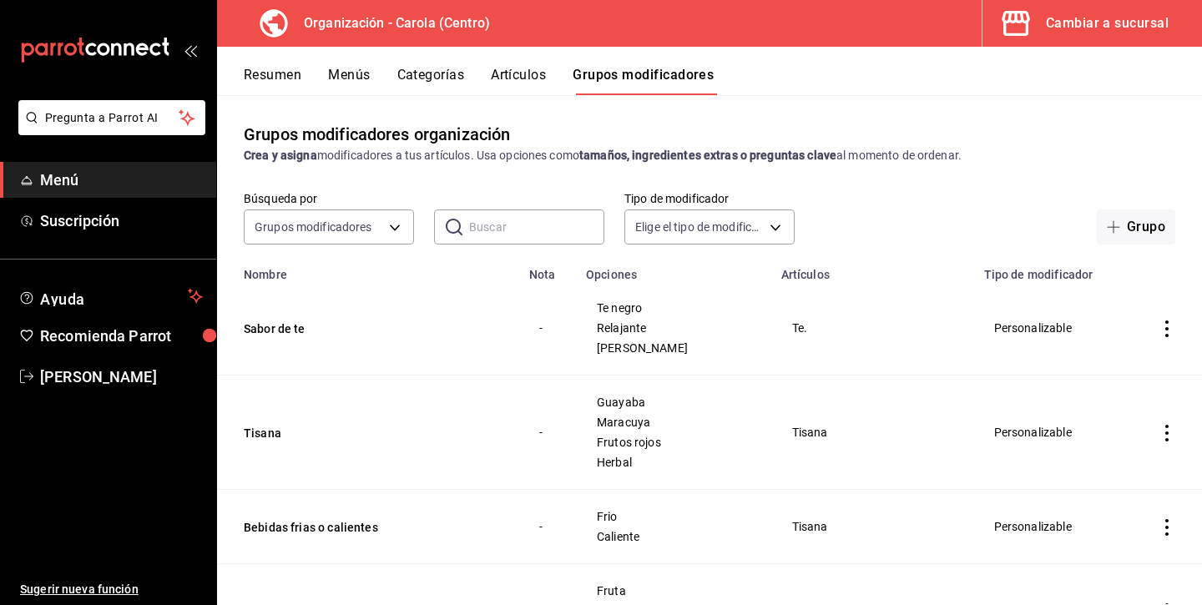
scroll to position [0, 0]
click at [340, 75] on button "Menús" at bounding box center [349, 81] width 42 height 28
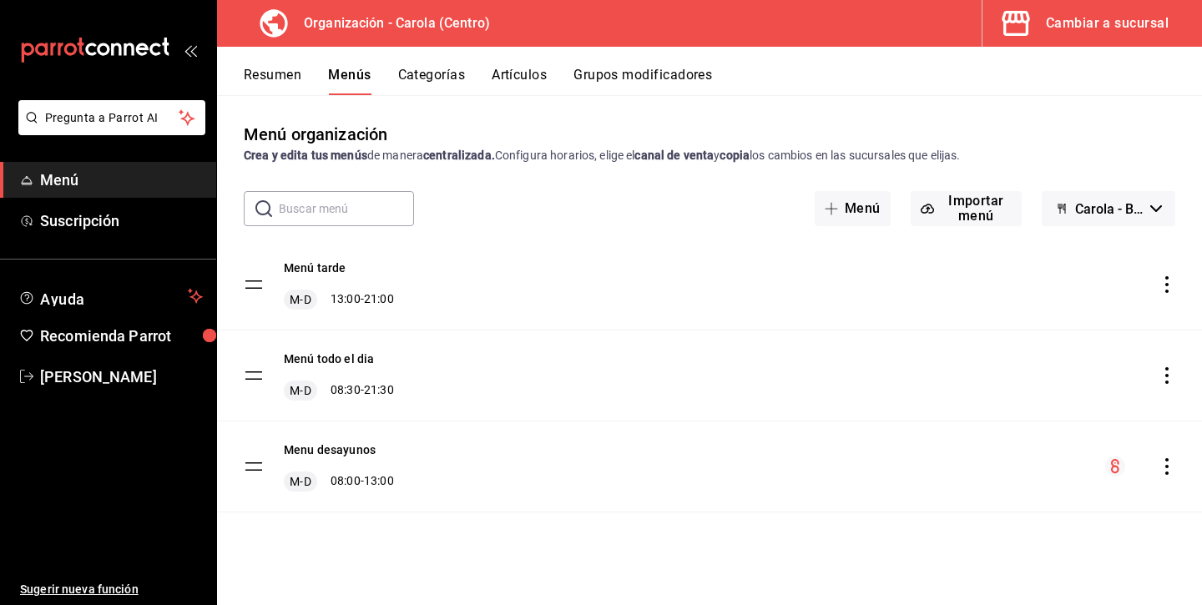
click at [280, 74] on button "Resumen" at bounding box center [273, 81] width 58 height 28
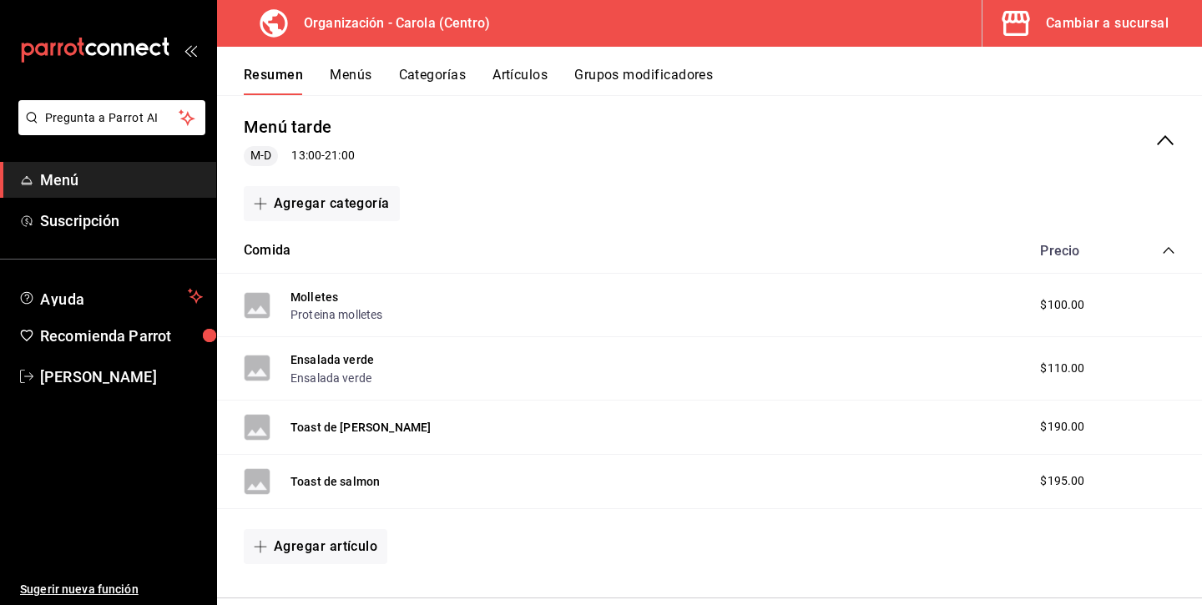
scroll to position [144, 0]
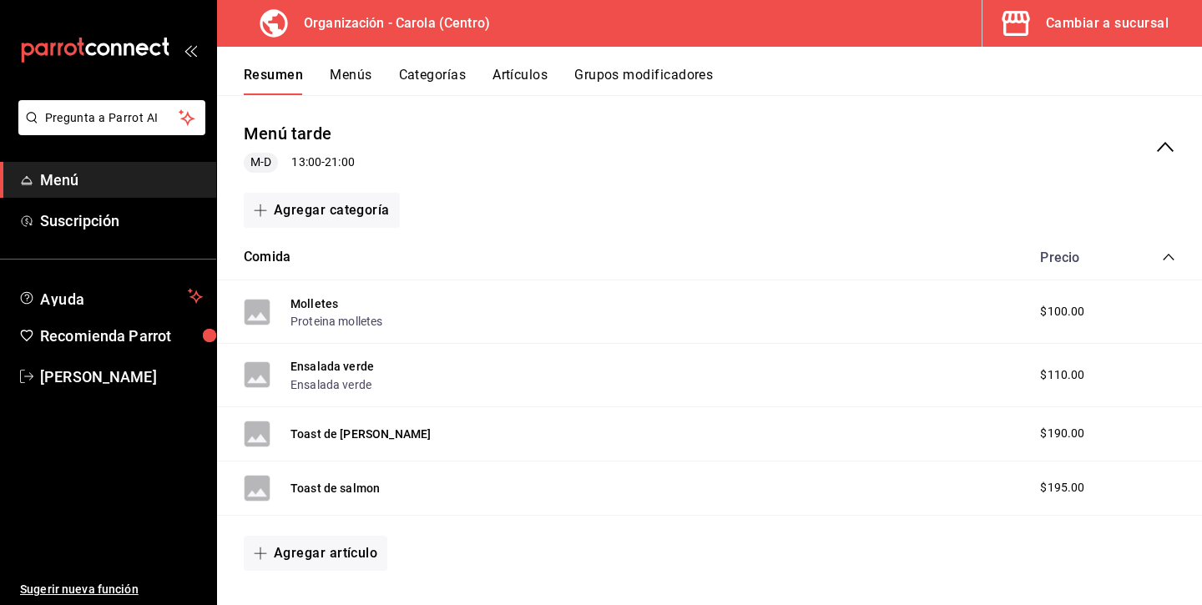
click at [1158, 139] on icon "collapse-menu-row" at bounding box center [1165, 147] width 20 height 20
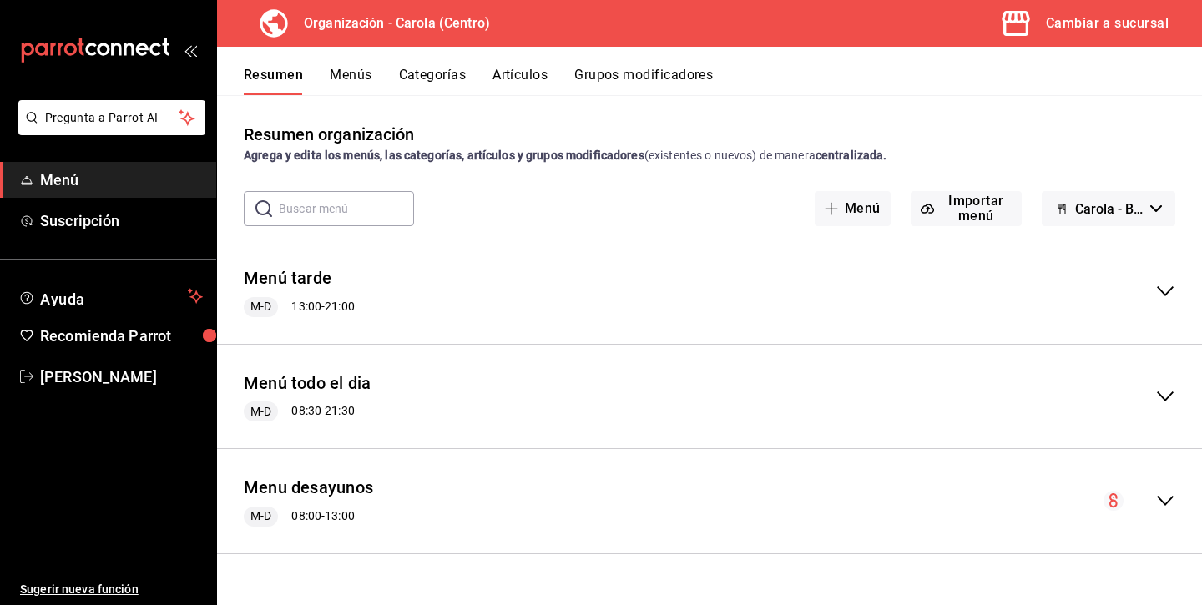
scroll to position [0, 0]
click at [1167, 397] on icon "collapse-menu-row" at bounding box center [1165, 396] width 17 height 10
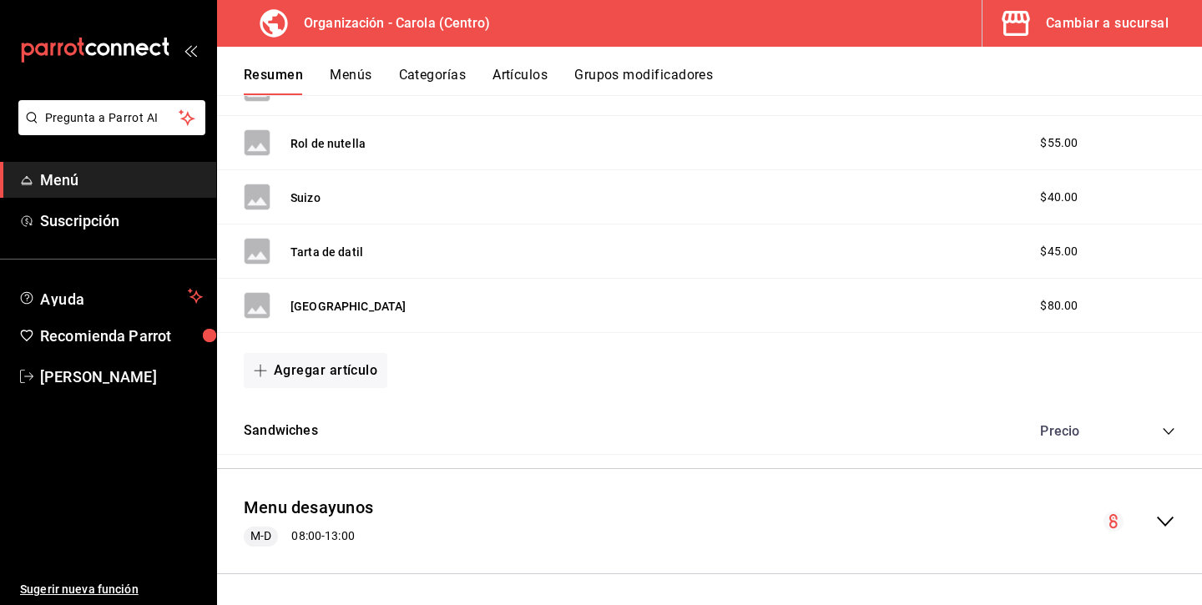
click at [1164, 426] on icon "collapse-category-row" at bounding box center [1168, 431] width 13 height 13
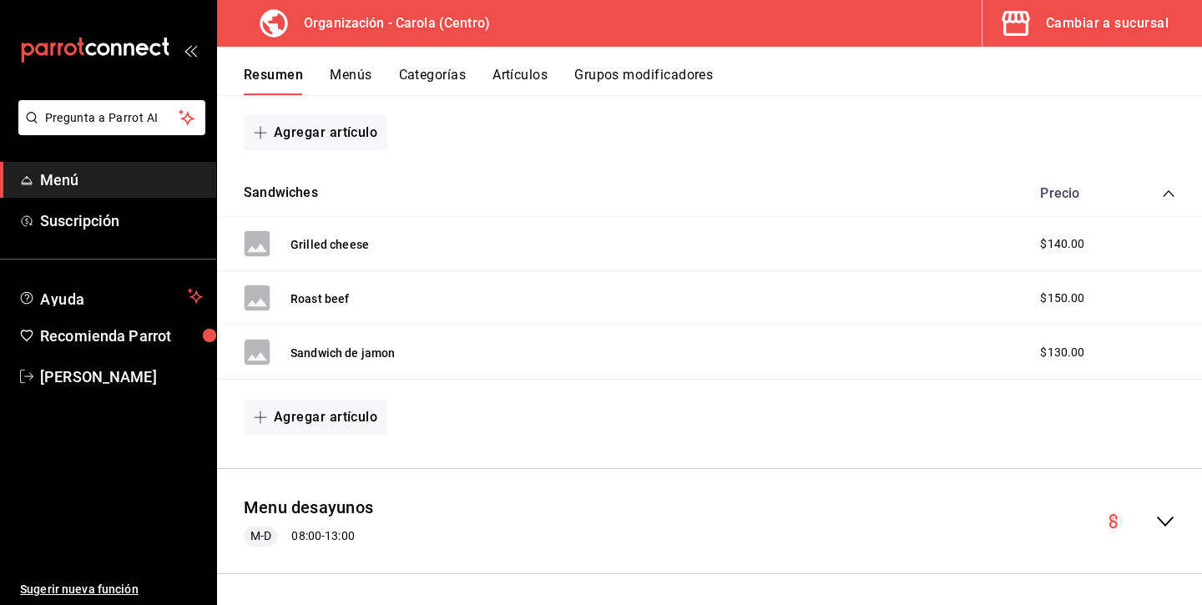
click at [1163, 515] on icon "collapse-menu-row" at bounding box center [1165, 521] width 20 height 20
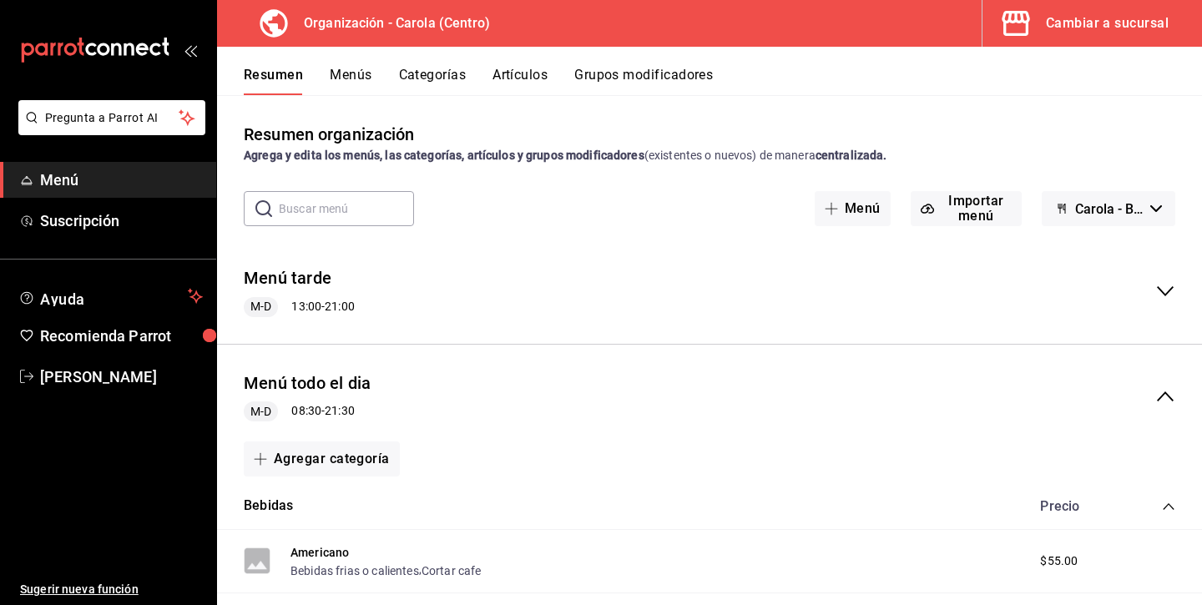
click at [362, 73] on button "Menús" at bounding box center [351, 81] width 42 height 28
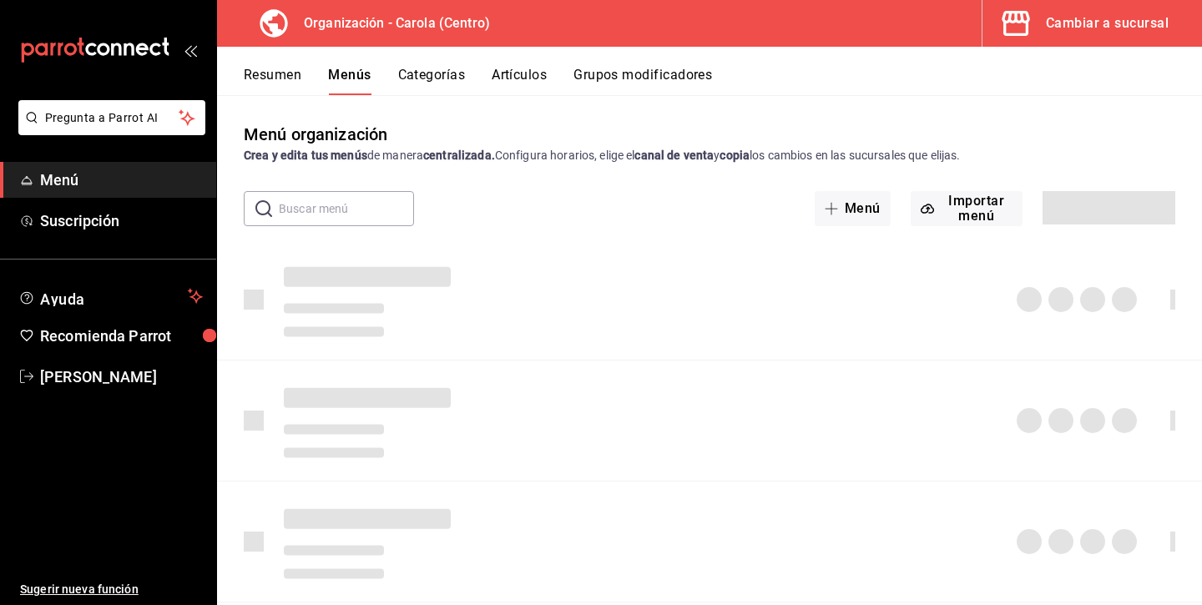
click at [537, 67] on button "Artículos" at bounding box center [518, 81] width 55 height 28
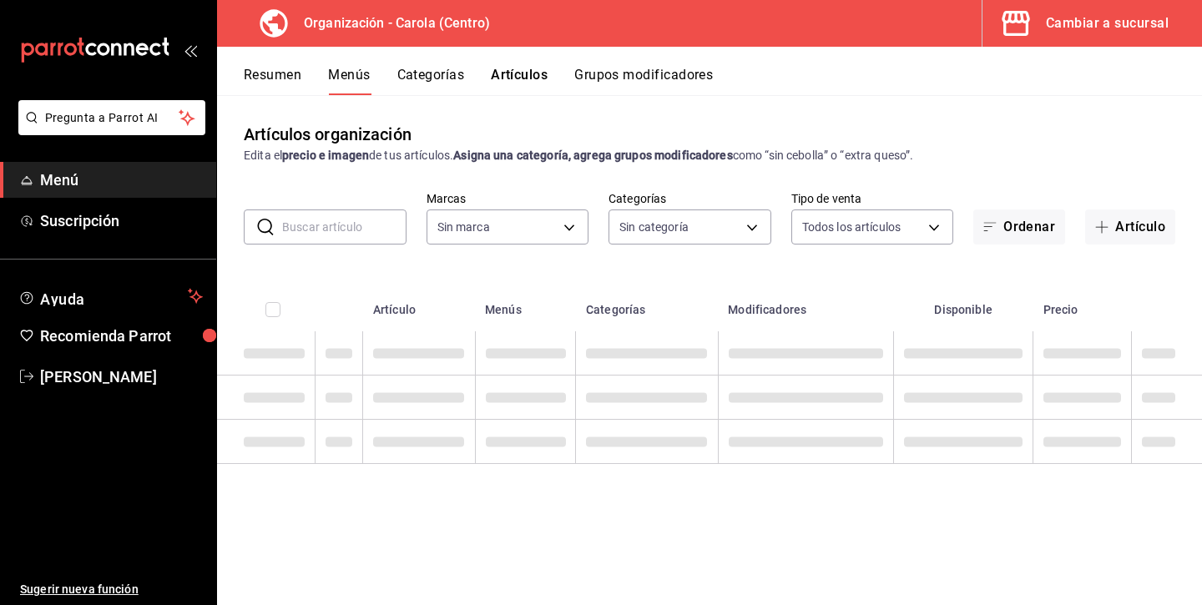
click at [514, 77] on button "Artículos" at bounding box center [519, 81] width 57 height 28
click at [508, 73] on button "Artículos" at bounding box center [519, 81] width 57 height 28
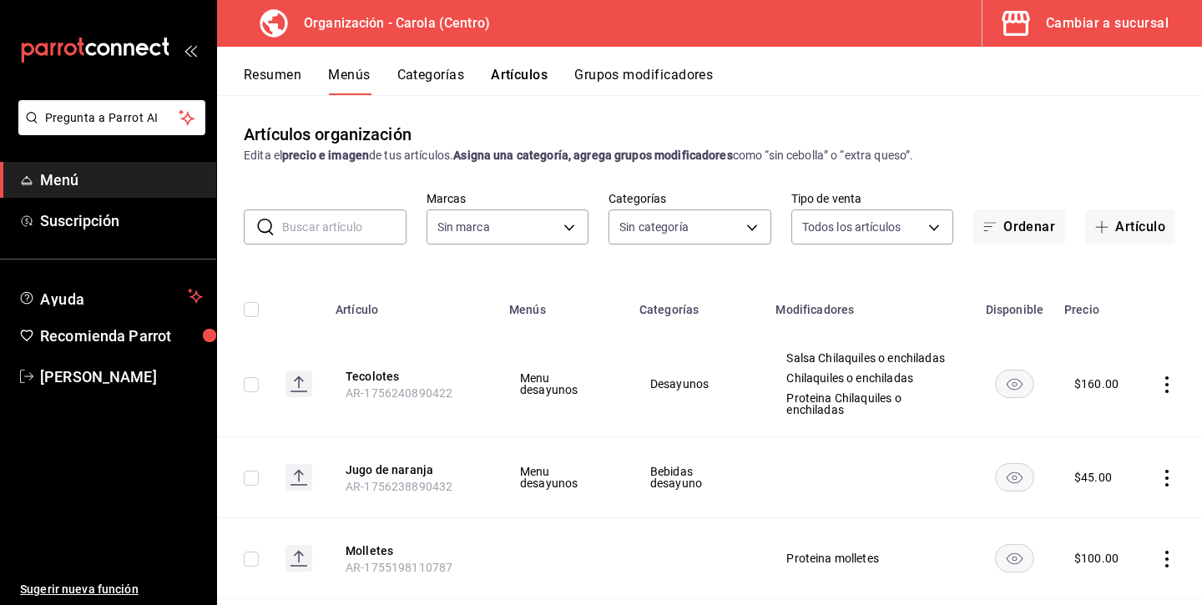
type input "8da68a38-104b-4a0a-8aa5-581c433b7c30,76d4f9f8-42c5-4ee6-a728-c07b806fd39f,1792e…"
type input "463def20-5023-47da-b4a8-3ca52a2ee8a5"
click at [345, 229] on input "text" at bounding box center [344, 226] width 124 height 33
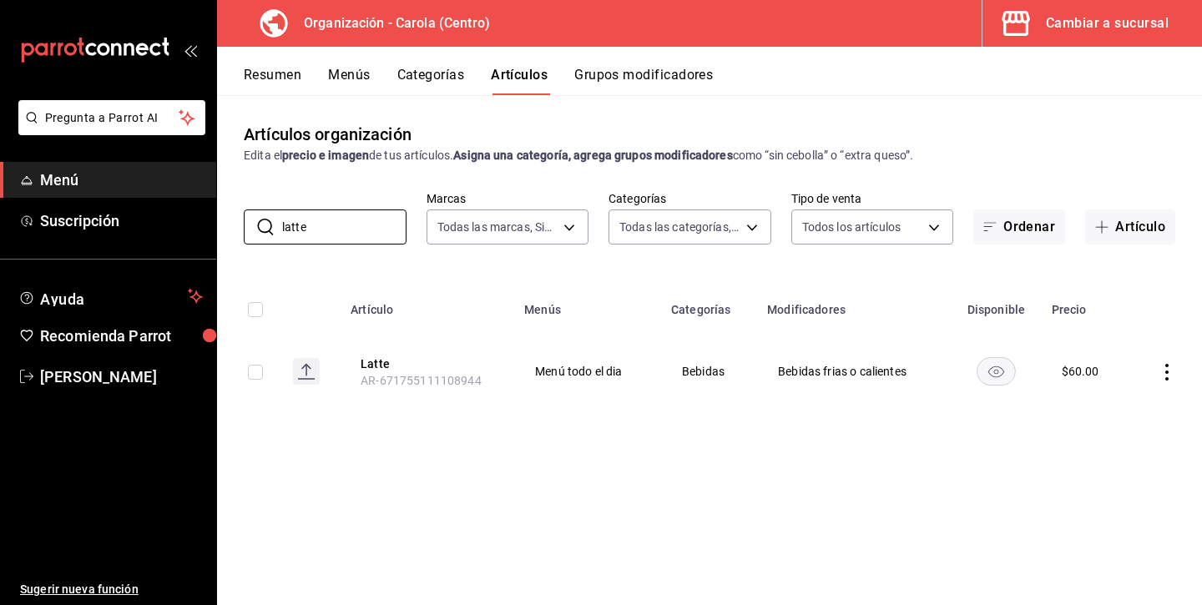
type input "latte"
click at [1047, 23] on div "Cambiar a sucursal" at bounding box center [1107, 23] width 123 height 23
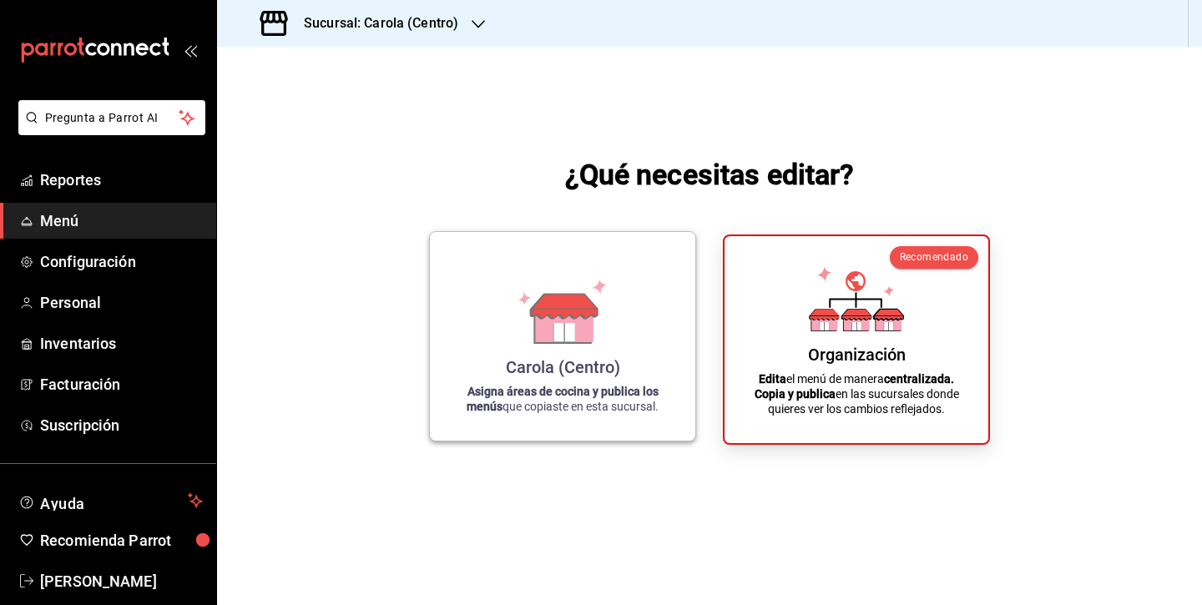
click at [558, 358] on div "Carola (Centro)" at bounding box center [563, 367] width 114 height 20
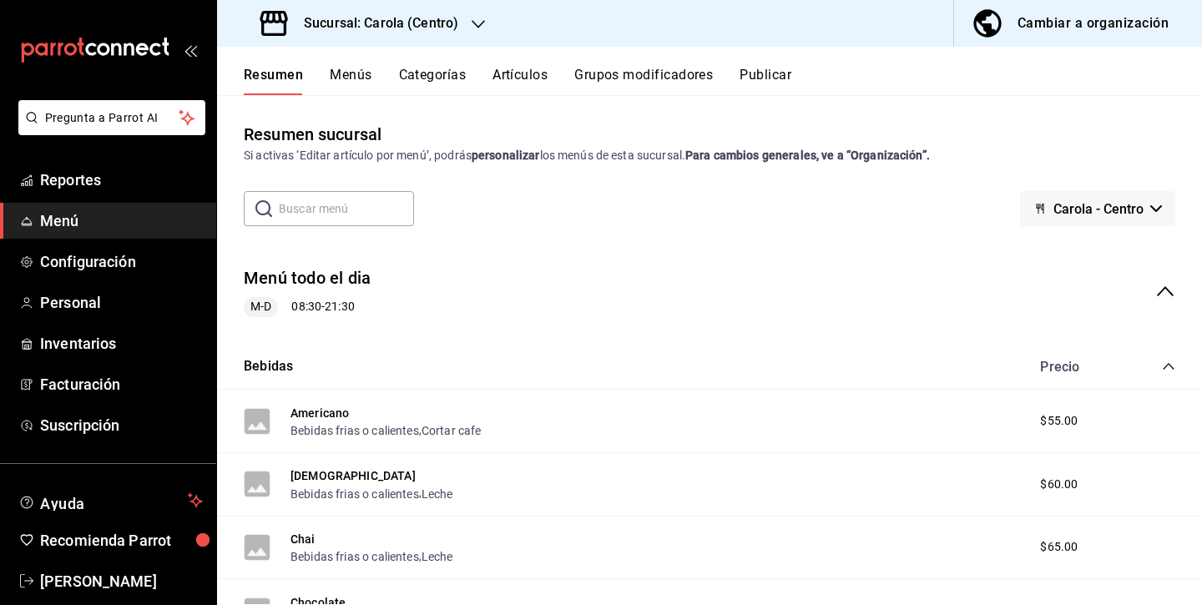
click at [330, 213] on input "text" at bounding box center [346, 208] width 135 height 33
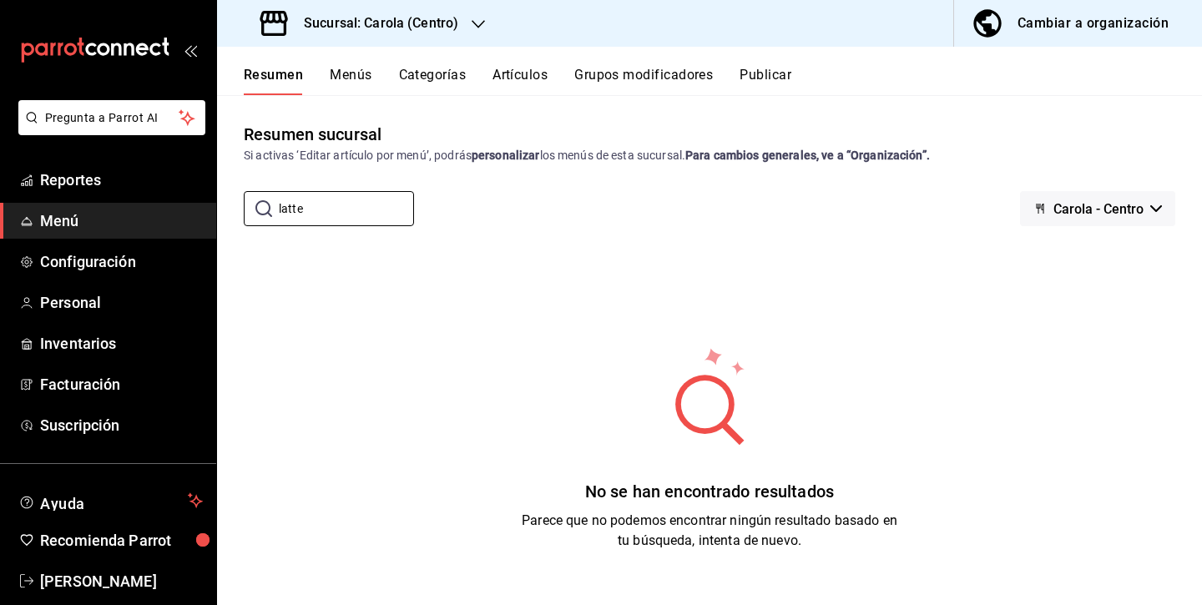
type input "latte"
click at [535, 71] on button "Artículos" at bounding box center [519, 81] width 55 height 28
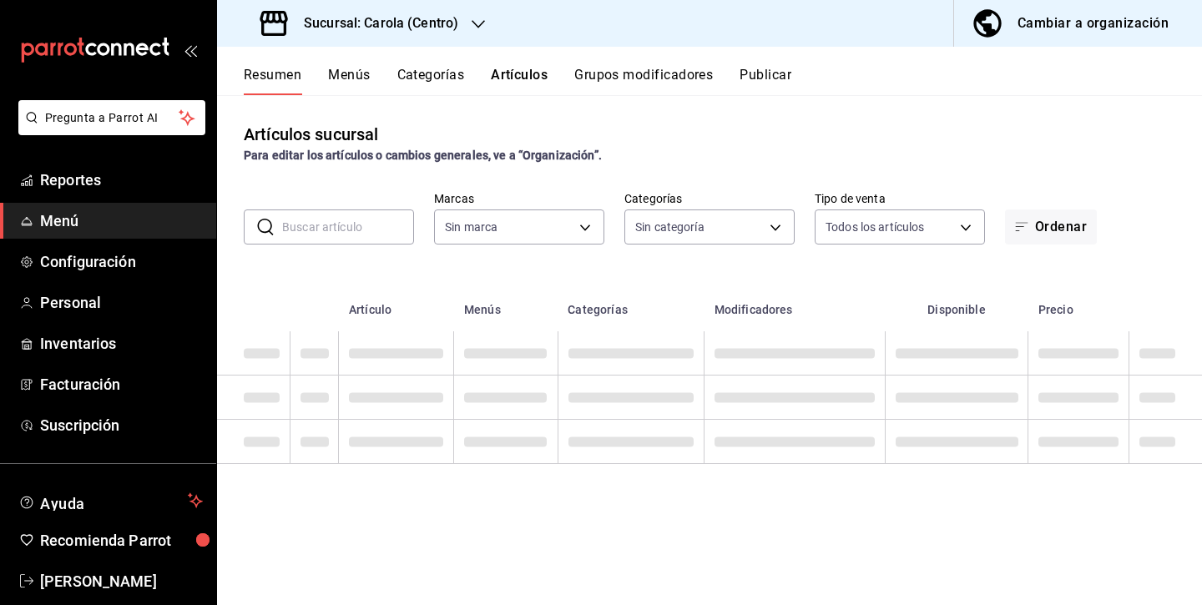
type input "d8a3b3b0-a73d-432a-8502-86a0381d9bc5"
type input "21a5803d-959e-4b5b-a412-c7f25ac080dc,61ab0221-b98c-49ab-9765-2a081d289a51,1ada3…"
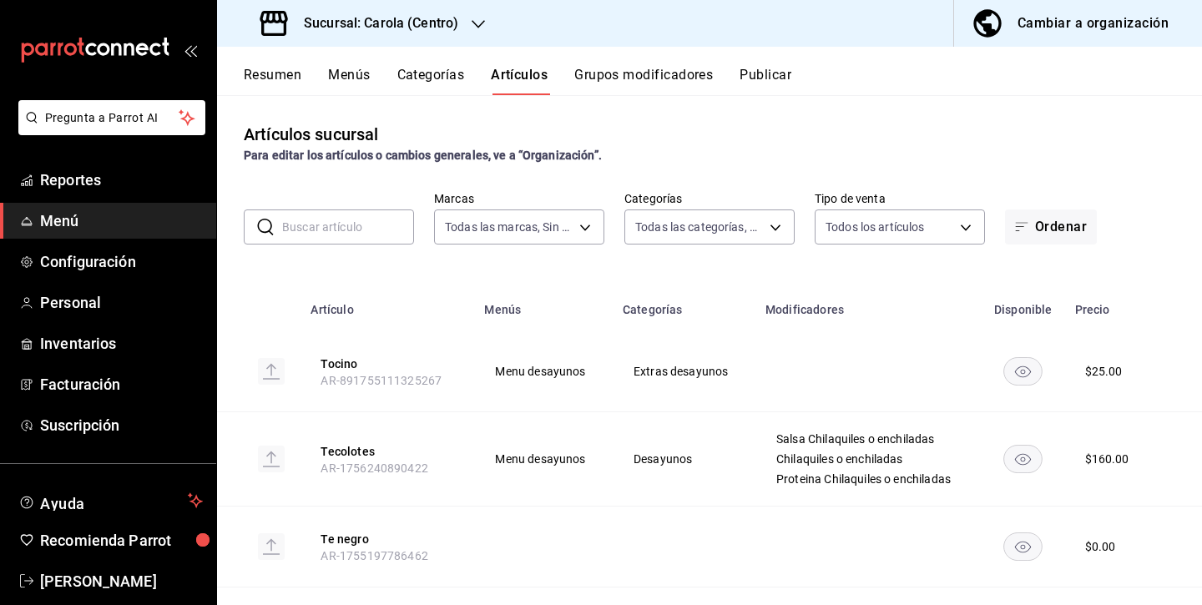
click at [338, 227] on input "text" at bounding box center [348, 226] width 132 height 33
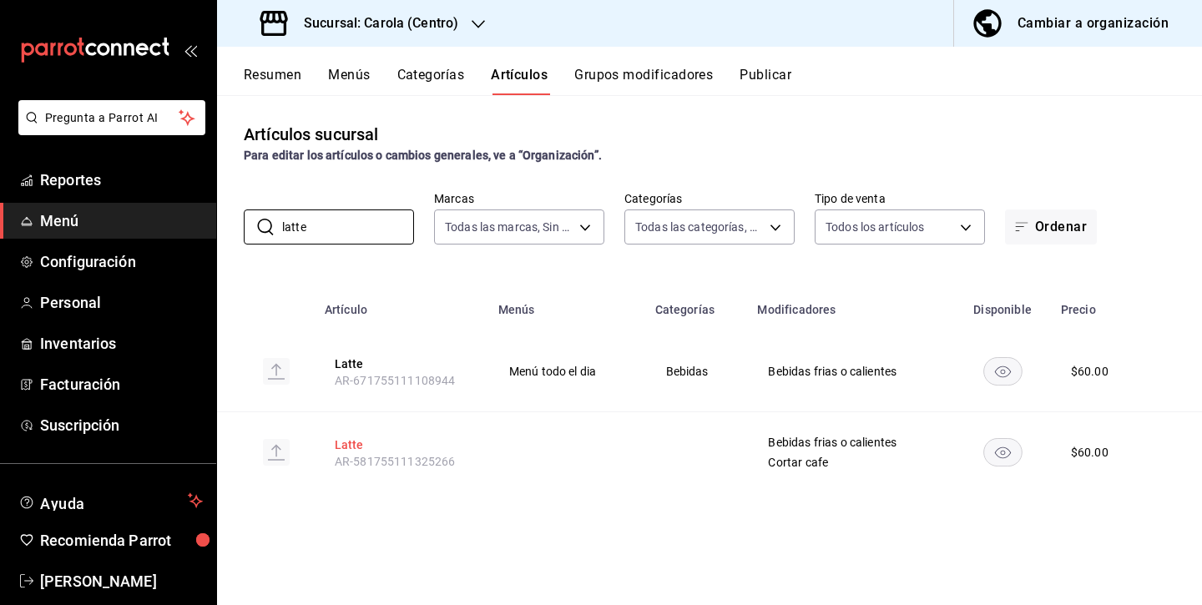
type input "latte"
click at [345, 443] on button "Latte" at bounding box center [402, 444] width 134 height 17
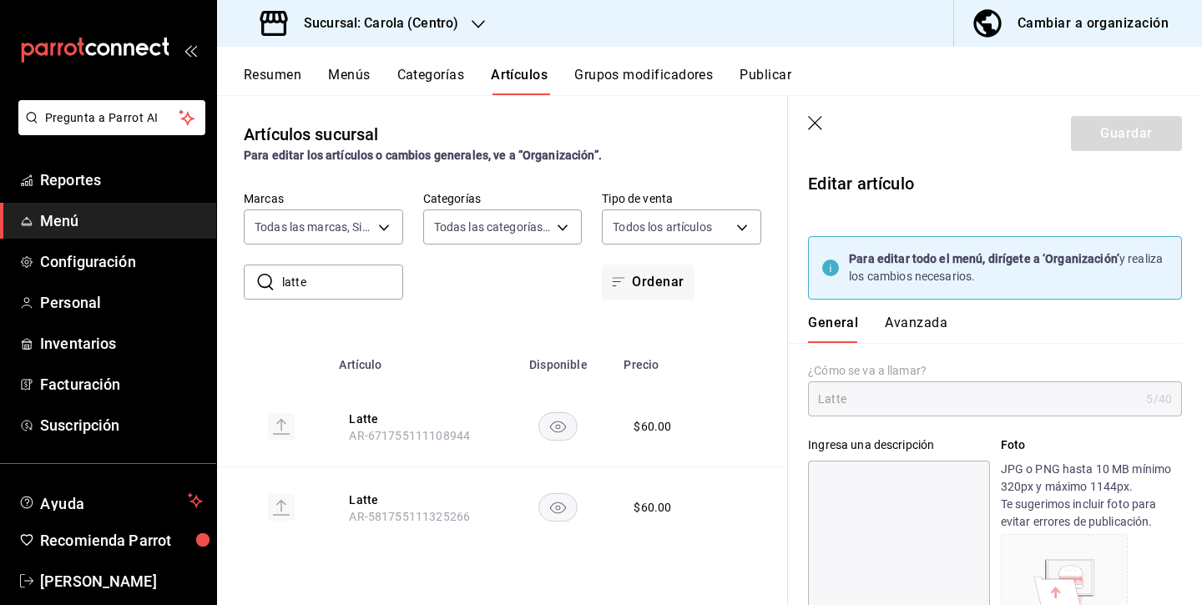
type input "$60.00"
click at [813, 122] on icon "button" at bounding box center [816, 124] width 17 height 17
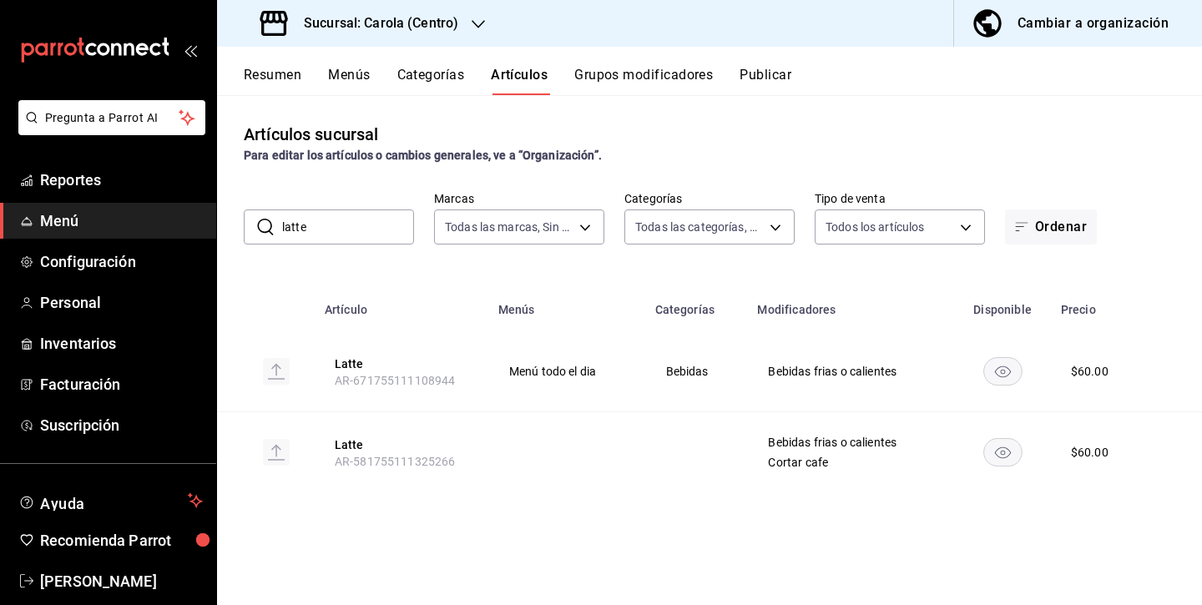
drag, startPoint x: 457, startPoint y: 445, endPoint x: 544, endPoint y: 450, distance: 86.9
click at [544, 450] on tr "Latte AR-581755111325266 Bebidas frias o calientes Cortar cafe $ 60.00" at bounding box center [709, 452] width 985 height 81
click at [763, 78] on button "Publicar" at bounding box center [765, 81] width 52 height 28
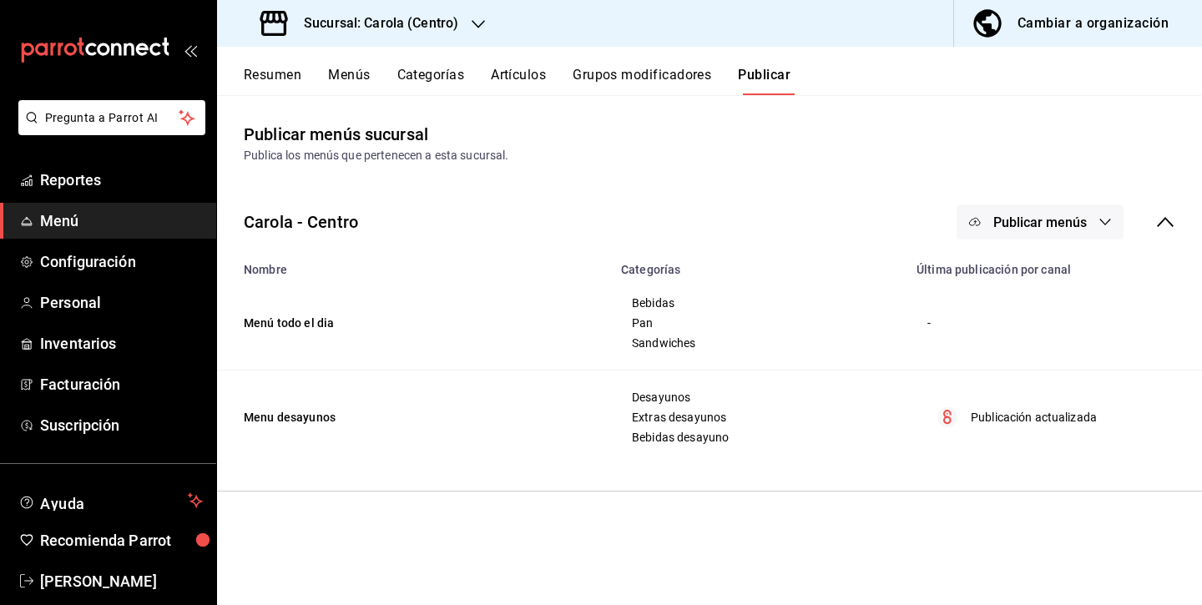
click at [1073, 227] on span "Publicar menús" at bounding box center [1039, 222] width 93 height 16
click at [978, 423] on div at bounding box center [601, 302] width 1202 height 605
click at [1136, 36] on button "Cambiar a organización" at bounding box center [1071, 23] width 234 height 47
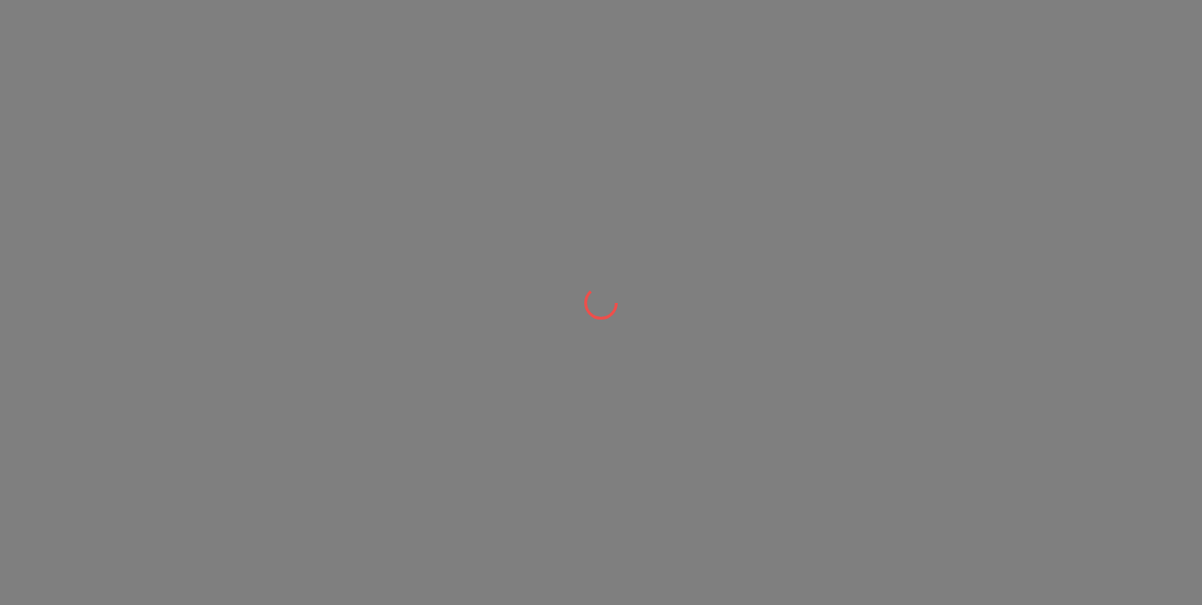
click at [1136, 36] on div at bounding box center [601, 302] width 1202 height 605
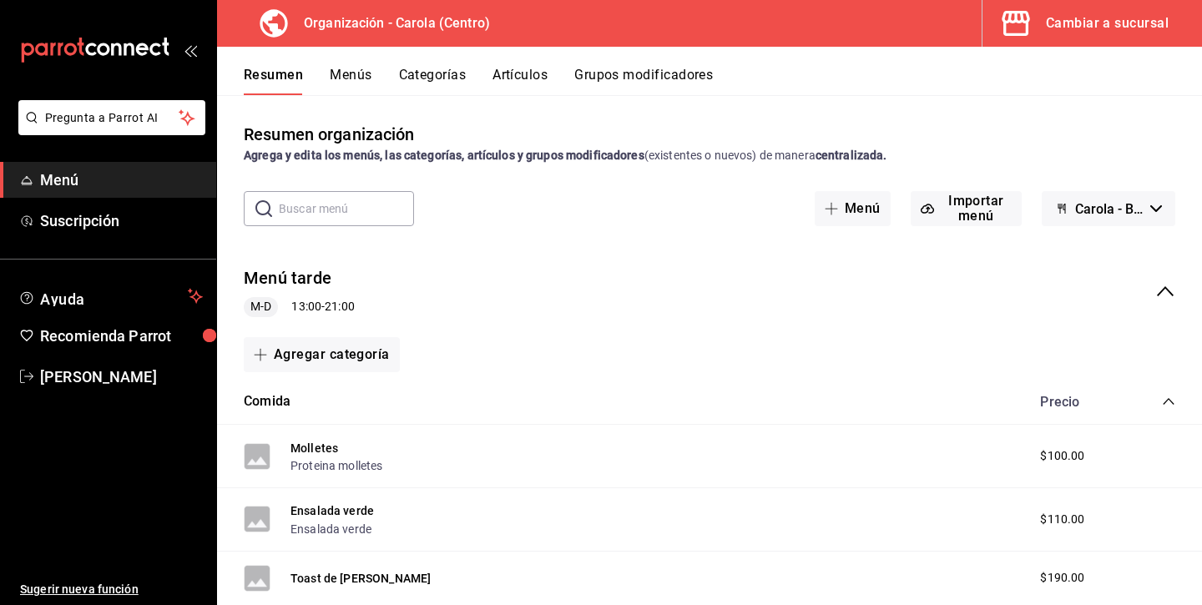
click at [1114, 16] on div "Cambiar a sucursal" at bounding box center [1107, 23] width 123 height 23
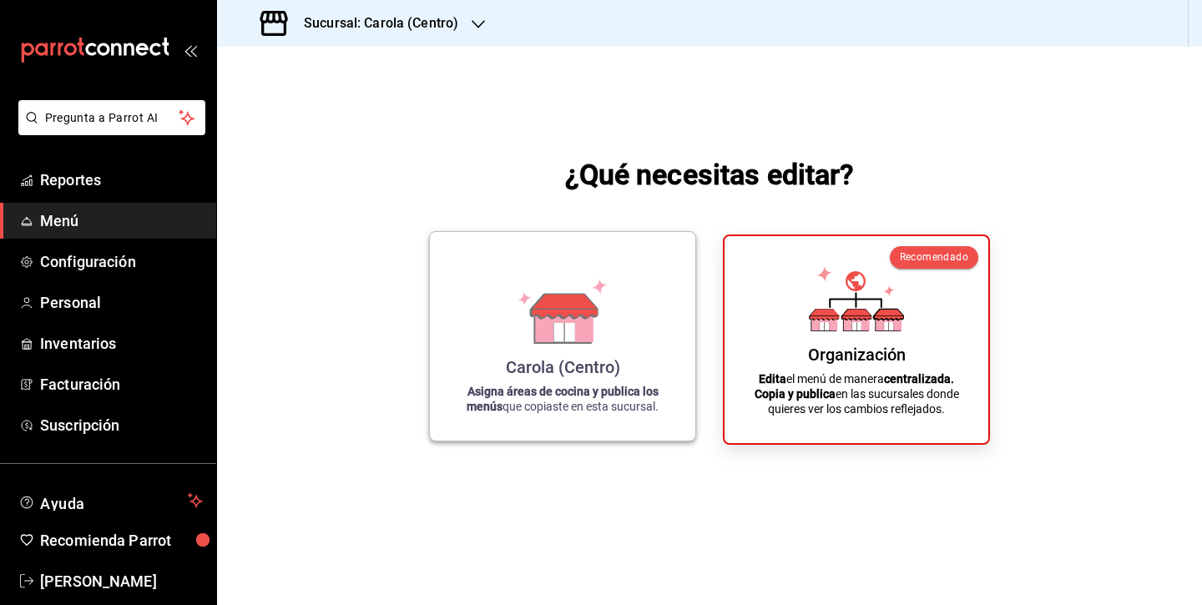
click at [508, 332] on div "Carola (Centro) Asigna áreas de cocina y publica los menús que copiaste en esta…" at bounding box center [562, 336] width 225 height 182
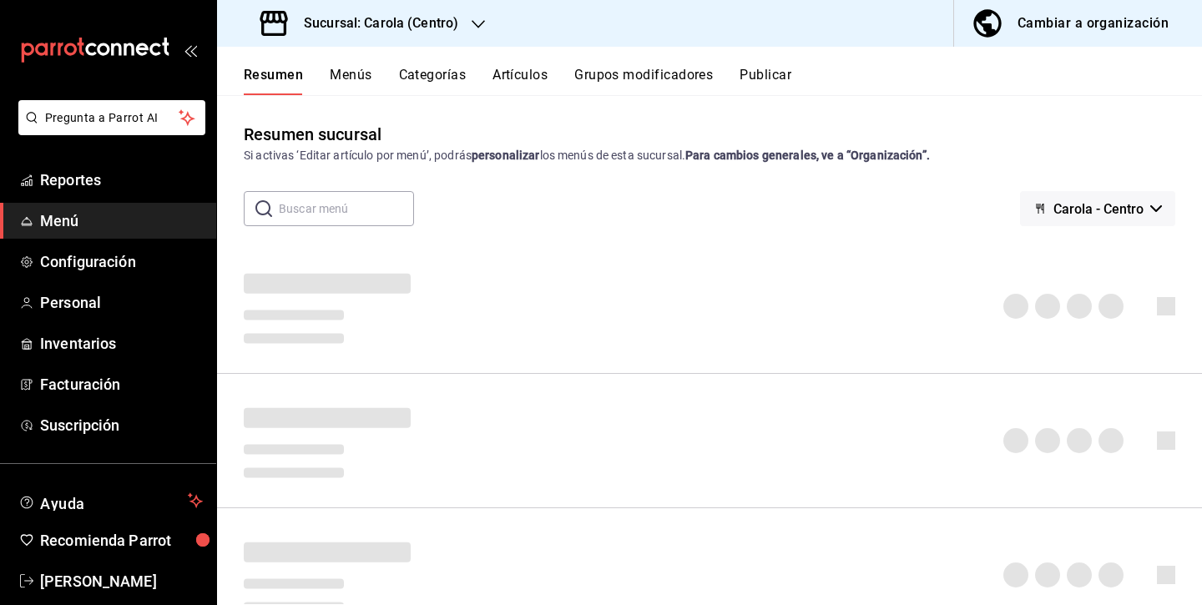
click at [530, 77] on button "Artículos" at bounding box center [519, 81] width 55 height 28
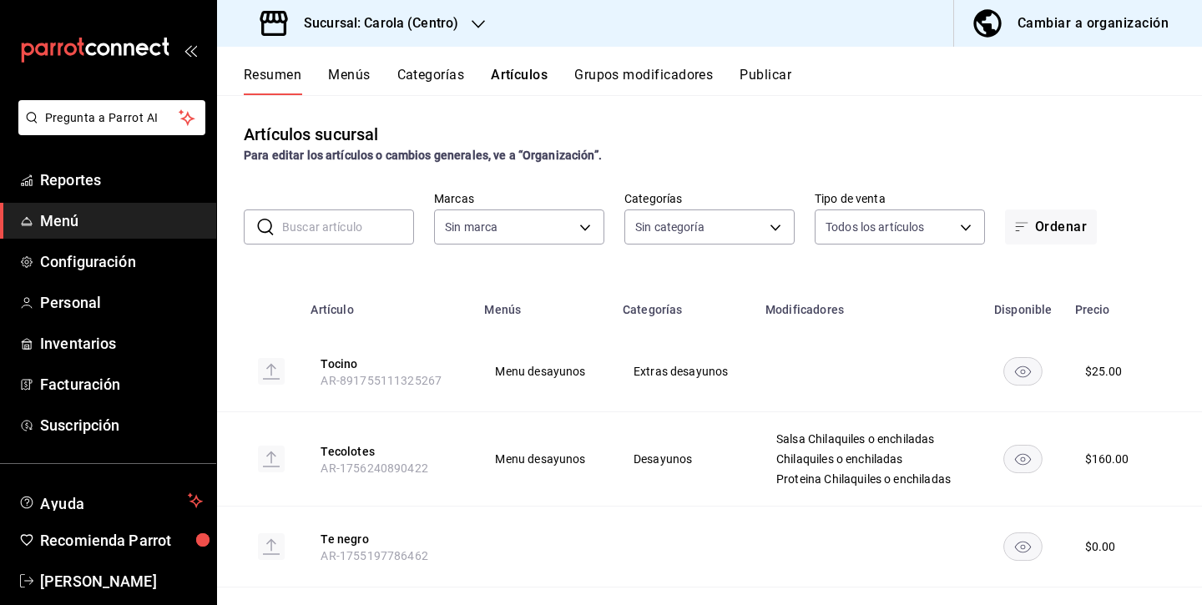
click at [374, 230] on input "text" at bounding box center [348, 226] width 132 height 33
type input "at"
type input "21a5803d-959e-4b5b-a412-c7f25ac080dc,61ab0221-b98c-49ab-9765-2a081d289a51,1ada3…"
type input "atte"
type input "d8a3b3b0-a73d-432a-8502-86a0381d9bc5"
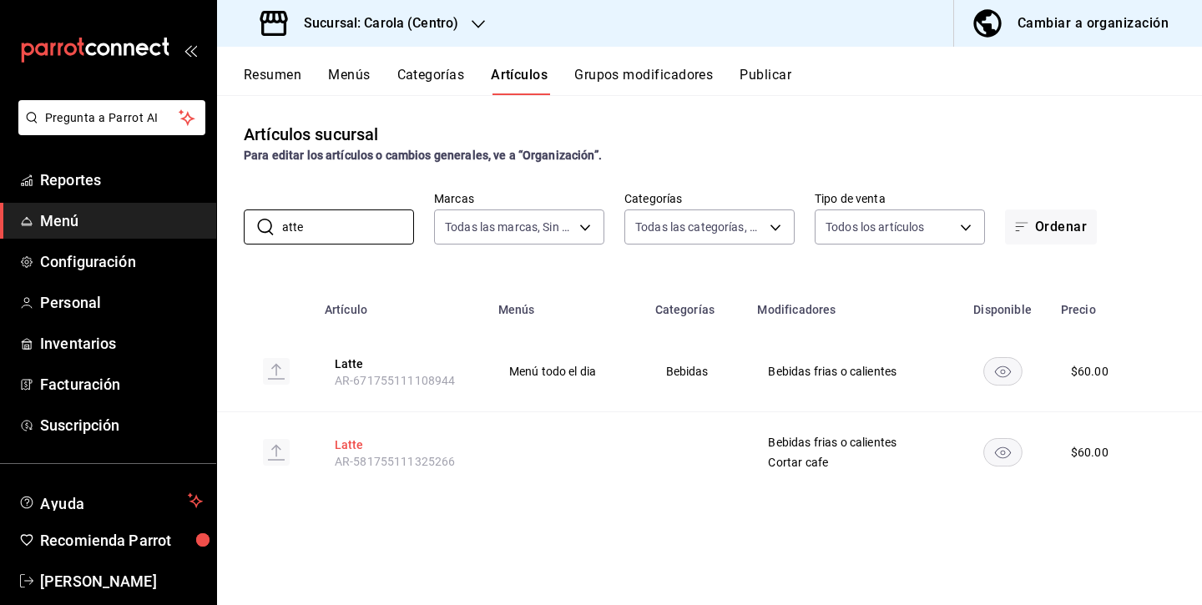
type input "atte"
click at [347, 448] on button "Latte" at bounding box center [402, 444] width 134 height 17
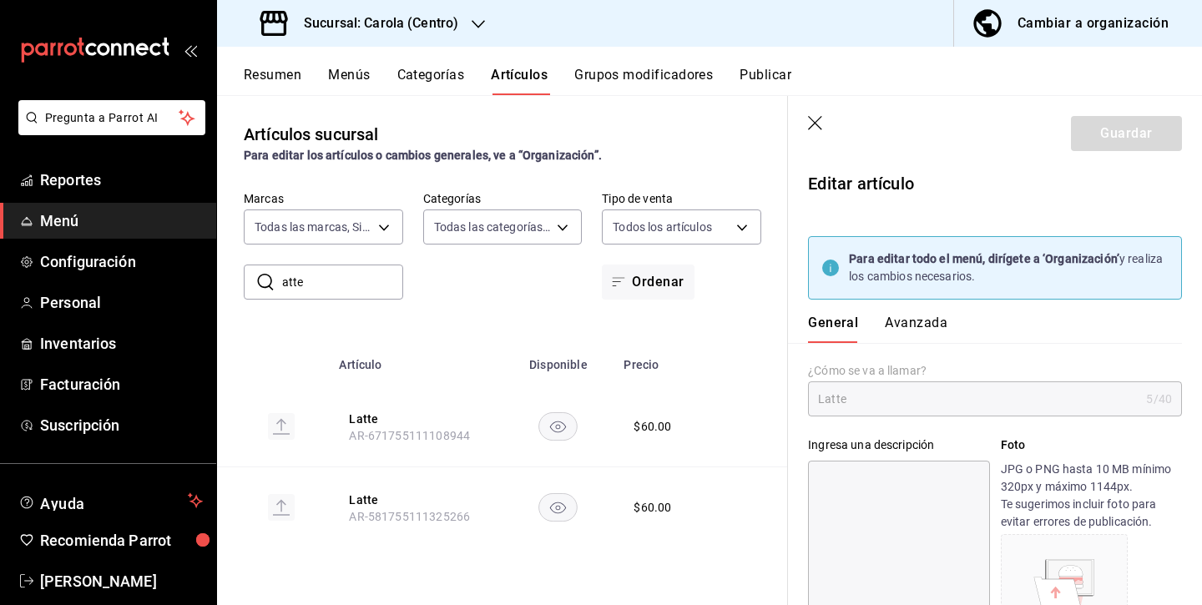
type input "$60.00"
drag, startPoint x: 854, startPoint y: 265, endPoint x: 1031, endPoint y: 247, distance: 177.0
click at [1031, 247] on div "Para editar todo el menú, dirígete a ‘Organización’ y realiza los cambios neces…" at bounding box center [995, 267] width 374 height 63
click at [818, 119] on icon "button" at bounding box center [816, 124] width 17 height 17
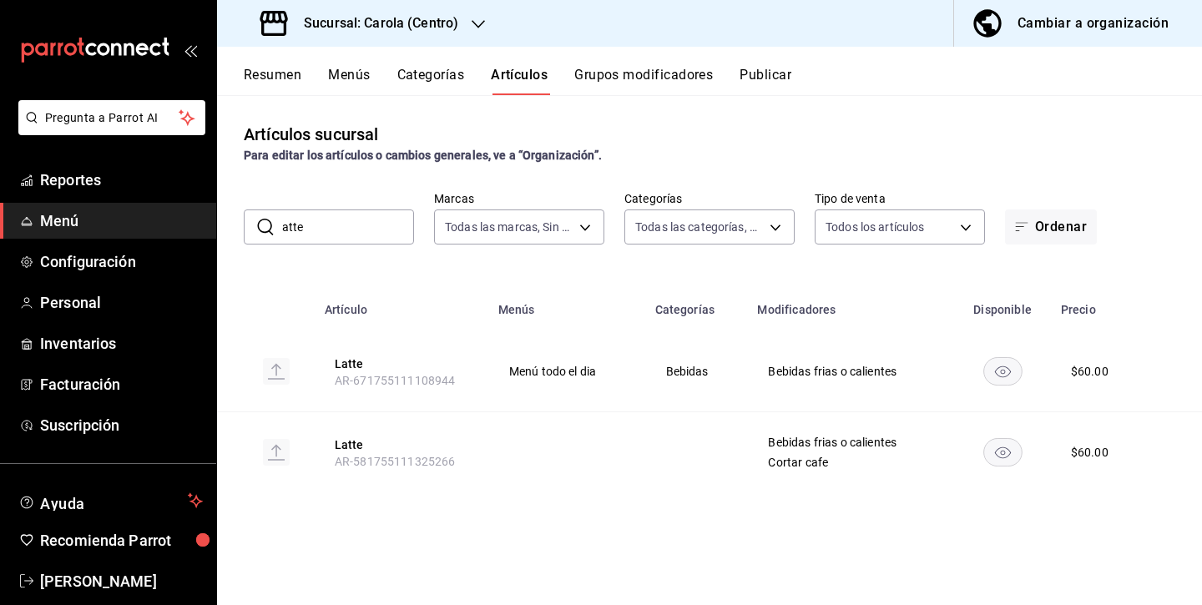
click at [300, 235] on input "atte" at bounding box center [348, 226] width 132 height 33
type input "taro"
click at [688, 214] on body "Pregunta a Parrot AI Reportes Menú Configuración Personal Inventarios Facturaci…" at bounding box center [601, 302] width 1202 height 605
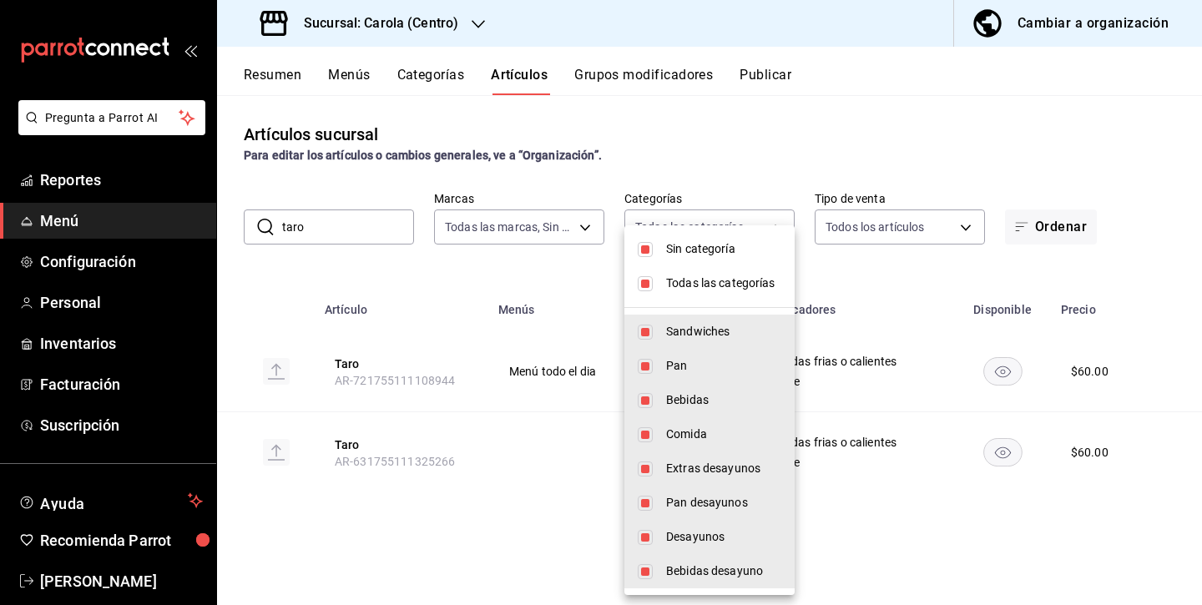
click at [569, 229] on div at bounding box center [601, 302] width 1202 height 605
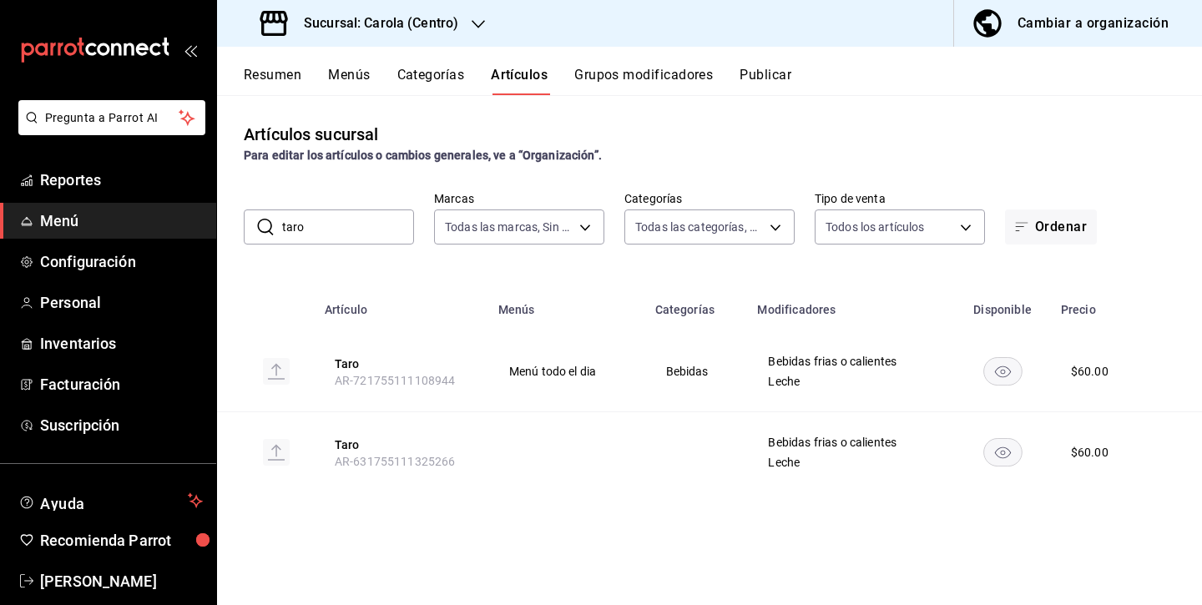
click at [569, 229] on body "Pregunta a Parrot AI Reportes Menú Configuración Personal Inventarios Facturaci…" at bounding box center [601, 302] width 1202 height 605
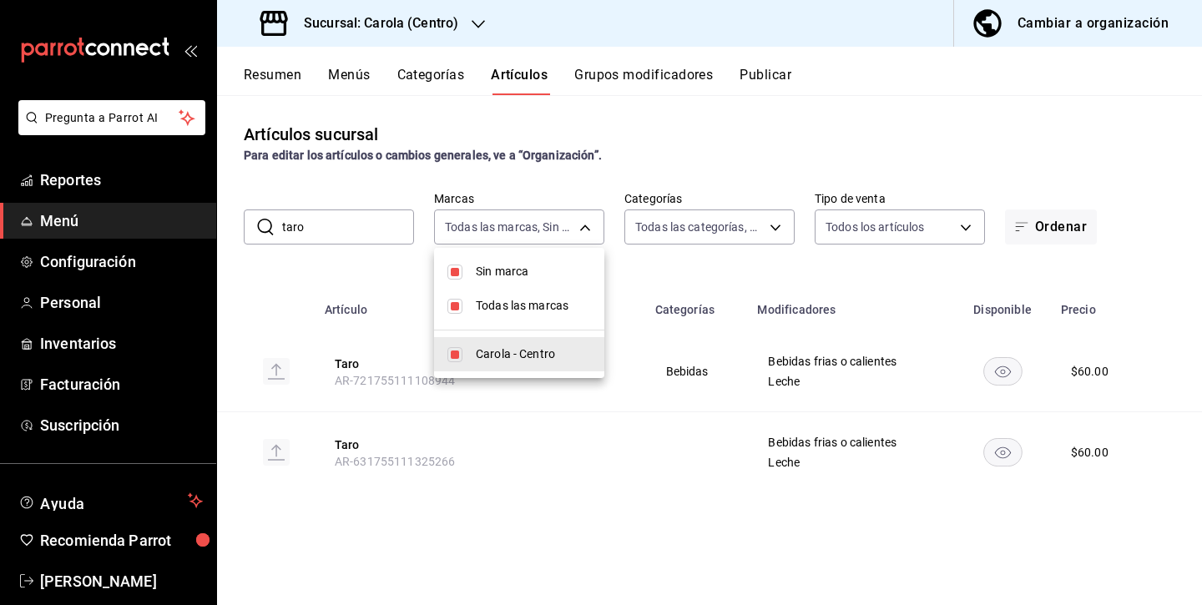
click at [794, 202] on div at bounding box center [601, 302] width 1202 height 605
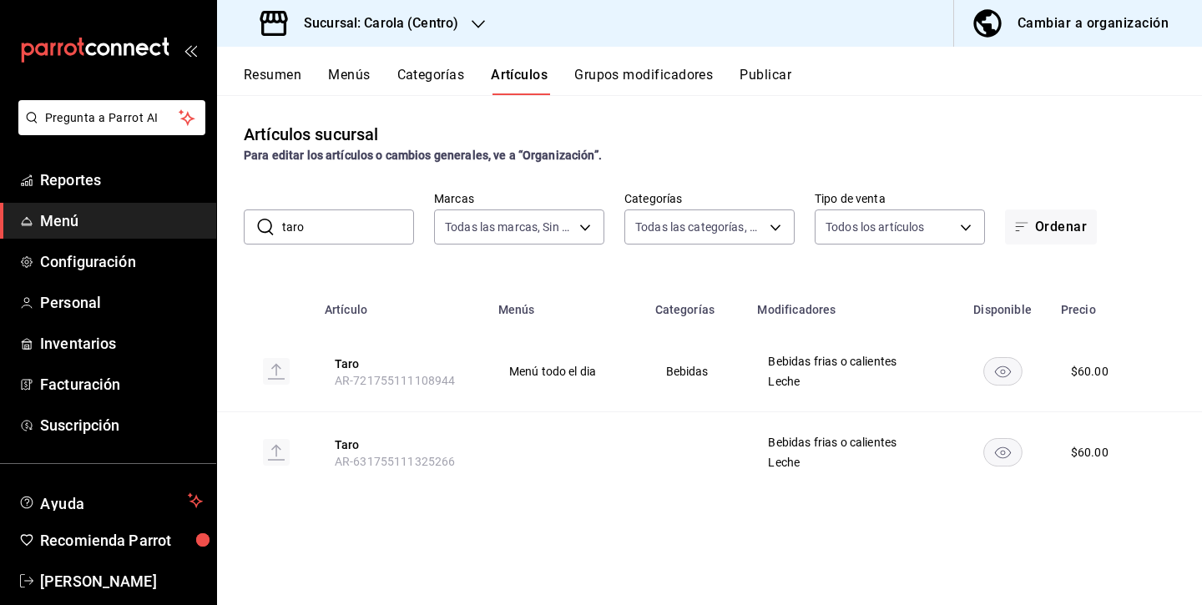
click at [484, 9] on div "Sucursal: Carola (Centro)" at bounding box center [360, 23] width 261 height 47
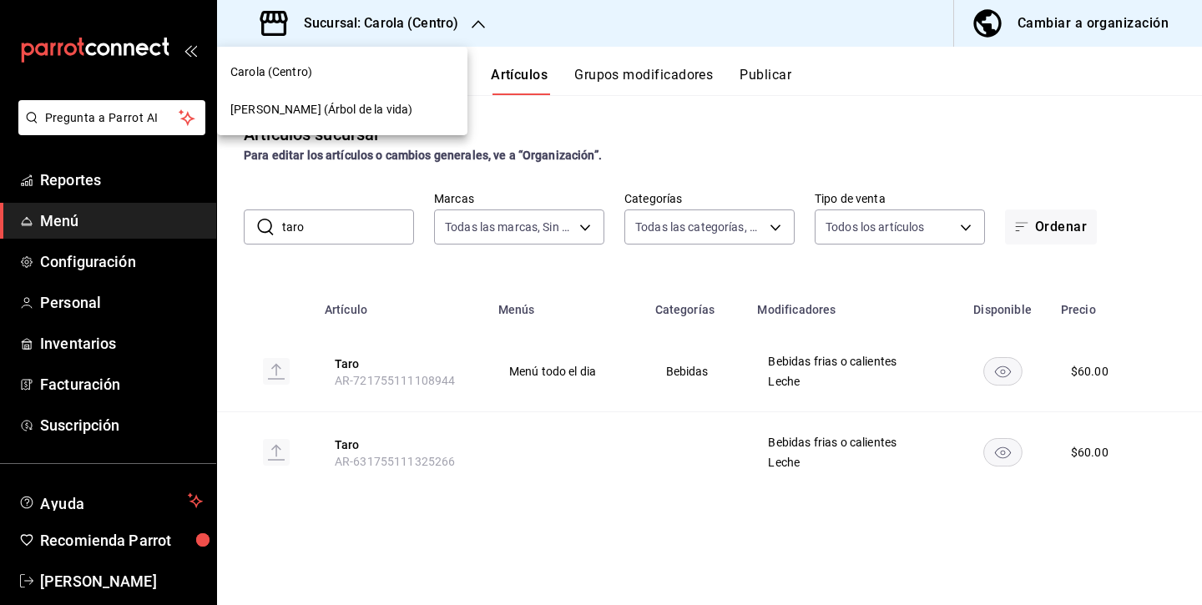
click at [386, 103] on div "Carola (Árbol de la vida)" at bounding box center [342, 110] width 224 height 18
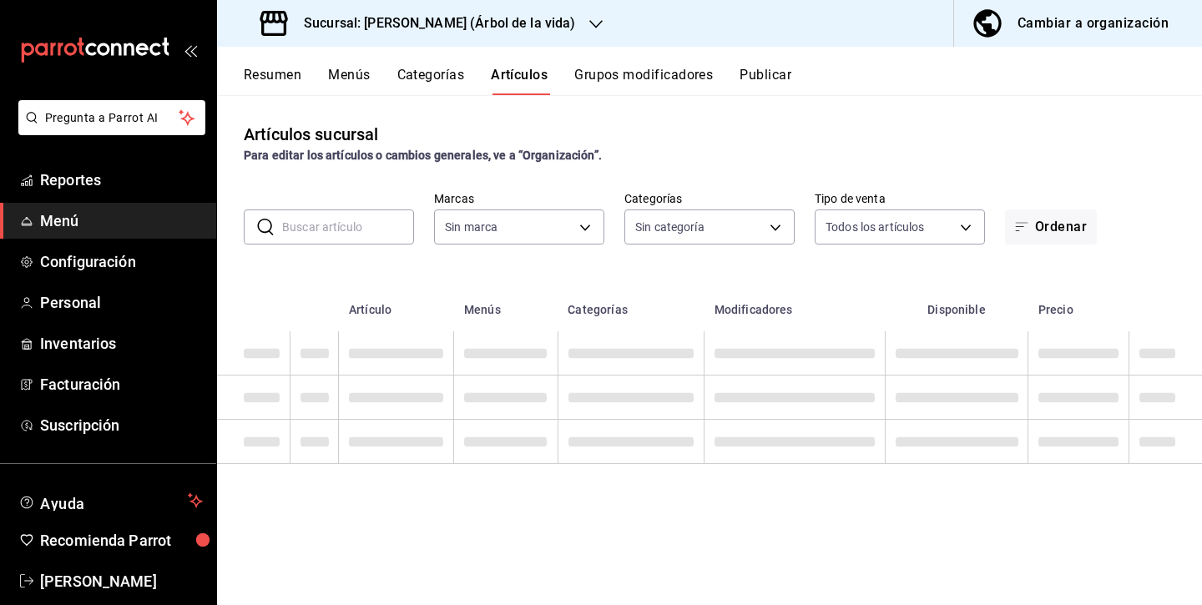
type input "62f6d0de-388f-4763-bc17-a57dac6b2c14,c3adf8d4-2bc0-470a-a22c-33eb44741779,eb4e3…"
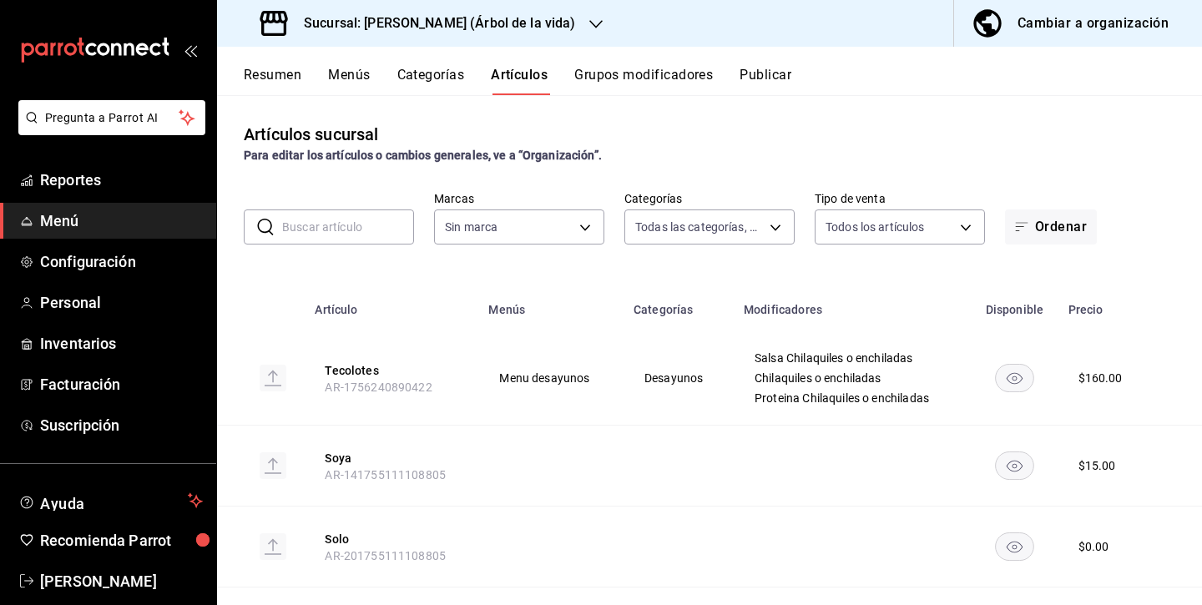
type input "acbabfca-6168-4675-820d-0fc63e27d372"
click at [370, 223] on input "text" at bounding box center [348, 226] width 132 height 33
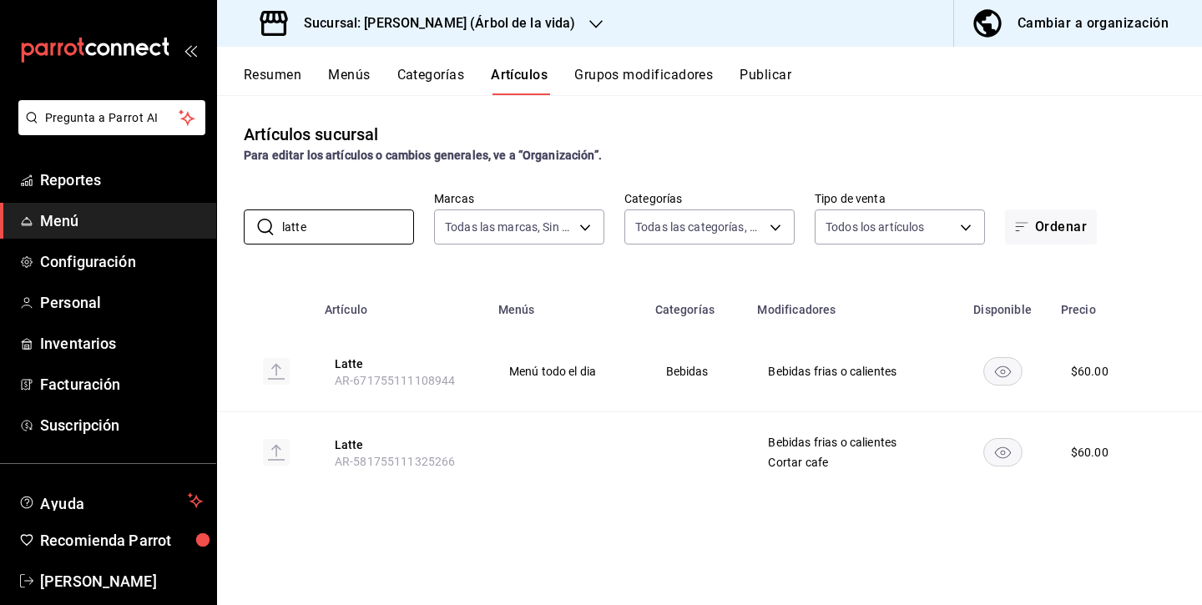
type input "latte"
click at [1061, 38] on button "Cambiar a organización" at bounding box center [1071, 23] width 234 height 47
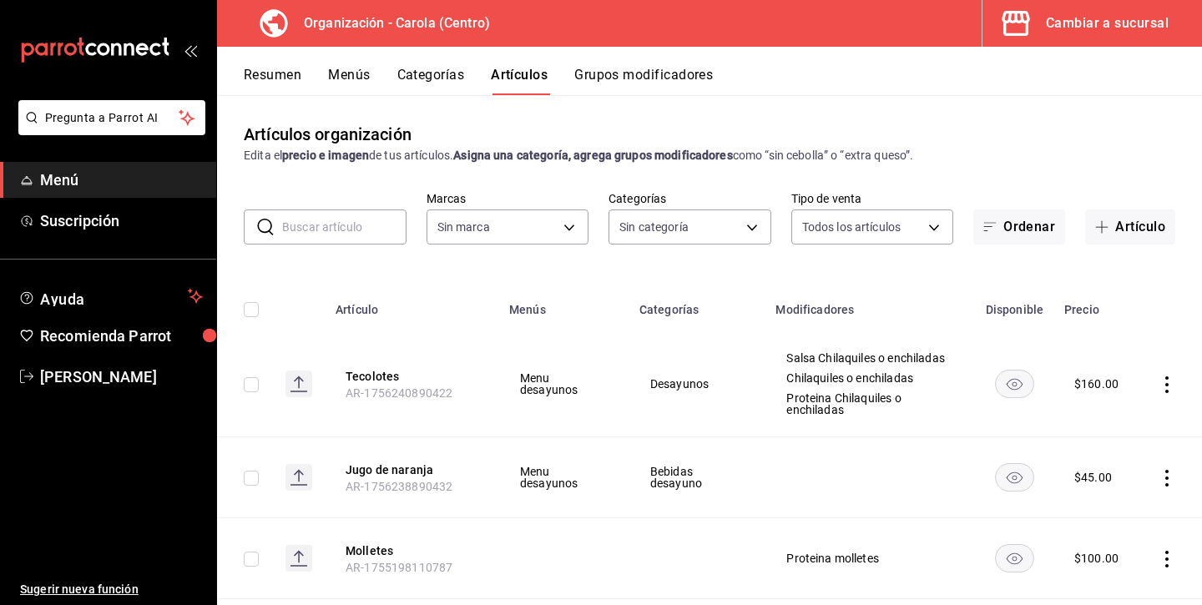
type input "8da68a38-104b-4a0a-8aa5-581c433b7c30,76d4f9f8-42c5-4ee6-a728-c07b806fd39f,1792e…"
type input "463def20-5023-47da-b4a8-3ca52a2ee8a5"
click at [564, 224] on body "Pregunta a Parrot AI Menú Suscripción Ayuda Recomienda Parrot Andrea Diaz Suger…" at bounding box center [601, 302] width 1202 height 605
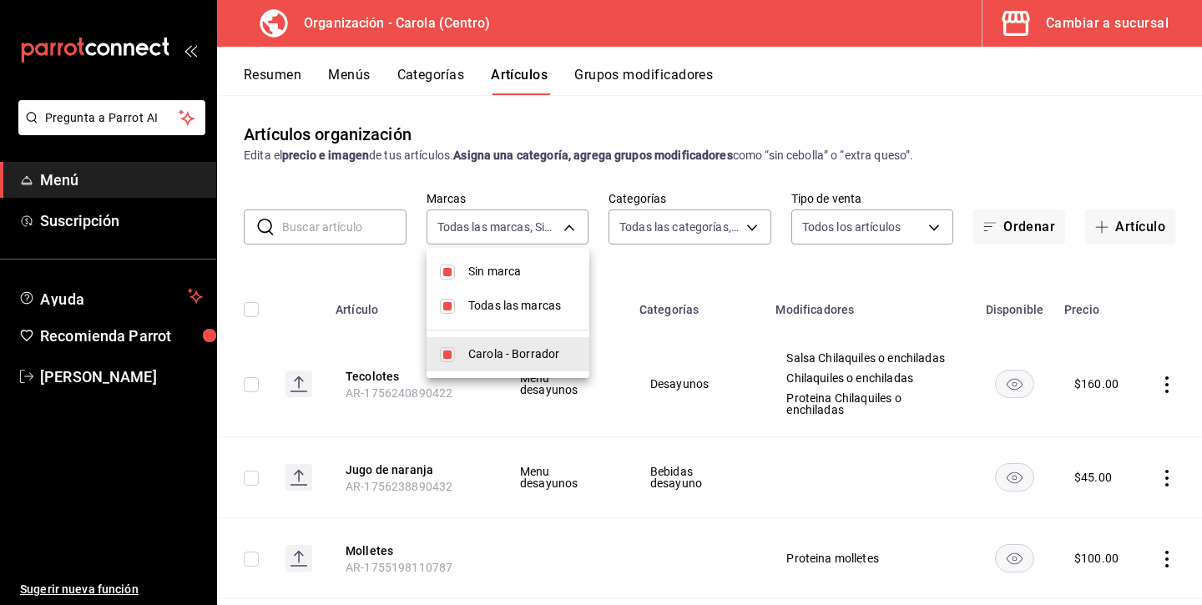
click at [446, 306] on input "checkbox" at bounding box center [447, 306] width 15 height 15
checkbox input "false"
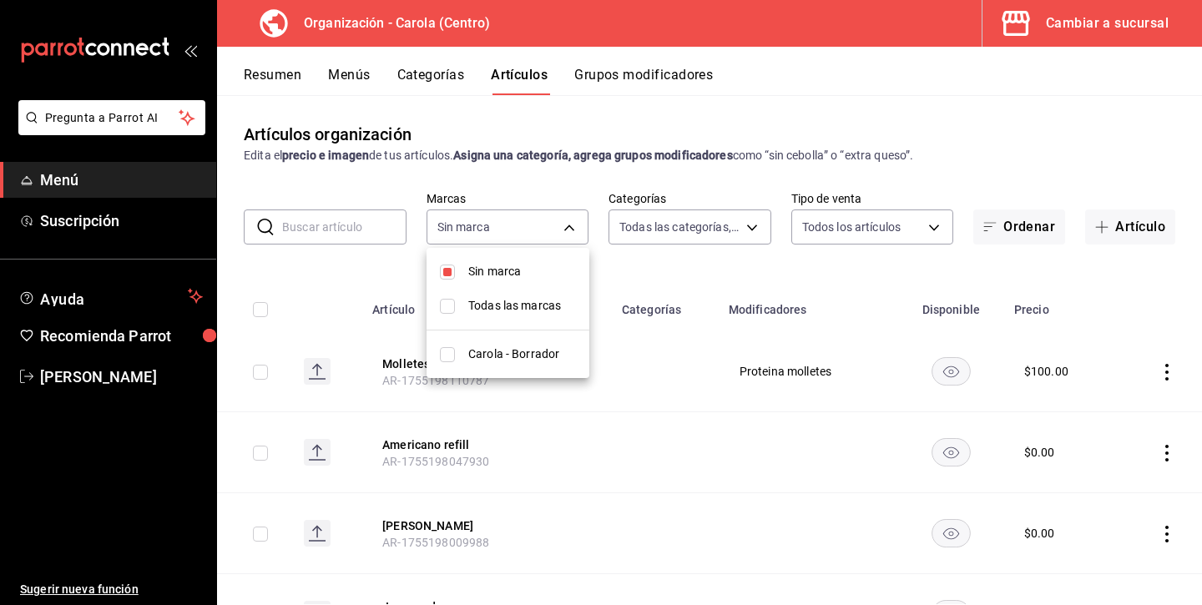
click at [635, 262] on div at bounding box center [601, 302] width 1202 height 605
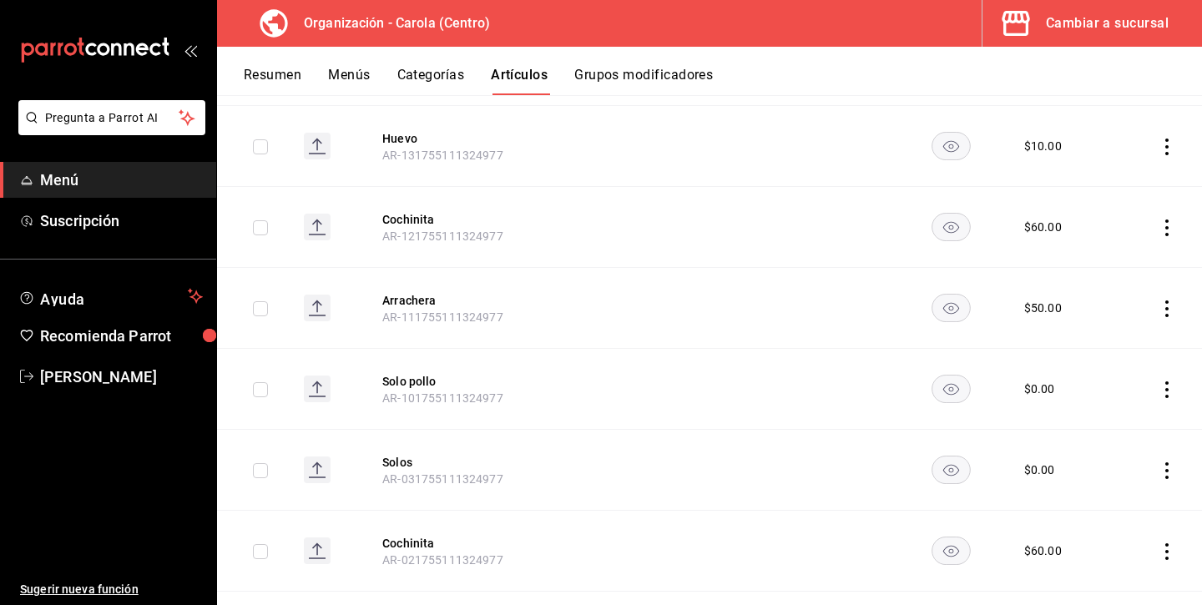
scroll to position [3784, 0]
click at [406, 467] on button "Solos" at bounding box center [449, 464] width 134 height 17
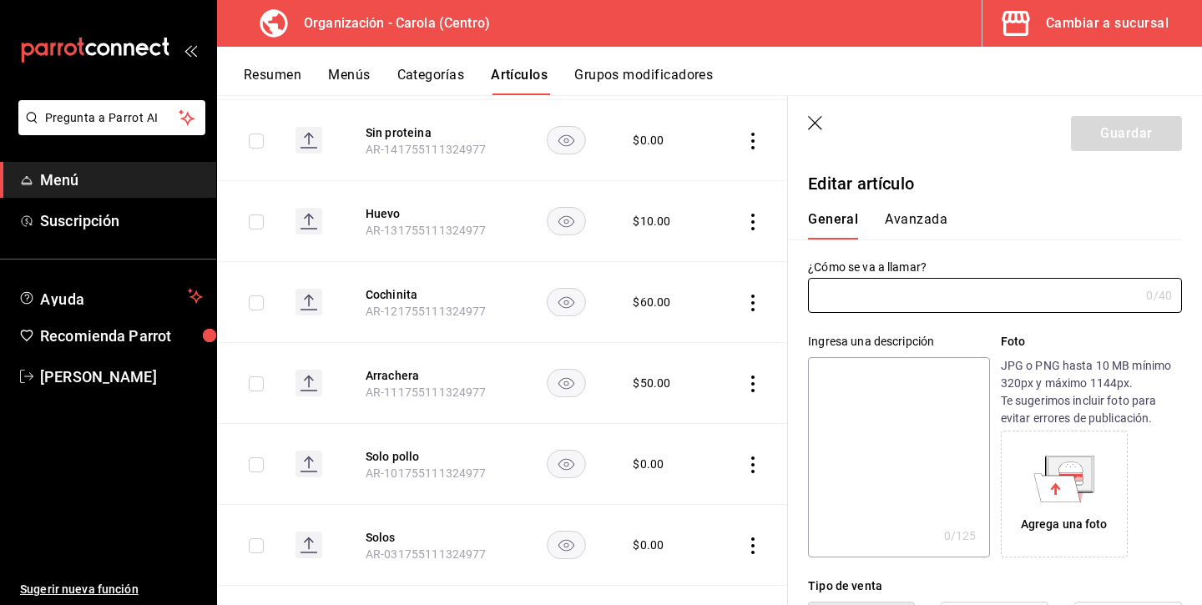
type input "Solos"
type input "$0.00"
type input "AR-031755111324977"
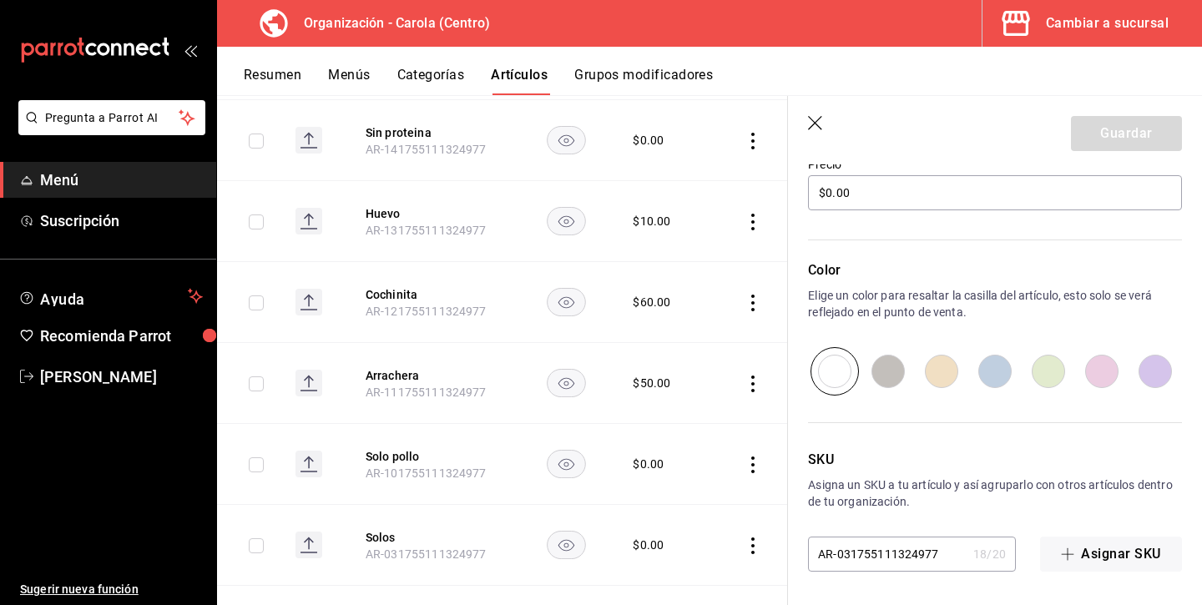
scroll to position [511, 0]
click at [818, 118] on icon "button" at bounding box center [816, 124] width 17 height 17
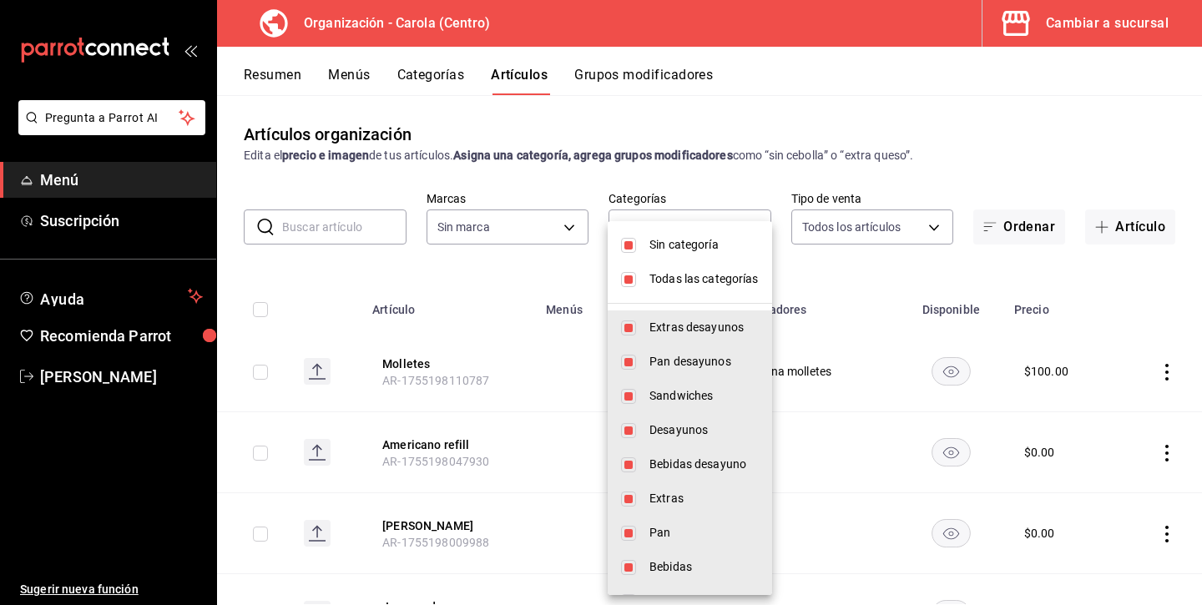
click at [668, 225] on body "Pregunta a Parrot AI Menú Suscripción Ayuda Recomienda Parrot Andrea Diaz Suger…" at bounding box center [601, 302] width 1202 height 605
click at [636, 281] on li "Todas las categorías" at bounding box center [689, 279] width 164 height 34
checkbox input "false"
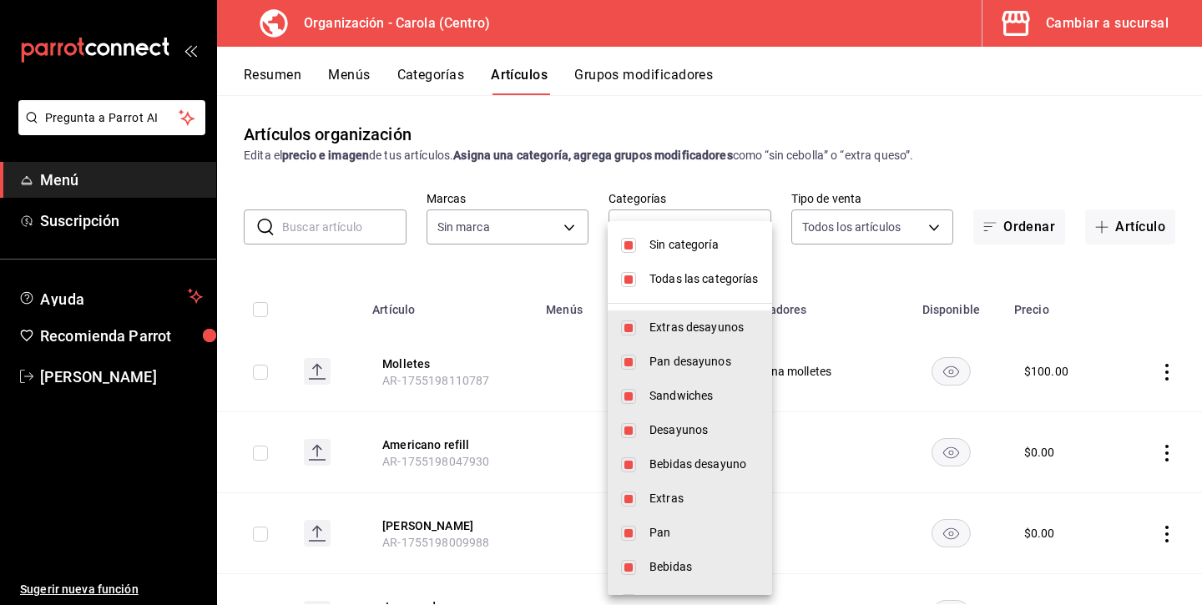
checkbox input "false"
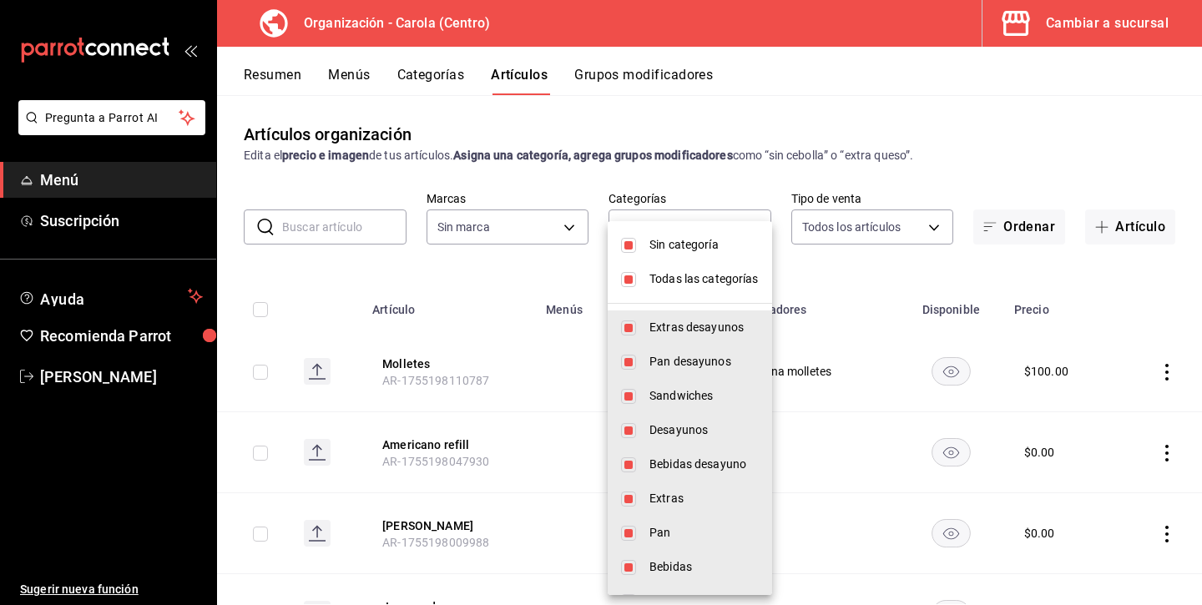
checkbox input "false"
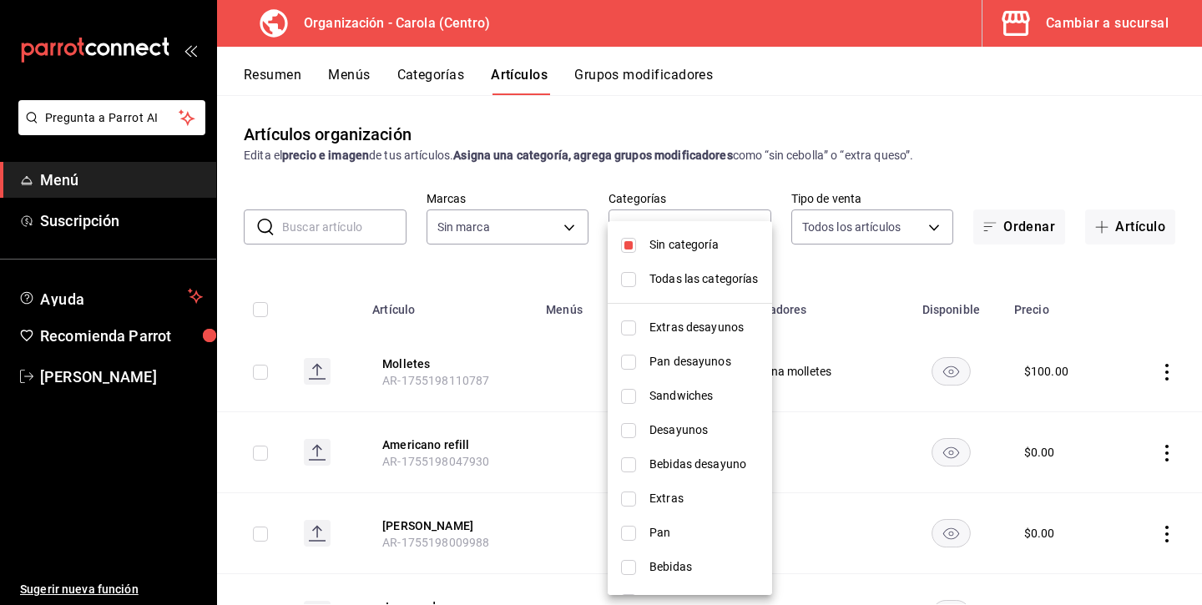
click at [436, 287] on div at bounding box center [601, 302] width 1202 height 605
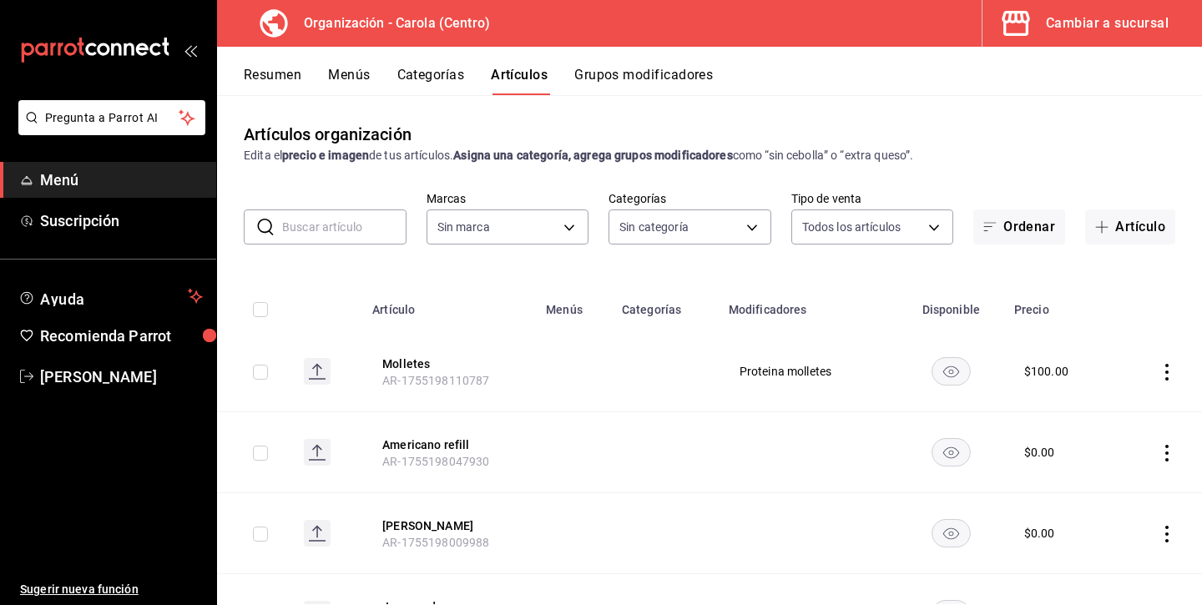
click at [345, 219] on input "text" at bounding box center [344, 226] width 124 height 33
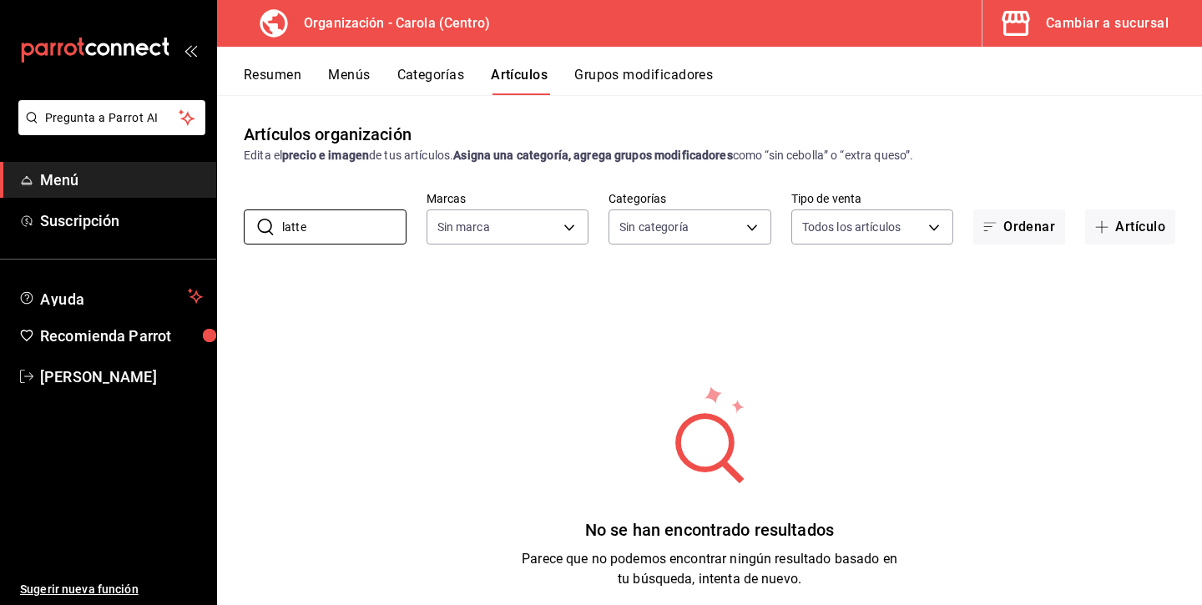
type input "latte"
click at [470, 68] on div "Resumen Menús Categorías Artículos Grupos modificadores" at bounding box center [723, 81] width 958 height 28
click at [445, 73] on button "Categorías" at bounding box center [431, 81] width 68 height 28
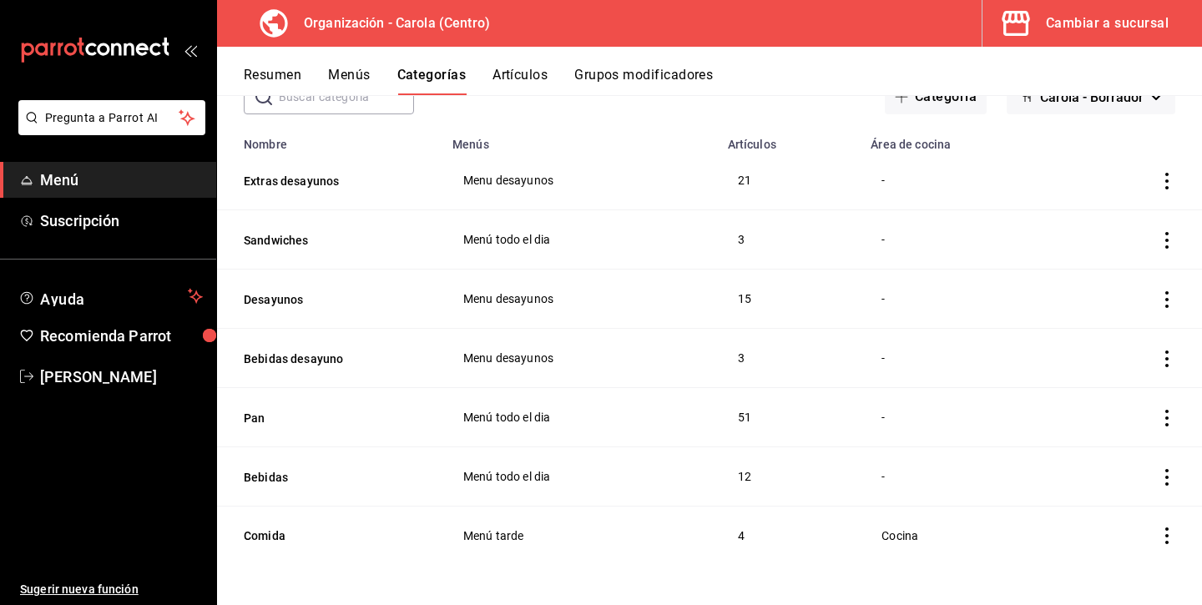
scroll to position [112, 0]
click at [1074, 111] on button "Carola - Borrador" at bounding box center [1090, 96] width 169 height 35
click at [1069, 133] on li "Sin marca" at bounding box center [1090, 141] width 129 height 40
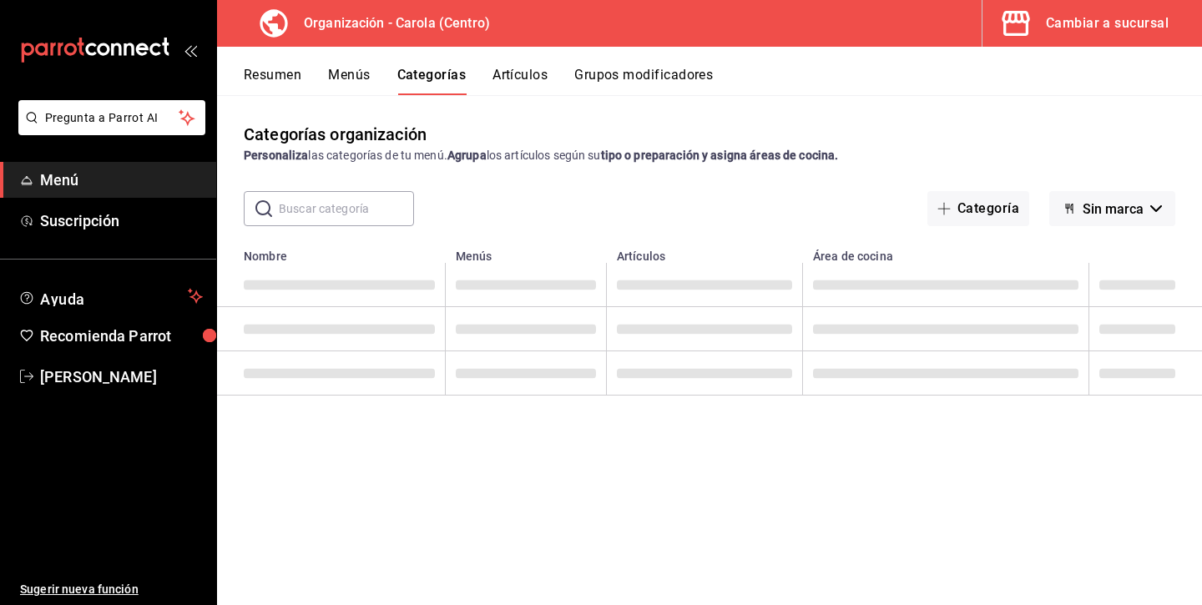
scroll to position [0, 0]
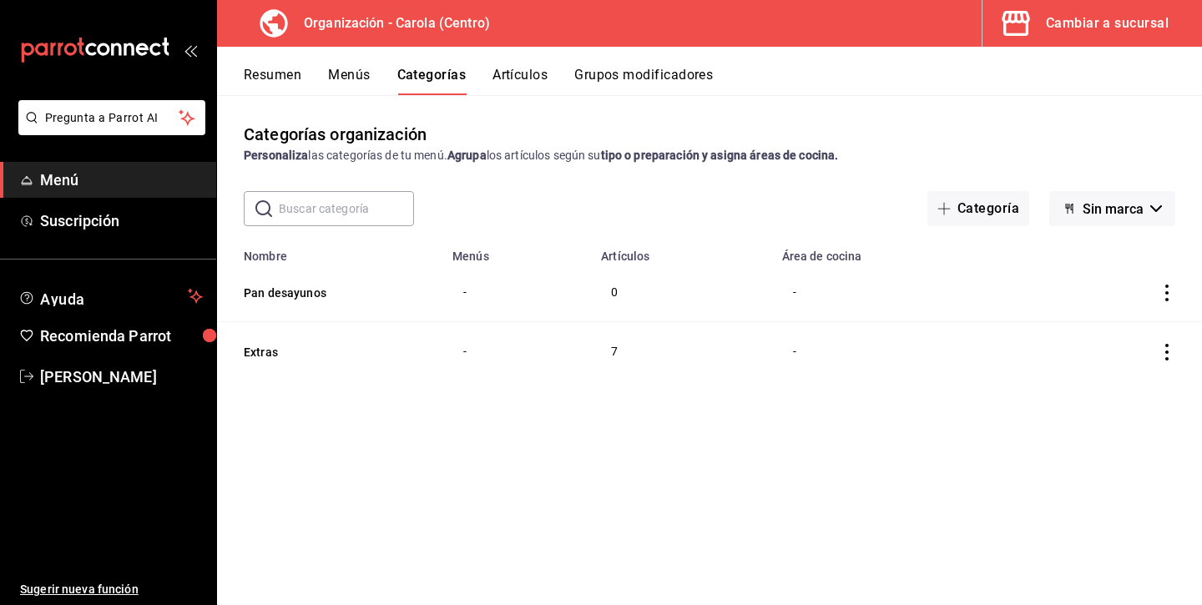
click at [1087, 214] on span "Sin marca" at bounding box center [1112, 209] width 61 height 16
click at [1076, 286] on li "Carola - Borrador" at bounding box center [1112, 293] width 129 height 40
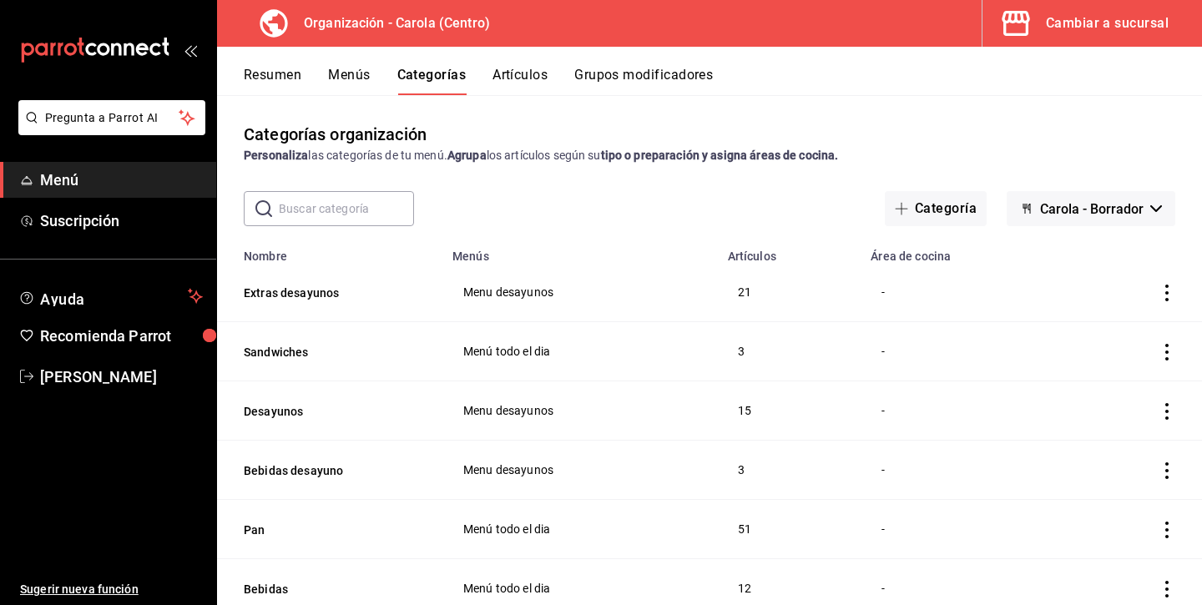
click at [353, 78] on button "Menús" at bounding box center [349, 81] width 42 height 28
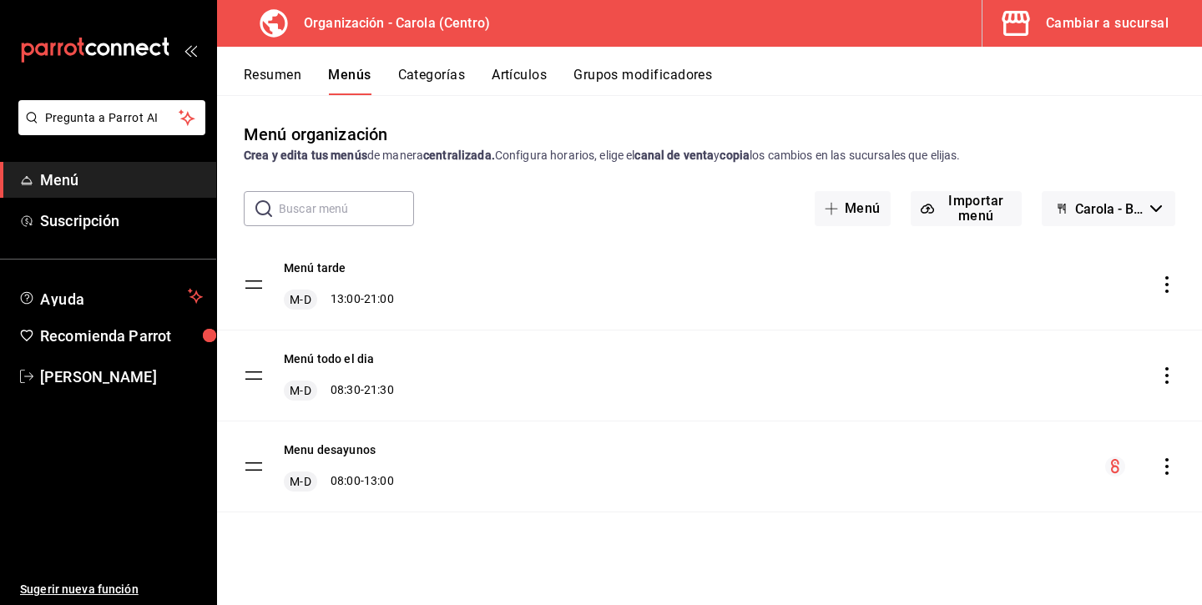
click at [308, 63] on div "Resumen Menús Categorías Artículos Grupos modificadores" at bounding box center [709, 71] width 985 height 48
click at [293, 68] on button "Resumen" at bounding box center [273, 81] width 58 height 28
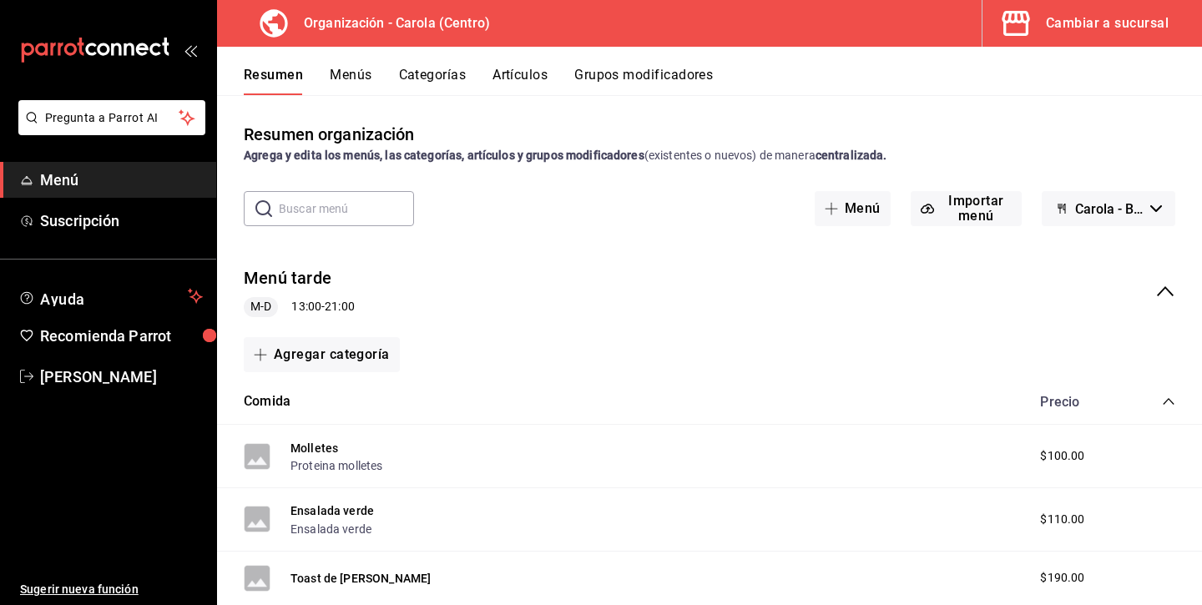
click at [1047, 24] on div "Cambiar a sucursal" at bounding box center [1107, 23] width 123 height 23
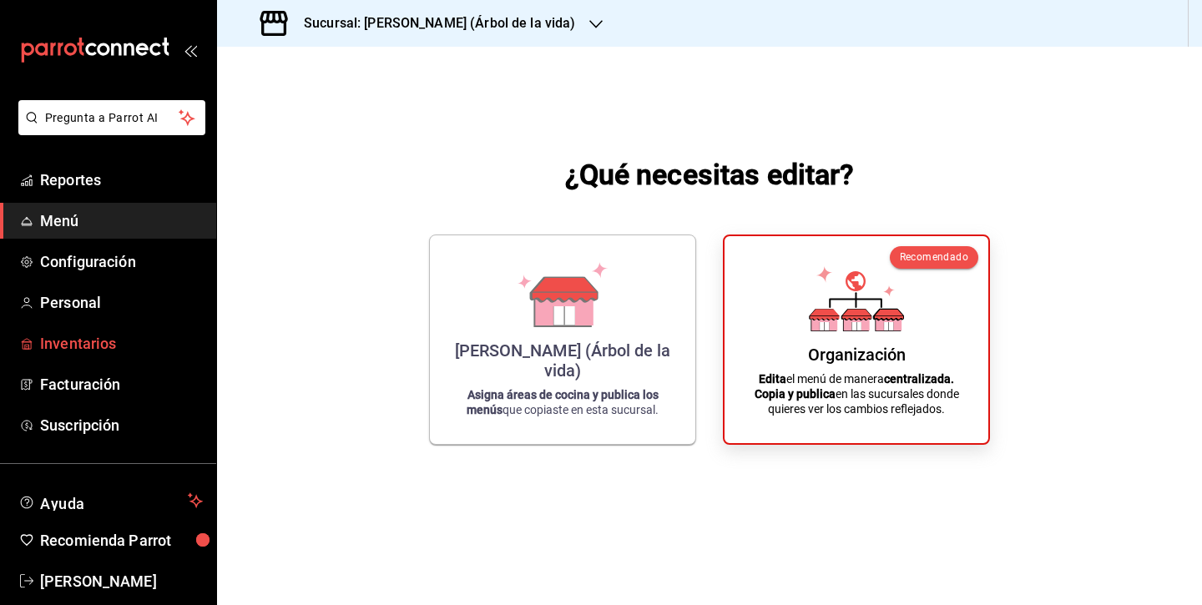
click at [53, 351] on span "Inventarios" at bounding box center [121, 343] width 163 height 23
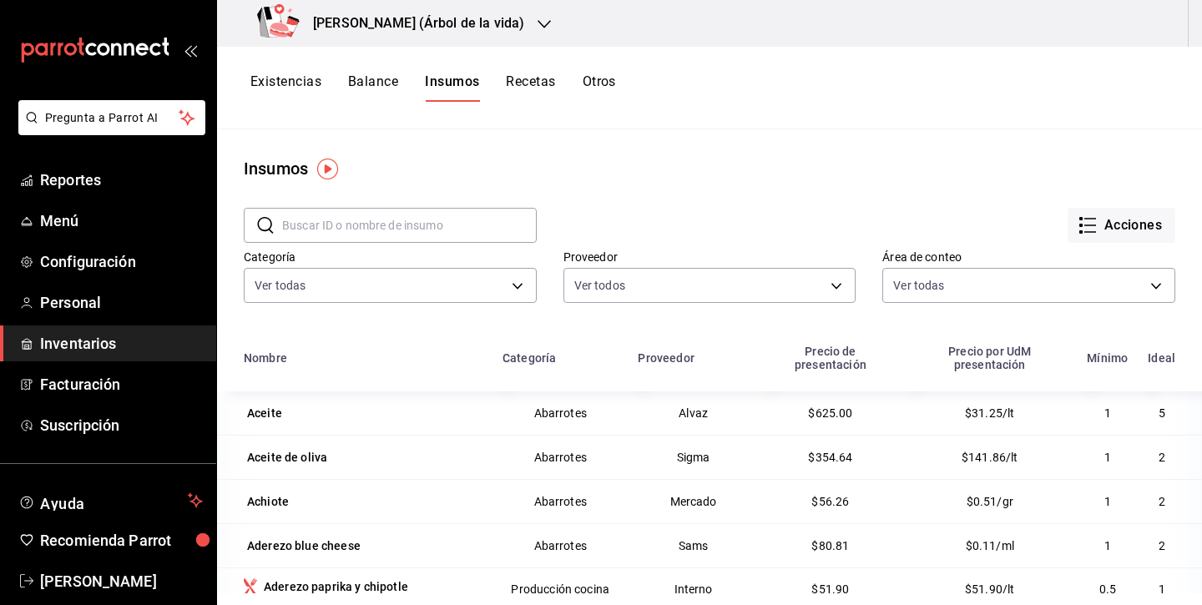
click at [147, 341] on span "Inventarios" at bounding box center [121, 343] width 163 height 23
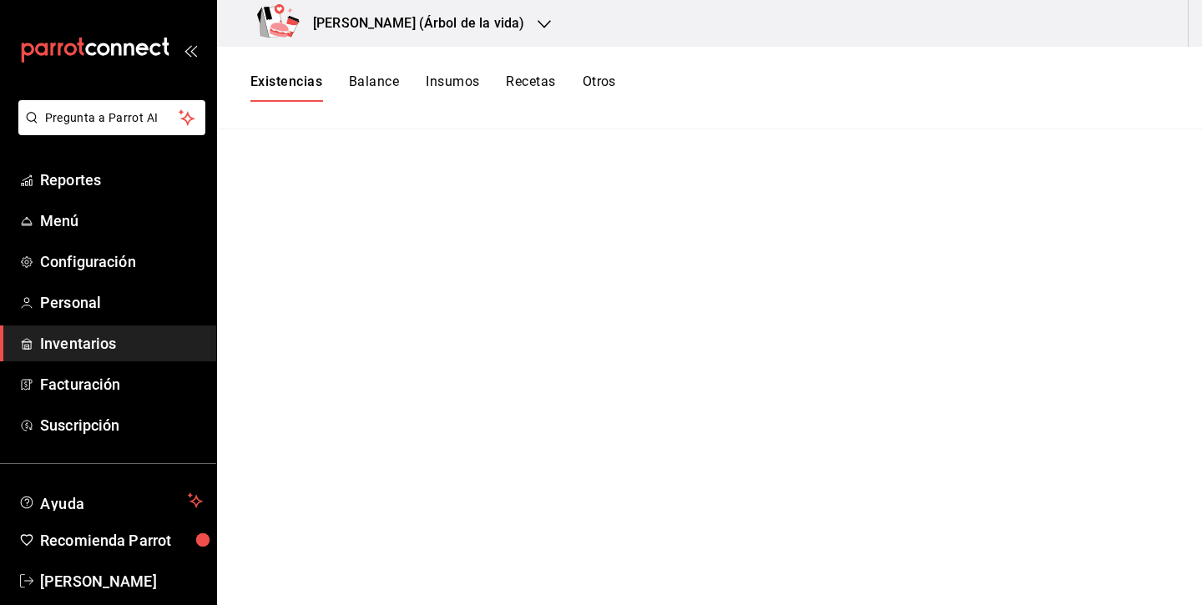
click at [430, 16] on h3 "Carola (Árbol de la vida)" at bounding box center [412, 23] width 224 height 20
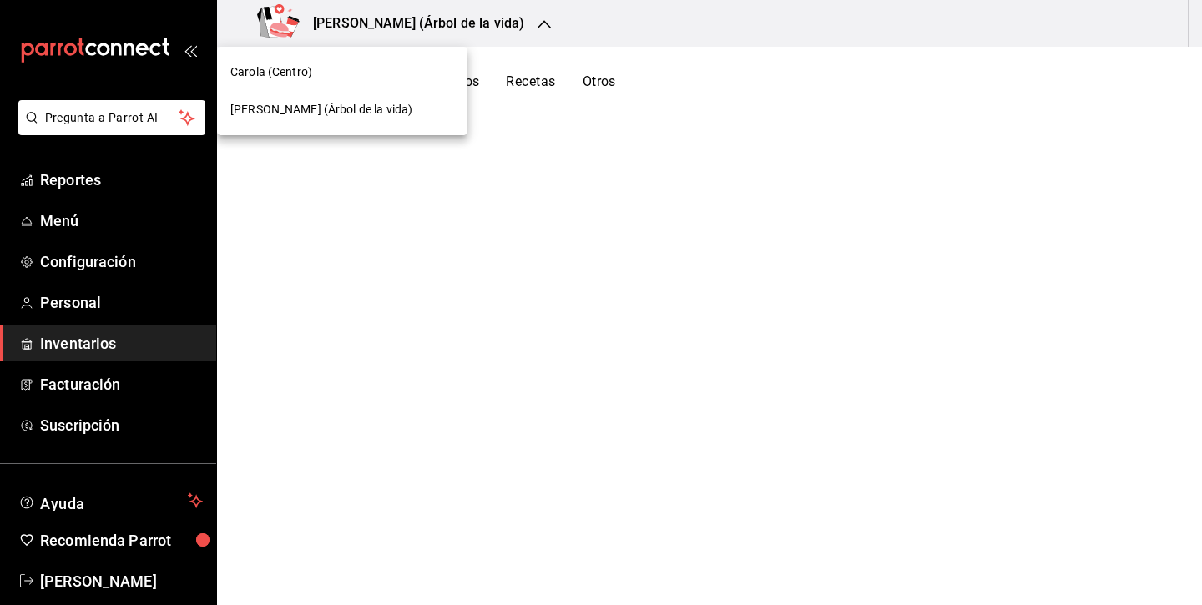
click at [365, 77] on div "Carola (Centro)" at bounding box center [342, 72] width 224 height 18
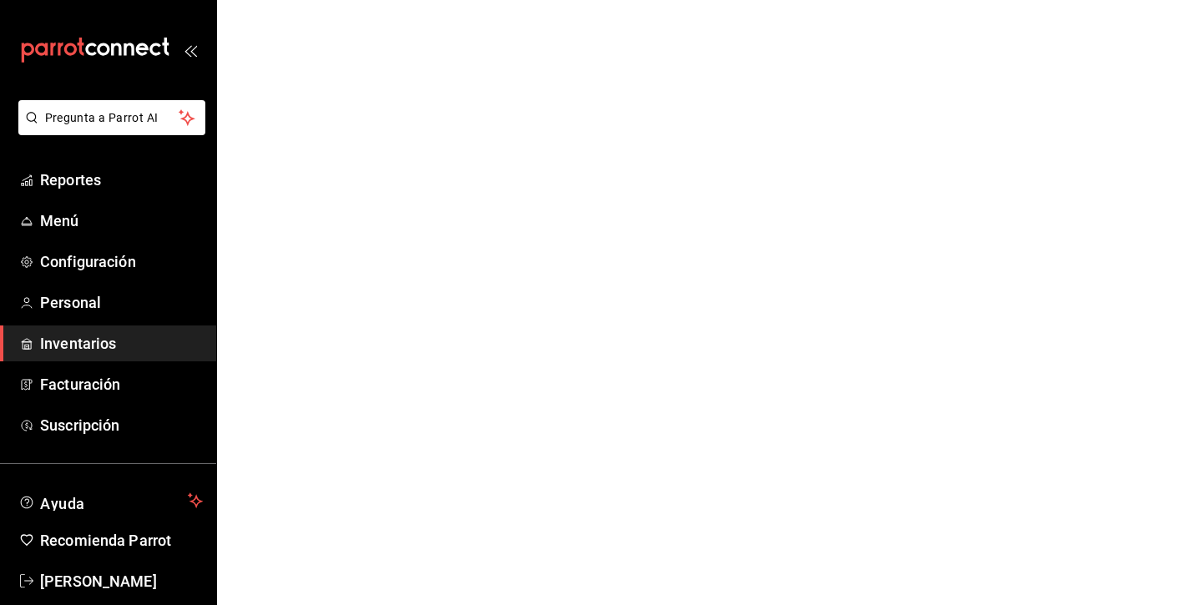
click at [0, 0] on button "Cambiar a organización" at bounding box center [0, 0] width 0 height 0
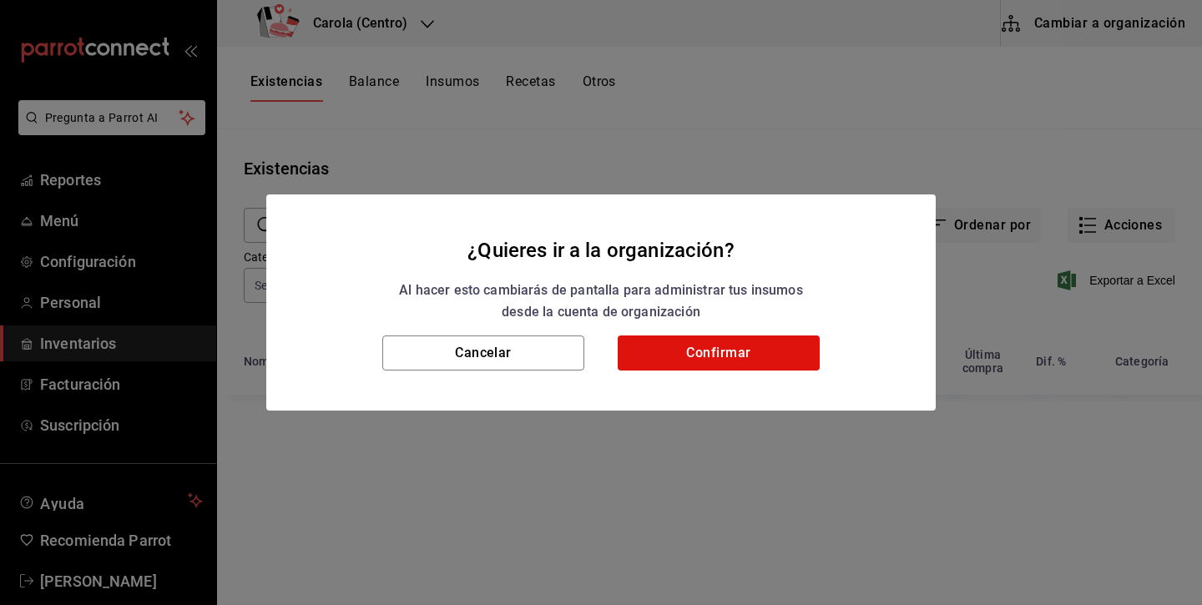
type input "db0c3e76-e97c-4324-986d-6718a95b3bb4,b292555a-2f44-45c6-bbee-f94f4e4226ea,6eb76…"
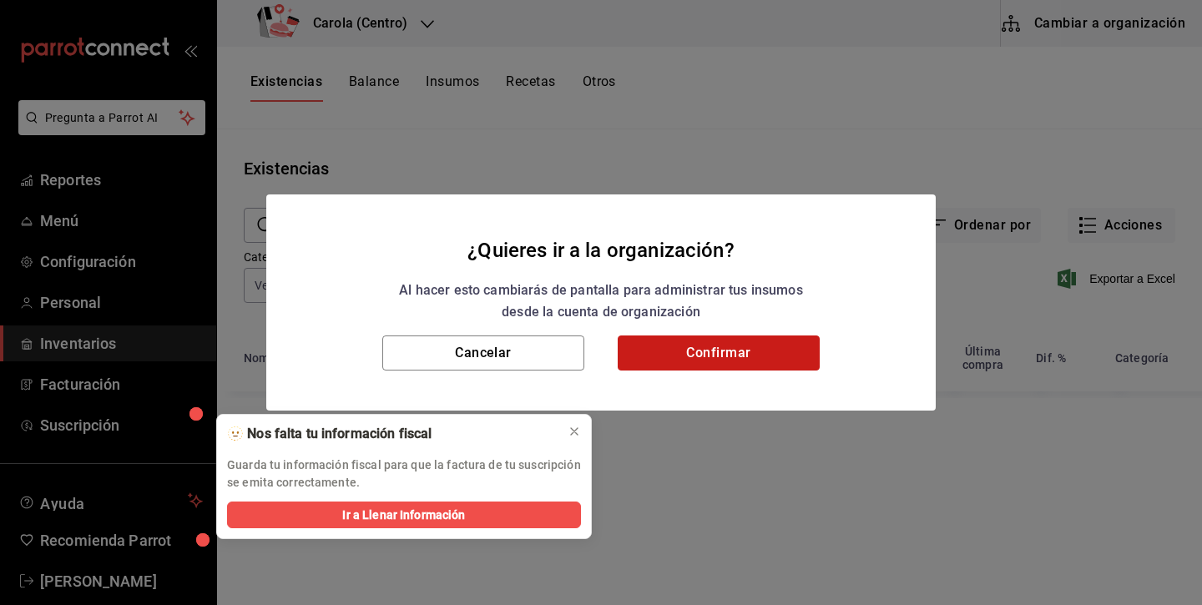
click at [762, 347] on button "Confirmar" at bounding box center [718, 352] width 202 height 35
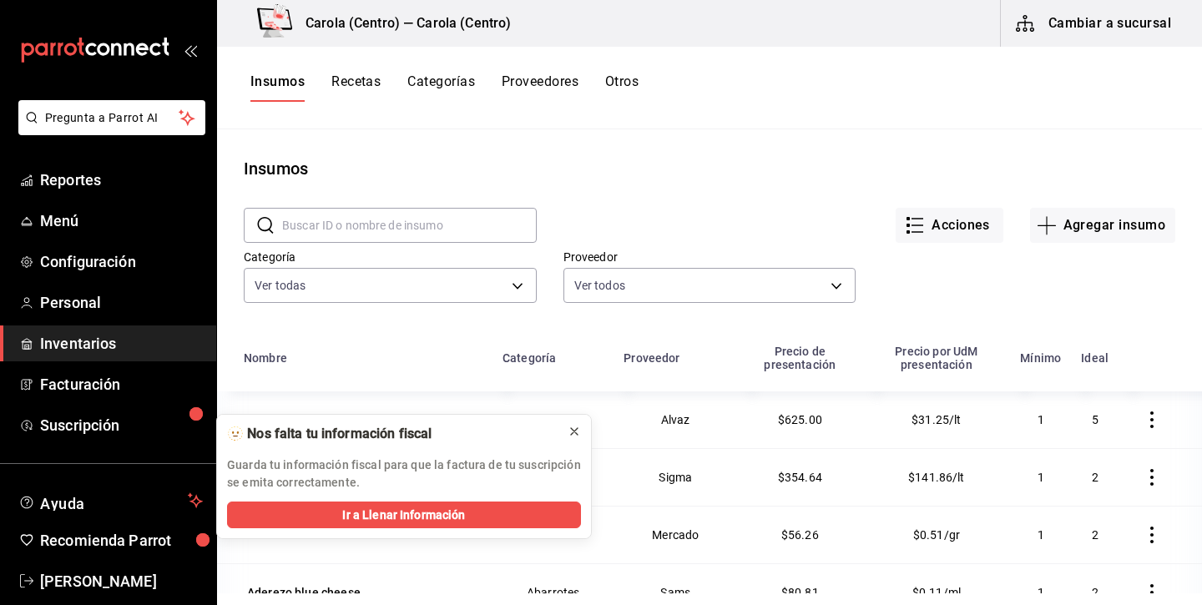
click at [579, 426] on icon at bounding box center [573, 431] width 13 height 13
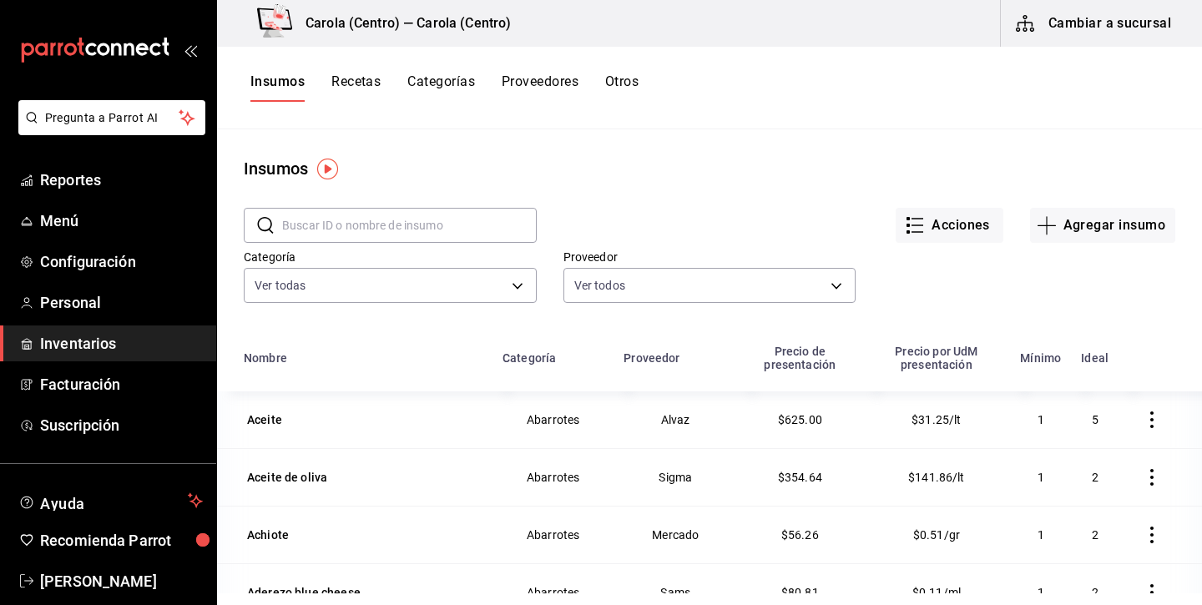
click at [1118, 29] on button "Cambiar a sucursal" at bounding box center [1094, 23] width 188 height 47
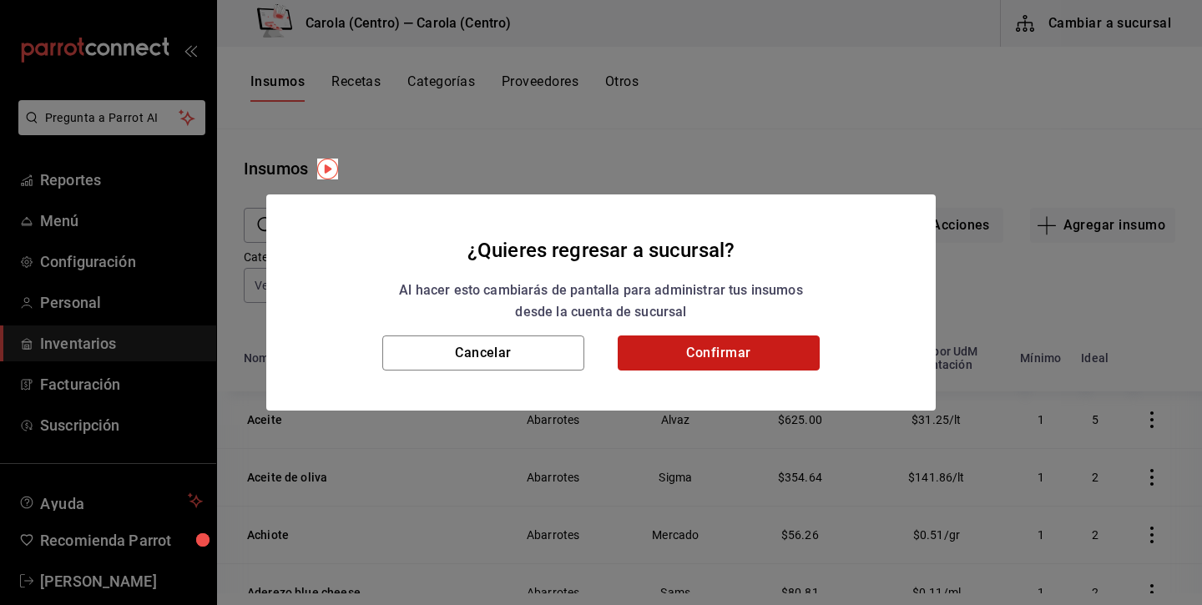
click at [747, 356] on button "Confirmar" at bounding box center [718, 352] width 202 height 35
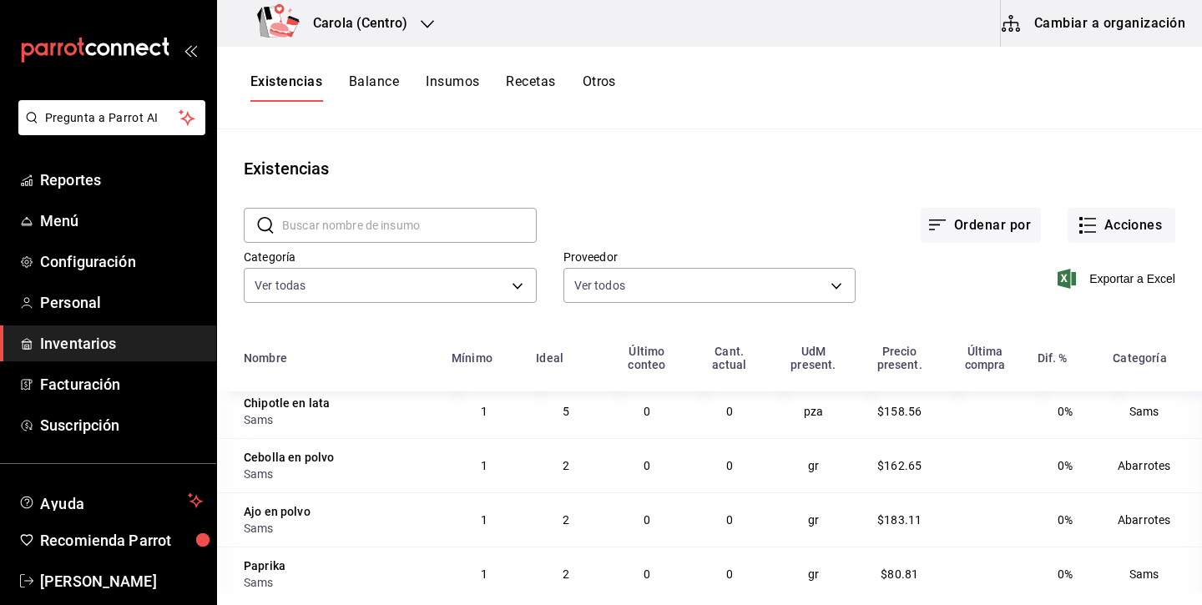
scroll to position [134, 0]
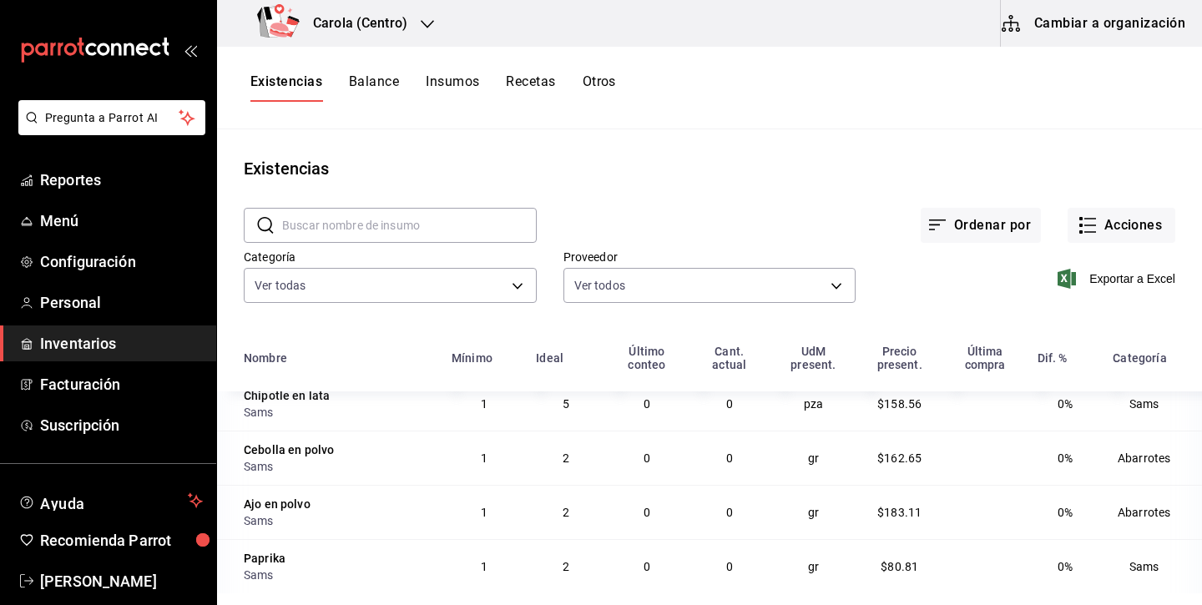
click at [1094, 31] on button "Cambiar a organización" at bounding box center [1094, 23] width 188 height 47
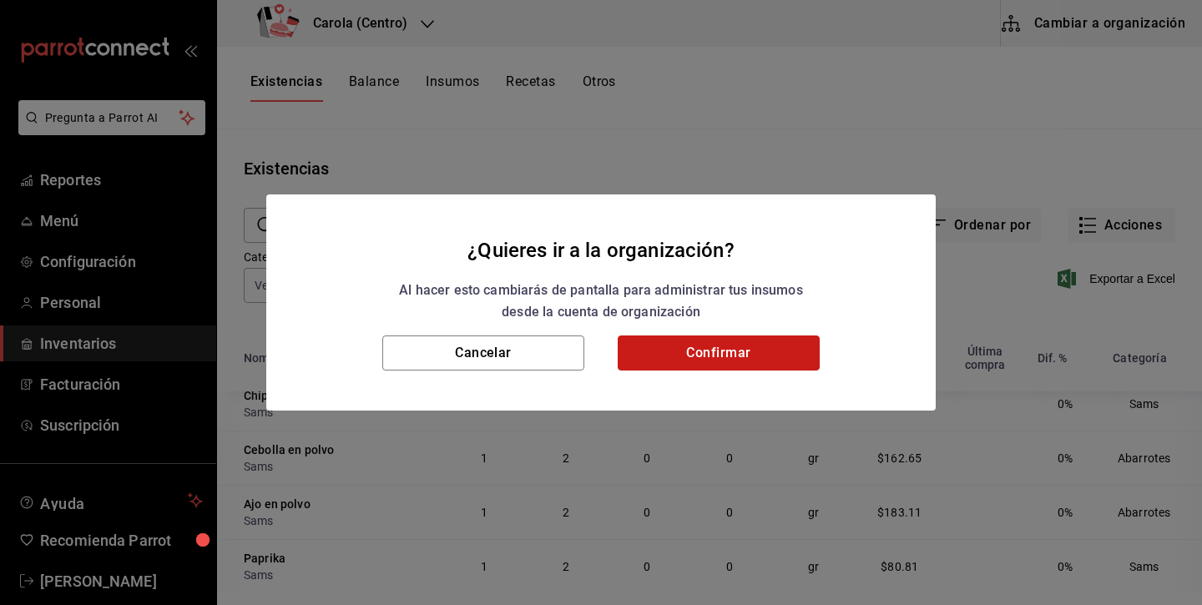
click at [793, 353] on button "Confirmar" at bounding box center [718, 352] width 202 height 35
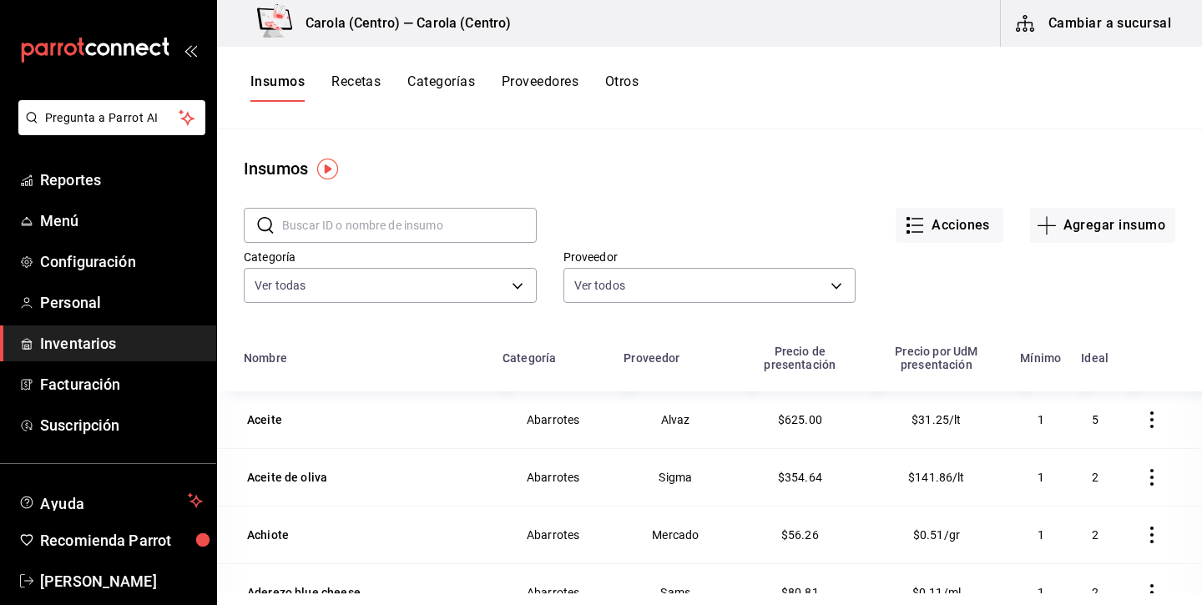
click at [374, 82] on button "Recetas" at bounding box center [355, 87] width 49 height 28
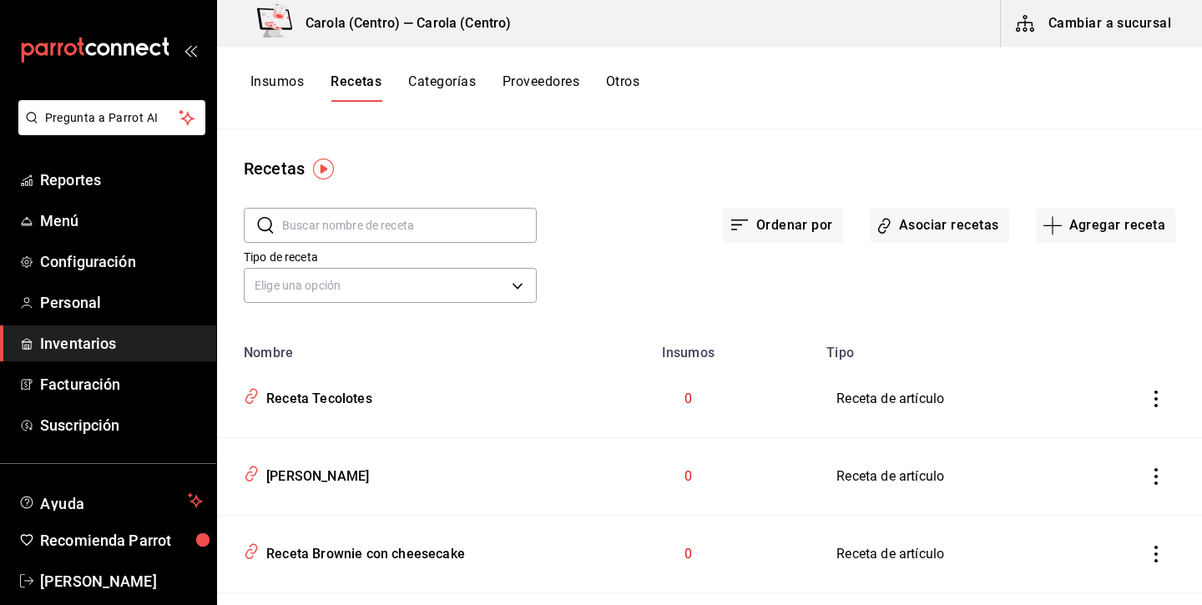
click at [429, 76] on button "Categorías" at bounding box center [442, 87] width 68 height 28
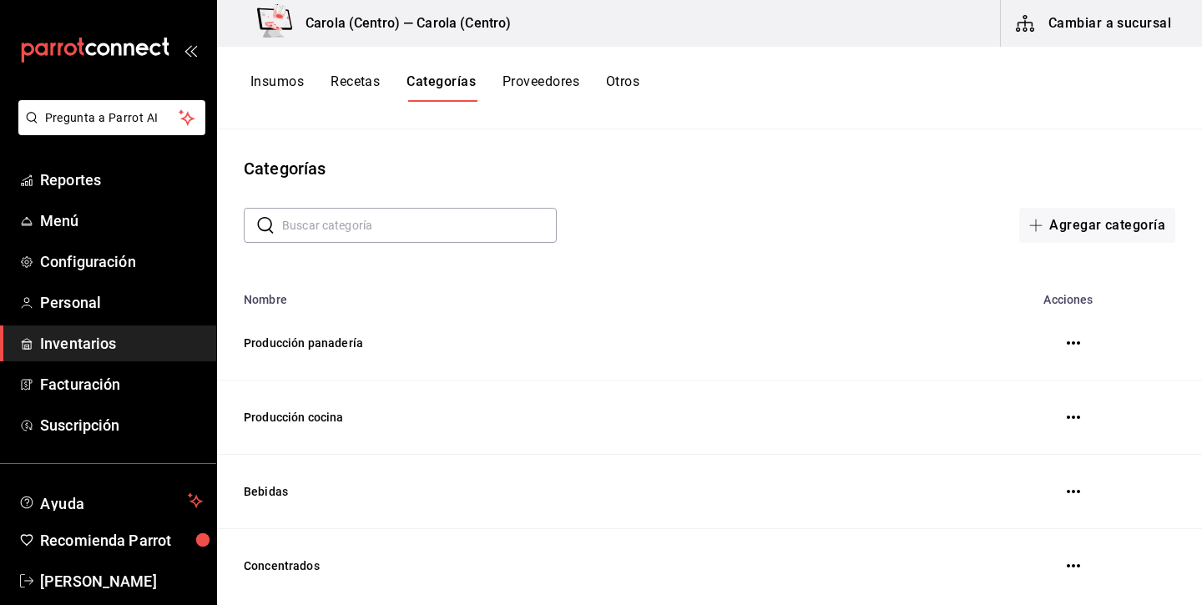
click at [291, 83] on button "Insumos" at bounding box center [276, 87] width 53 height 28
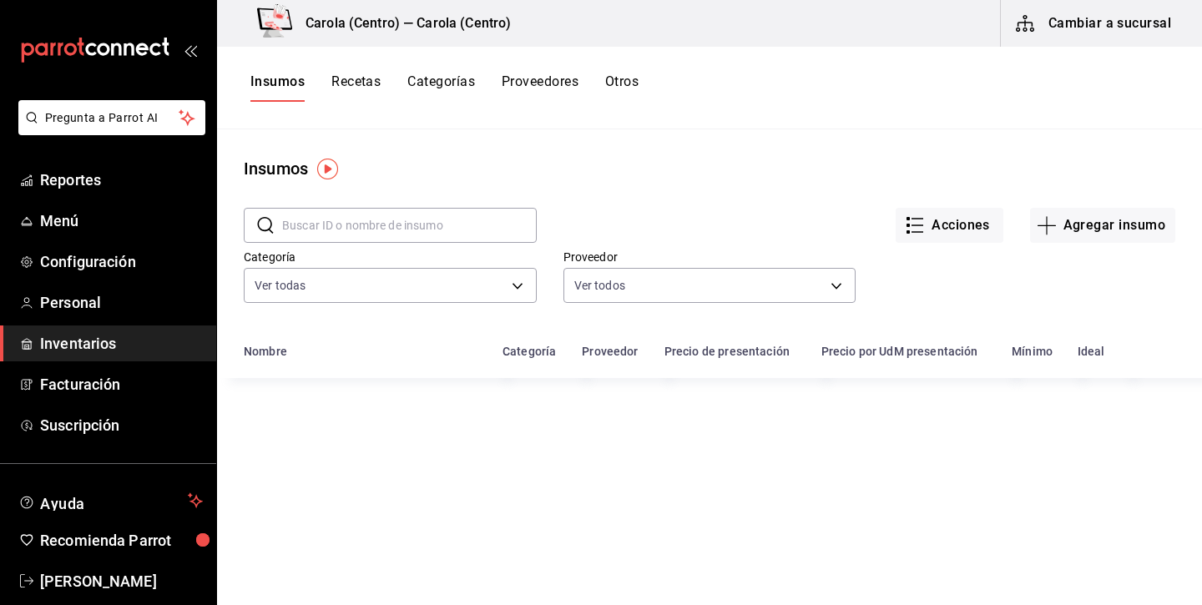
click at [359, 220] on input "text" at bounding box center [409, 225] width 254 height 33
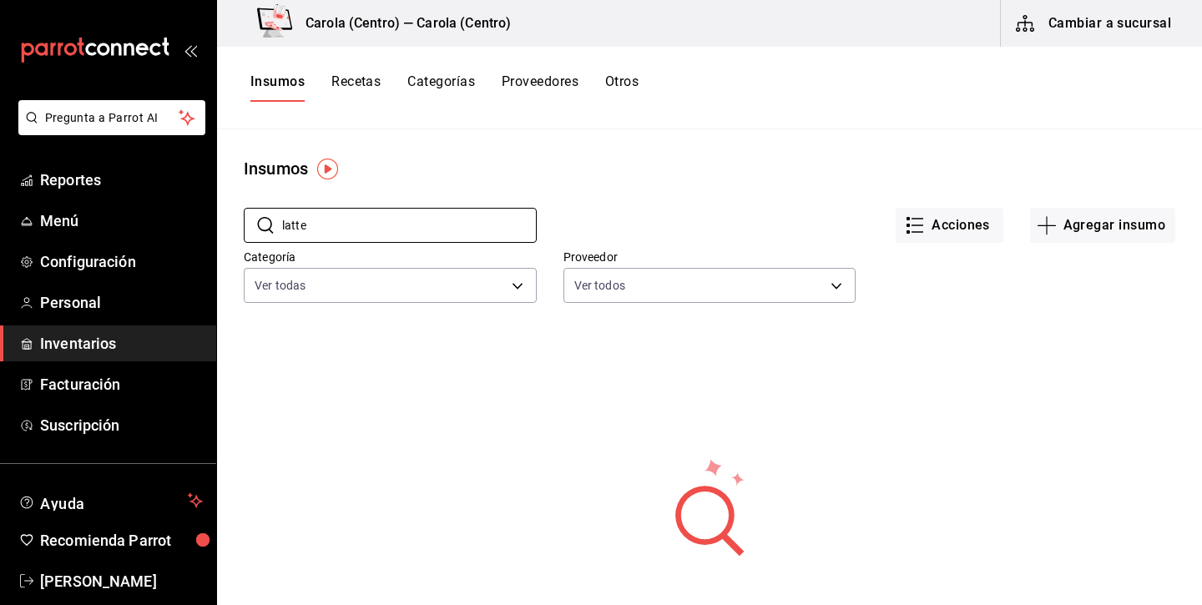
type input "latte"
click at [375, 80] on button "Recetas" at bounding box center [355, 87] width 49 height 28
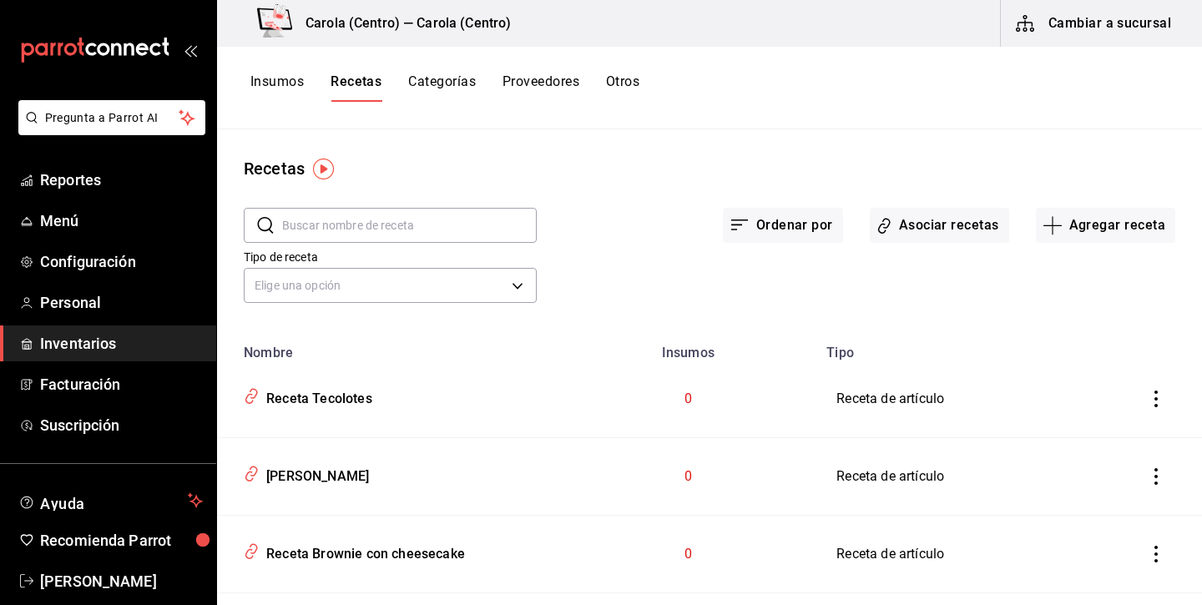
click at [346, 225] on input "text" at bounding box center [409, 225] width 254 height 33
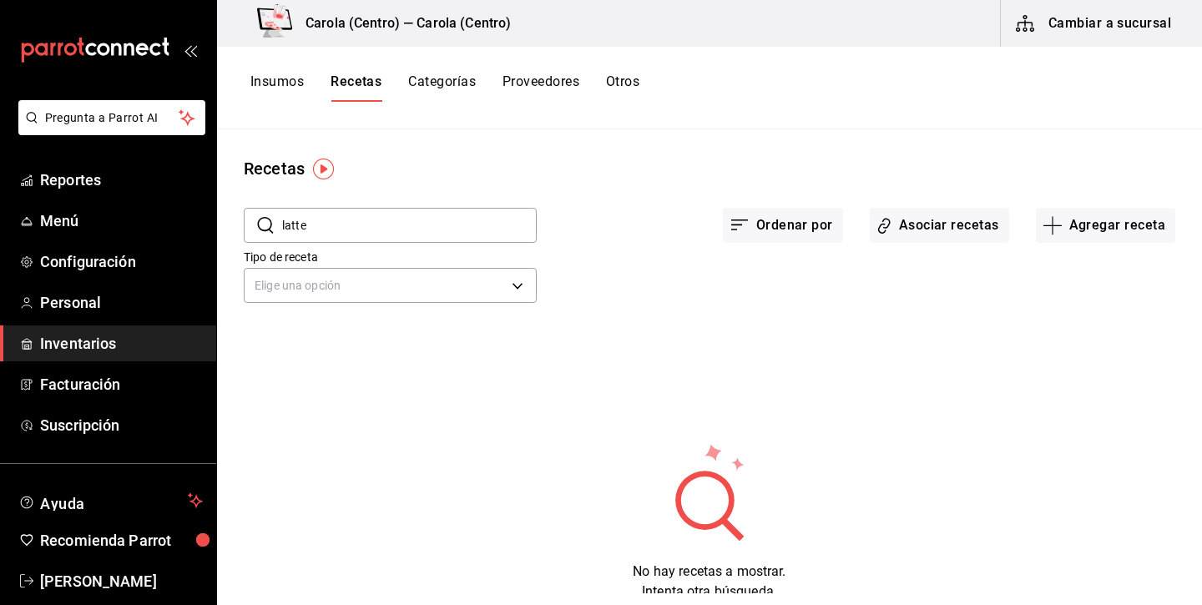
click at [304, 221] on input "latte" at bounding box center [409, 225] width 254 height 33
type input "taro"
click at [482, 22] on h3 "Carola (Centro) — Carola (Centro)" at bounding box center [401, 23] width 219 height 20
click at [1122, 31] on button "Cambiar a sucursal" at bounding box center [1094, 23] width 188 height 47
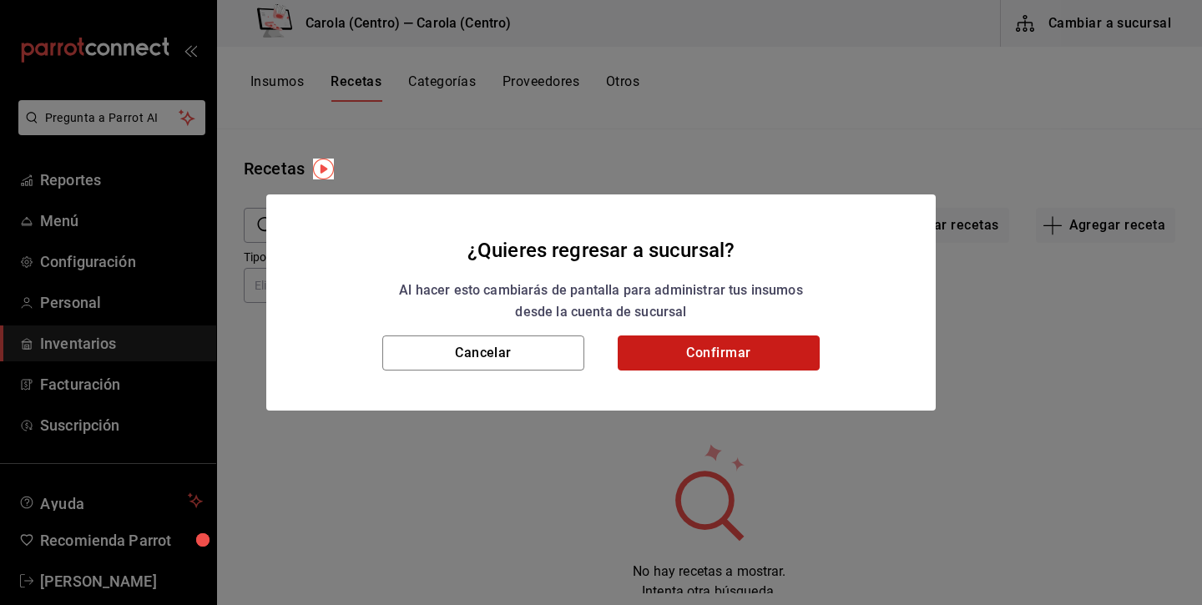
click at [767, 351] on button "Confirmar" at bounding box center [718, 352] width 202 height 35
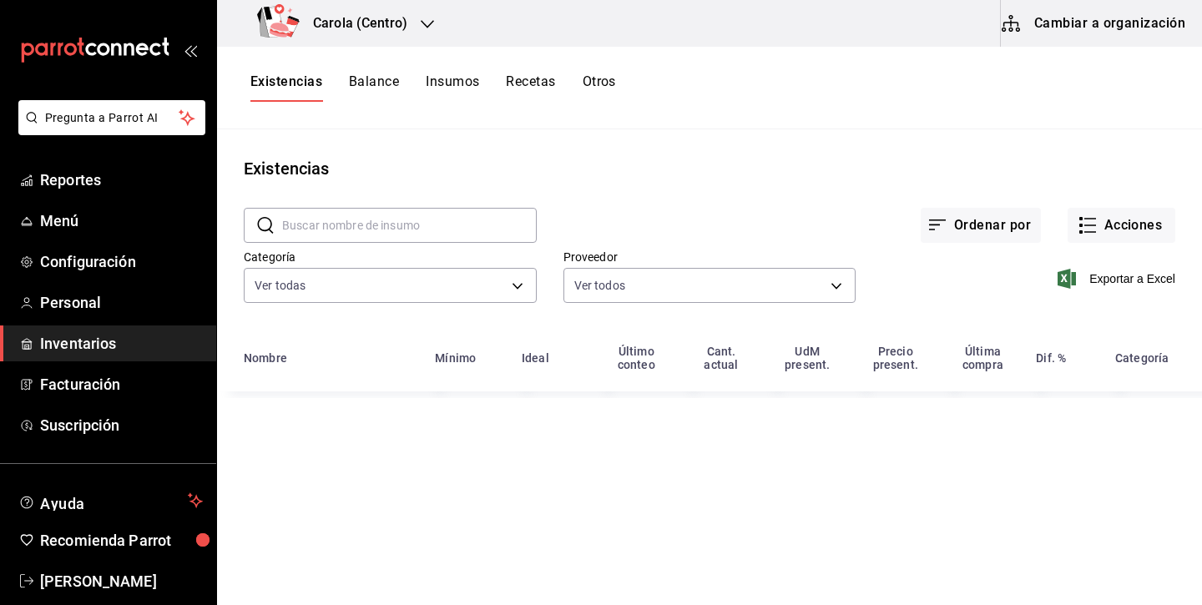
click at [422, 32] on div at bounding box center [427, 24] width 13 height 18
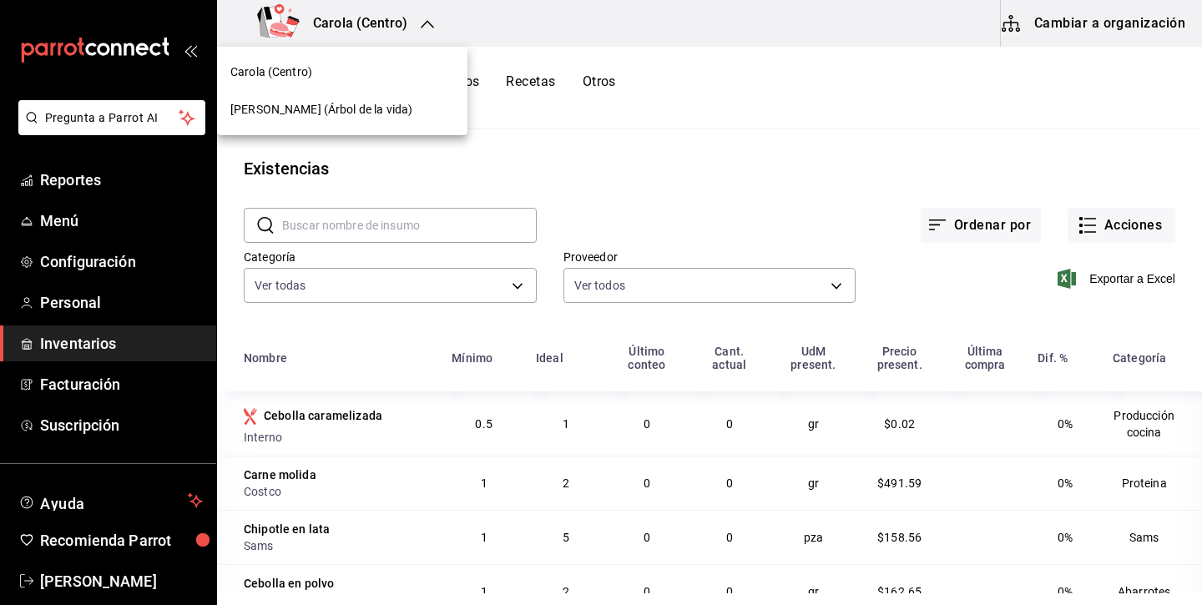
click at [394, 121] on div "Carola (Árbol de la vida)" at bounding box center [342, 110] width 250 height 38
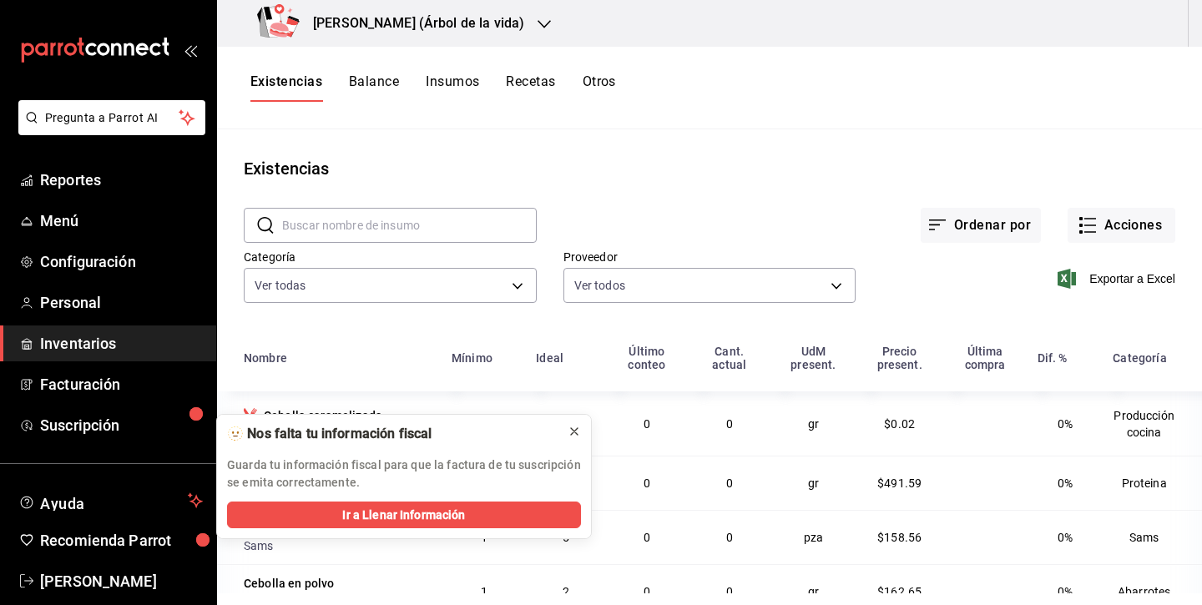
click at [568, 430] on icon at bounding box center [573, 431] width 13 height 13
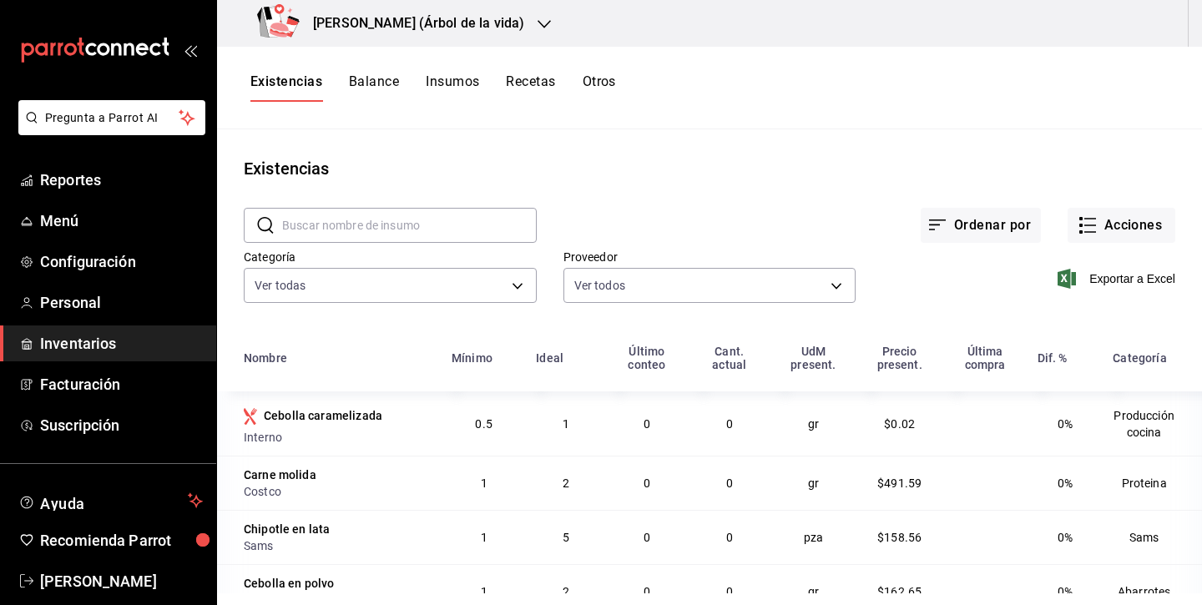
click at [541, 83] on button "Recetas" at bounding box center [530, 87] width 49 height 28
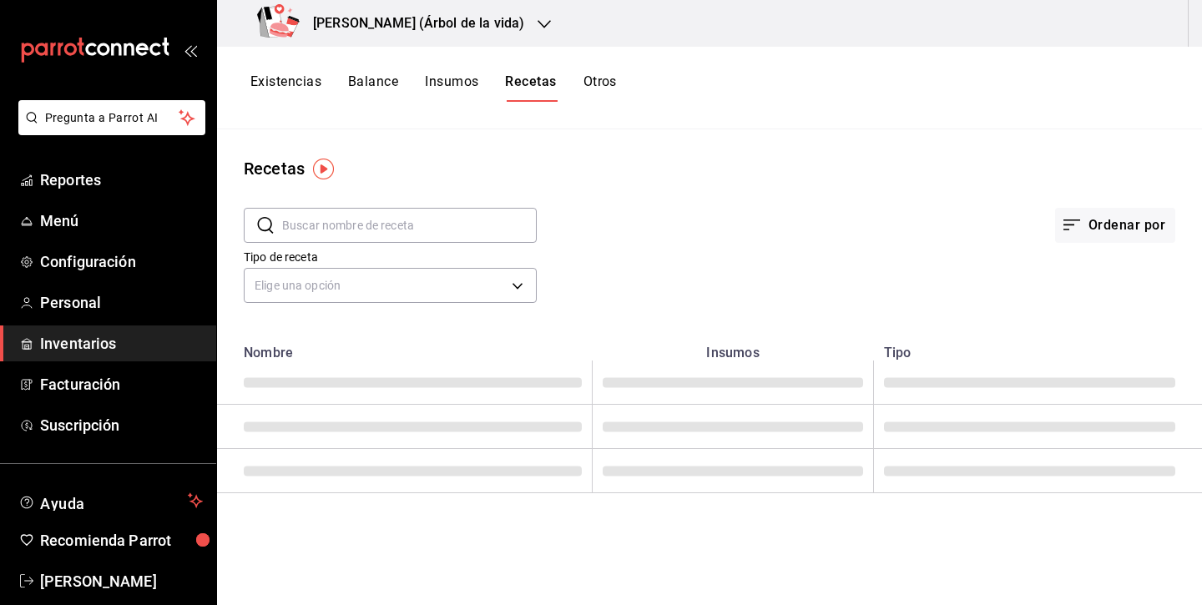
click at [430, 224] on input "text" at bounding box center [409, 225] width 254 height 33
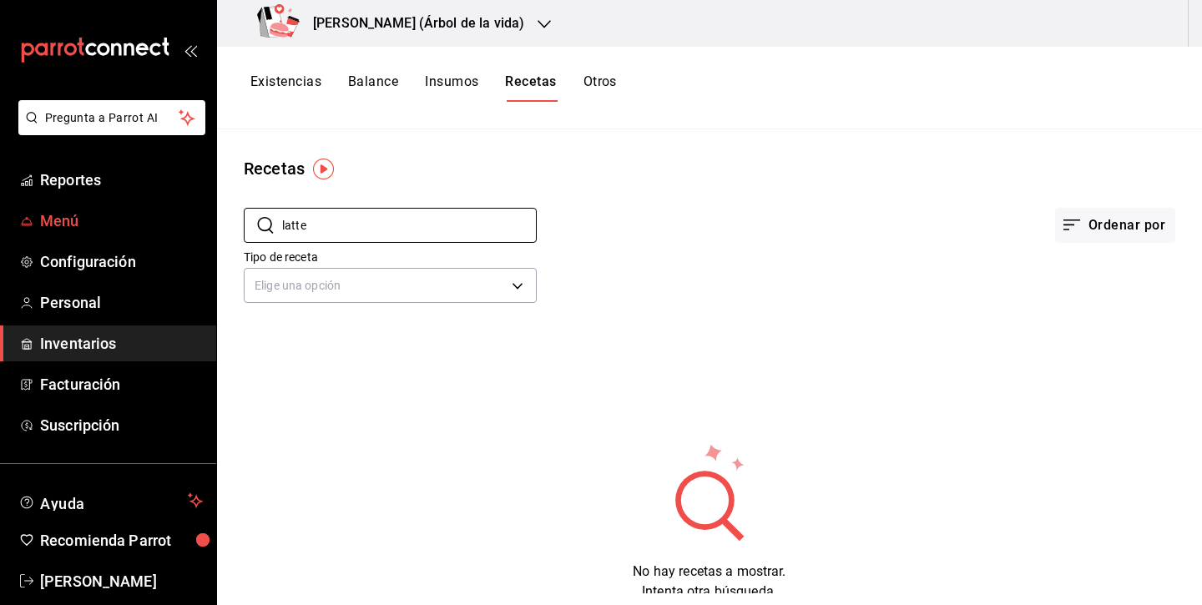
type input "latte"
click at [118, 222] on span "Menú" at bounding box center [121, 220] width 163 height 23
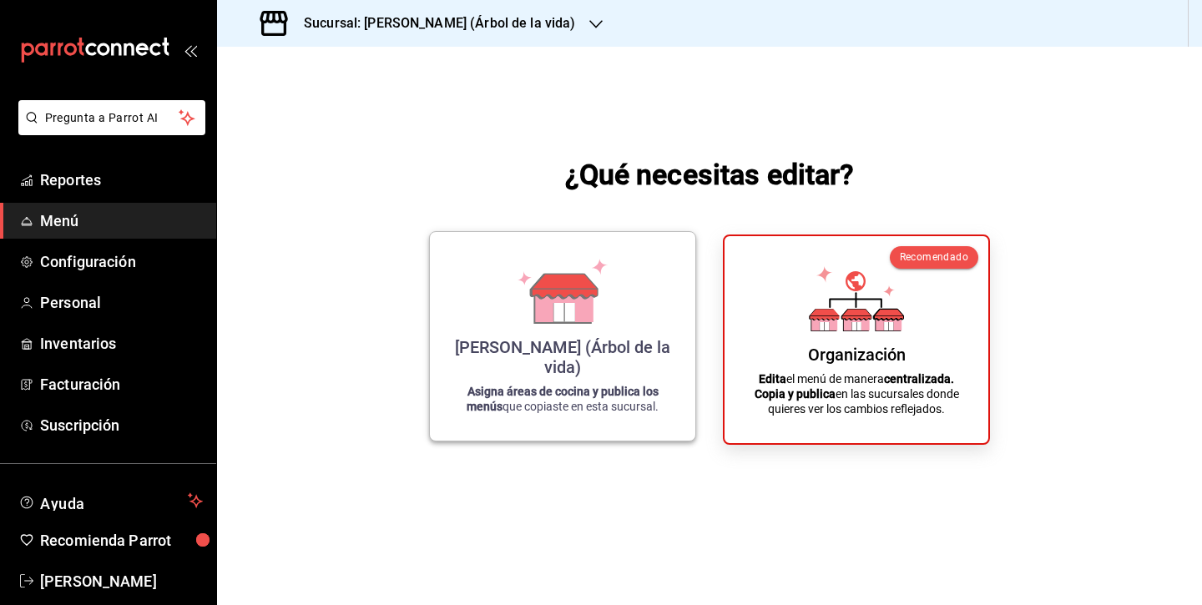
click at [611, 345] on div "Carola (Árbol de la vida) Asigna áreas de cocina y publica los menús que copias…" at bounding box center [562, 336] width 225 height 182
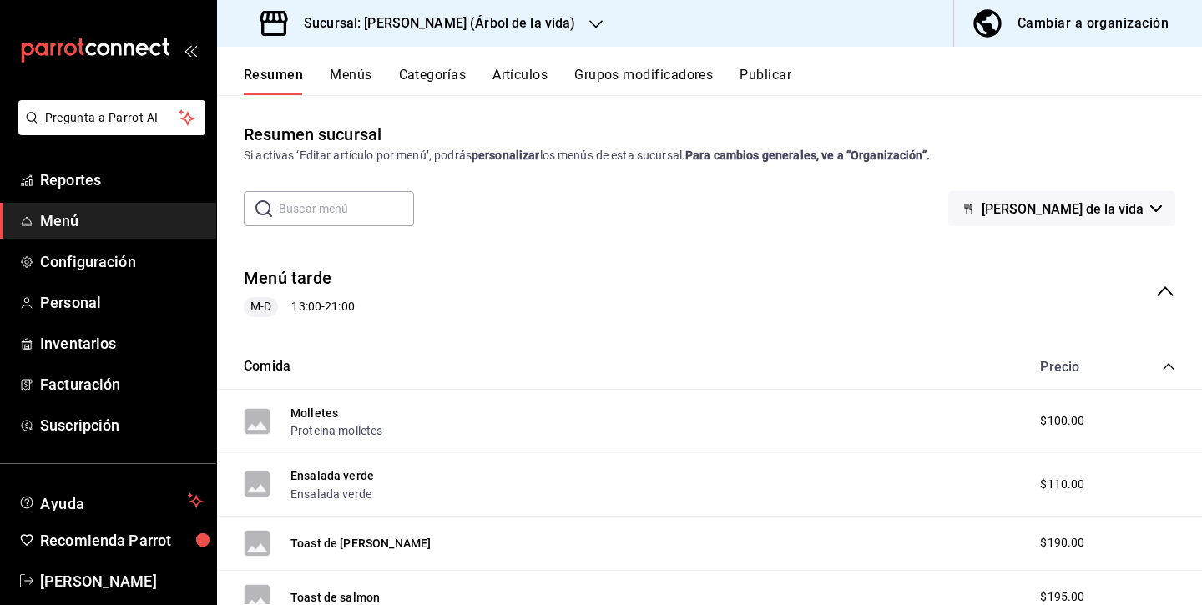
click at [320, 204] on input "text" at bounding box center [346, 208] width 135 height 33
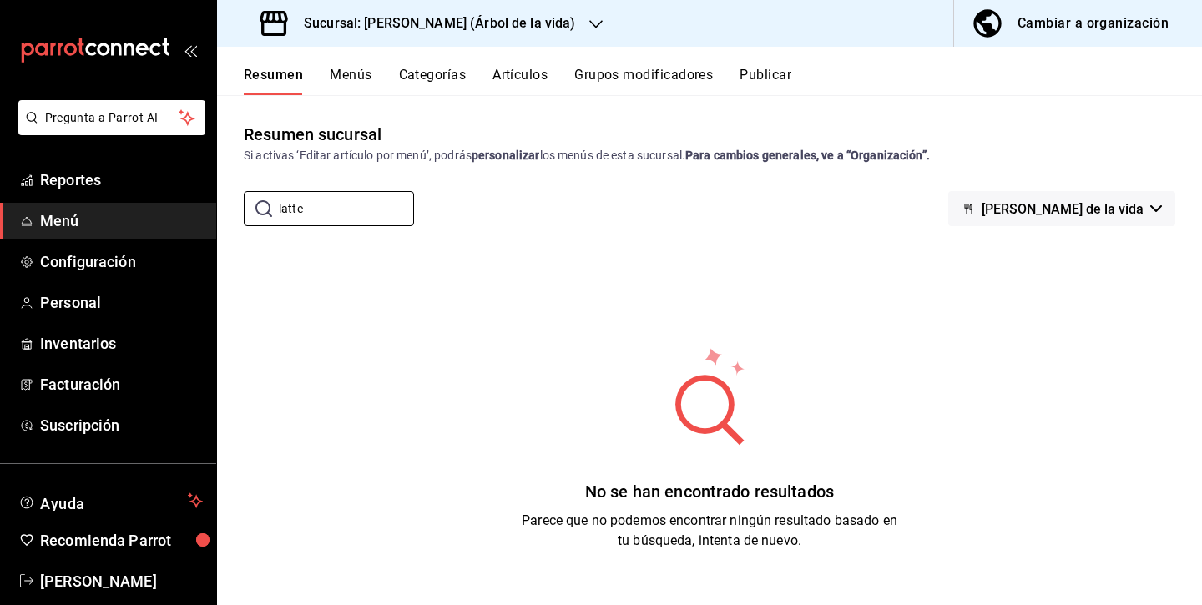
type input "latte"
click at [513, 69] on button "Artículos" at bounding box center [519, 81] width 55 height 28
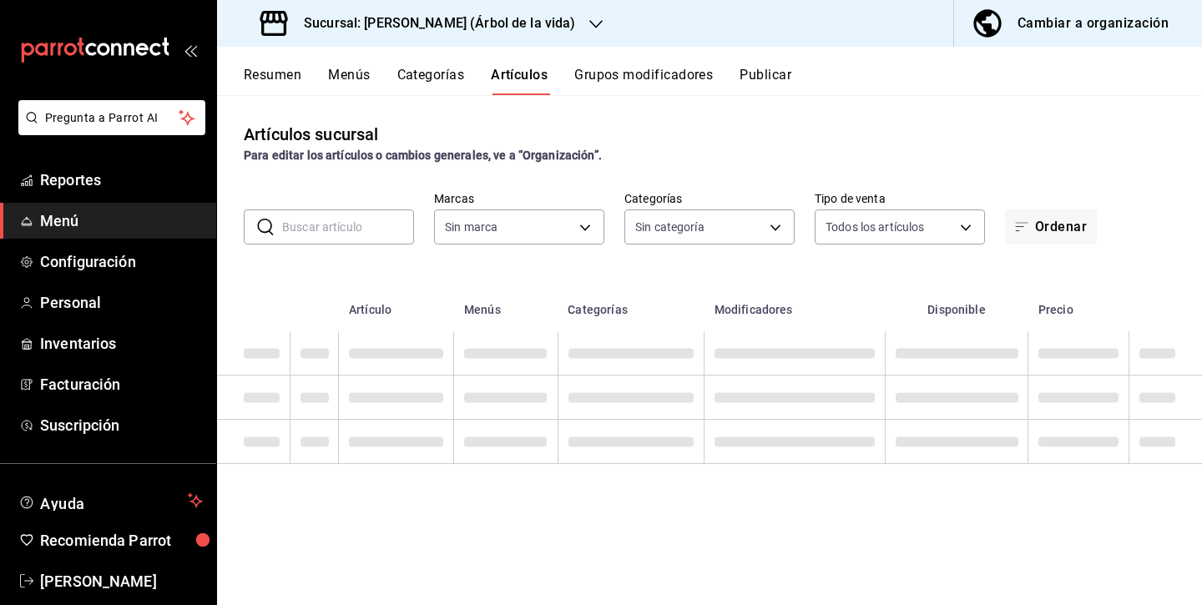
type input "acbabfca-6168-4675-820d-0fc63e27d372"
type input "62f6d0de-388f-4763-bc17-a57dac6b2c14,c3adf8d4-2bc0-470a-a22c-33eb44741779,eb4e3…"
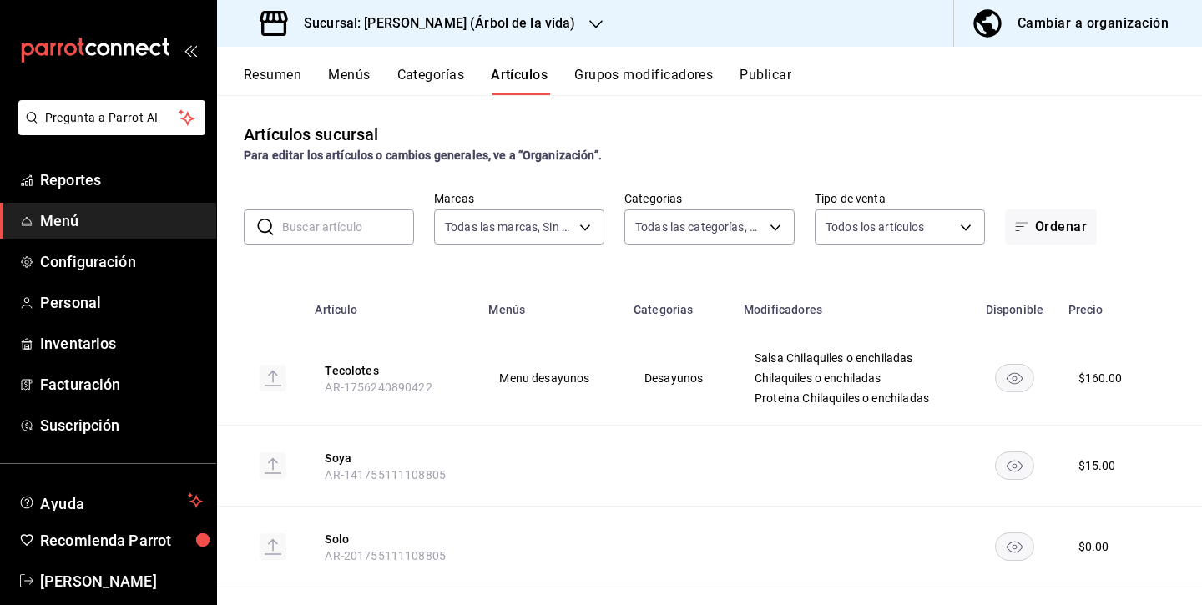
click at [362, 235] on input "text" at bounding box center [348, 226] width 132 height 33
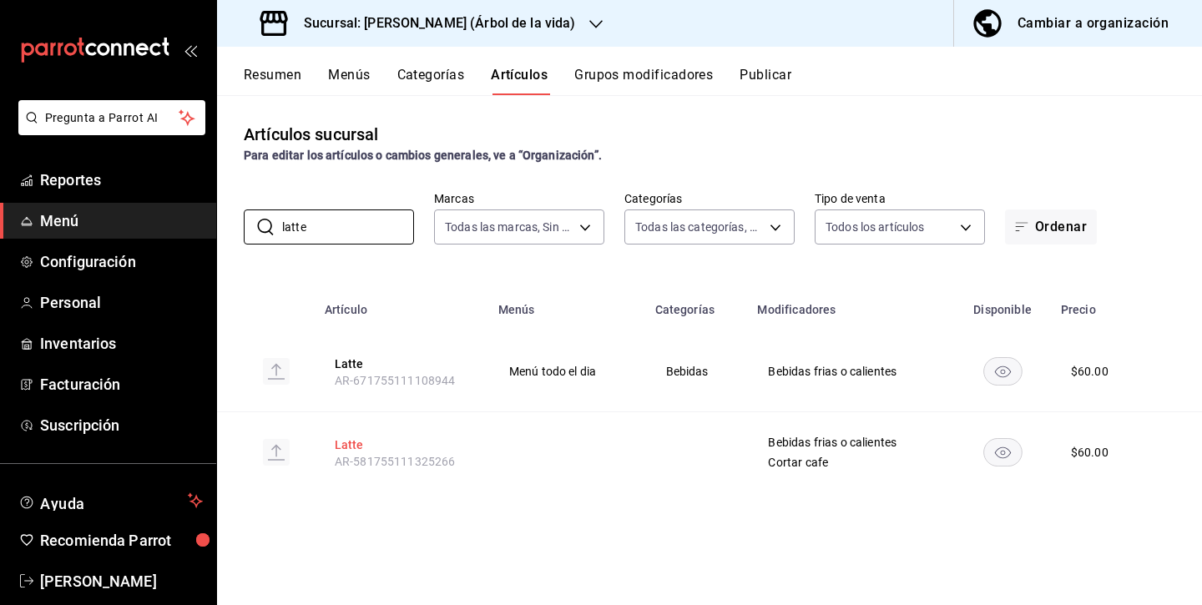
type input "latte"
click at [361, 452] on button "Latte" at bounding box center [402, 444] width 134 height 17
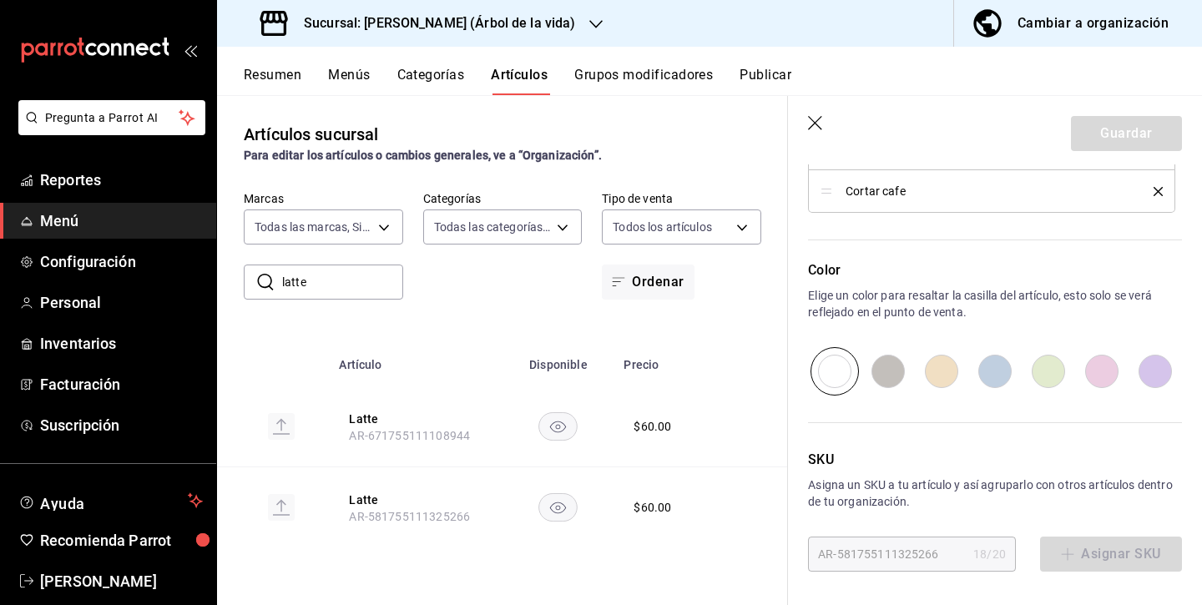
scroll to position [930, 0]
click at [819, 124] on icon "button" at bounding box center [816, 124] width 17 height 17
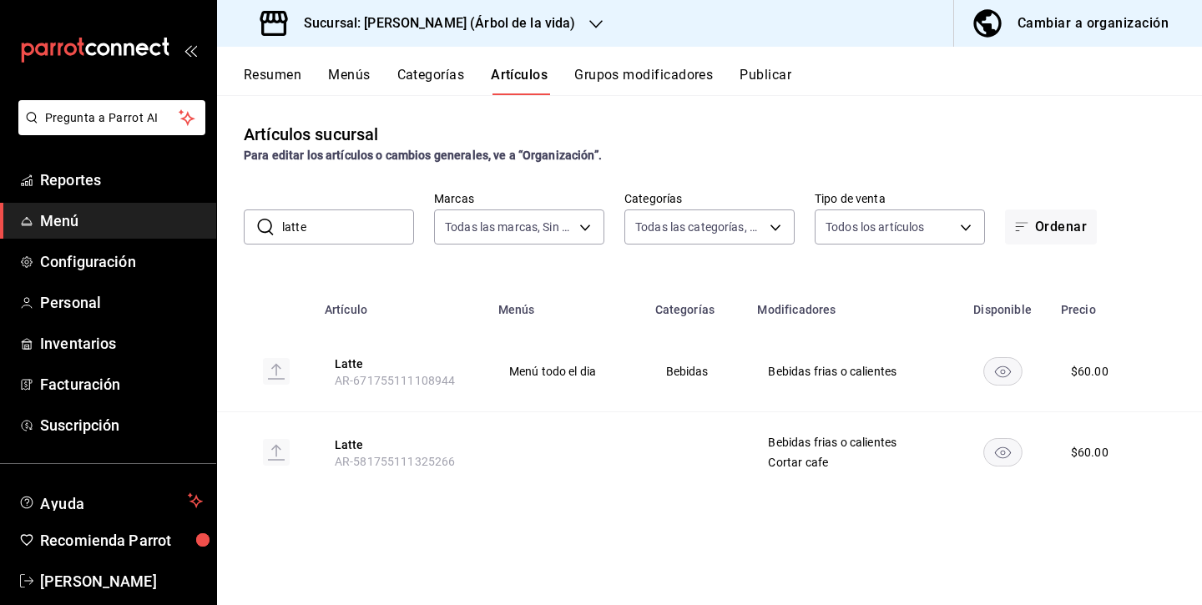
click at [1062, 28] on div "Cambiar a organización" at bounding box center [1092, 23] width 151 height 23
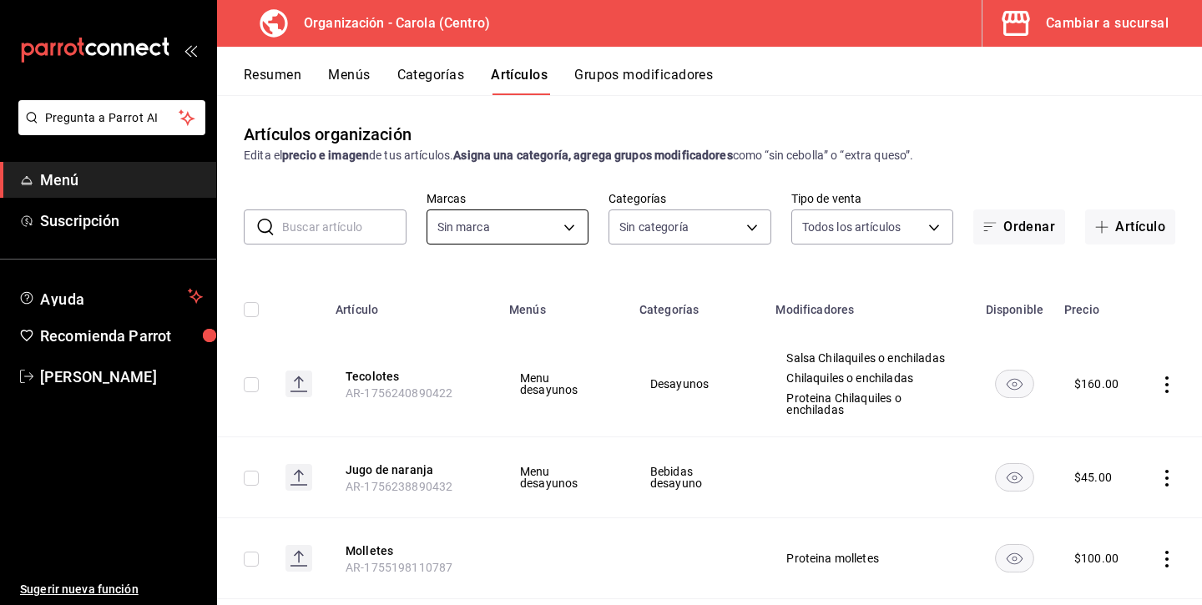
type input "463def20-5023-47da-b4a8-3ca52a2ee8a5"
type input "8da68a38-104b-4a0a-8aa5-581c433b7c30,76d4f9f8-42c5-4ee6-a728-c07b806fd39f,1792e…"
click at [650, 79] on button "Grupos modificadores" at bounding box center [643, 81] width 139 height 28
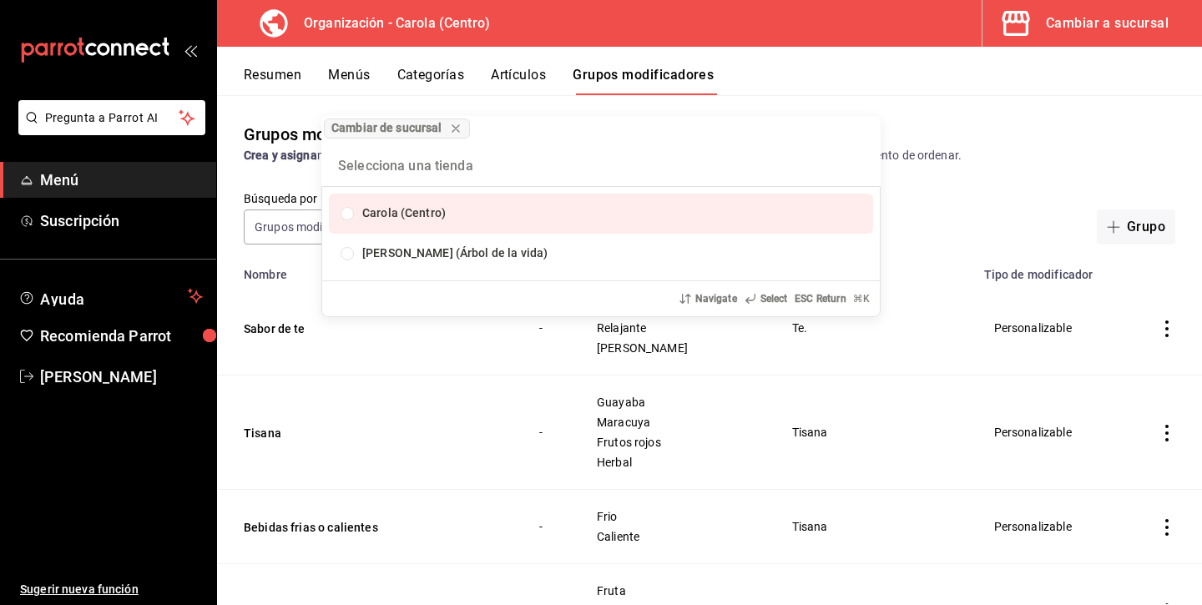
click at [533, 219] on div "List of options" at bounding box center [657, 213] width 411 height 17
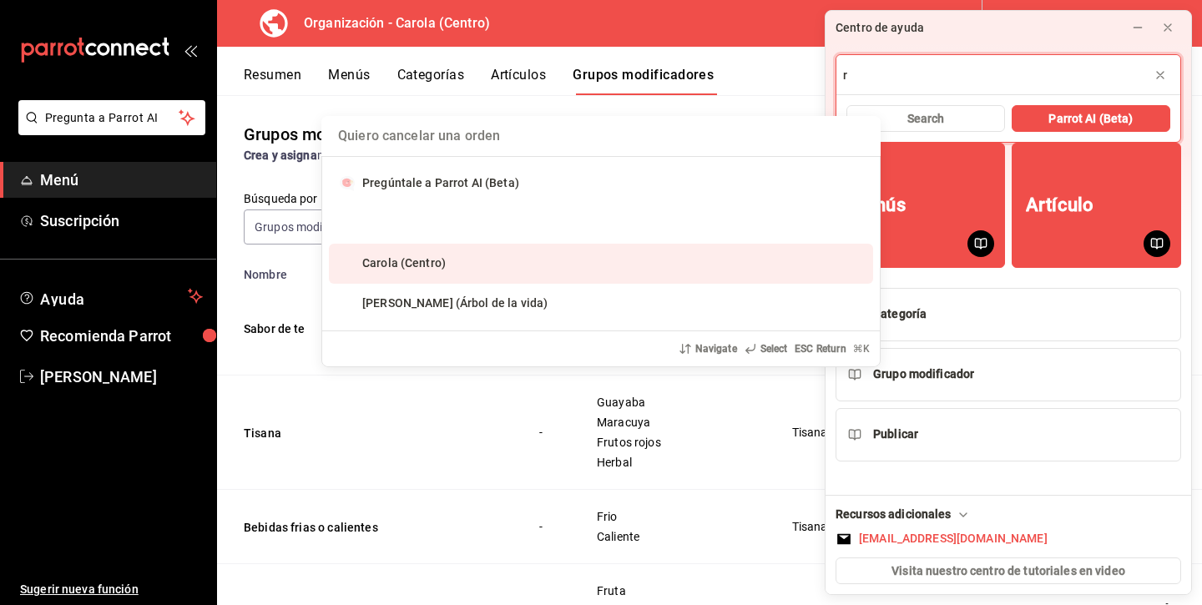
click at [536, 227] on input "text" at bounding box center [536, 226] width 135 height 33
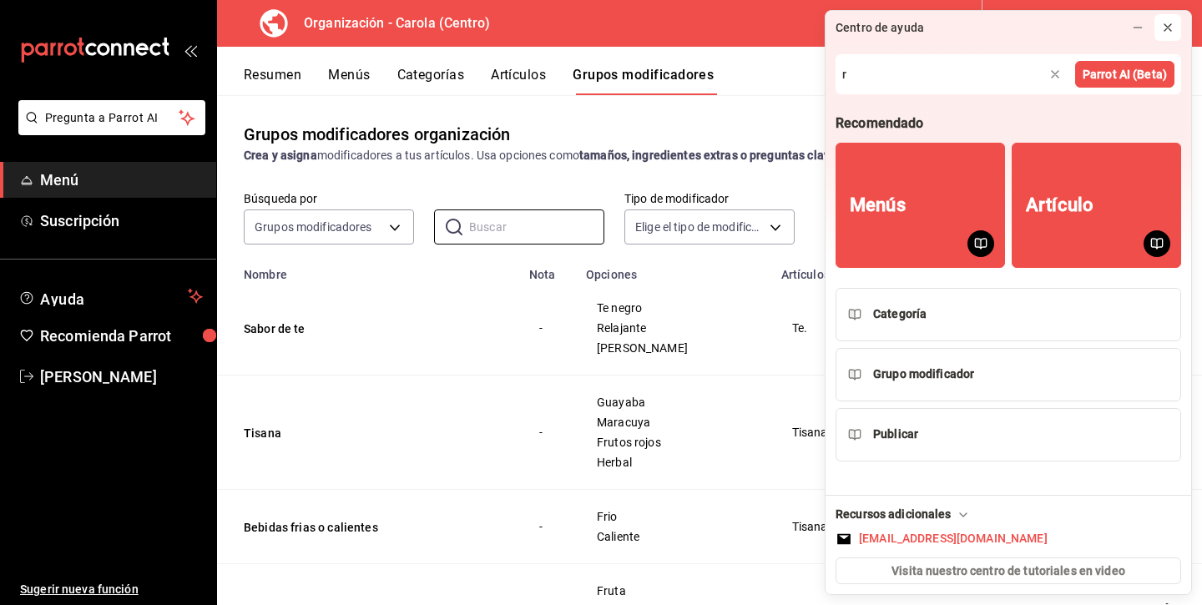
click at [1172, 30] on icon at bounding box center [1167, 27] width 13 height 13
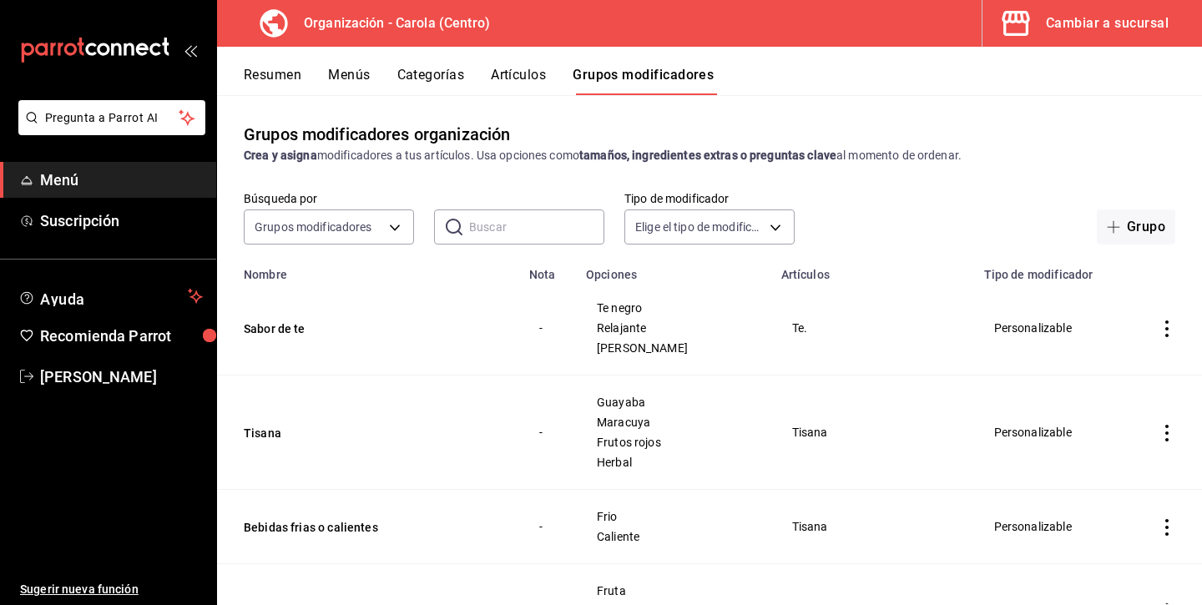
click at [534, 230] on input "text" at bounding box center [536, 226] width 135 height 33
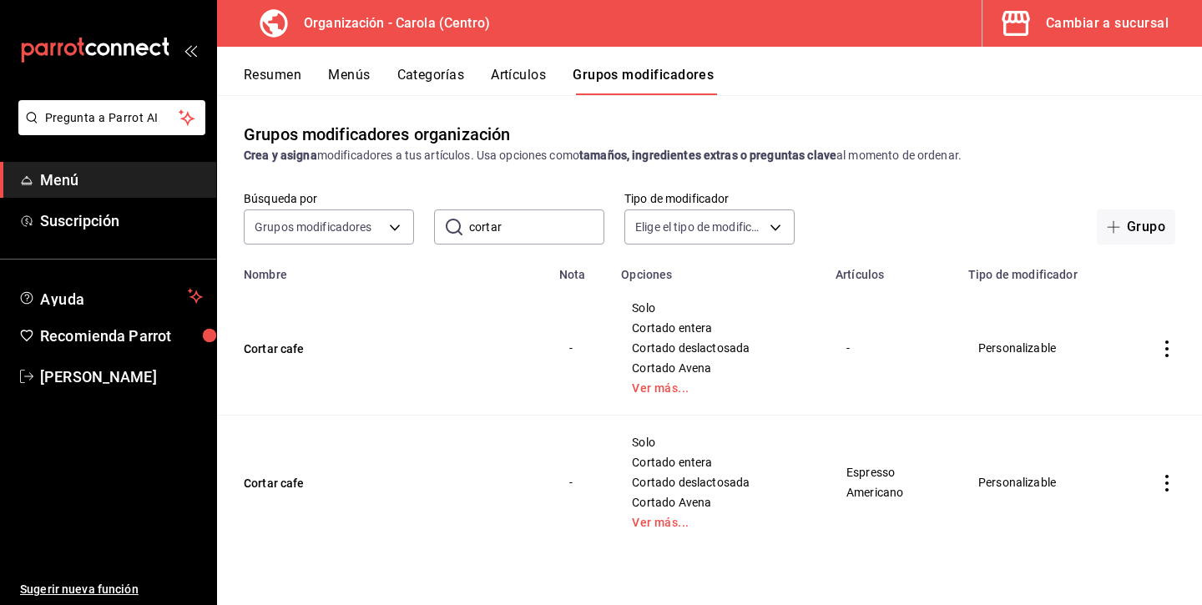
click at [1172, 336] on td "simple table" at bounding box center [1166, 348] width 70 height 134
click at [1171, 343] on icon "actions" at bounding box center [1166, 348] width 17 height 17
click at [1089, 453] on div at bounding box center [1080, 455] width 30 height 17
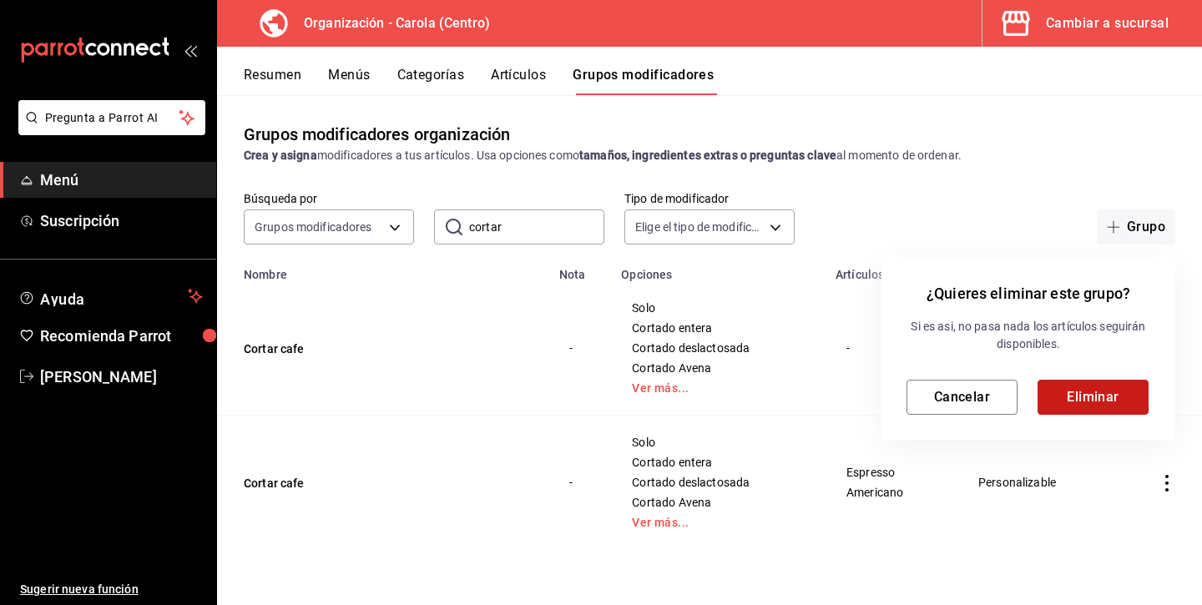
click at [1075, 406] on button "Eliminar" at bounding box center [1092, 397] width 111 height 35
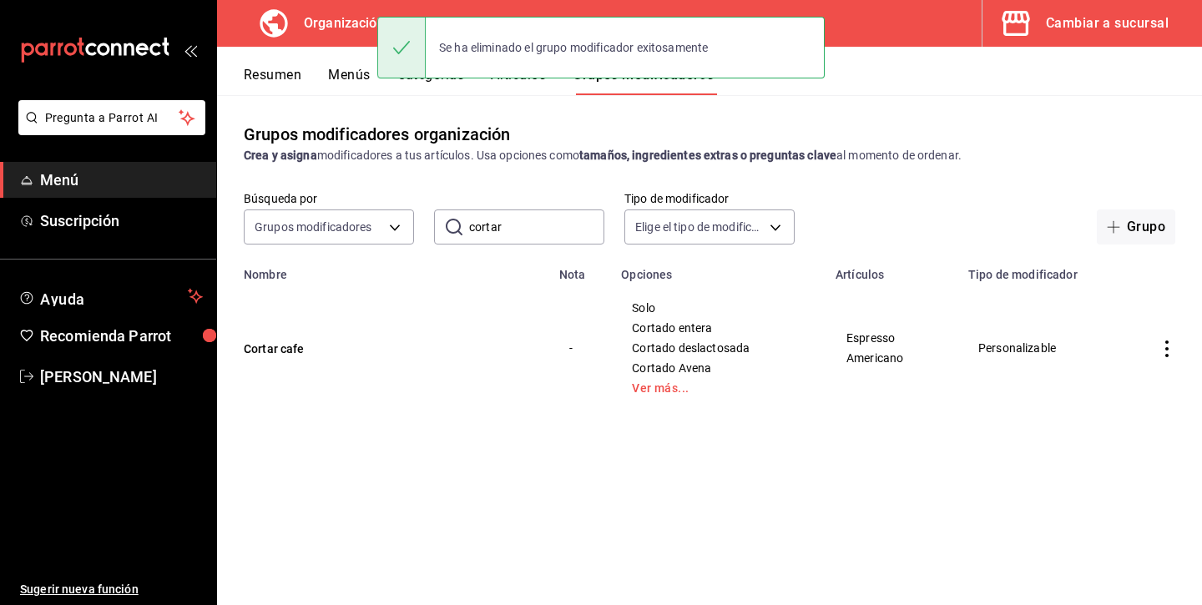
click at [556, 227] on input "cortar" at bounding box center [536, 226] width 135 height 33
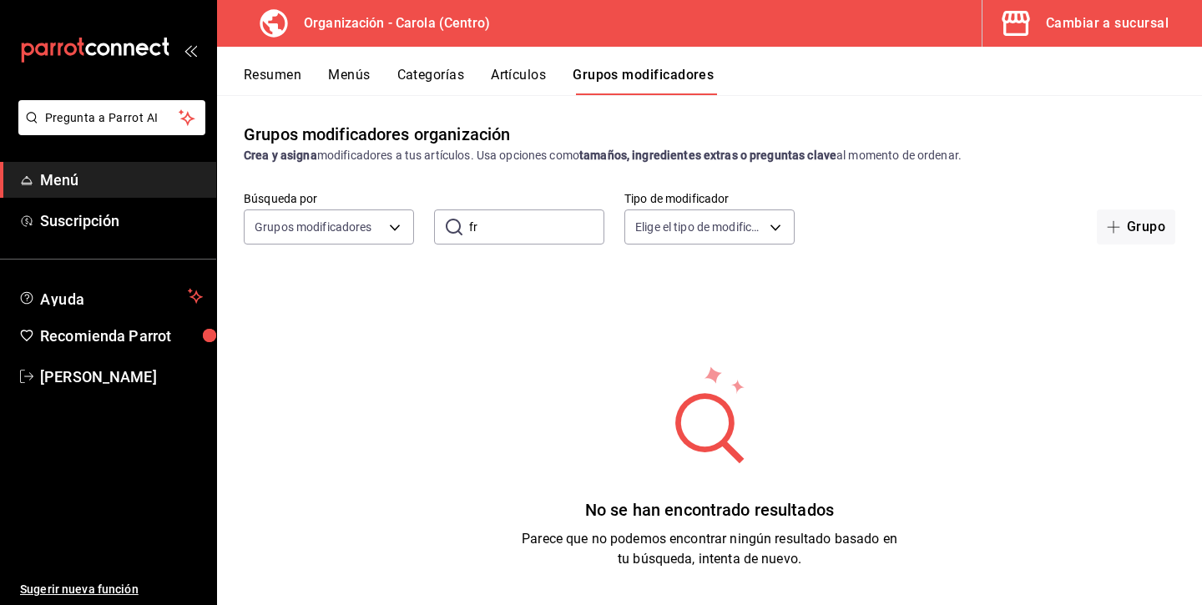
type input "f"
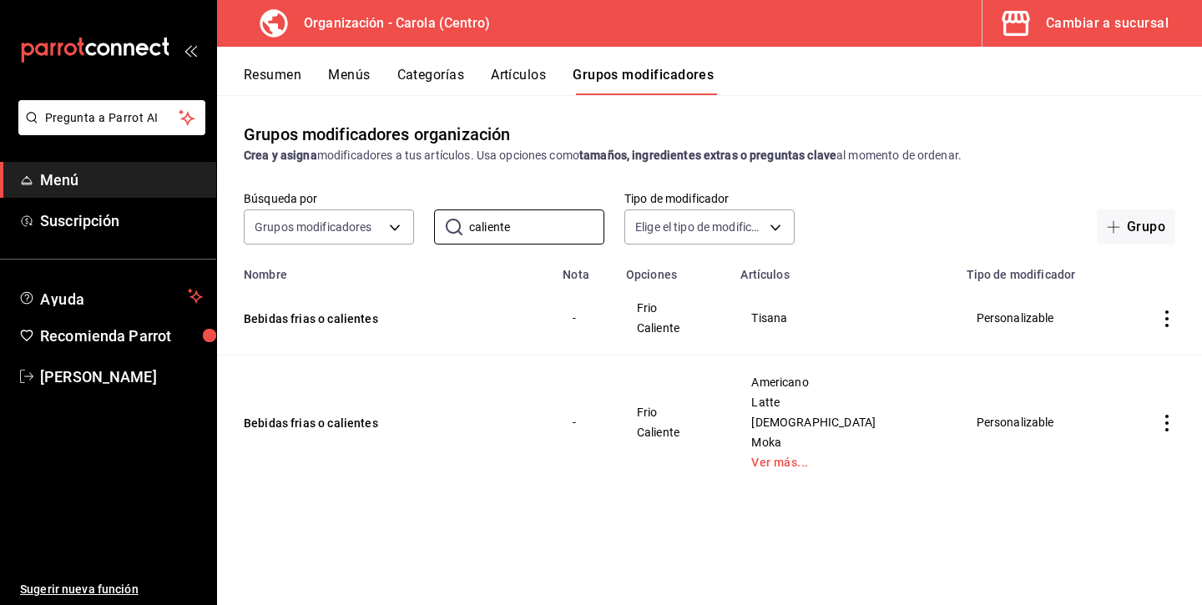
type input "caliente"
click at [1171, 320] on icon "actions" at bounding box center [1166, 318] width 17 height 17
click at [1090, 424] on div at bounding box center [1080, 425] width 30 height 17
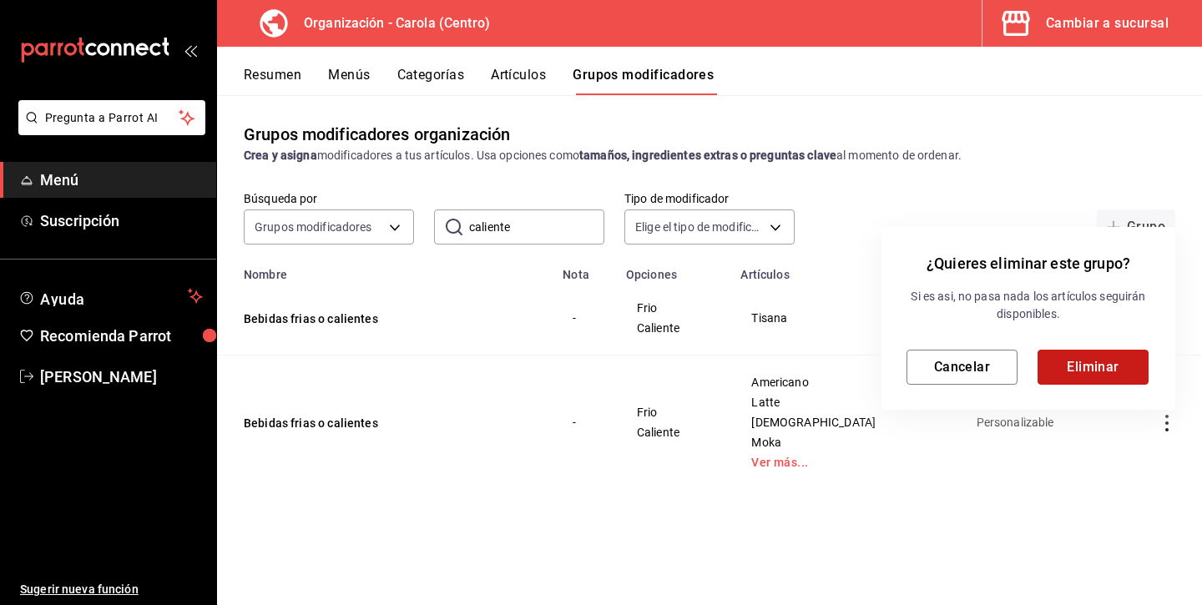
click at [1086, 372] on button "Eliminar" at bounding box center [1092, 367] width 111 height 35
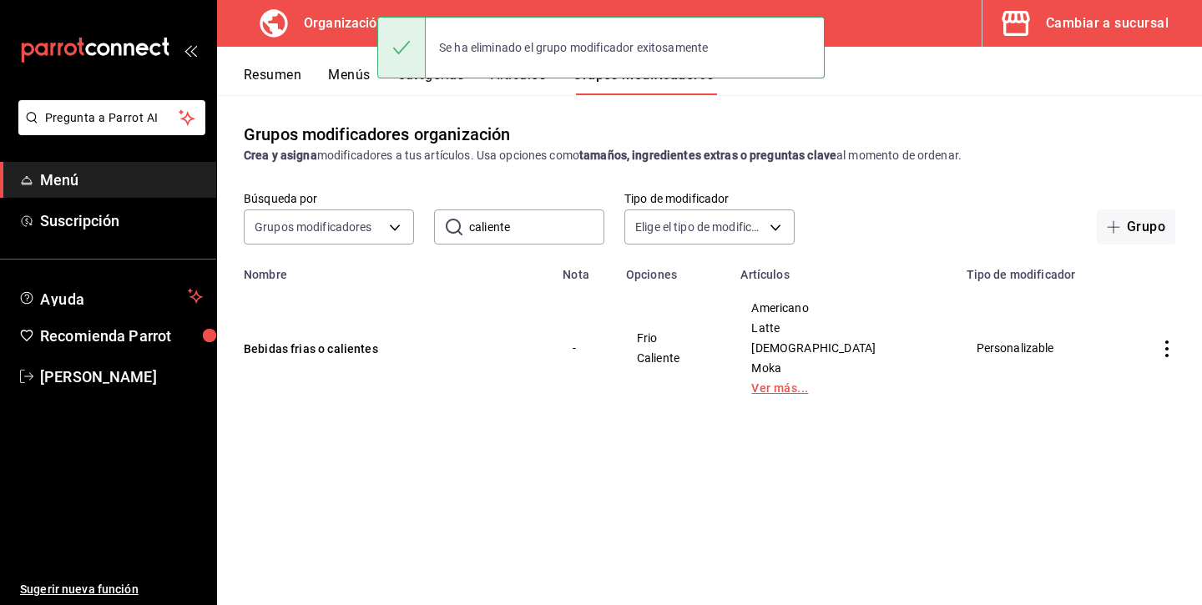
click at [852, 388] on link "Ver más..." at bounding box center [843, 388] width 184 height 12
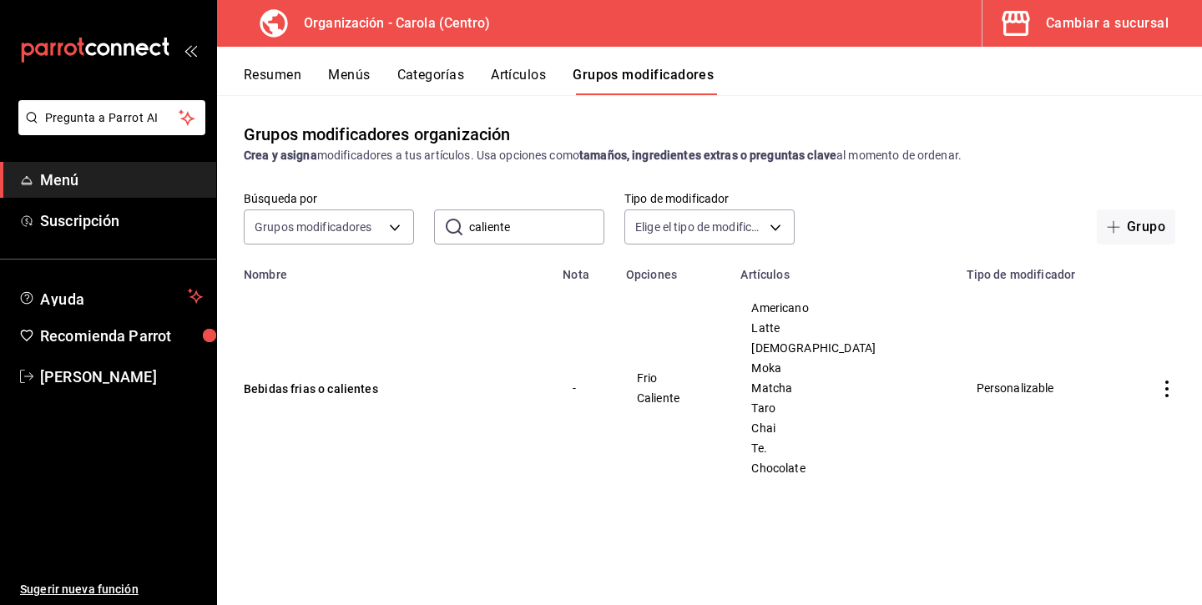
click at [1164, 385] on icon "actions" at bounding box center [1166, 388] width 17 height 17
click at [1106, 435] on span "Editar" at bounding box center [1116, 427] width 43 height 18
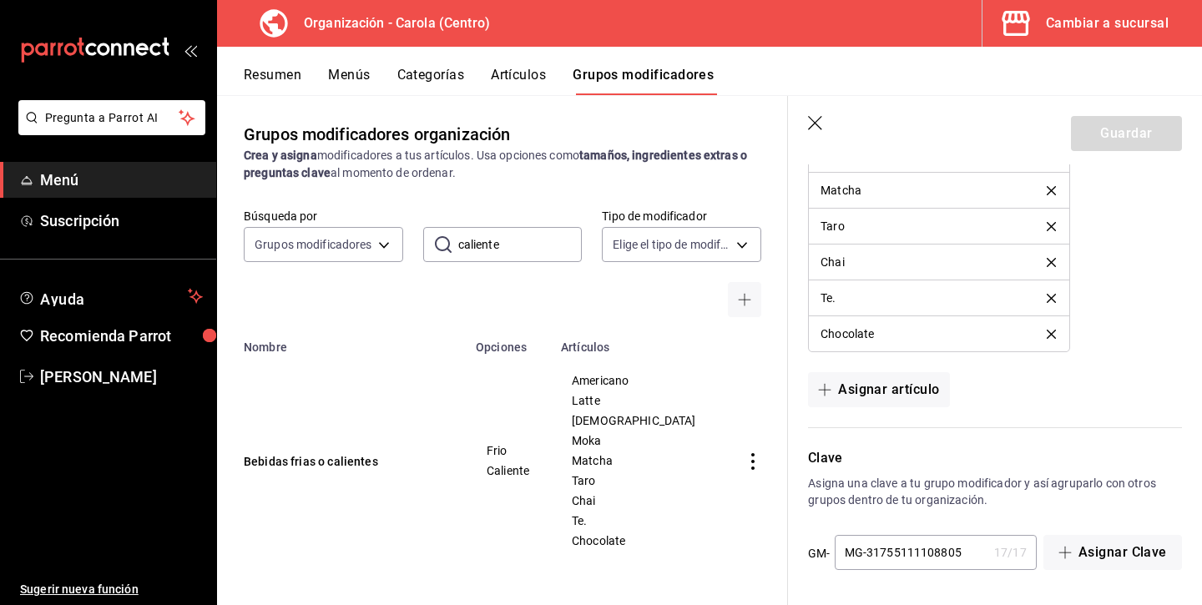
scroll to position [1314, 0]
click at [882, 394] on button "Asignar artículo" at bounding box center [878, 389] width 141 height 35
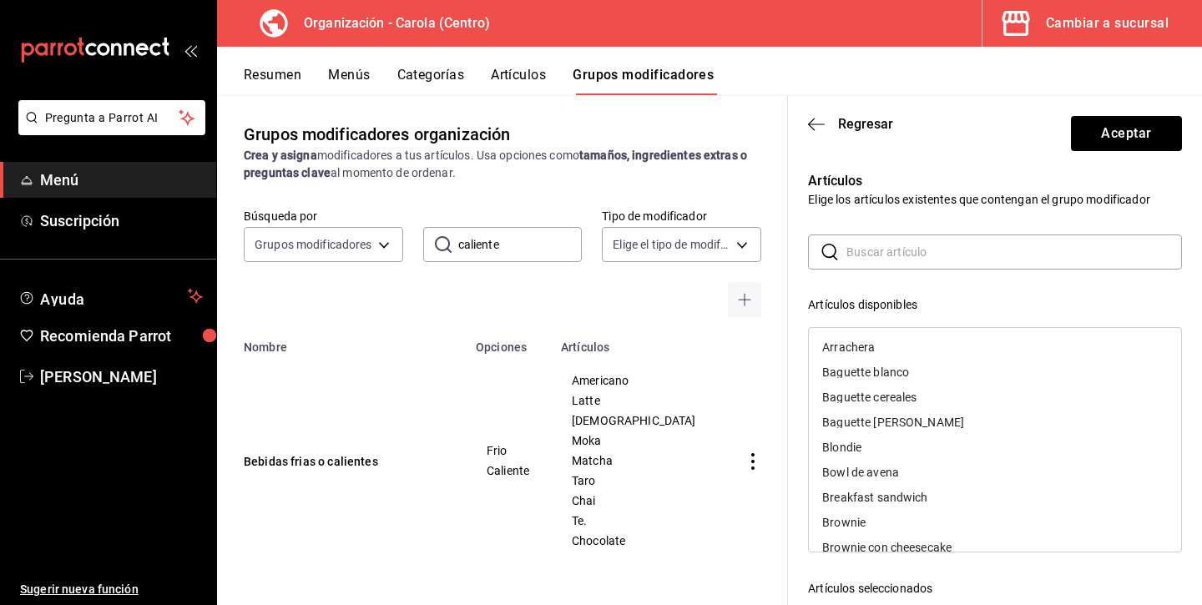
click at [879, 254] on input "text" at bounding box center [1013, 251] width 335 height 33
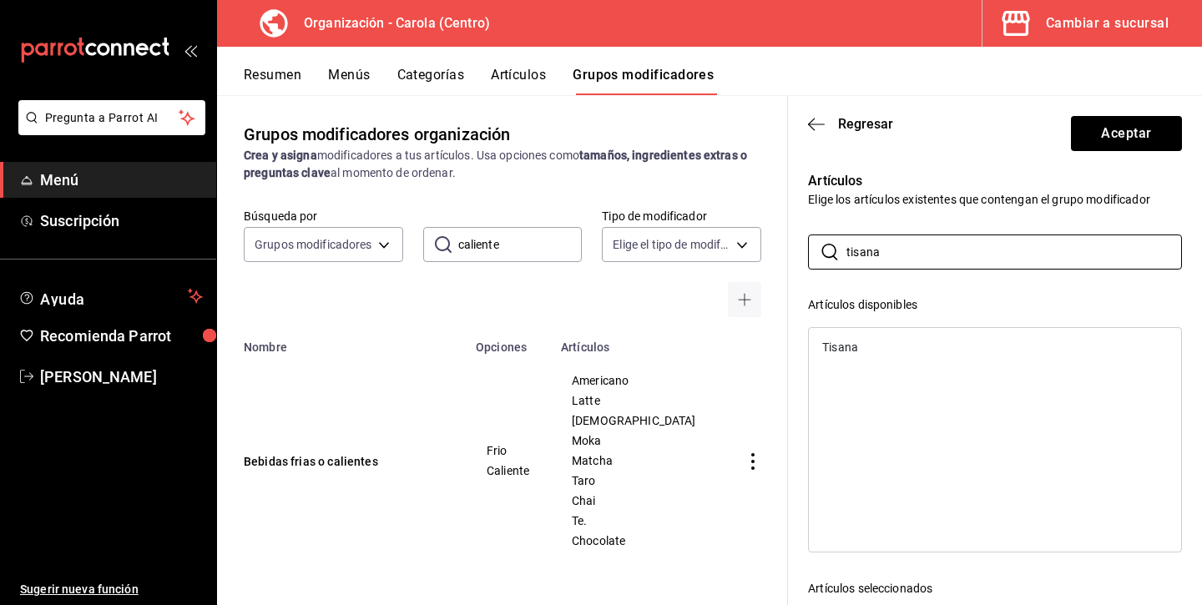
type input "tisana"
click at [894, 352] on div "Tisana" at bounding box center [995, 347] width 372 height 25
click at [1125, 138] on button "Aceptar" at bounding box center [1126, 133] width 111 height 35
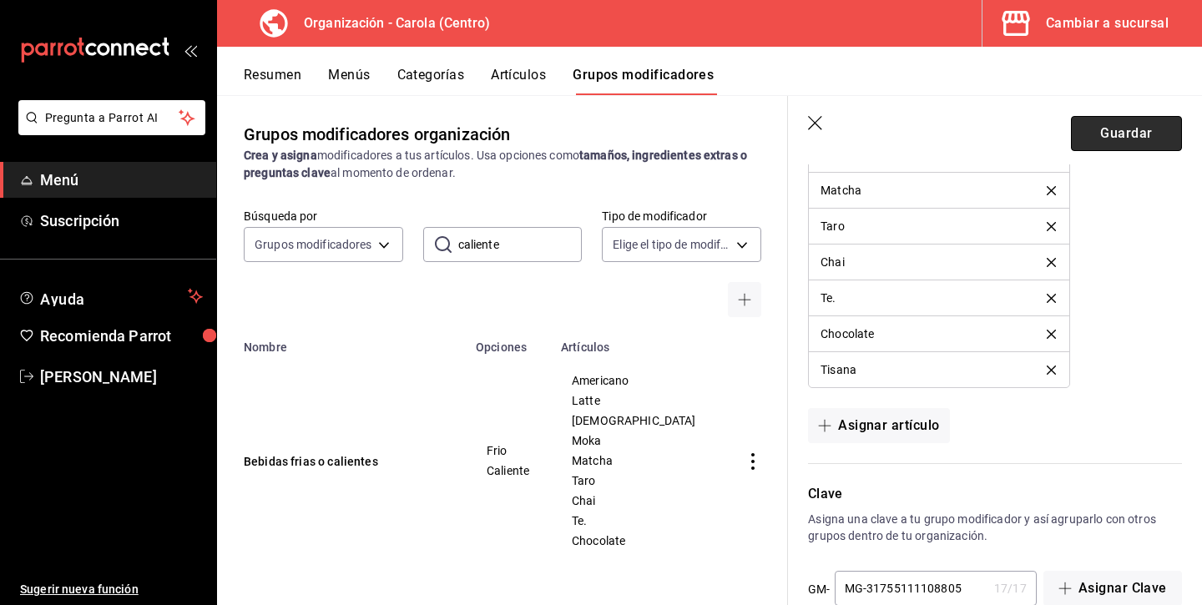
click at [1108, 144] on button "Guardar" at bounding box center [1126, 133] width 111 height 35
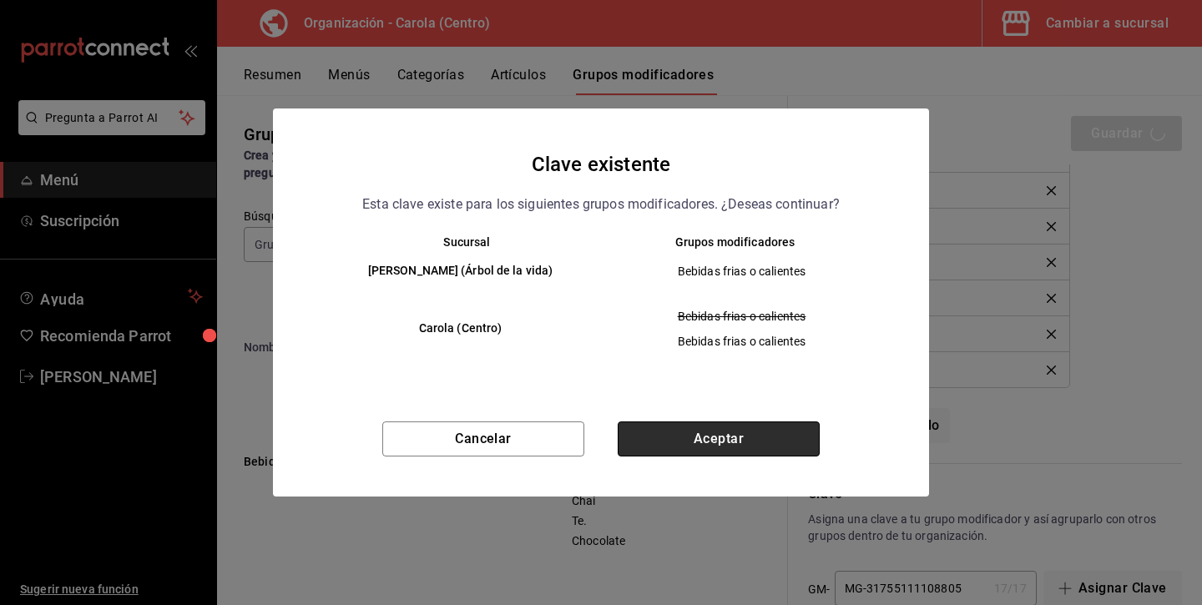
click at [661, 432] on button "Aceptar" at bounding box center [718, 438] width 202 height 35
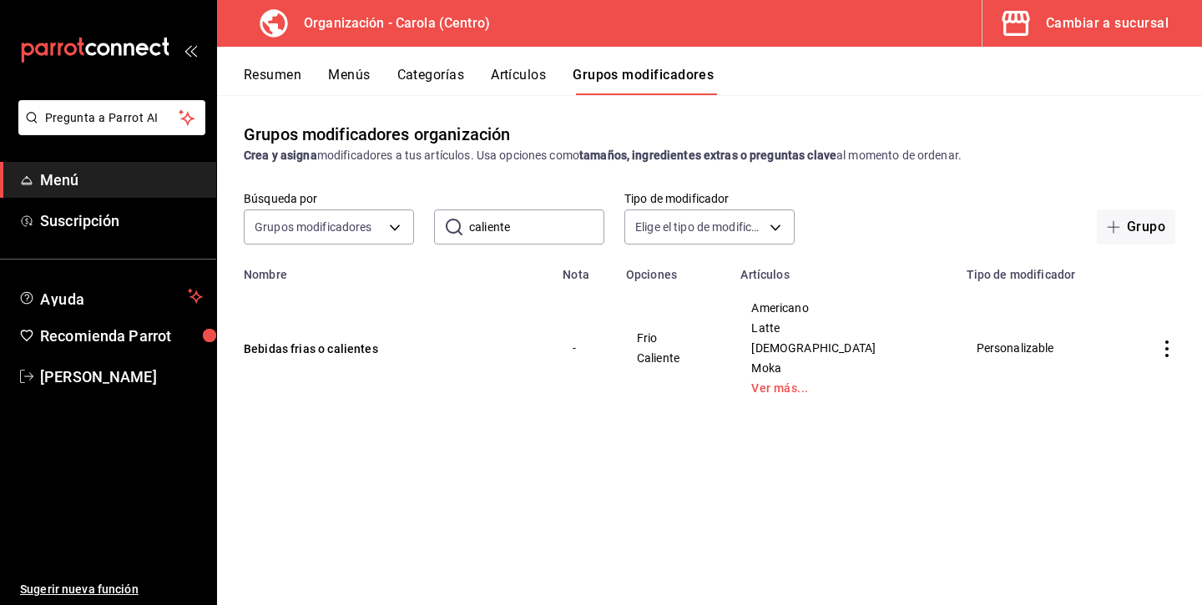
click at [413, 81] on button "Categorías" at bounding box center [431, 81] width 68 height 28
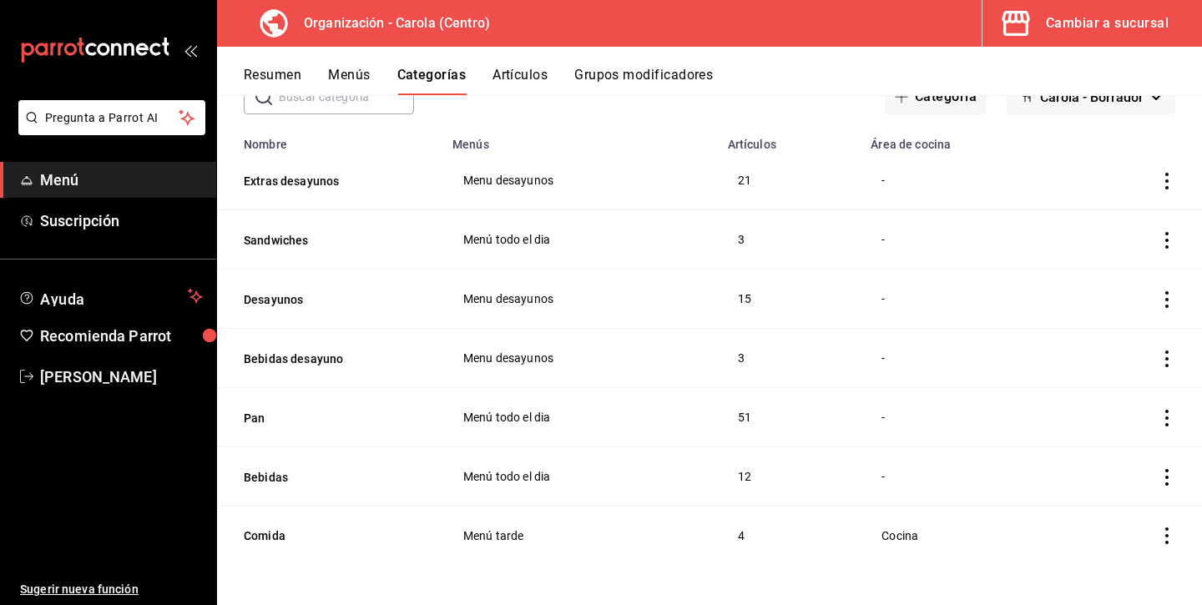
scroll to position [112, 0]
click at [266, 477] on button "Bebidas" at bounding box center [327, 477] width 167 height 17
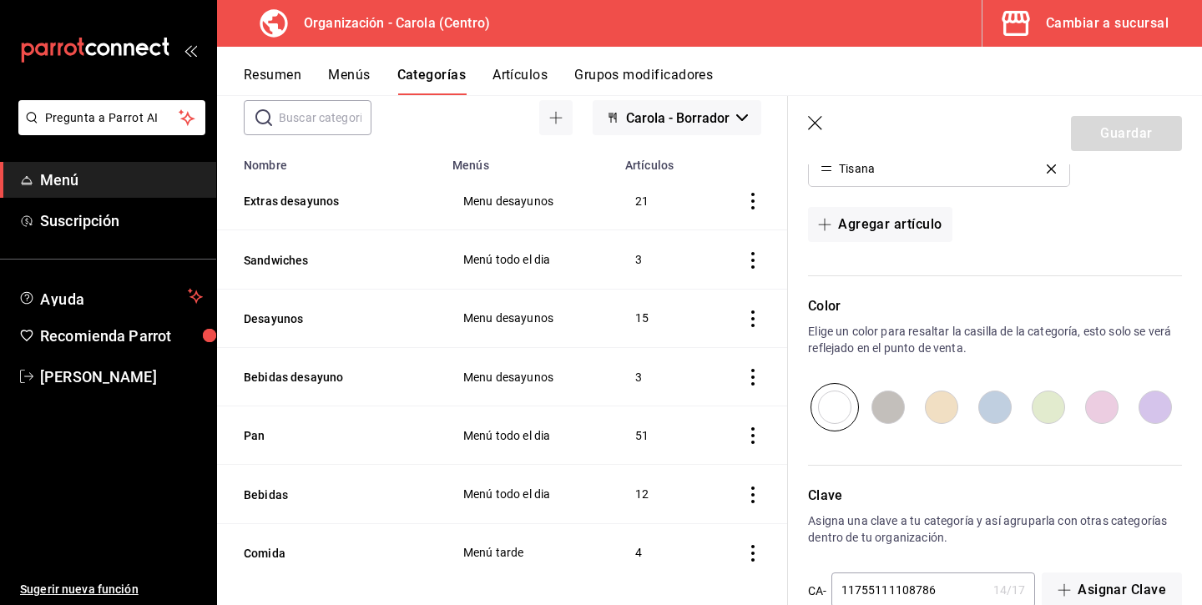
scroll to position [913, 0]
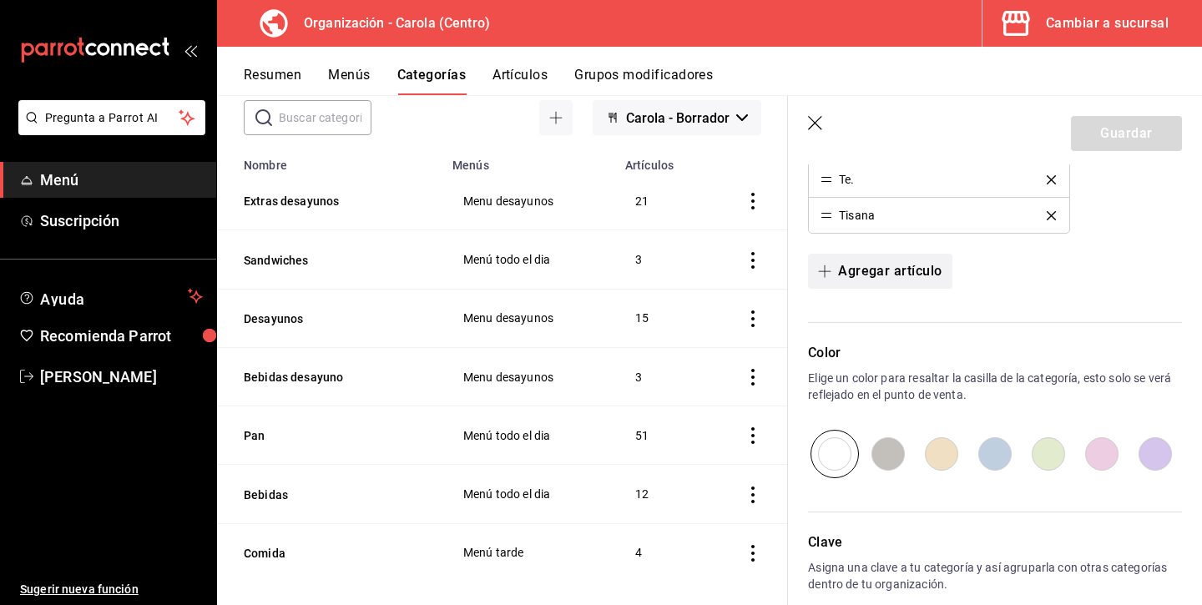
click at [894, 282] on button "Agregar artículo" at bounding box center [880, 271] width 144 height 35
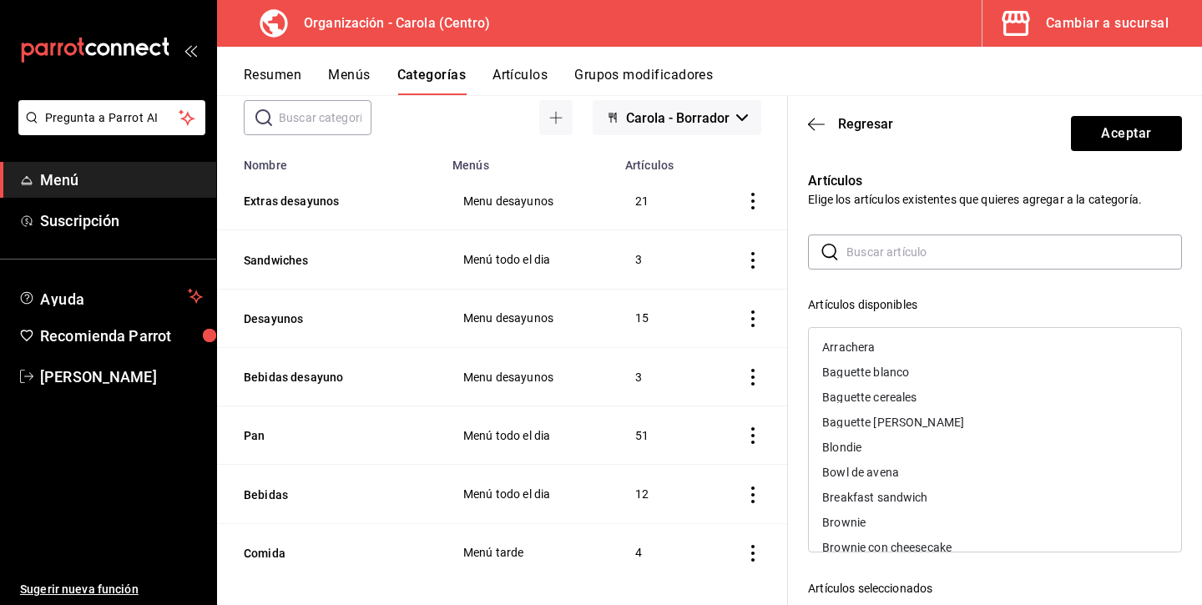
click at [892, 252] on input "text" at bounding box center [1013, 251] width 335 height 33
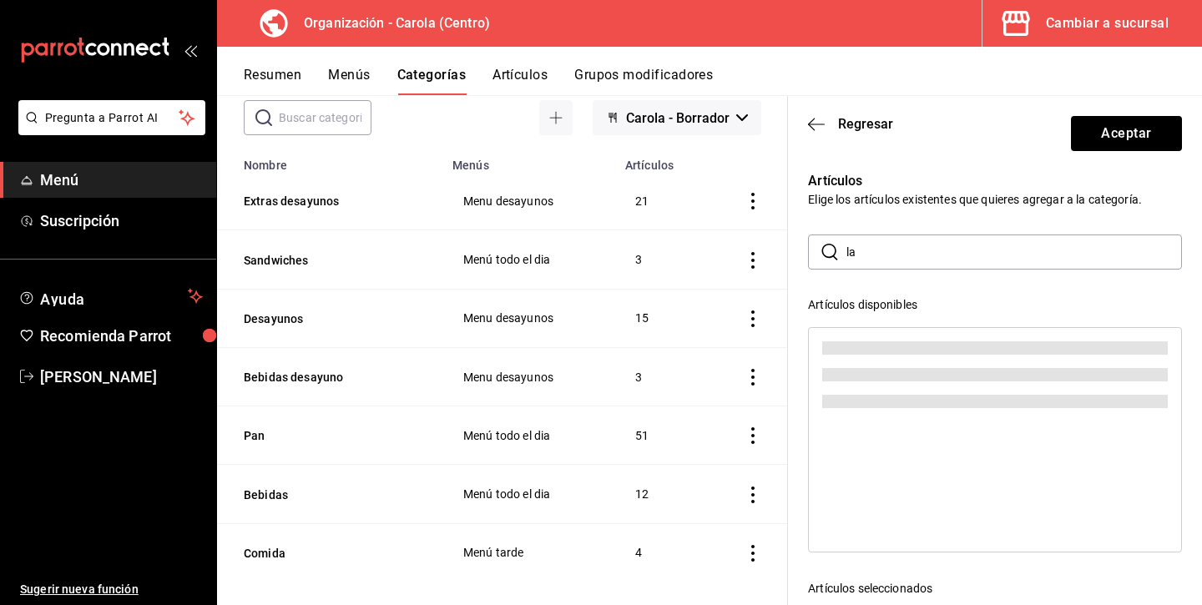
type input "l"
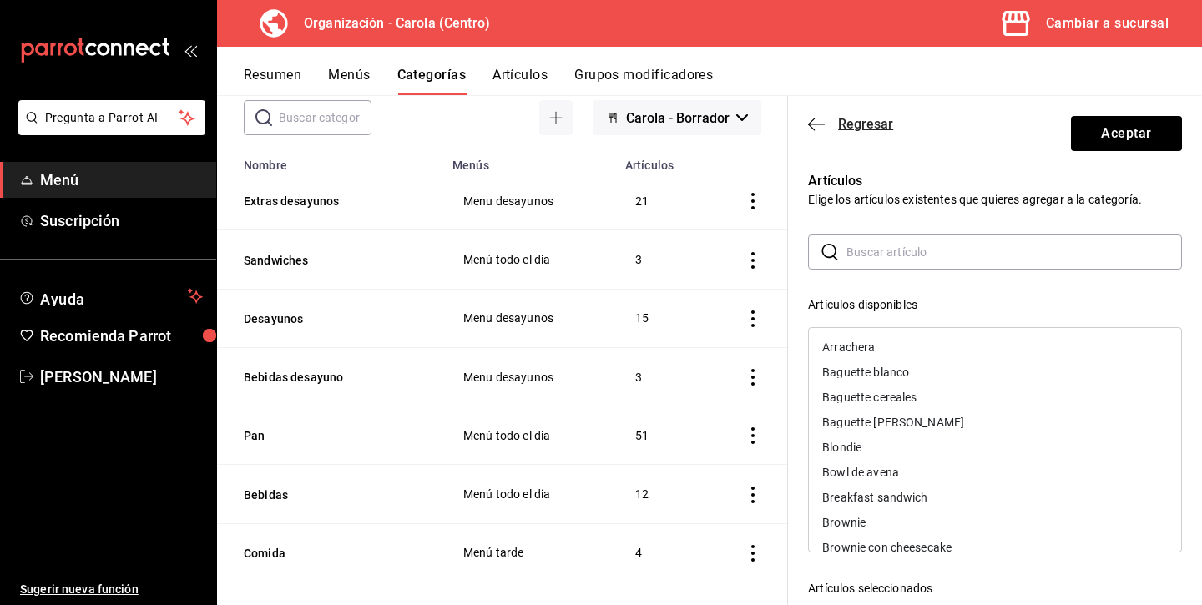
click at [843, 124] on span "Regresar" at bounding box center [865, 124] width 55 height 16
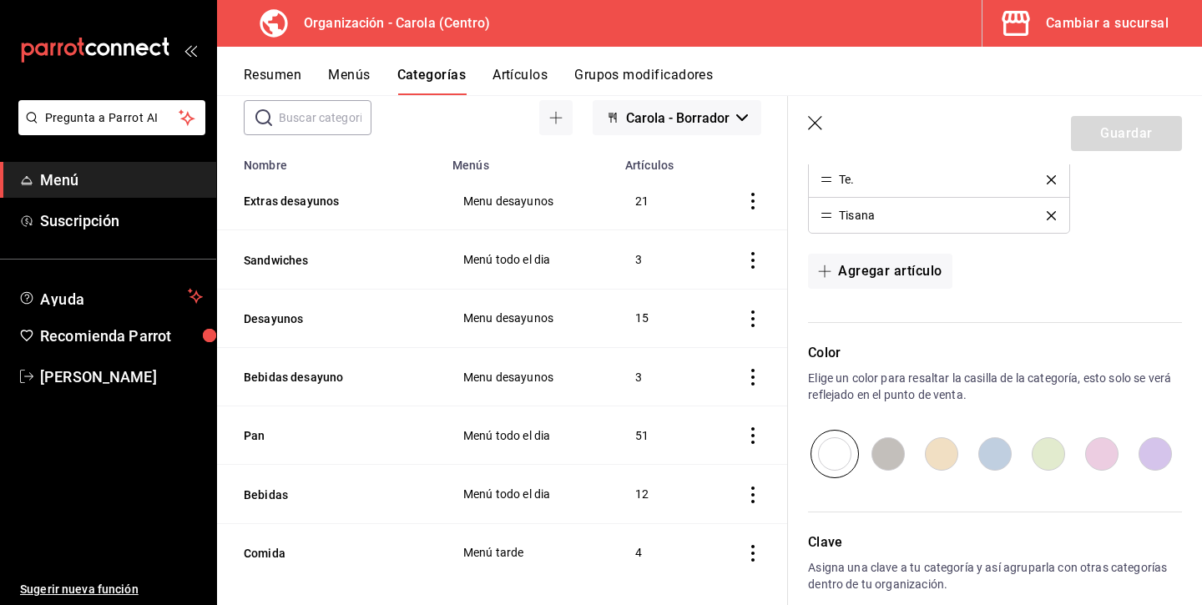
click at [809, 120] on icon "button" at bounding box center [816, 124] width 17 height 17
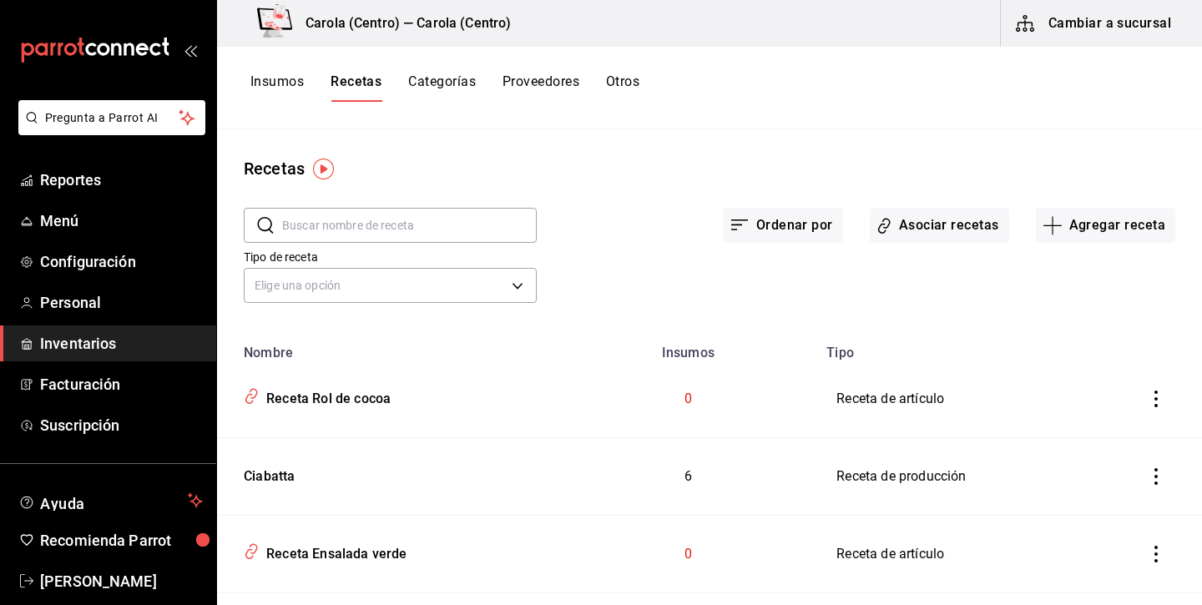
click at [432, 229] on input "text" at bounding box center [409, 225] width 254 height 33
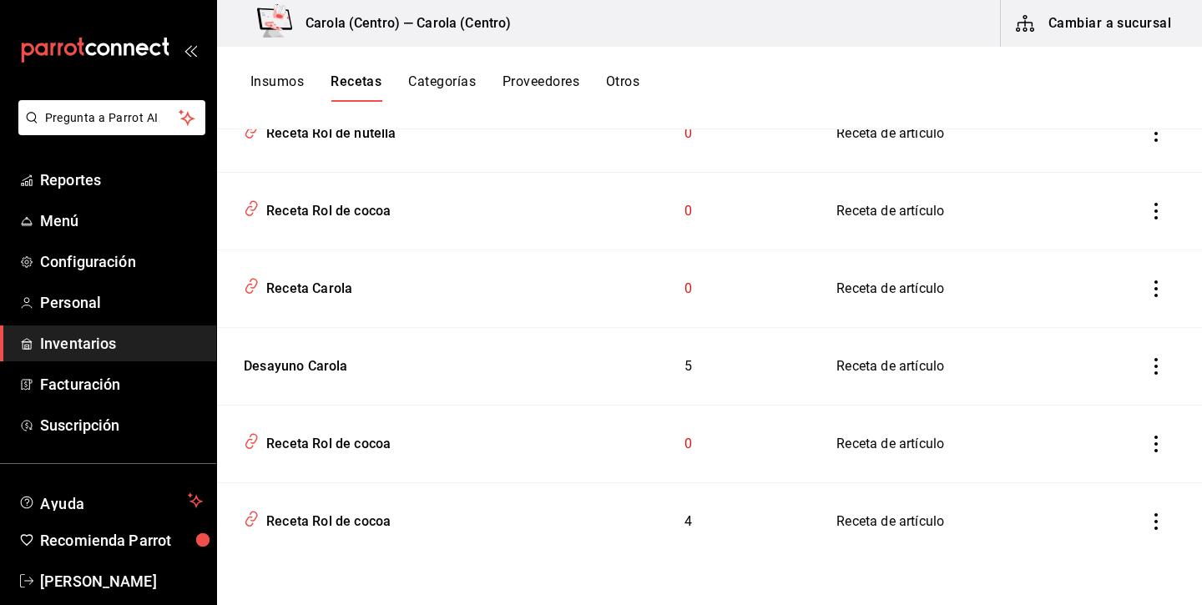
click at [1161, 441] on icon "inventoriesTable" at bounding box center [1155, 444] width 17 height 17
click at [1113, 465] on span "Eliminar" at bounding box center [1105, 467] width 43 height 13
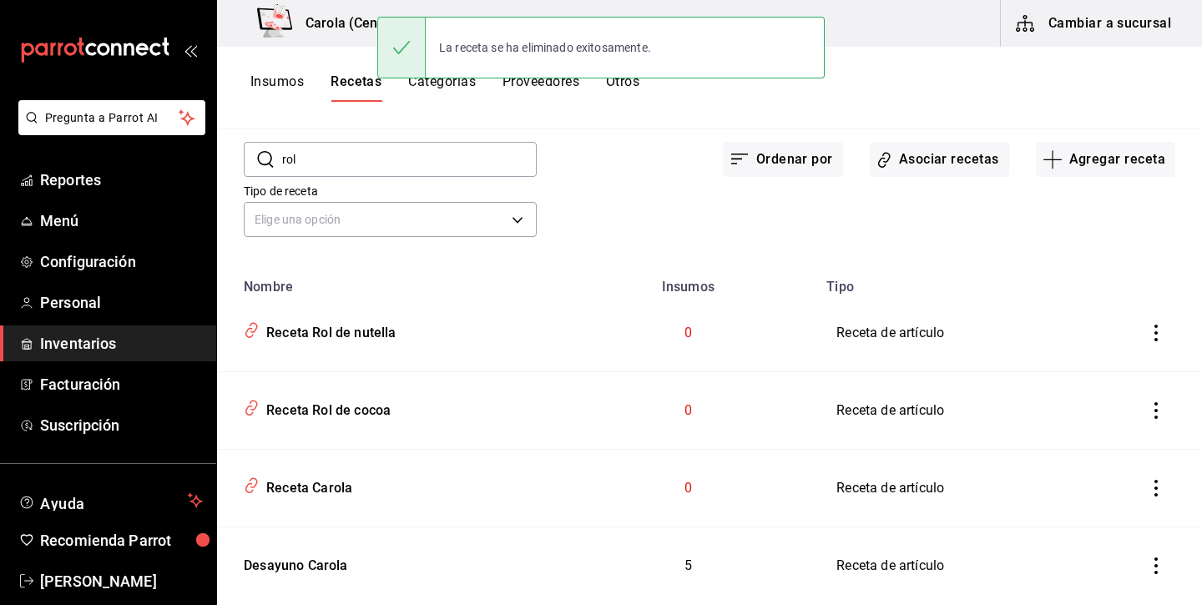
scroll to position [65, 0]
click at [1157, 407] on icon "inventoriesTable" at bounding box center [1155, 411] width 17 height 17
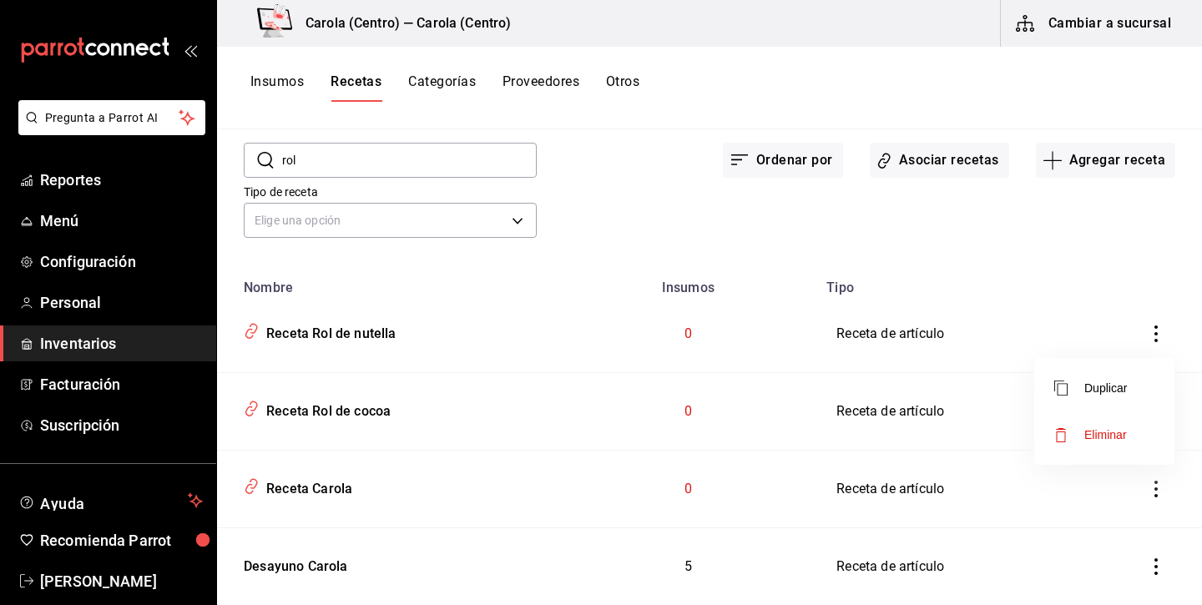
click at [1087, 437] on span "Eliminar" at bounding box center [1105, 434] width 43 height 13
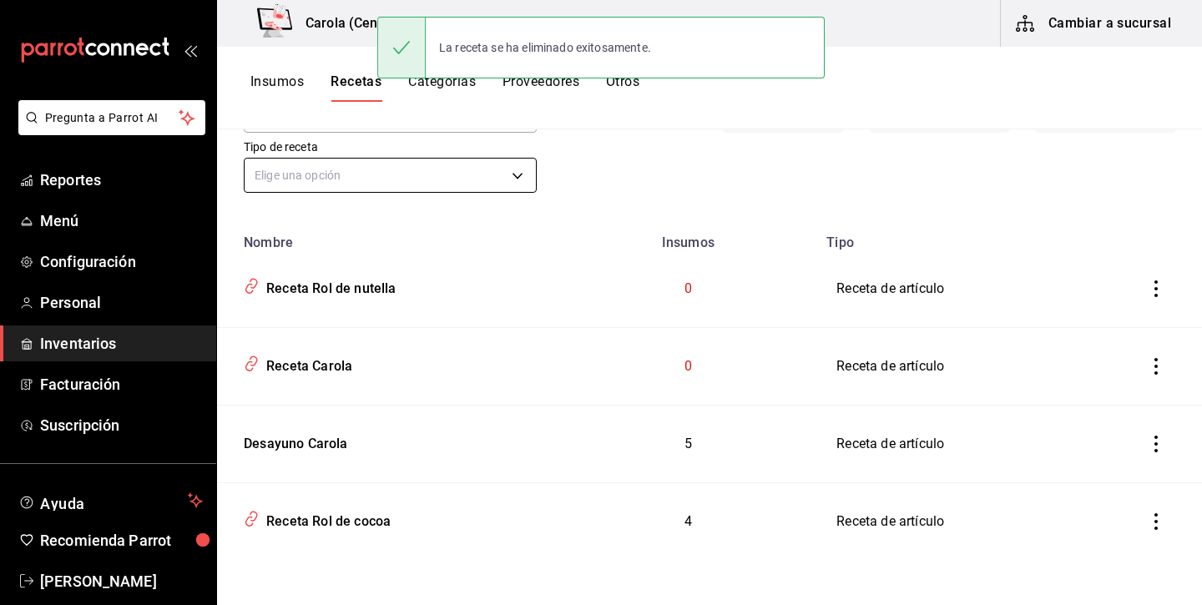
scroll to position [110, 0]
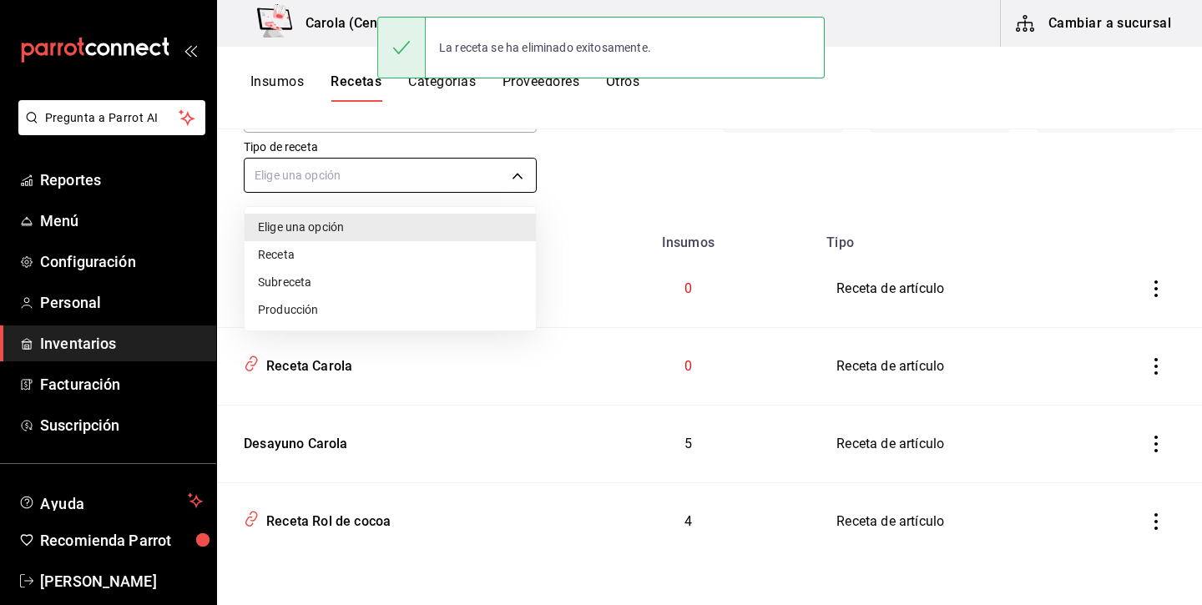
click at [436, 179] on body "Pregunta a Parrot AI Reportes Menú Configuración Personal Inventarios Facturaci…" at bounding box center [601, 296] width 1202 height 593
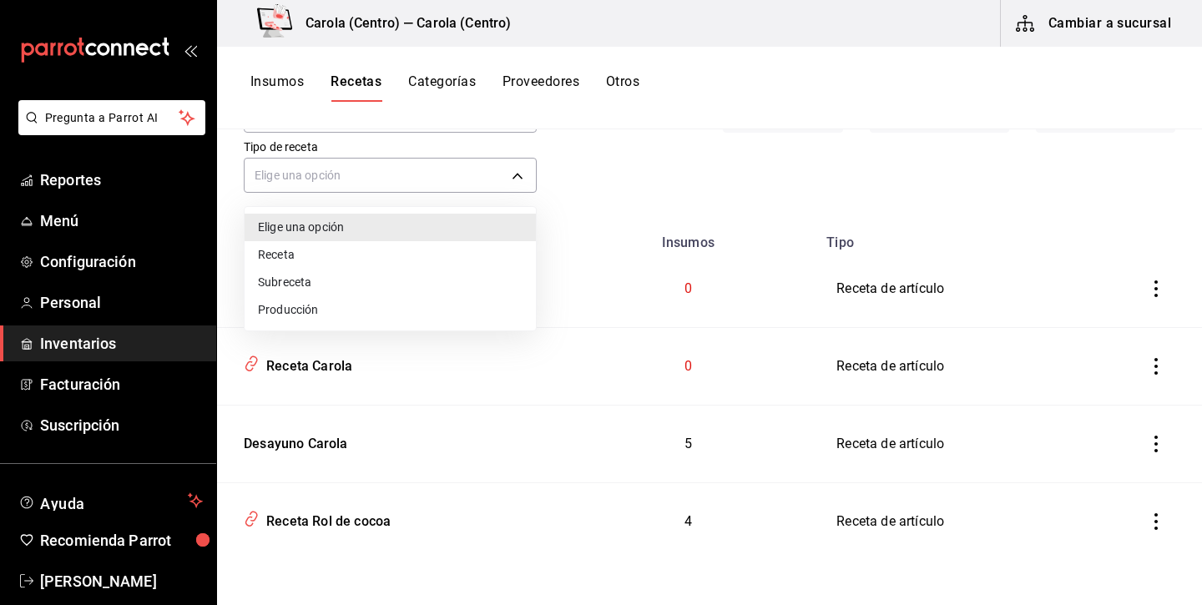
click at [405, 177] on div at bounding box center [601, 302] width 1202 height 605
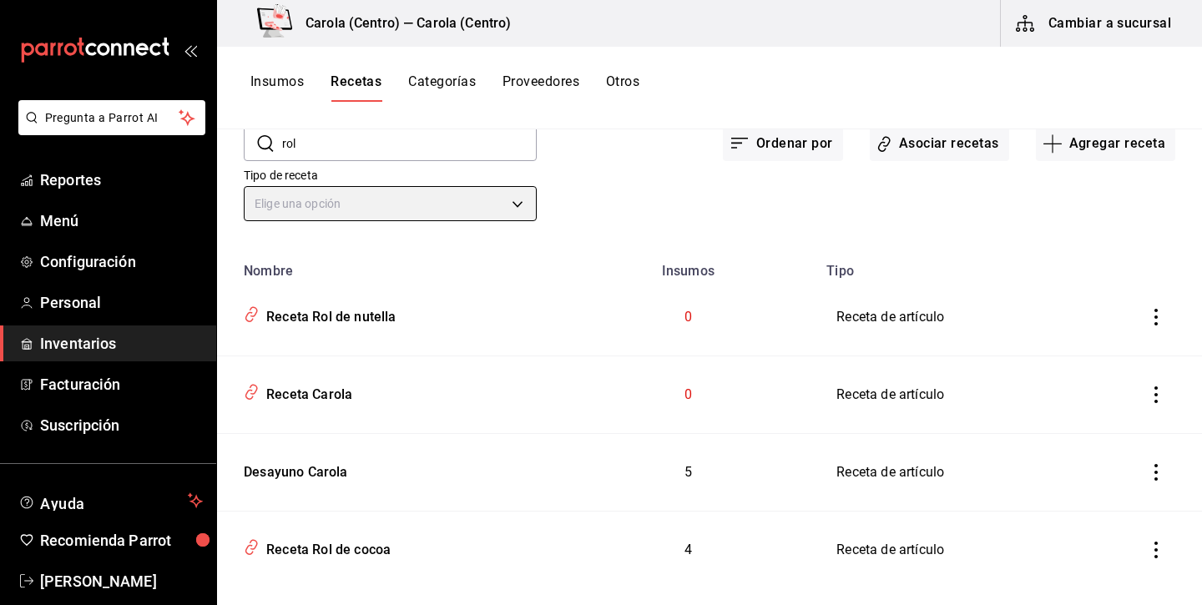
scroll to position [78, 0]
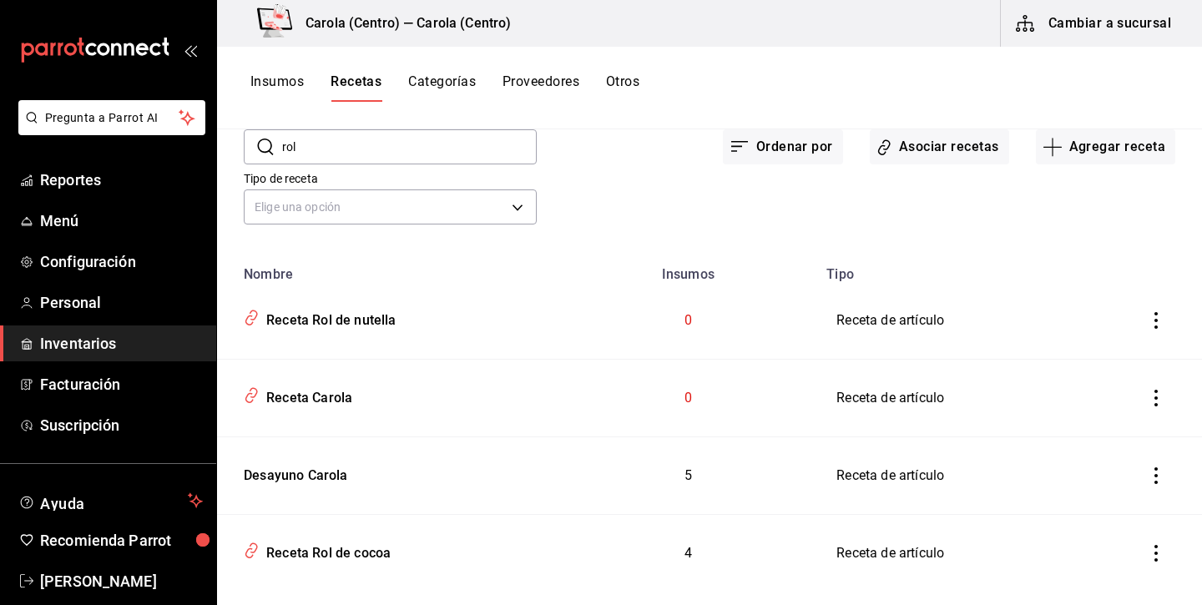
click at [385, 143] on input "rol" at bounding box center [409, 146] width 254 height 33
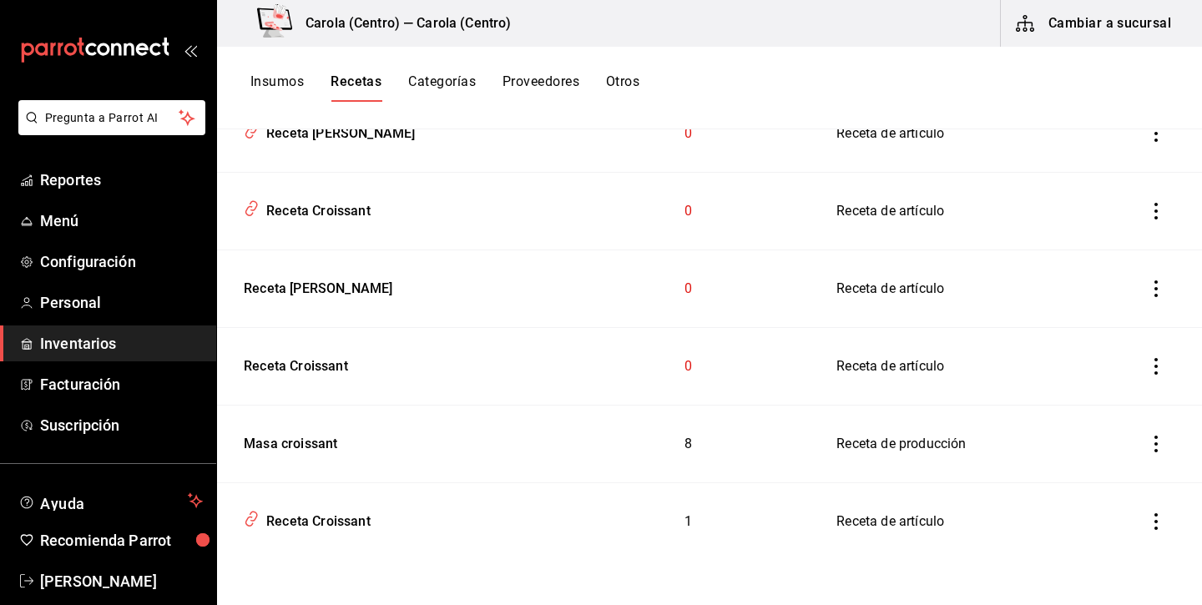
scroll to position [265, 0]
type input "croissant"
click at [1151, 367] on icon "inventoriesTable" at bounding box center [1155, 366] width 17 height 17
click at [1111, 395] on span "Eliminar" at bounding box center [1105, 389] width 43 height 13
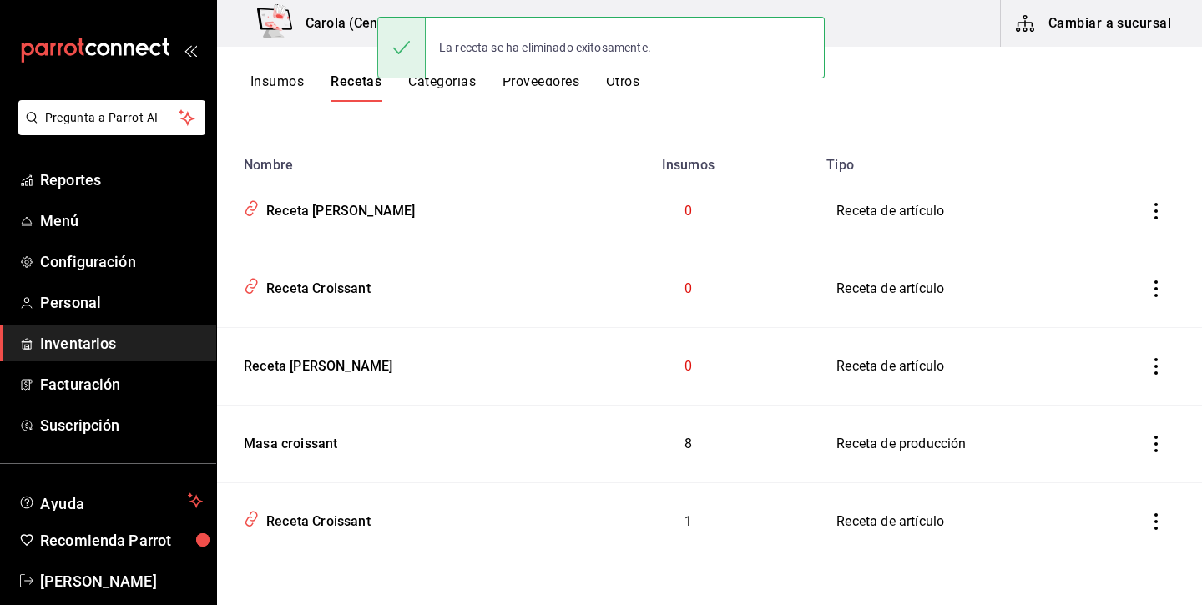
scroll to position [188, 0]
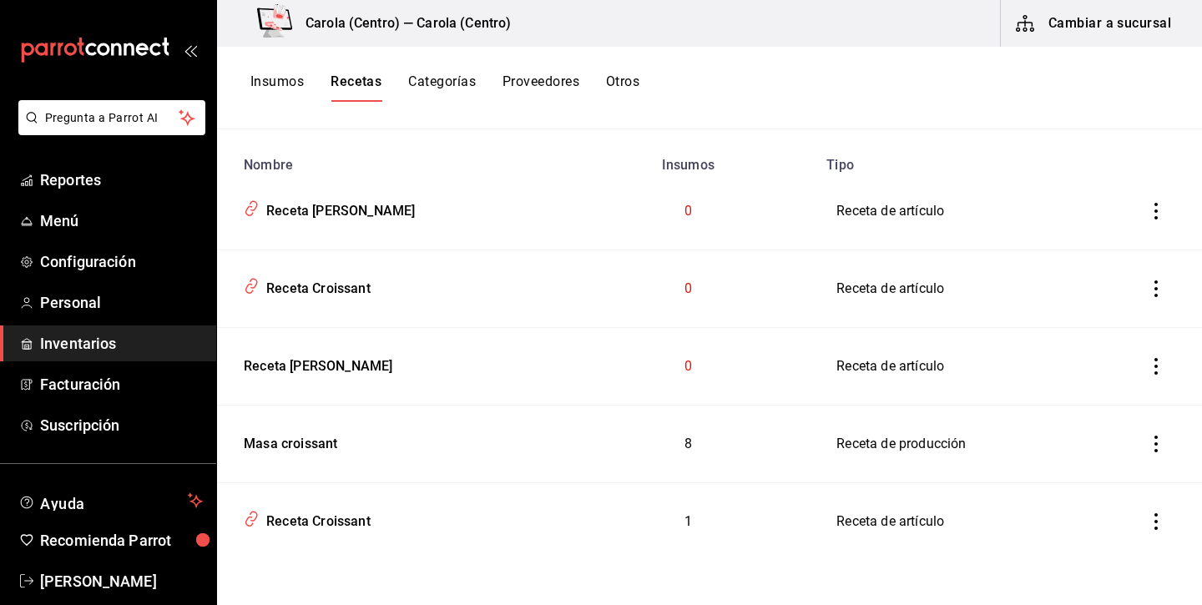
click at [1157, 289] on icon "inventoriesTable" at bounding box center [1155, 288] width 17 height 17
click at [1109, 319] on span "Eliminar" at bounding box center [1105, 311] width 43 height 13
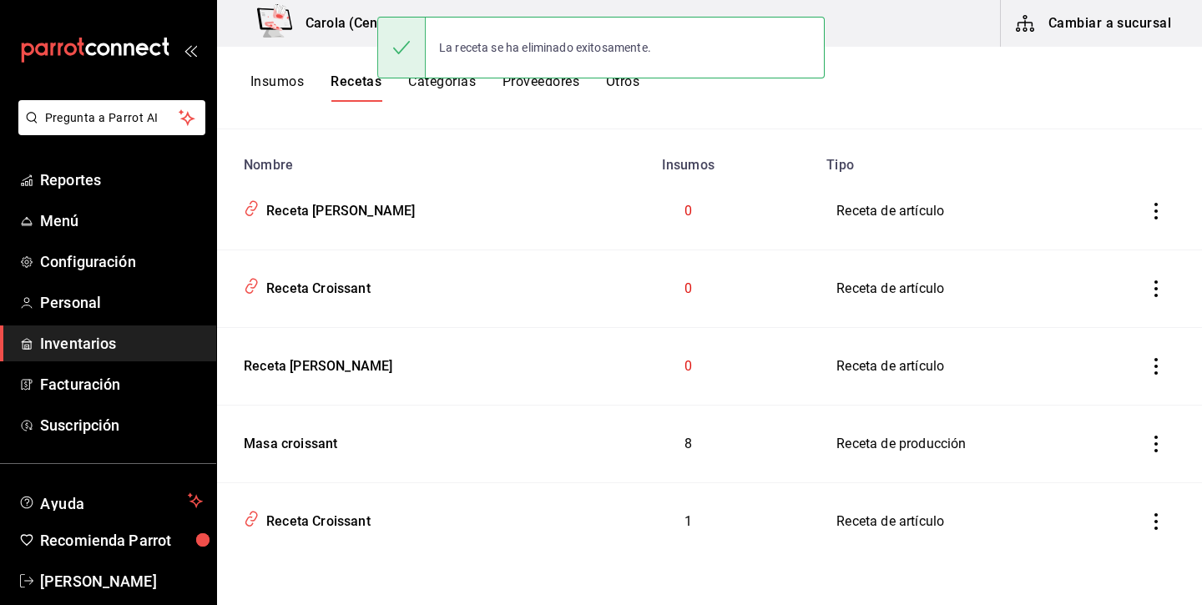
scroll to position [110, 0]
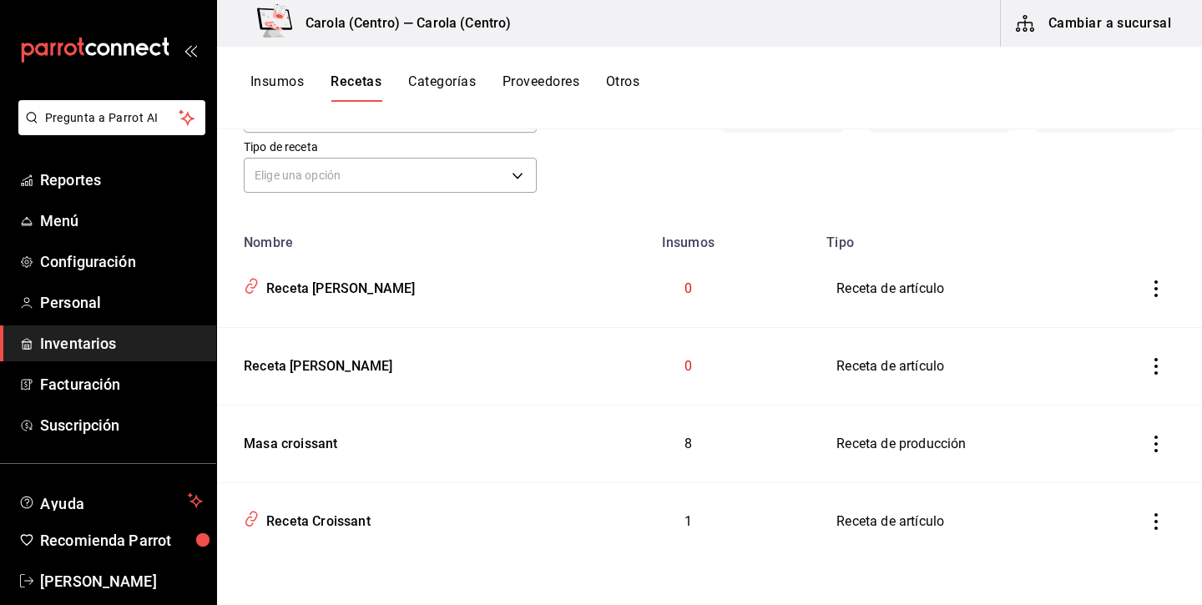
click at [1151, 517] on icon "inventoriesTable" at bounding box center [1155, 521] width 17 height 17
click at [559, 523] on div at bounding box center [601, 302] width 1202 height 605
click at [347, 518] on div "Receta Croissant" at bounding box center [315, 519] width 111 height 26
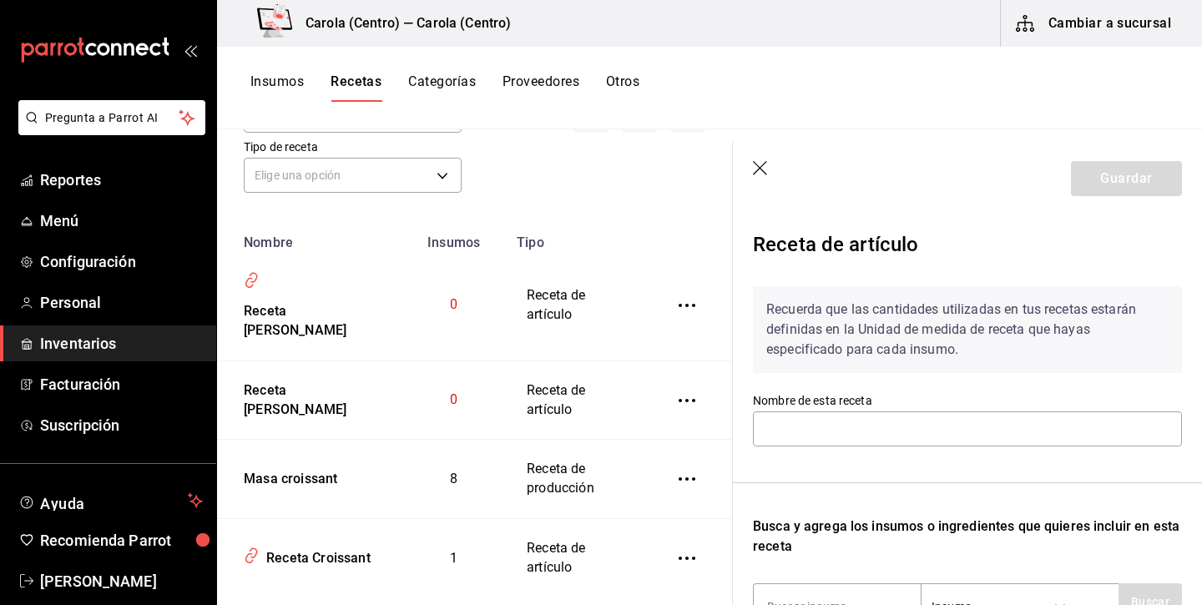
type input "Receta Croissant"
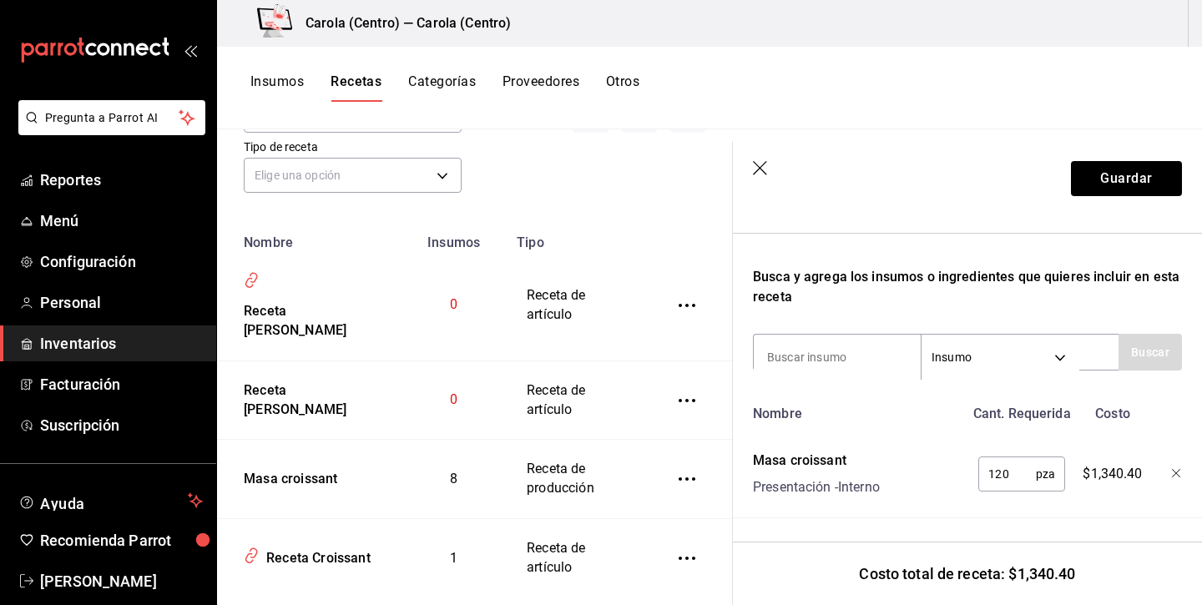
click at [1035, 476] on input "120" at bounding box center [1007, 473] width 58 height 33
type input "1"
click at [1161, 180] on button "Guardar" at bounding box center [1126, 178] width 111 height 35
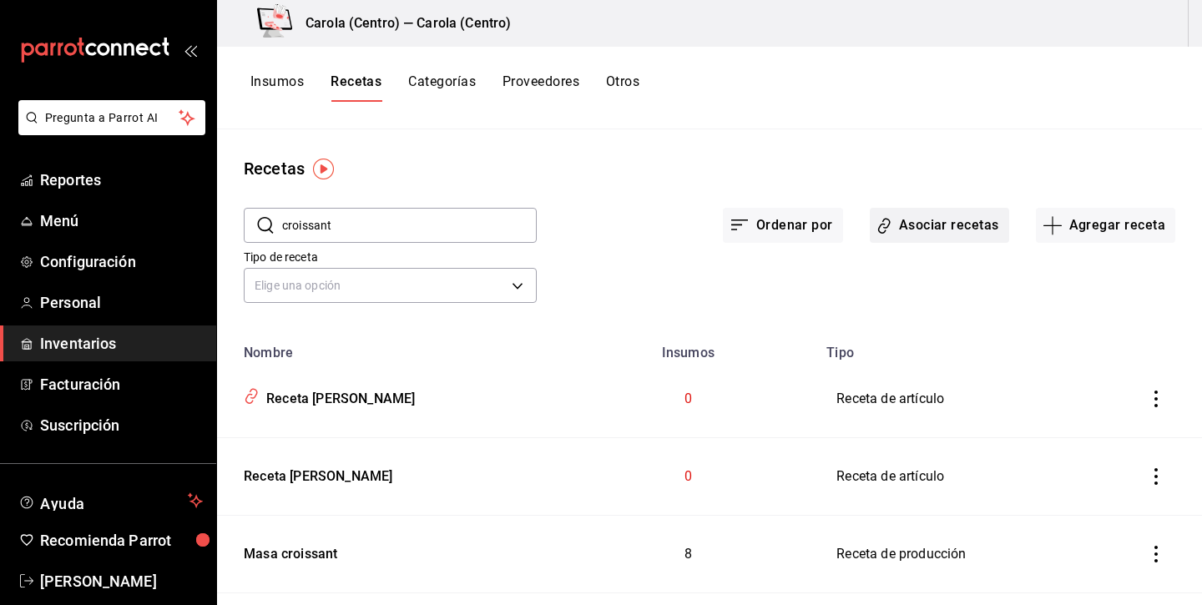
click at [963, 227] on button "Asociar recetas" at bounding box center [938, 225] width 139 height 35
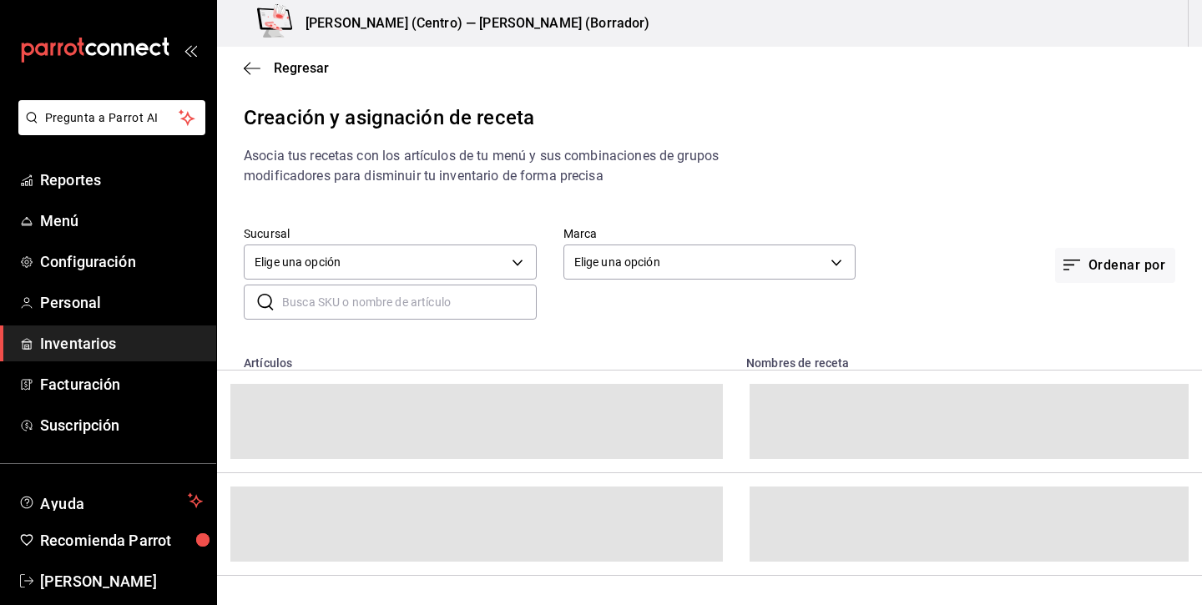
click at [422, 295] on input "text" at bounding box center [409, 301] width 254 height 33
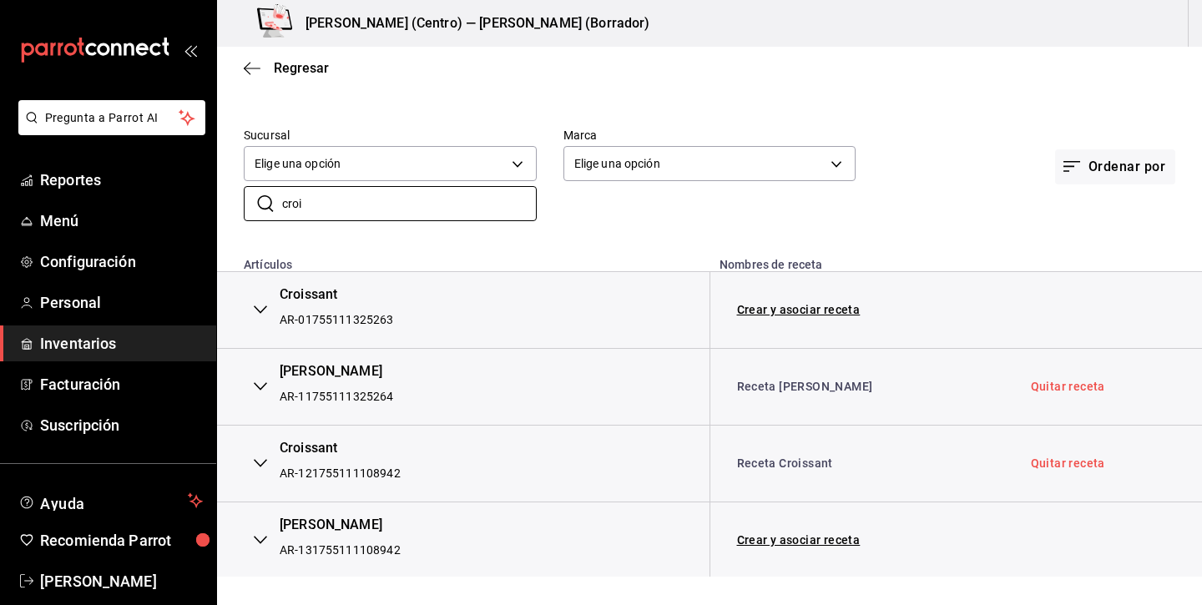
scroll to position [98, 0]
type input "croi"
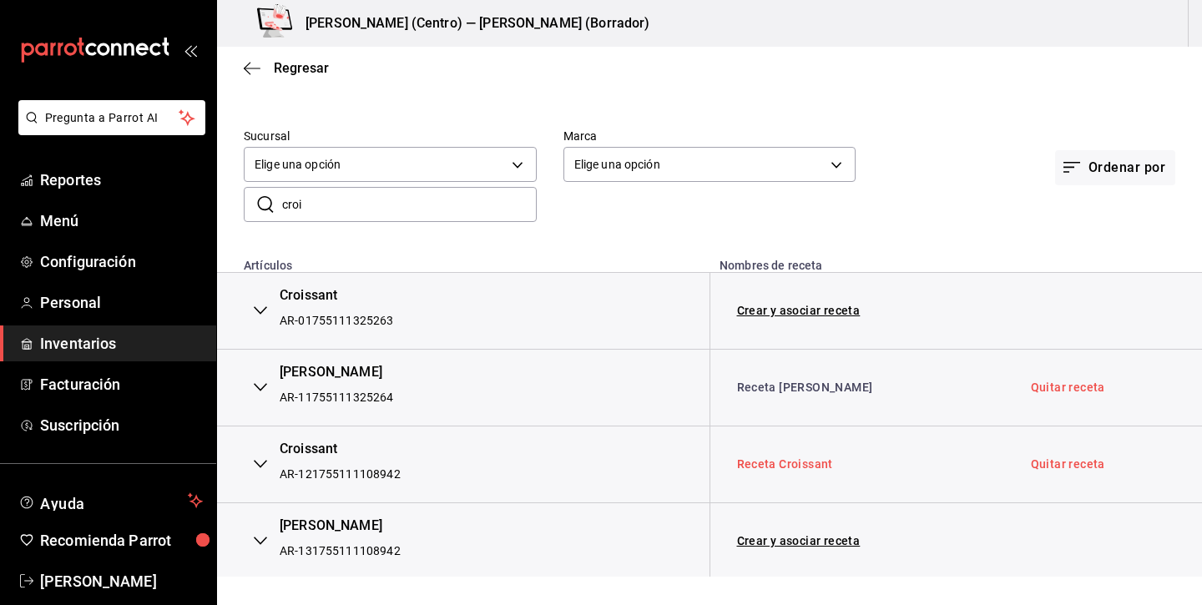
click at [797, 463] on link "Receta Croissant" at bounding box center [785, 463] width 96 height 13
click at [752, 465] on link "Receta Croissant" at bounding box center [785, 463] width 96 height 13
click at [1101, 461] on link "Quitar receta" at bounding box center [1068, 464] width 74 height 12
click at [793, 458] on link "Asociar receta" at bounding box center [778, 464] width 82 height 12
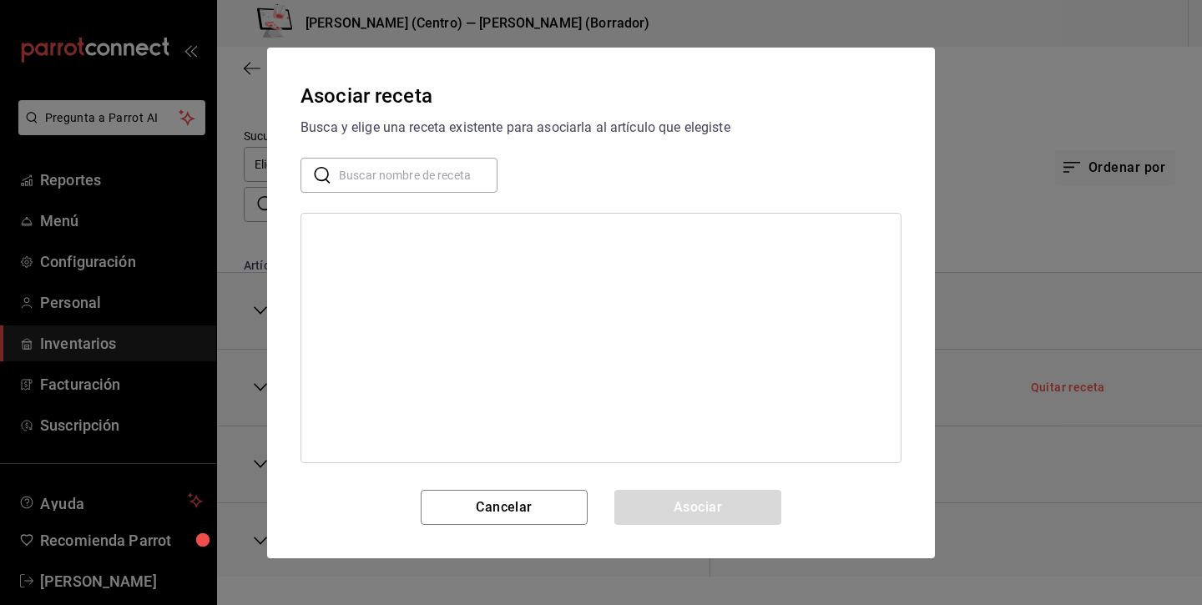
click at [443, 179] on input "text" at bounding box center [418, 174] width 159 height 33
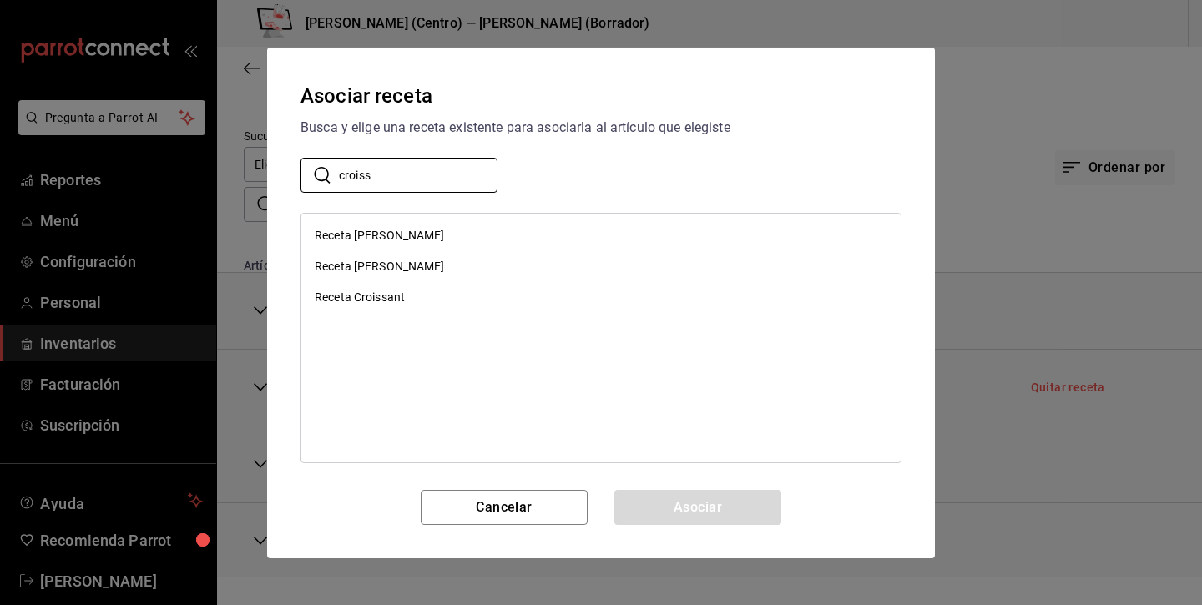
type input "croissant"
drag, startPoint x: 380, startPoint y: 210, endPoint x: 435, endPoint y: 292, distance: 98.1
click at [435, 292] on div "Receta Croissant" at bounding box center [600, 297] width 599 height 31
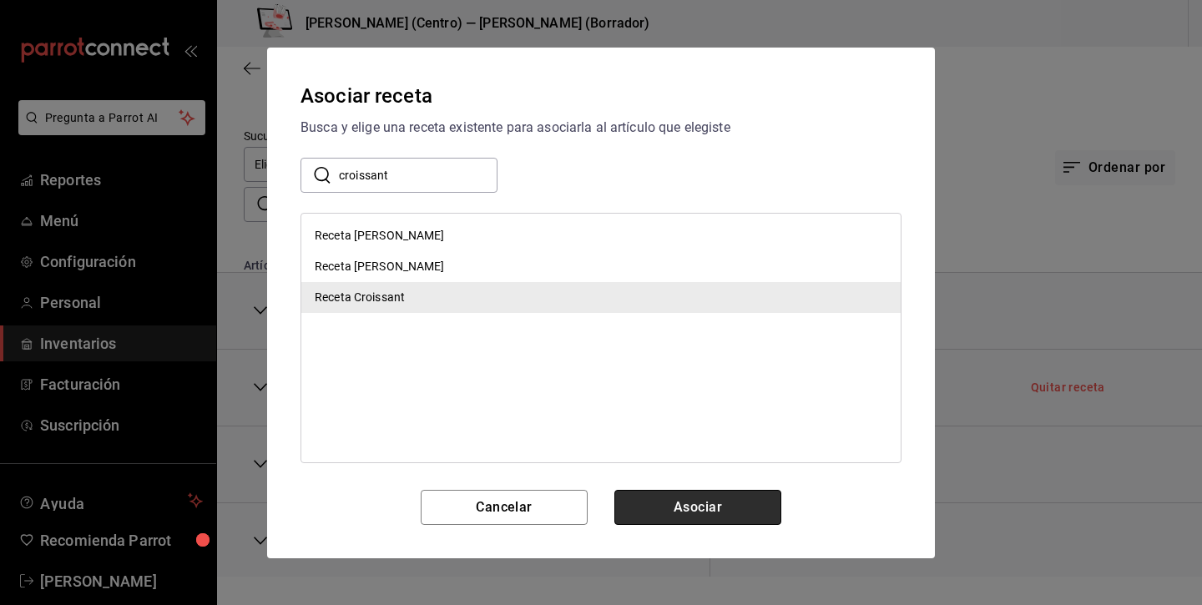
click at [677, 511] on button "Asociar" at bounding box center [697, 507] width 167 height 35
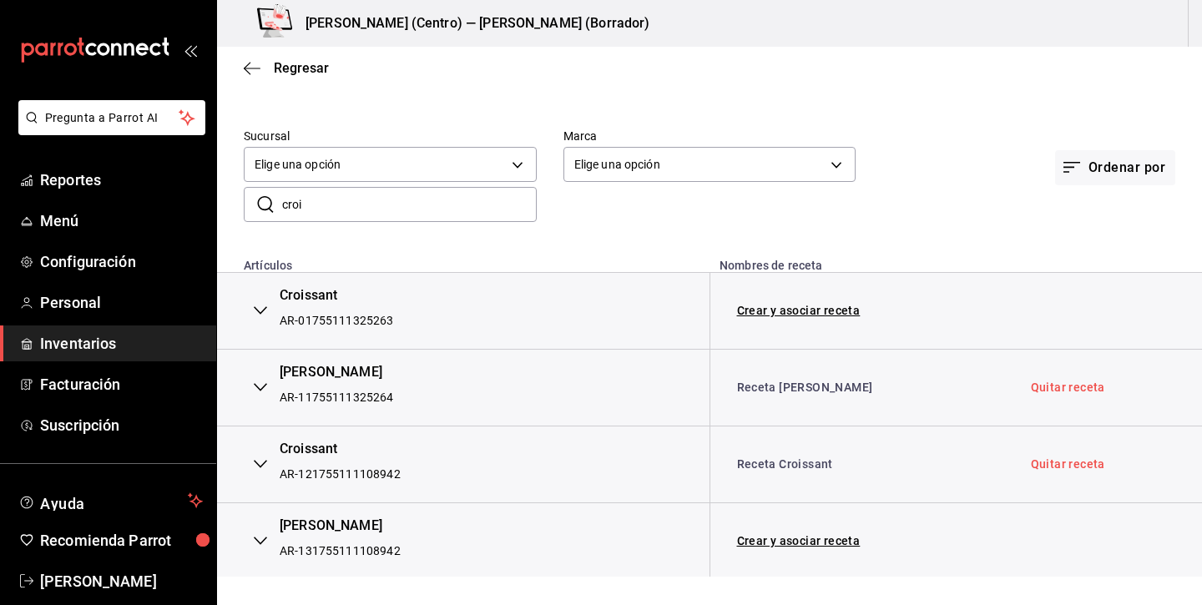
scroll to position [0, 0]
click at [259, 534] on icon "button" at bounding box center [260, 540] width 13 height 13
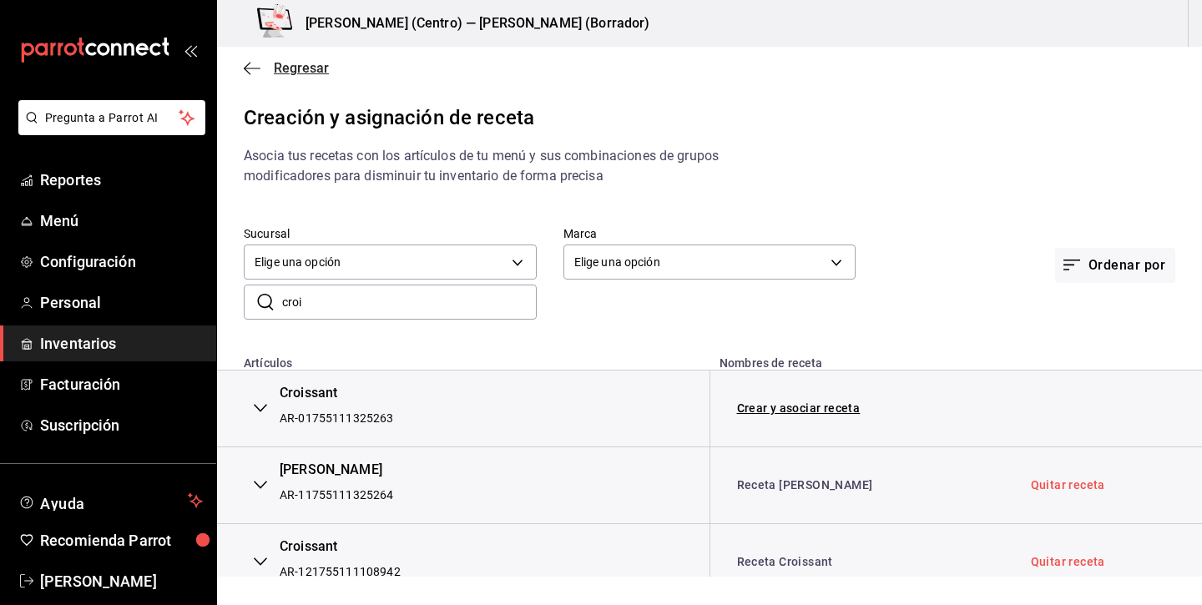
click at [254, 70] on icon "button" at bounding box center [252, 68] width 17 height 15
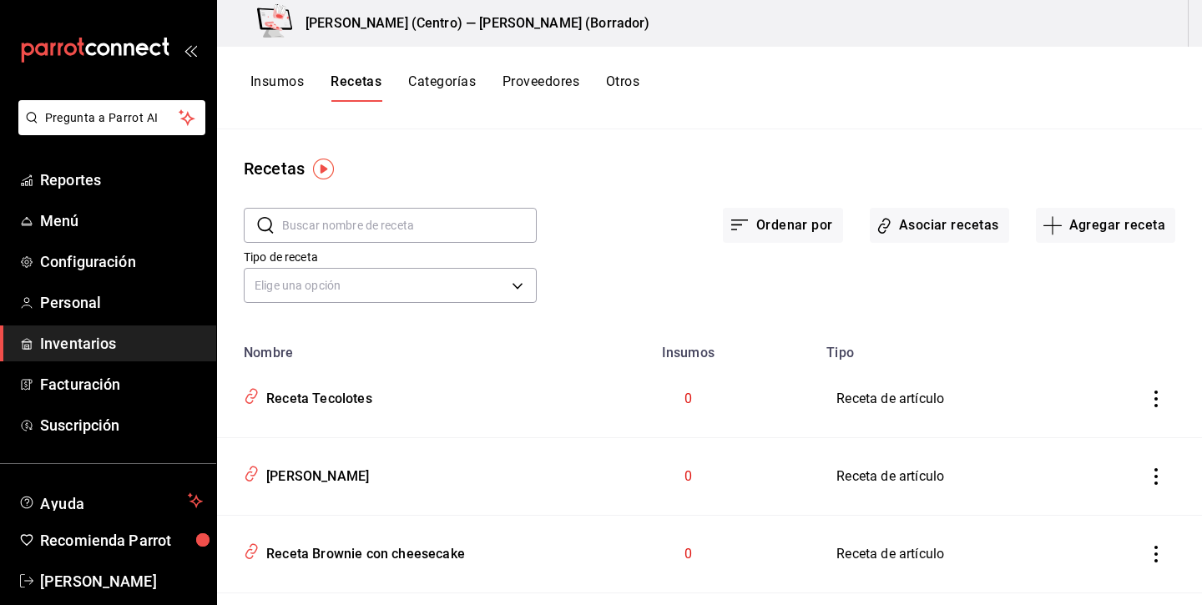
click at [365, 230] on input "text" at bounding box center [409, 225] width 254 height 33
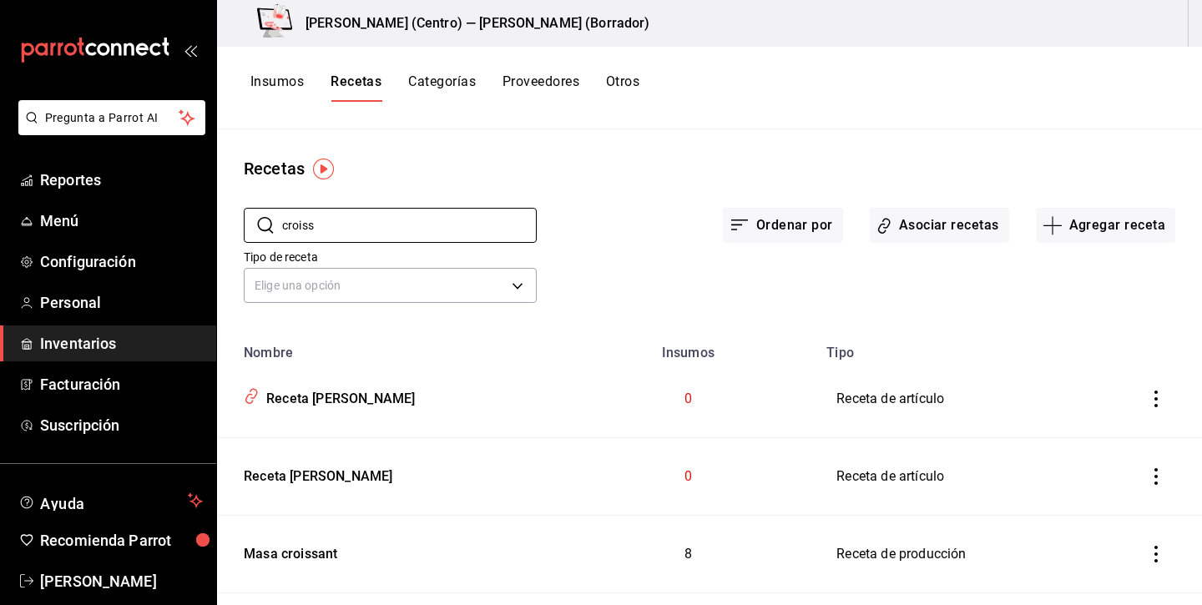
type input "croiss"
click at [284, 78] on button "Insumos" at bounding box center [276, 87] width 53 height 28
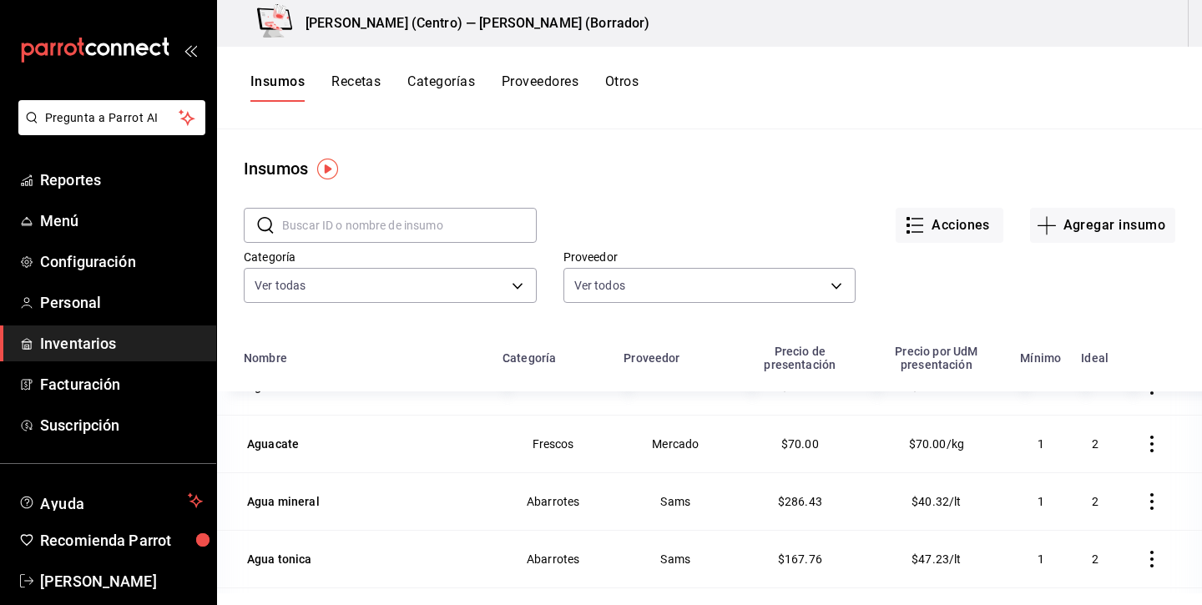
scroll to position [323, 0]
click at [93, 229] on span "Menú" at bounding box center [121, 220] width 163 height 23
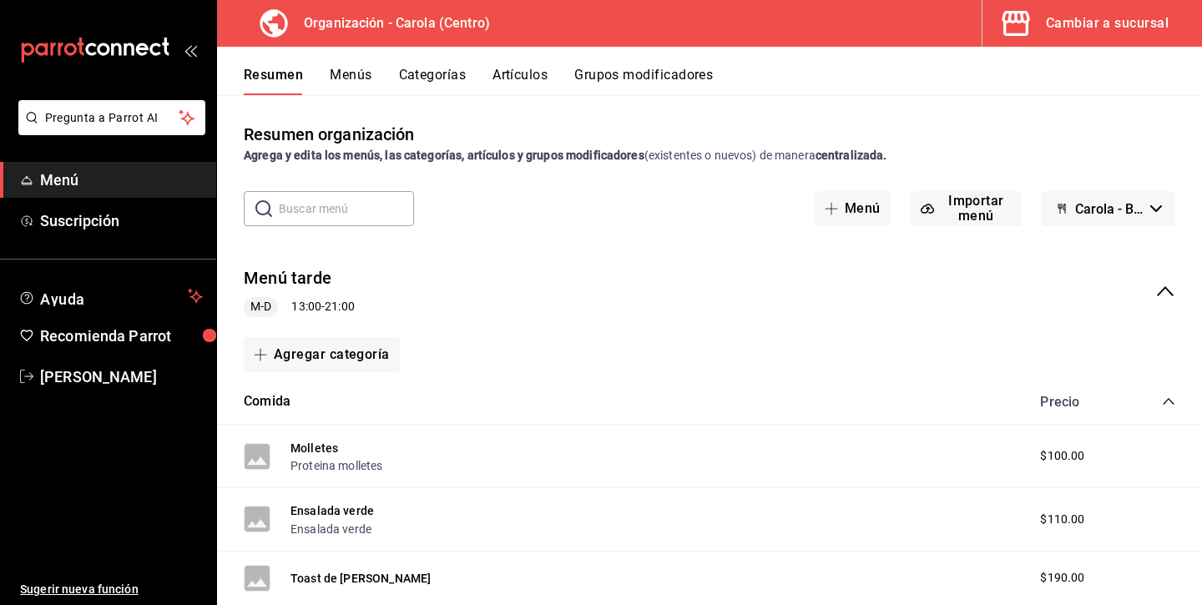
click at [343, 201] on input "text" at bounding box center [346, 208] width 135 height 33
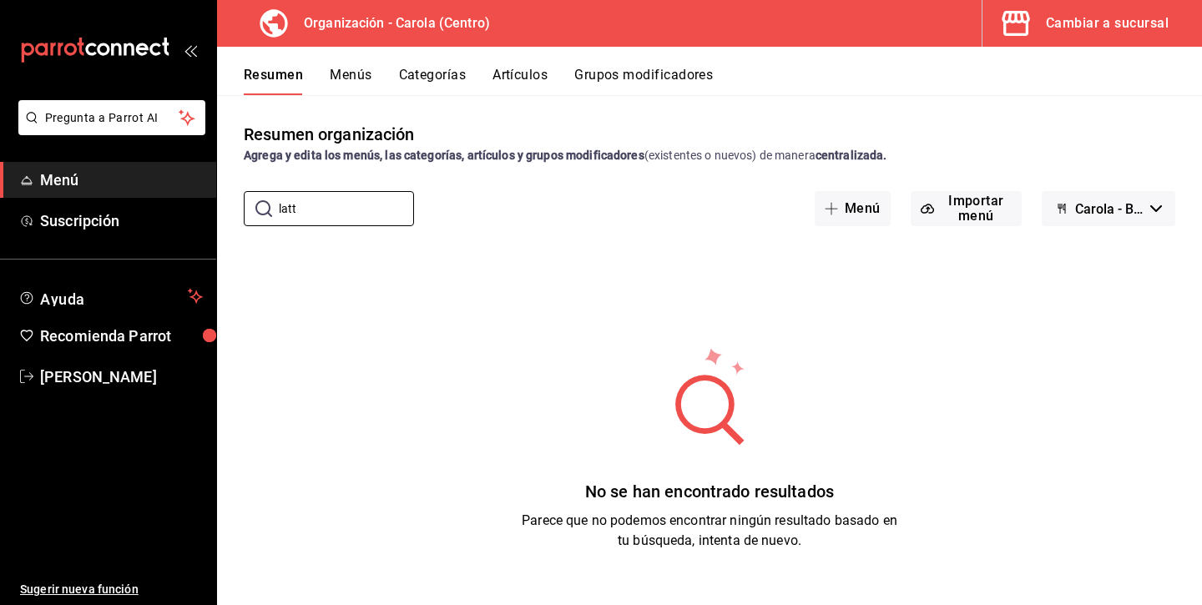
type input "latt"
click at [366, 78] on button "Menús" at bounding box center [351, 81] width 42 height 28
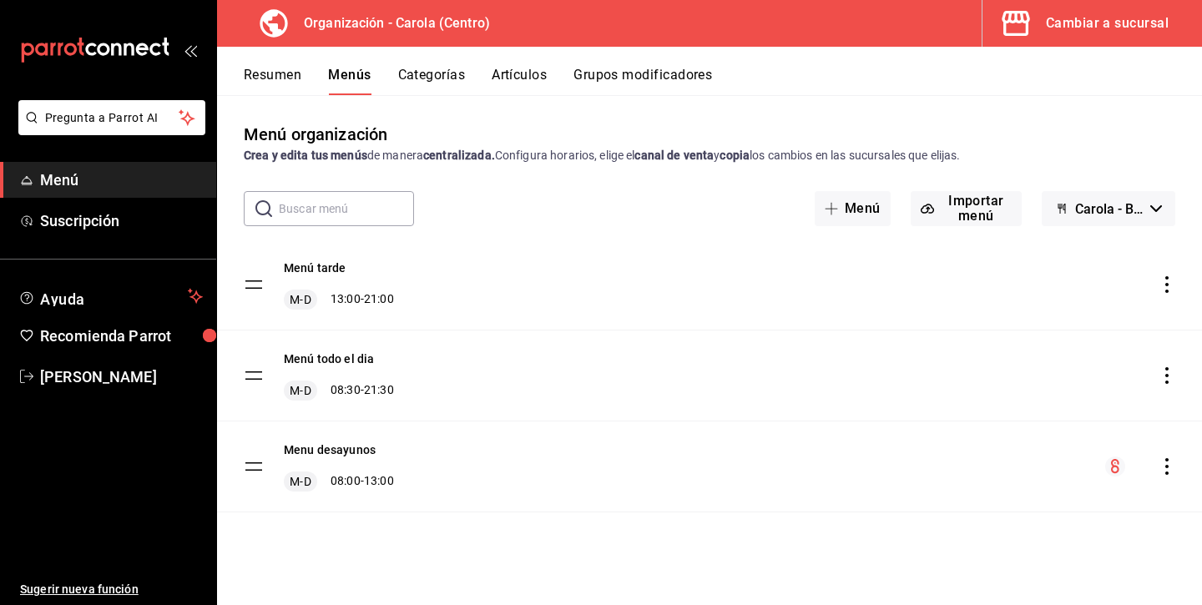
click at [373, 208] on input "text" at bounding box center [346, 208] width 135 height 33
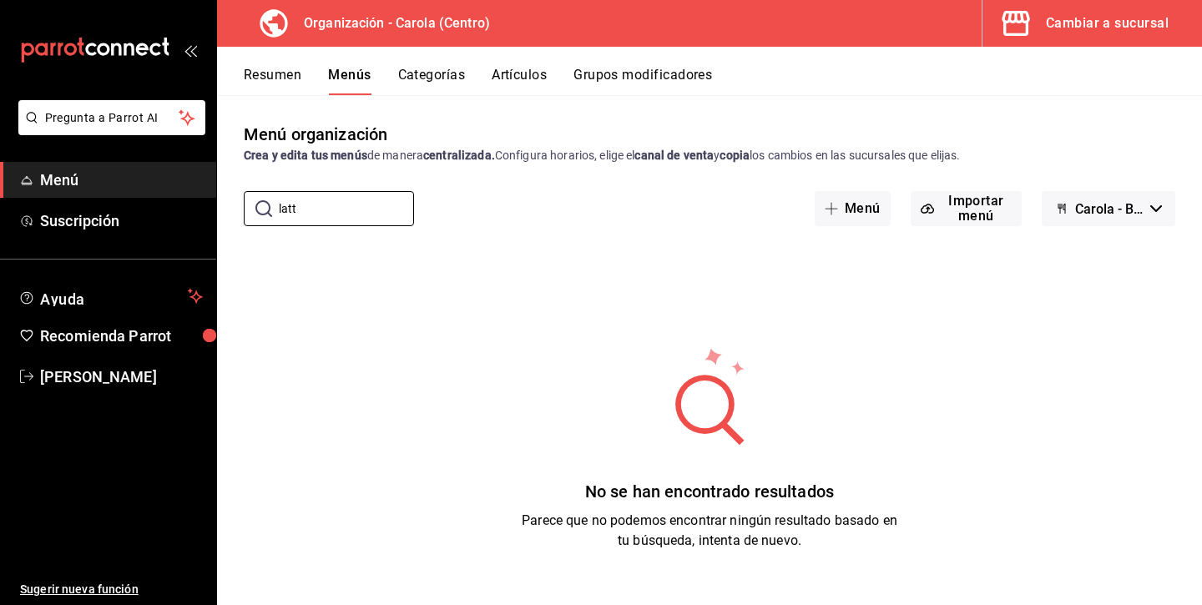
type input "latt"
click at [456, 76] on button "Categorías" at bounding box center [432, 81] width 68 height 28
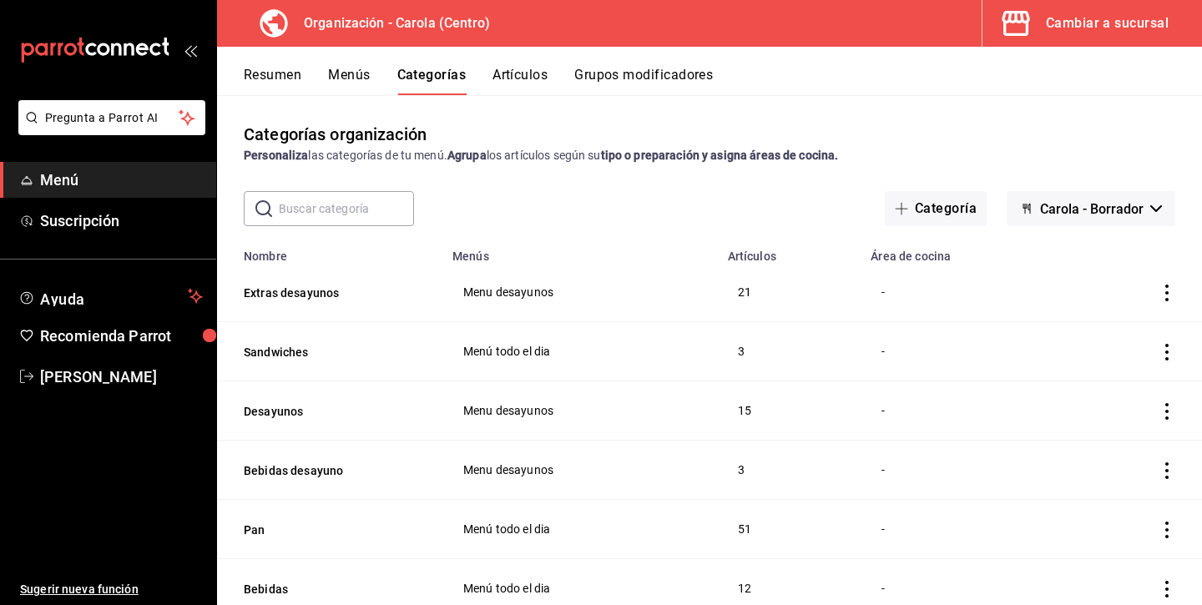
click at [520, 70] on button "Artículos" at bounding box center [519, 81] width 55 height 28
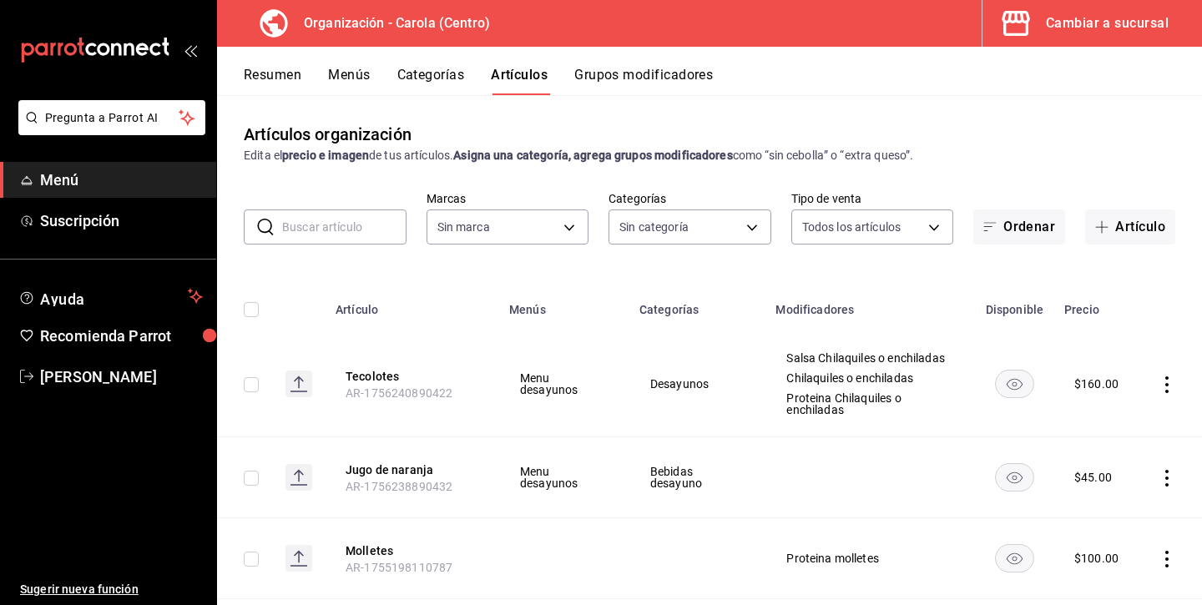
type input "463def20-5023-47da-b4a8-3ca52a2ee8a5"
type input "8da68a38-104b-4a0a-8aa5-581c433b7c30,76d4f9f8-42c5-4ee6-a728-c07b806fd39f,1792e…"
click at [377, 227] on input "text" at bounding box center [344, 226] width 124 height 33
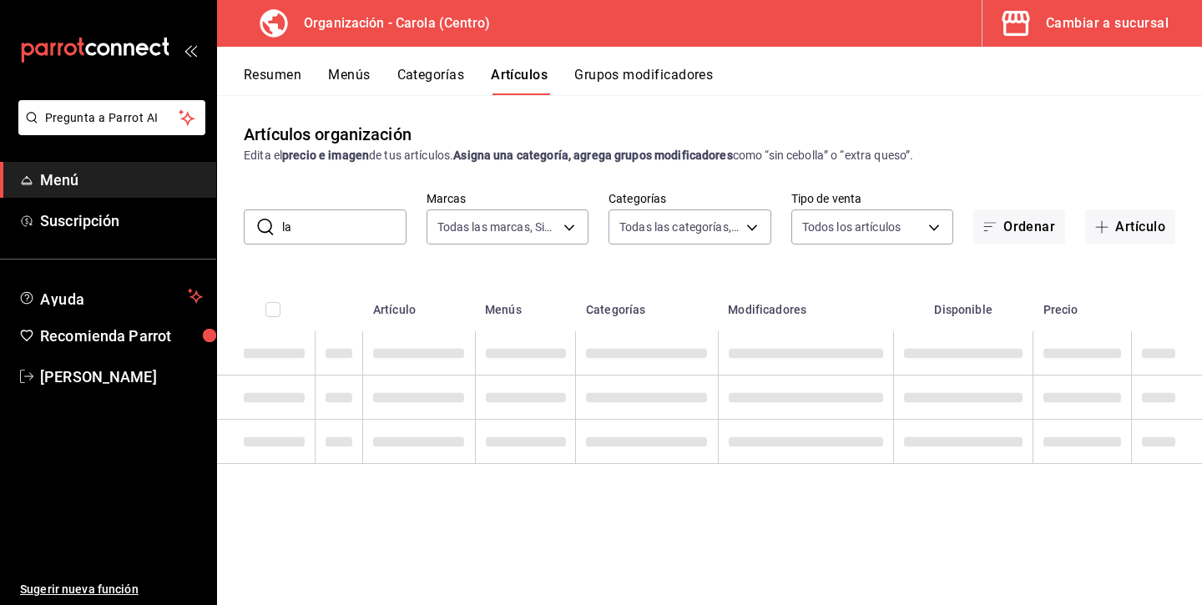
type input "l"
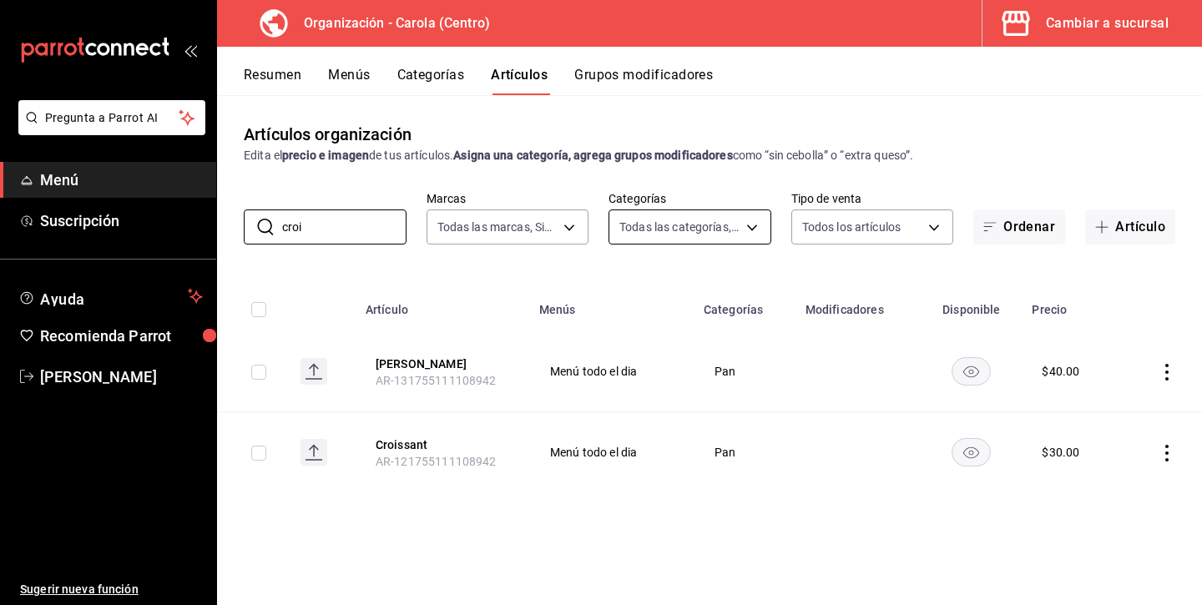
type input "croi"
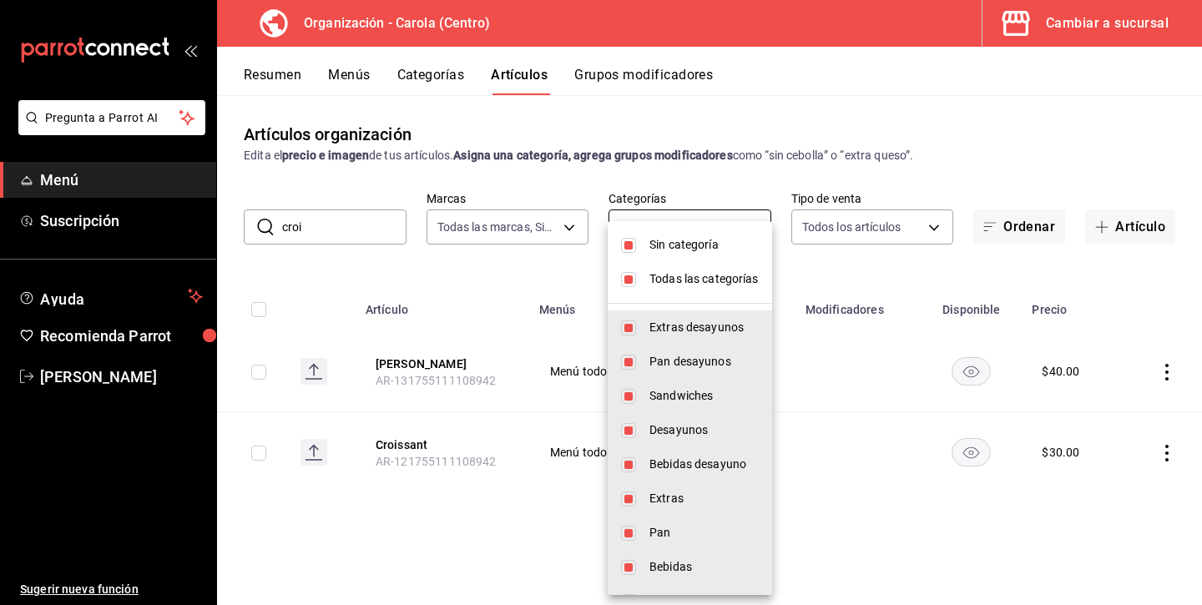
click at [697, 234] on body "Pregunta a Parrot AI Menú Suscripción Ayuda Recomienda Parrot Andrea Diaz Suger…" at bounding box center [601, 302] width 1202 height 605
click at [481, 297] on div at bounding box center [601, 302] width 1202 height 605
